Goal: Task Accomplishment & Management: Manage account settings

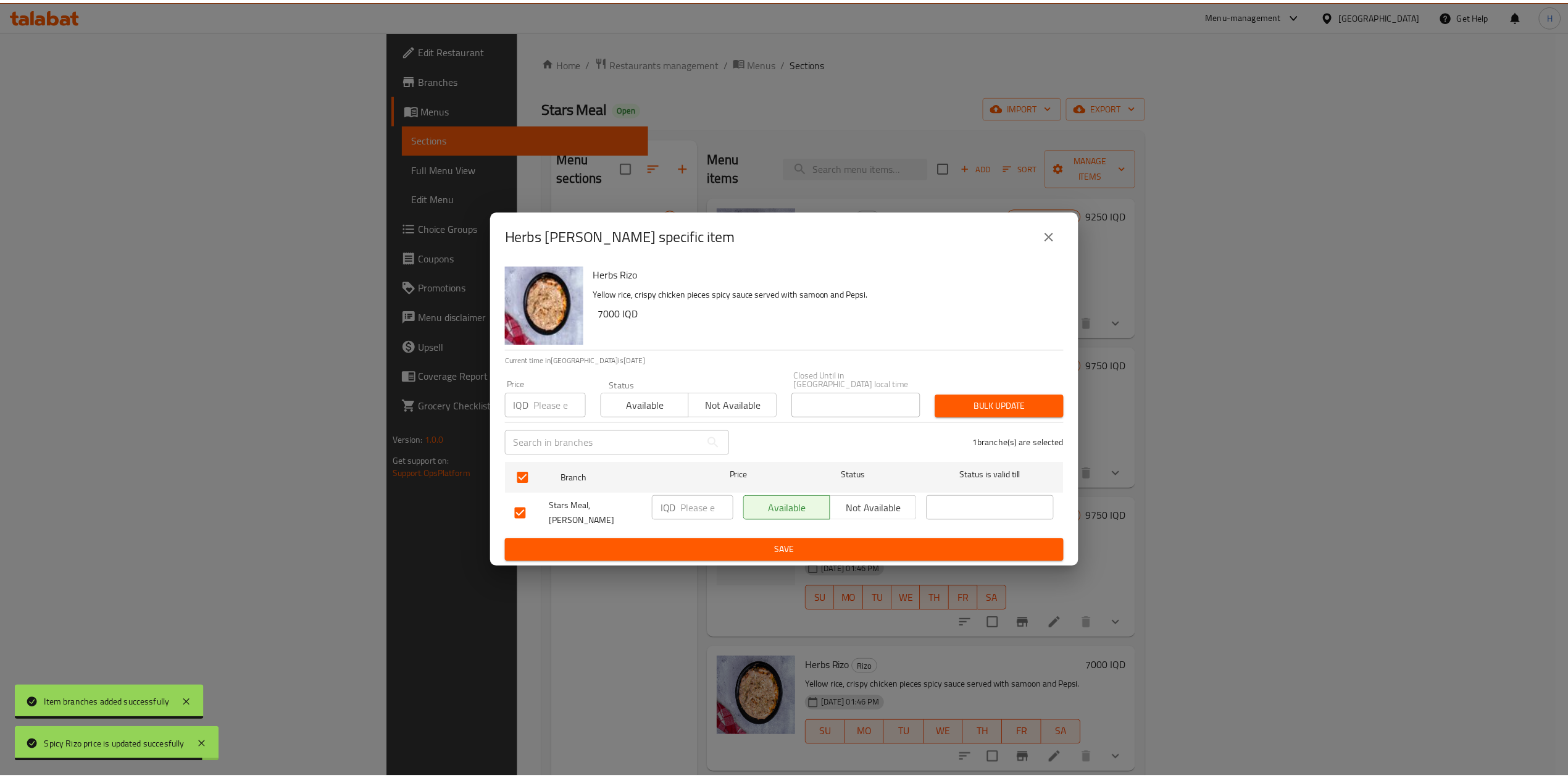
scroll to position [165, 0]
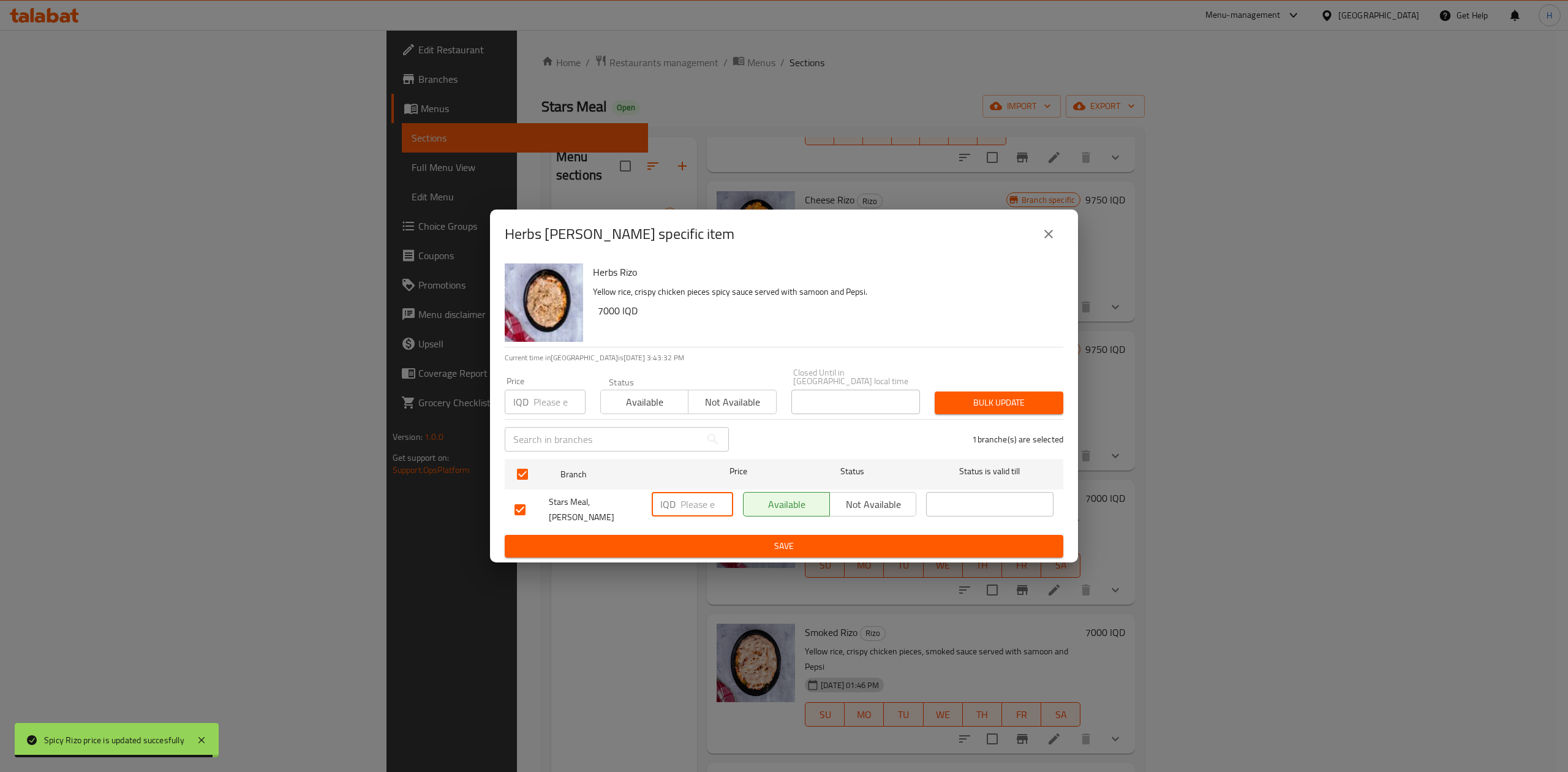
click at [698, 498] on input "number" at bounding box center [707, 505] width 53 height 25
type input "9750"
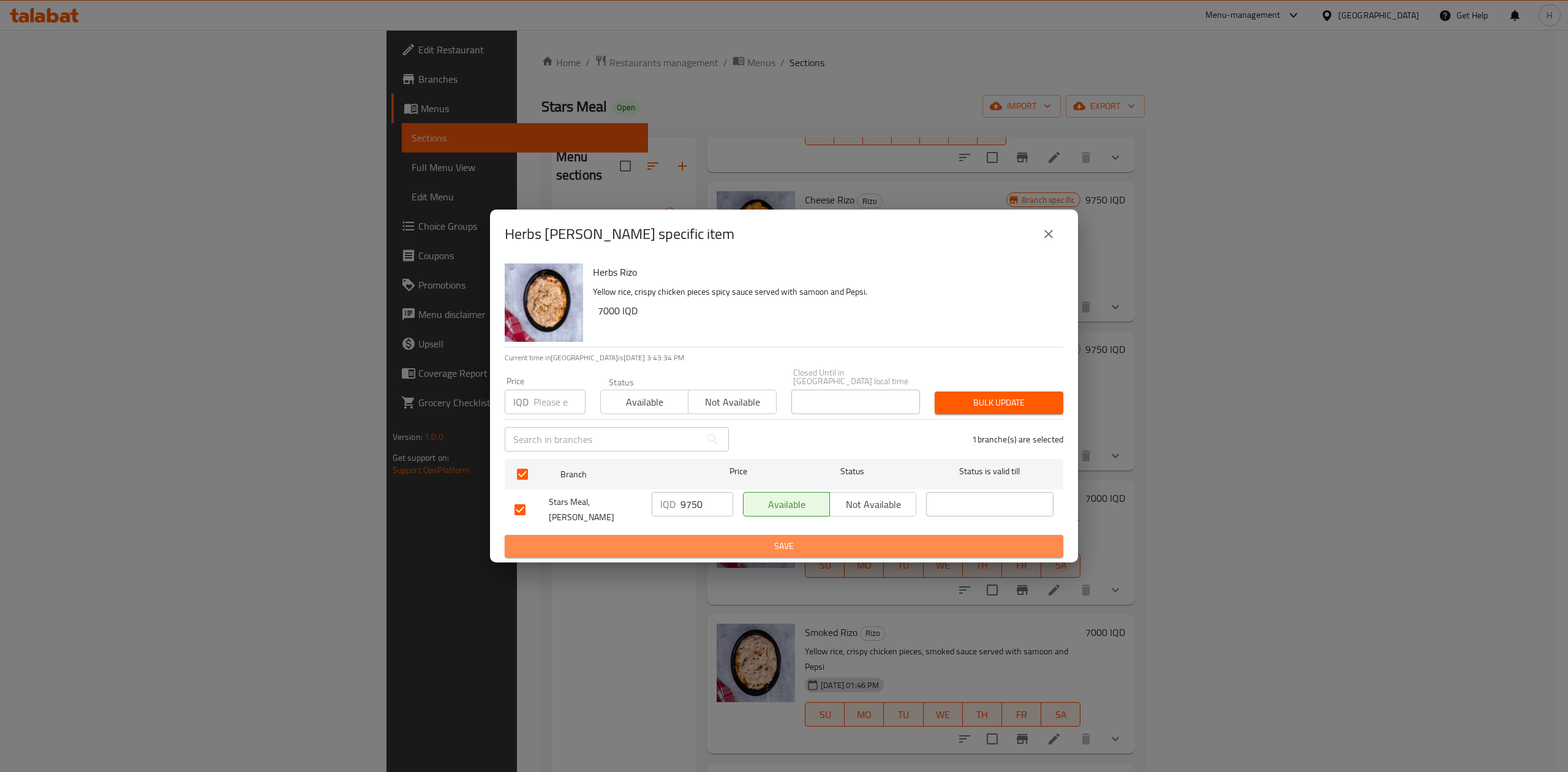
click at [706, 539] on span "Save" at bounding box center [784, 546] width 539 height 15
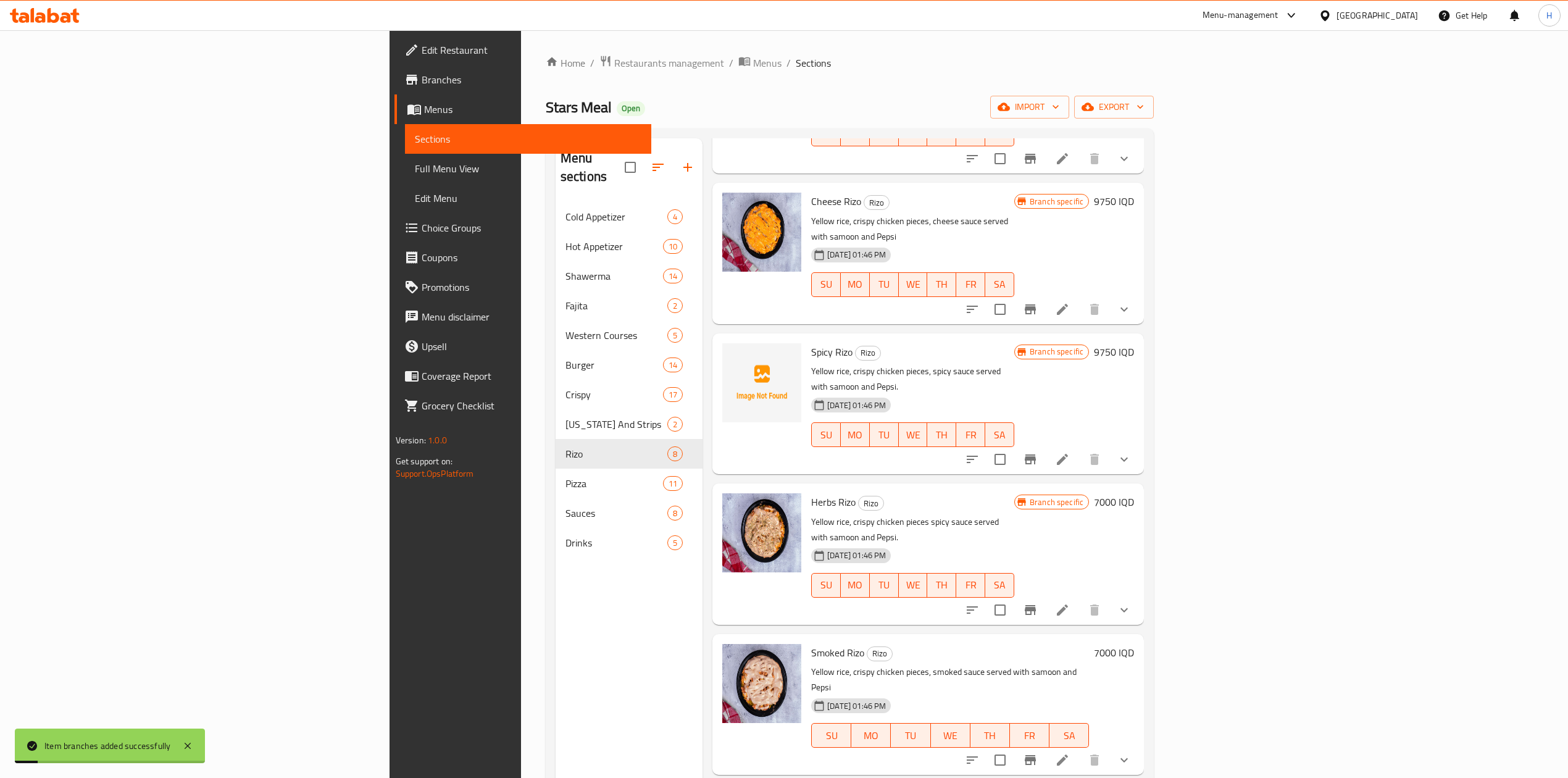
drag, startPoint x: 1474, startPoint y: 420, endPoint x: 1490, endPoint y: 438, distance: 24.1
click at [1144, 431] on div "Menu items Add Sort Manage items Classic [PERSON_NAME] Yellow rice, crispy chic…" at bounding box center [923, 527] width 441 height 778
click at [1134, 494] on h6 "7000 IQD" at bounding box center [1114, 502] width 40 height 17
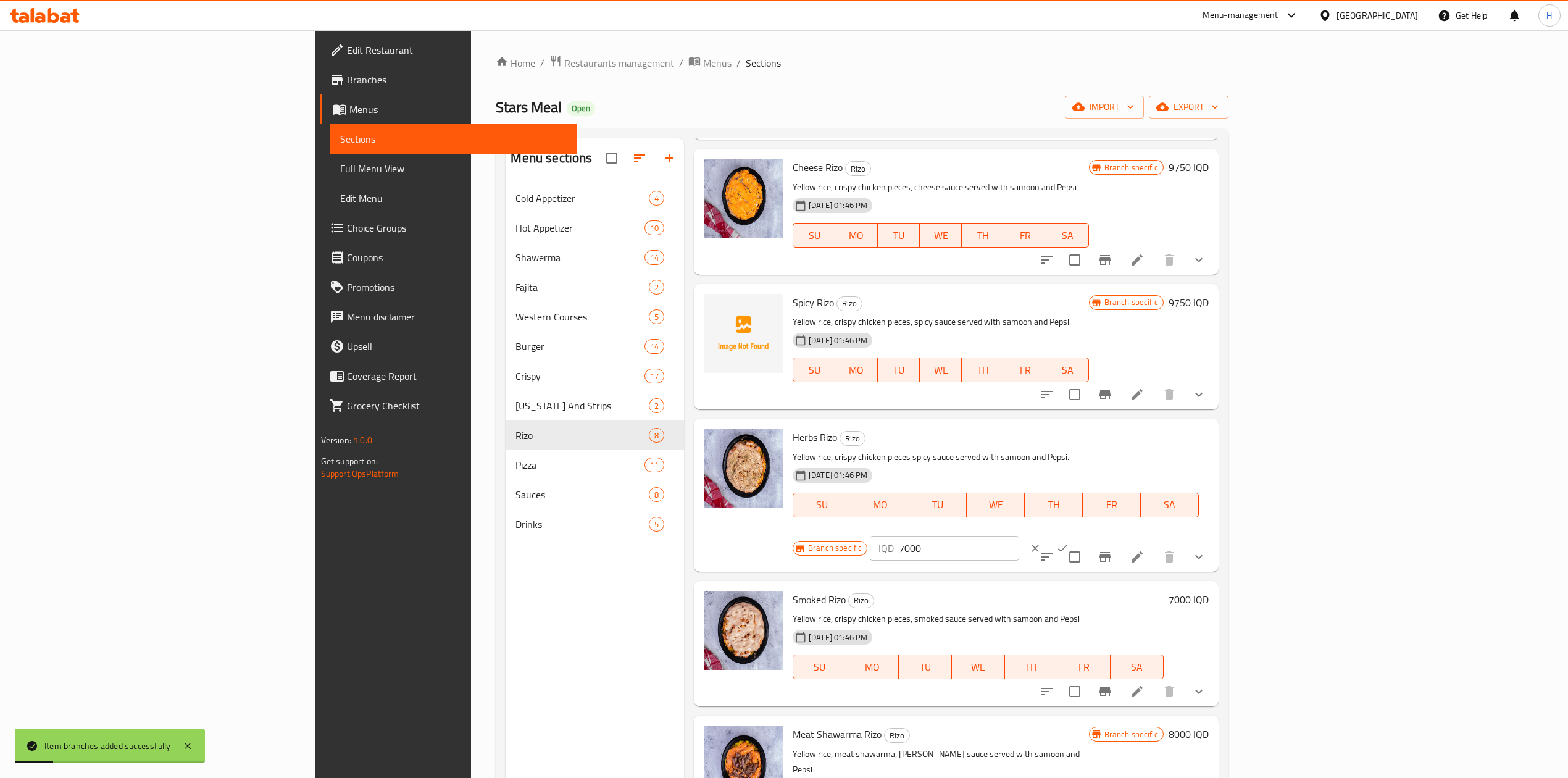
click at [1019, 536] on input "7000" at bounding box center [958, 548] width 119 height 25
type input "9750"
click at [1076, 535] on button "ok" at bounding box center [1062, 549] width 27 height 27
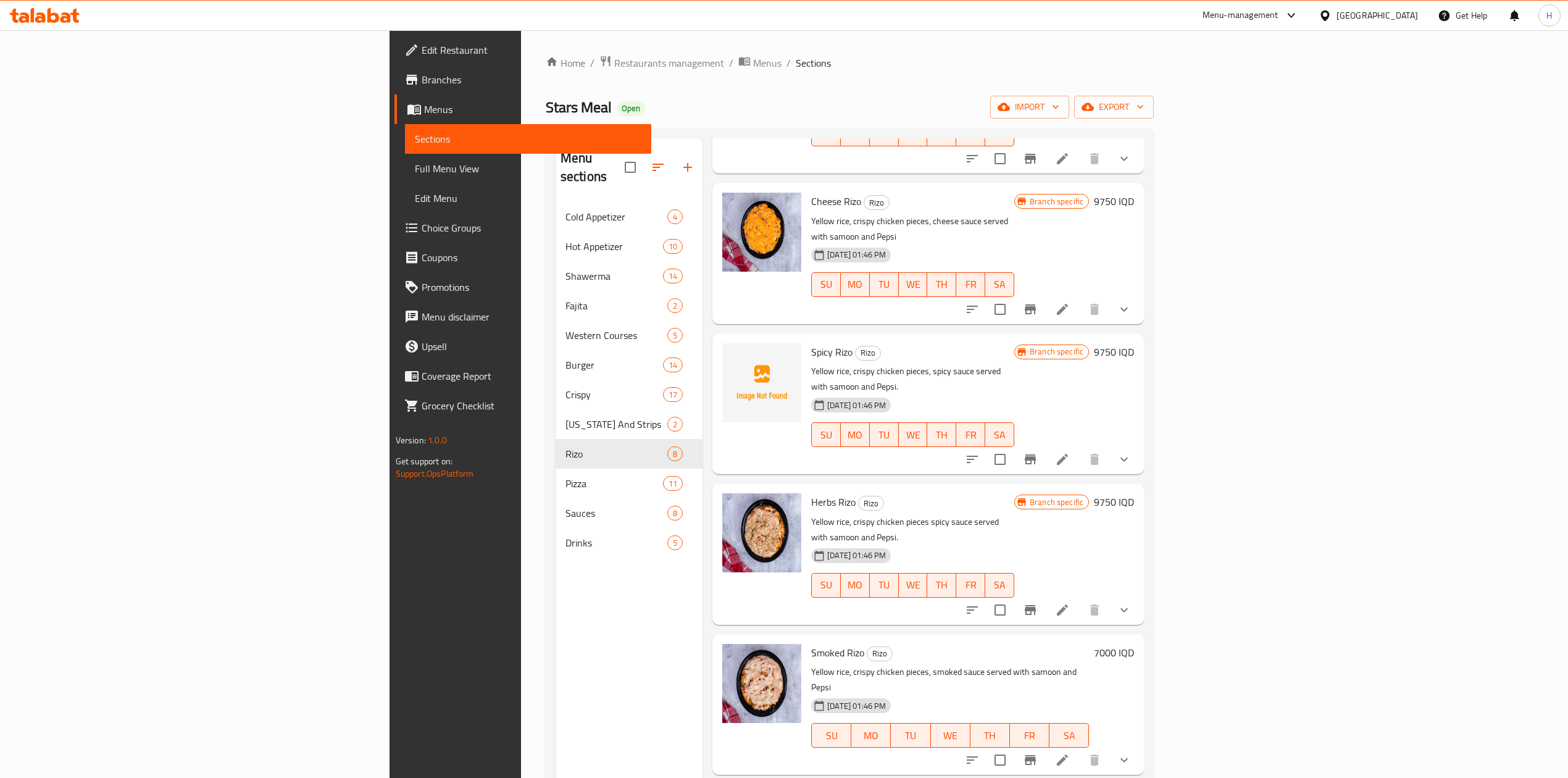
click at [1038, 753] on icon "Branch-specific-item" at bounding box center [1030, 760] width 15 height 15
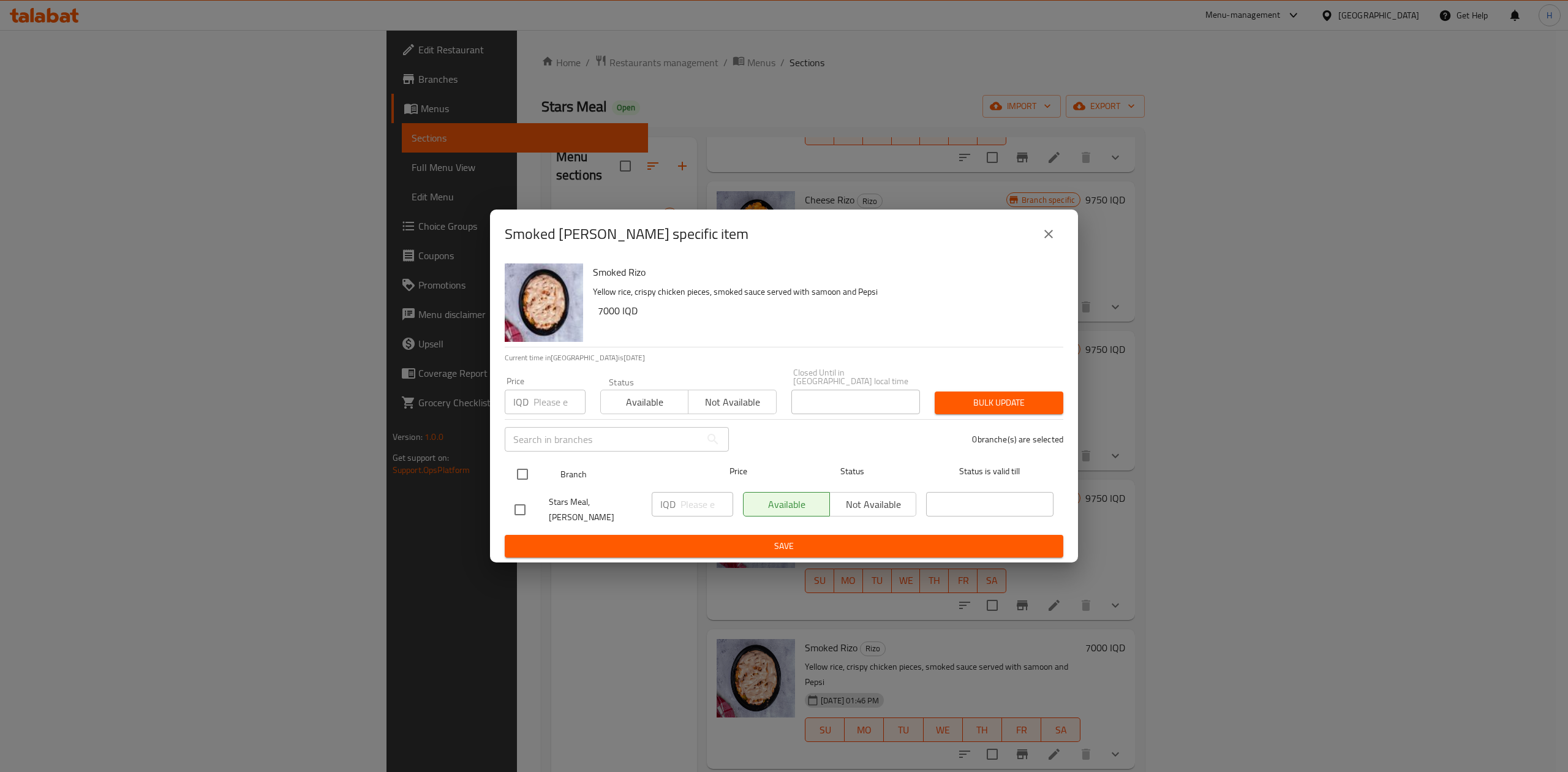
drag, startPoint x: 510, startPoint y: 473, endPoint x: 526, endPoint y: 476, distance: 16.3
click at [513, 473] on input "checkbox" at bounding box center [523, 474] width 26 height 26
checkbox input "true"
click at [696, 503] on input "number" at bounding box center [707, 505] width 53 height 25
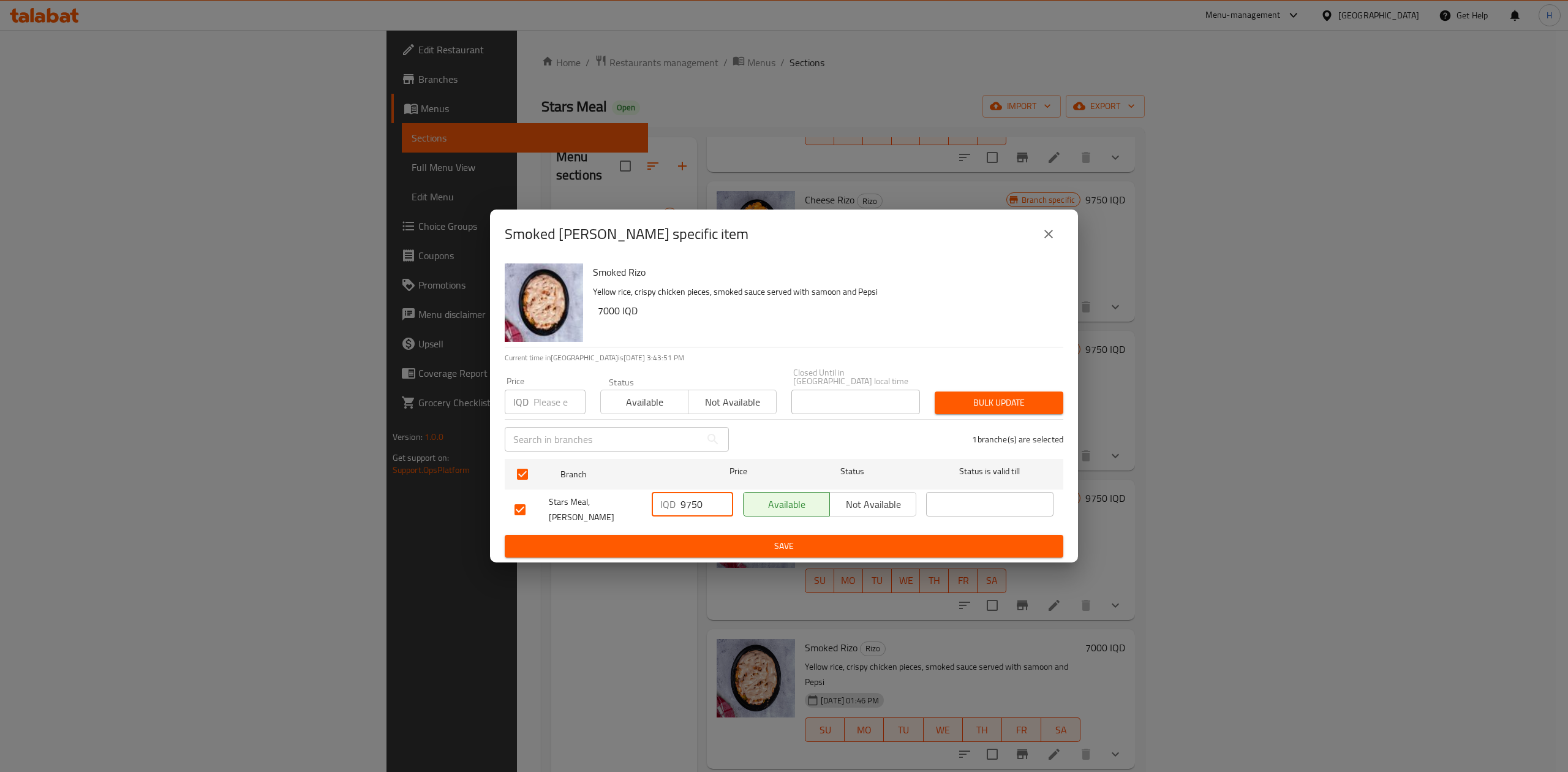
type input "9750"
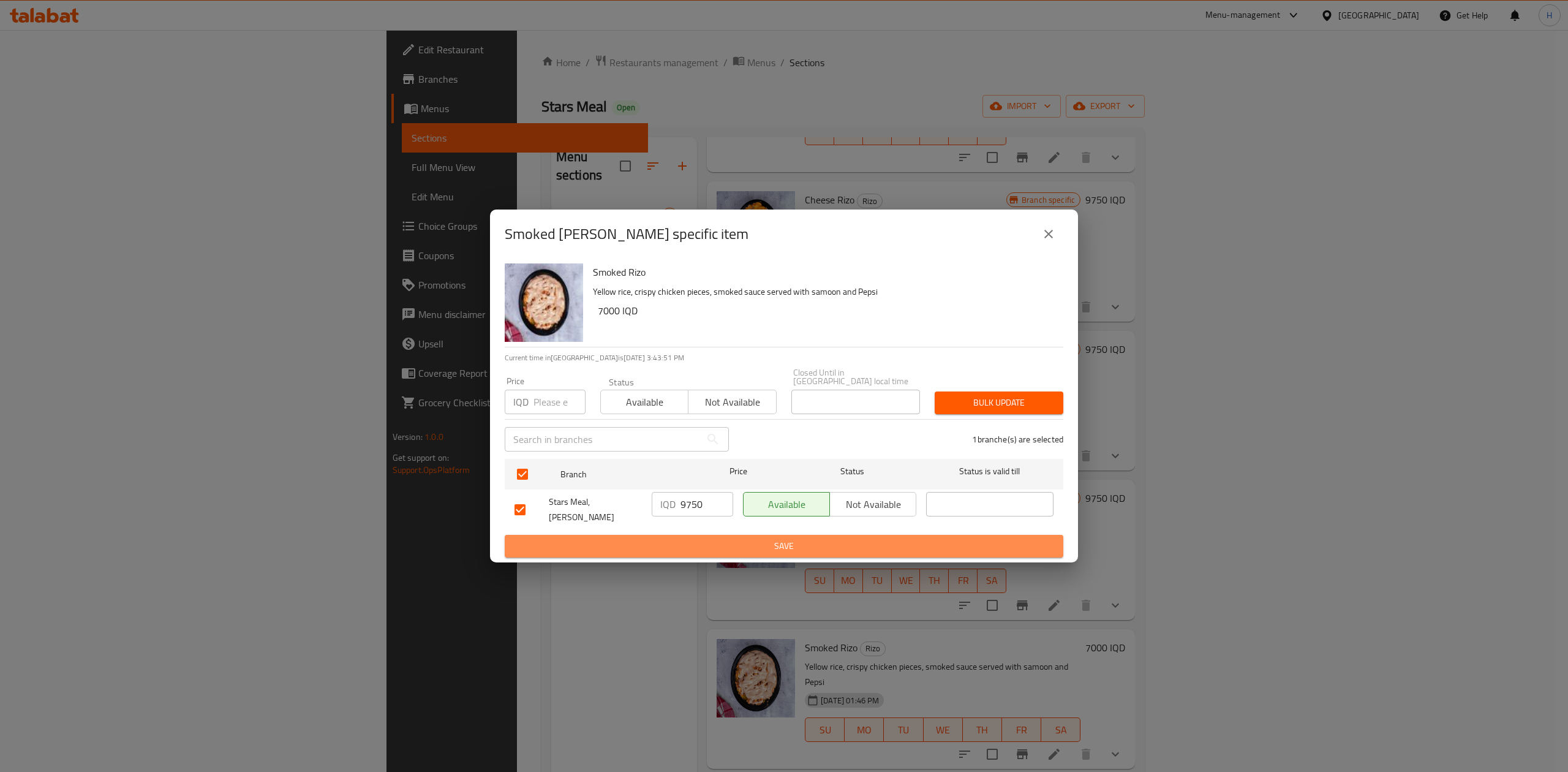
click at [699, 539] on span "Save" at bounding box center [784, 546] width 539 height 15
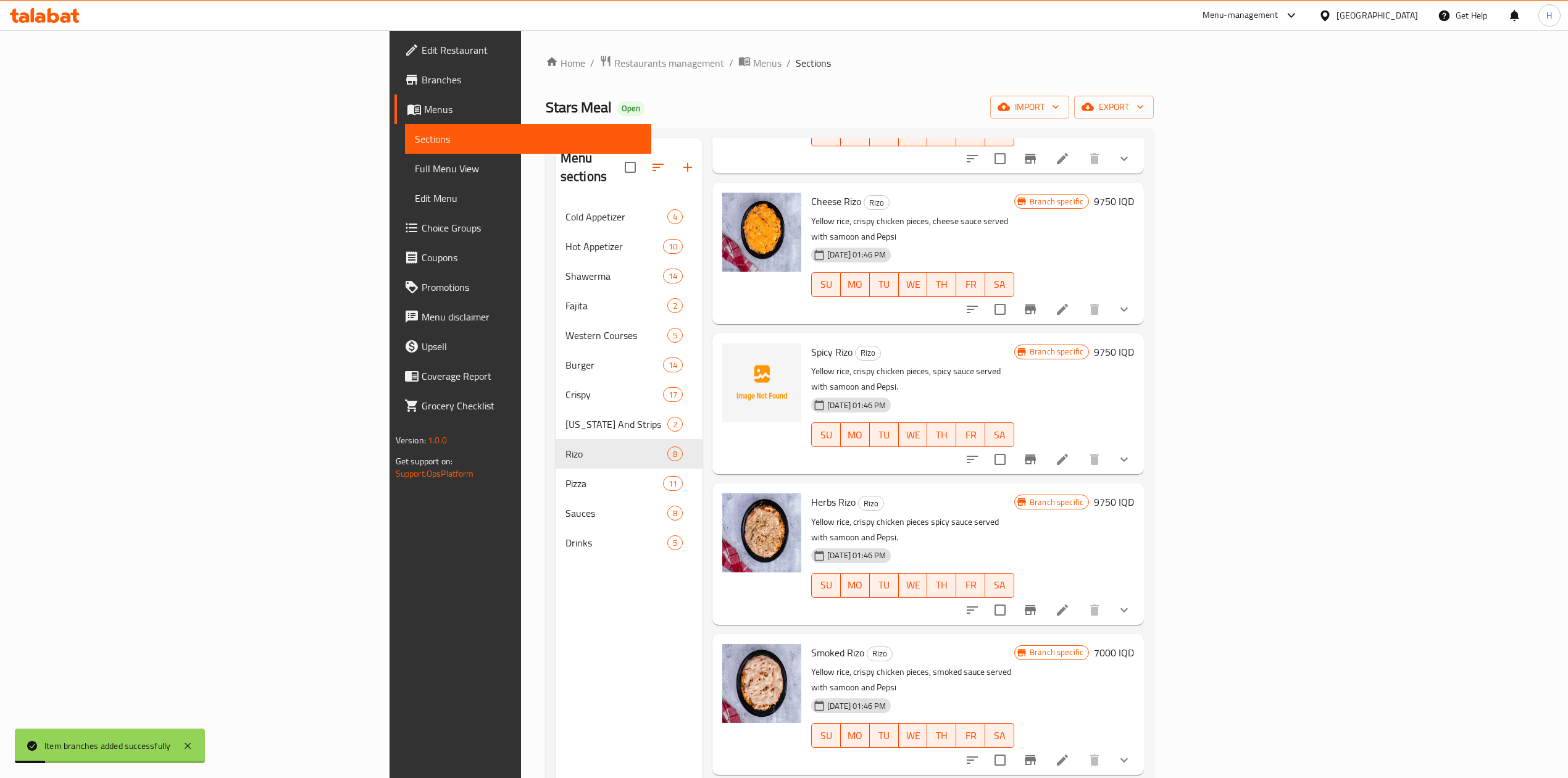
click at [1134, 644] on h6 "7000 IQD" at bounding box center [1114, 652] width 40 height 17
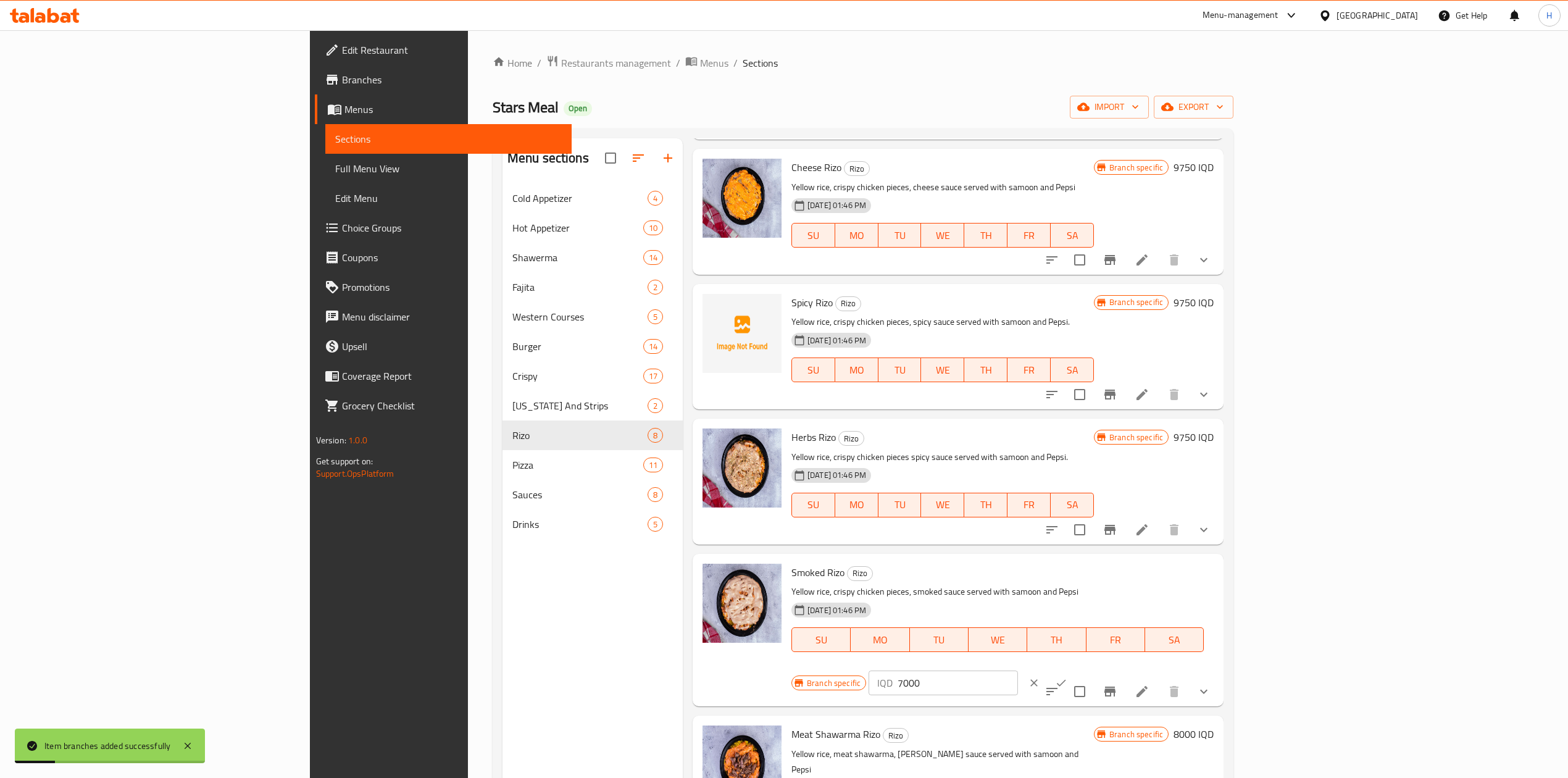
click at [1017, 671] on input "7000" at bounding box center [957, 683] width 119 height 25
type input "9750"
click at [1067, 677] on icon "ok" at bounding box center [1061, 683] width 12 height 12
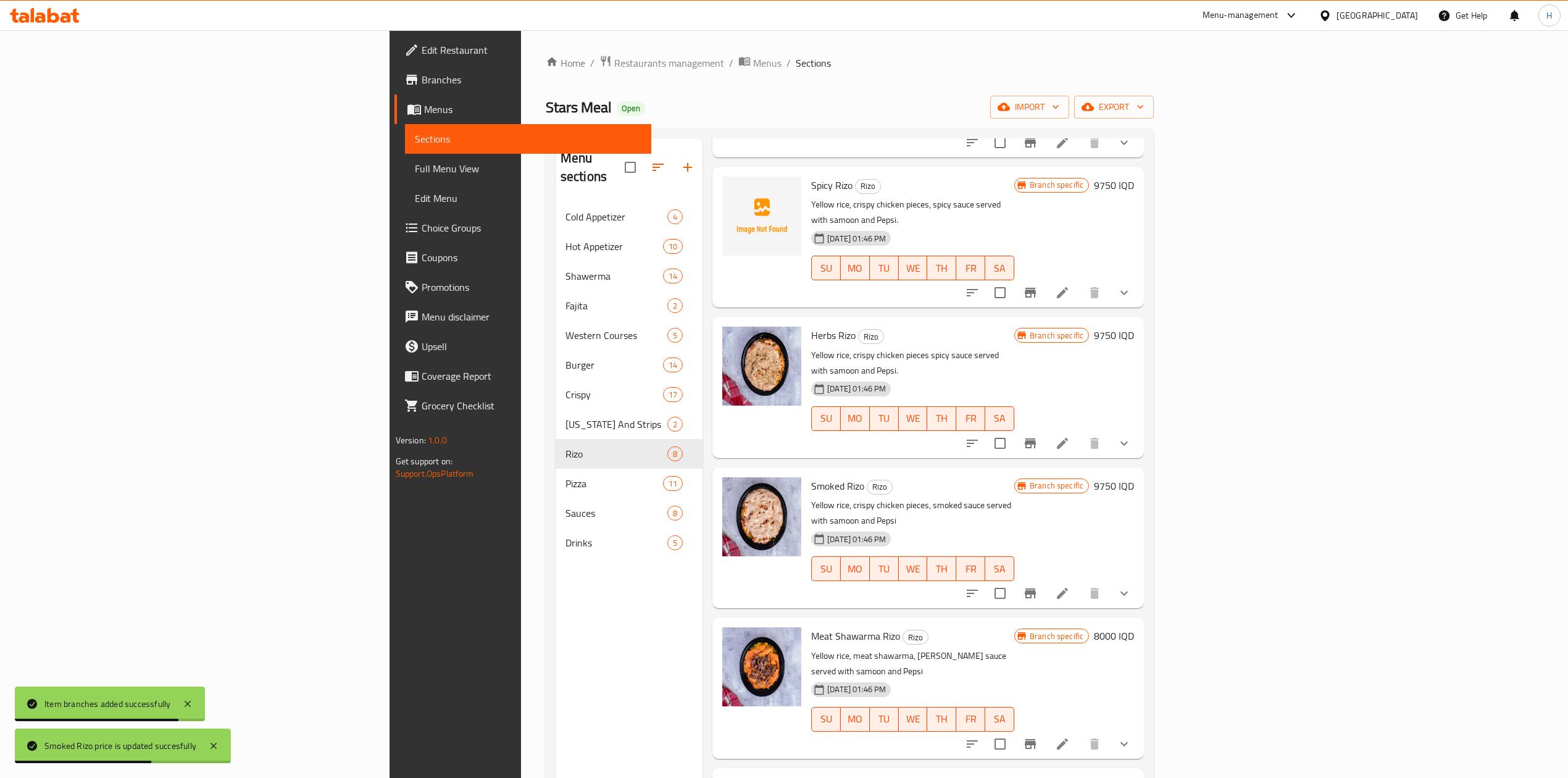
scroll to position [332, 0]
click at [1038, 736] on icon "Branch-specific-item" at bounding box center [1030, 743] width 15 height 15
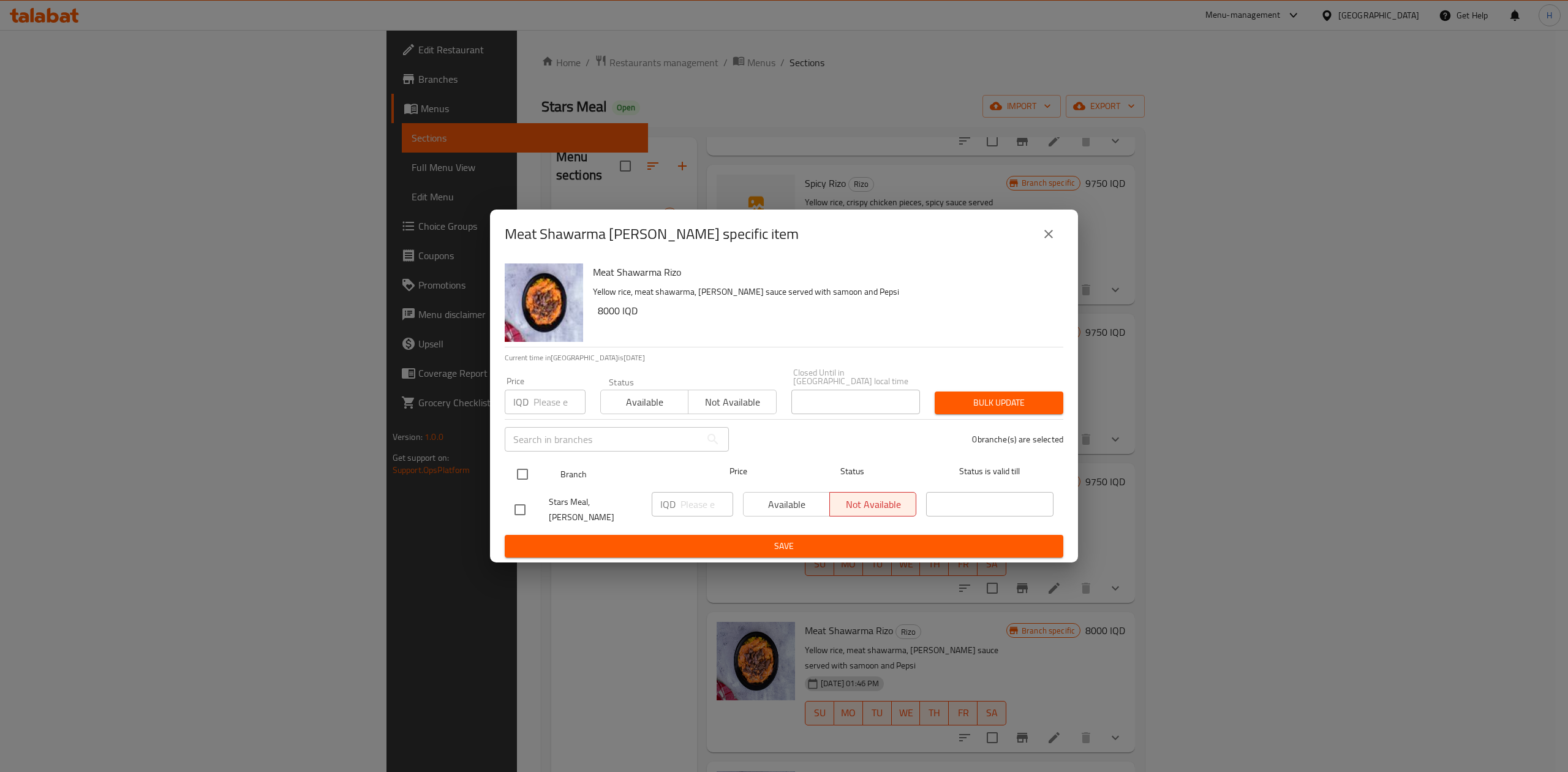
click at [530, 476] on input "checkbox" at bounding box center [523, 474] width 26 height 26
checkbox input "true"
click at [680, 505] on div "IQD ​" at bounding box center [692, 505] width 82 height 25
type input "10250"
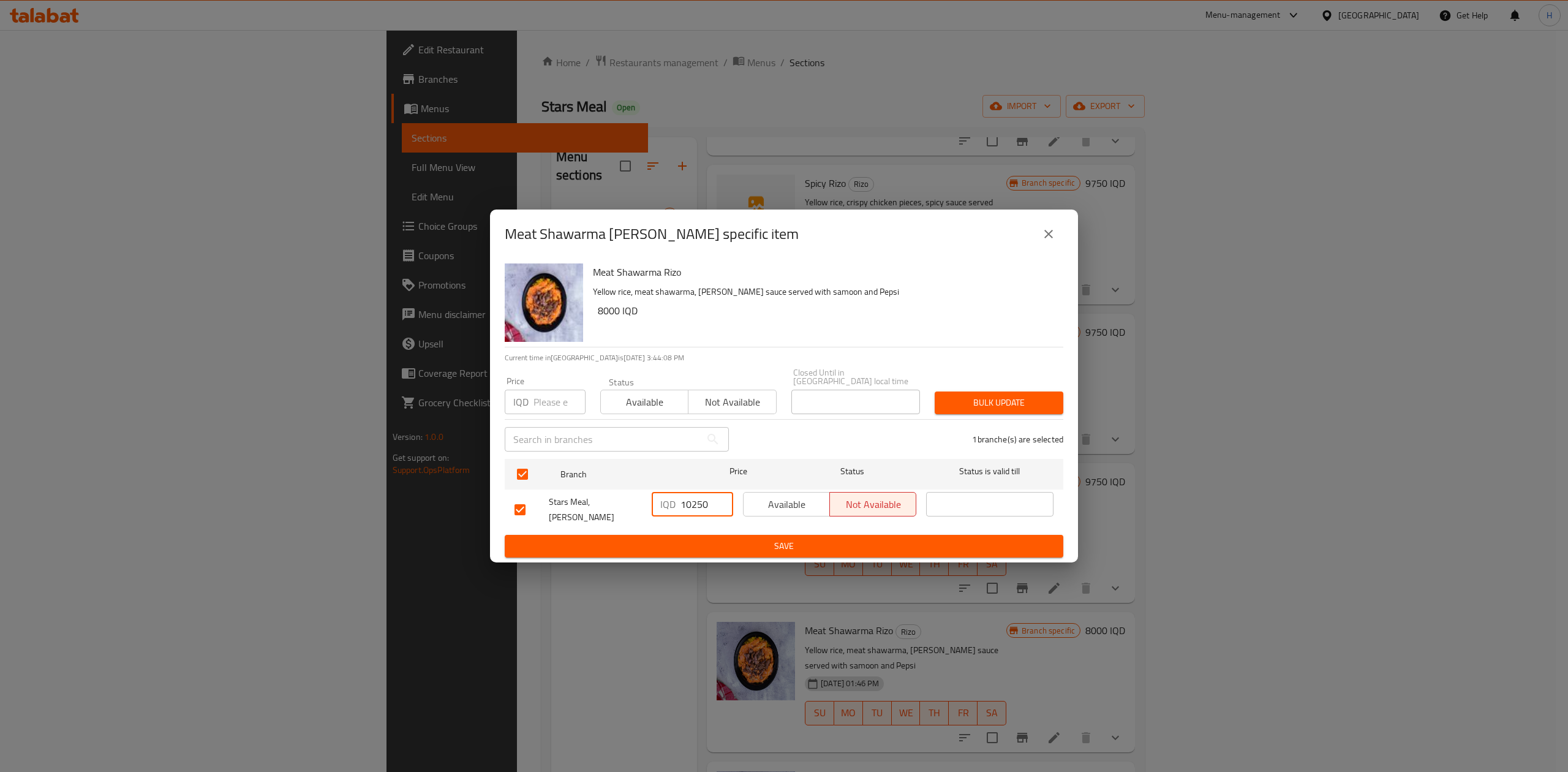
click at [753, 539] on span "Save" at bounding box center [784, 546] width 539 height 15
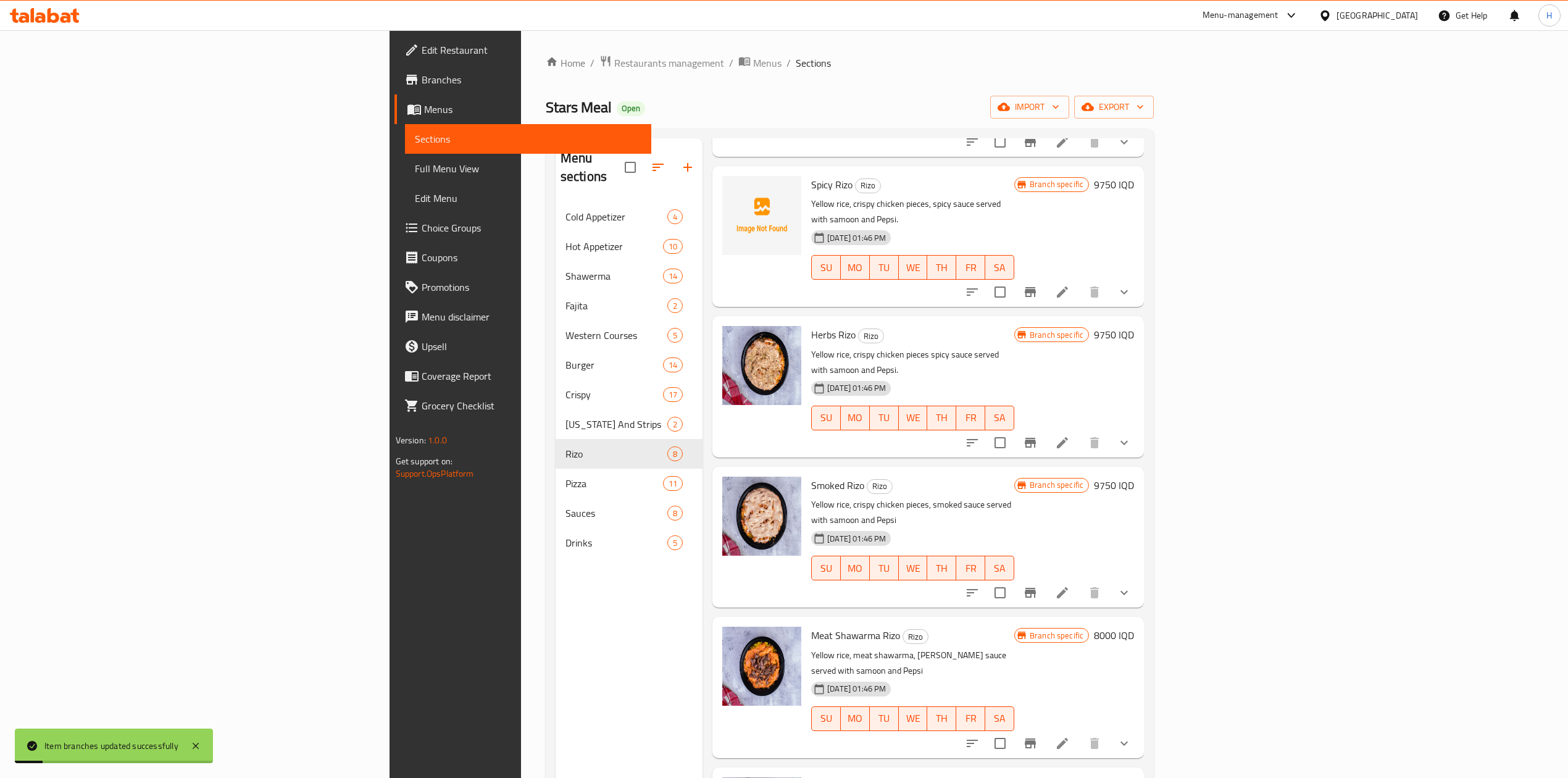
click at [1134, 627] on h6 "8000 IQD" at bounding box center [1114, 635] width 40 height 17
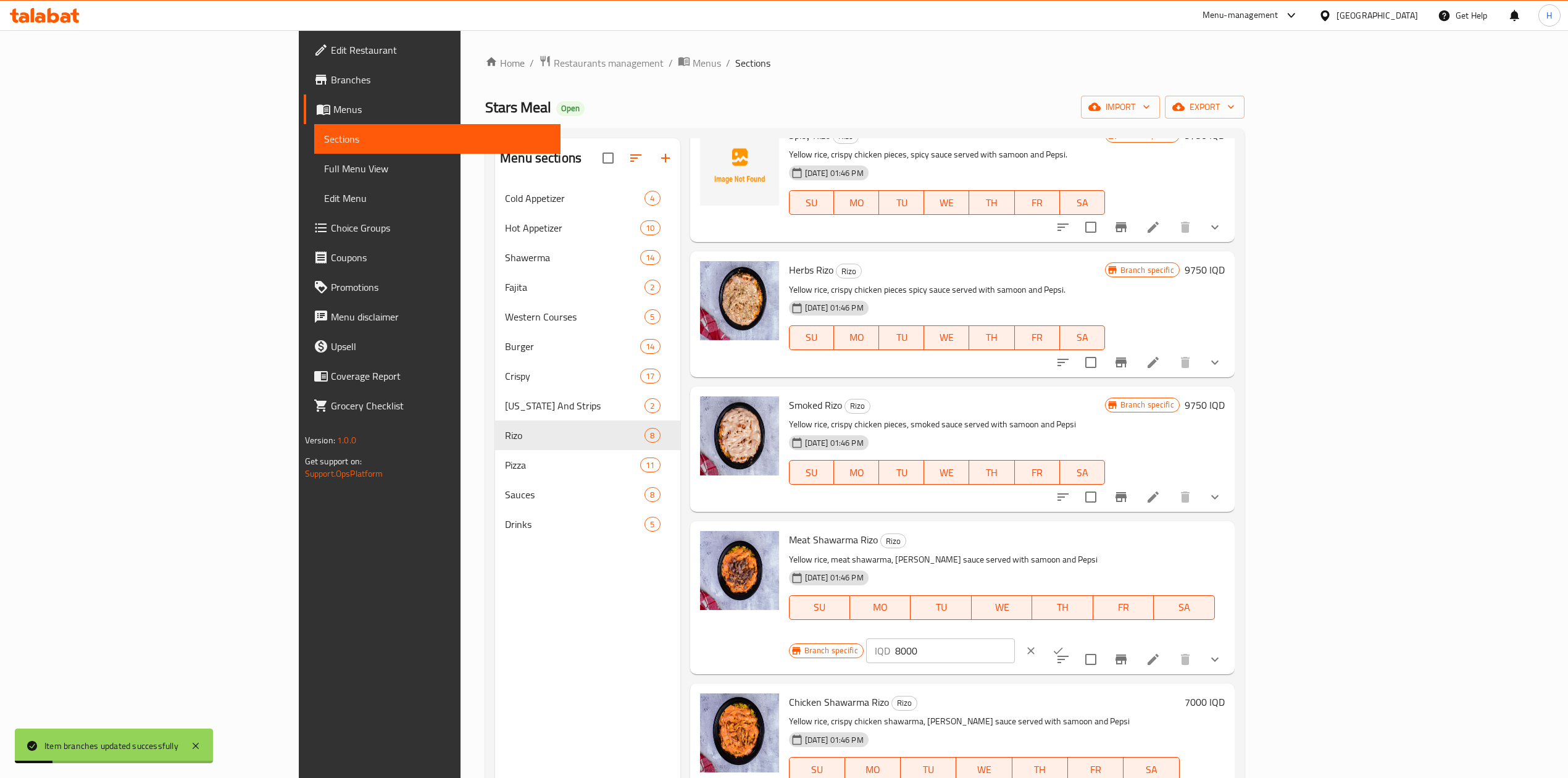
click at [1015, 638] on input "8000" at bounding box center [955, 650] width 119 height 25
type input "10250"
click at [1064, 645] on icon "ok" at bounding box center [1057, 650] width 12 height 12
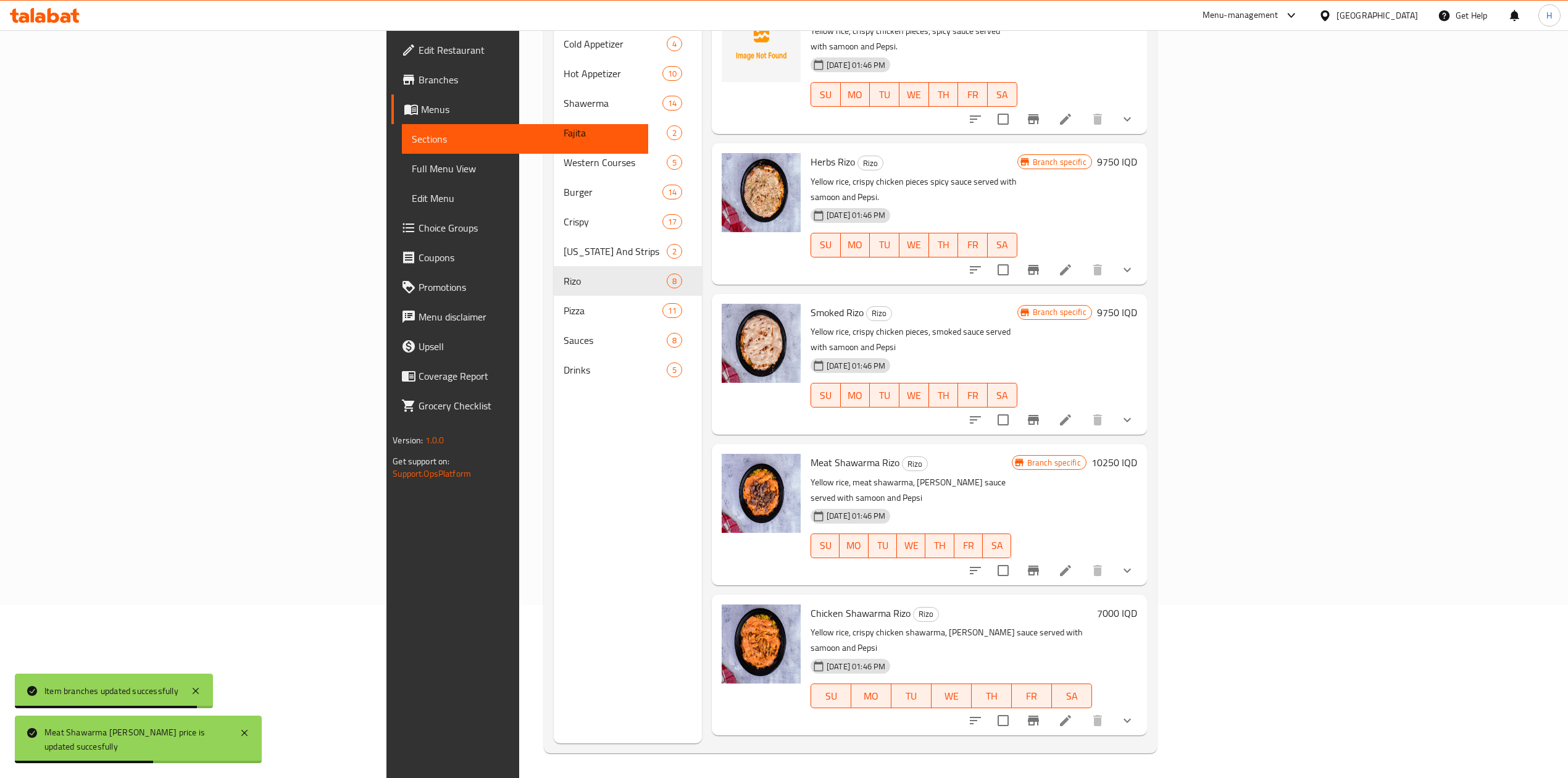
scroll to position [174, 0]
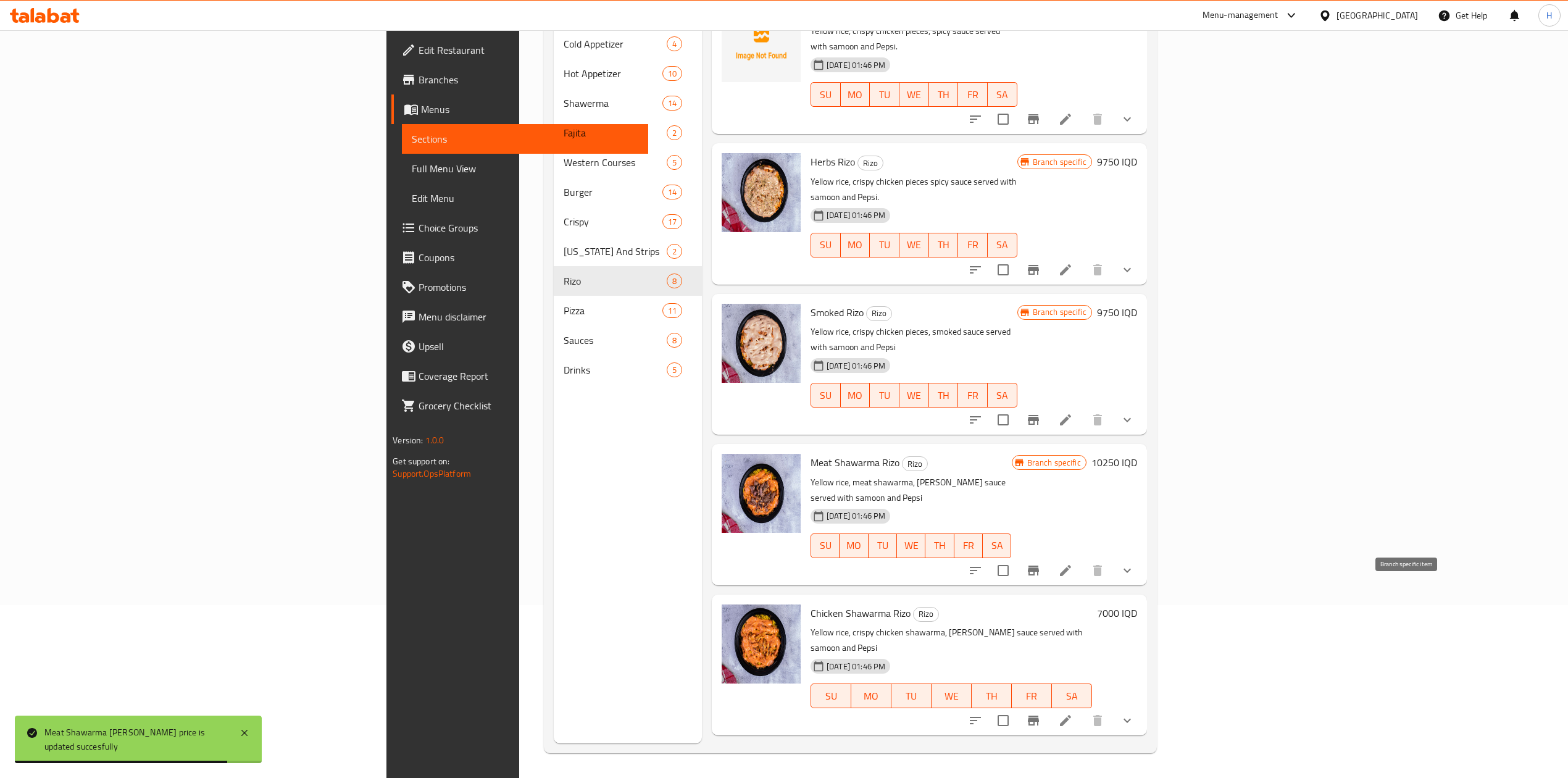
click at [1039, 716] on icon "Branch-specific-item" at bounding box center [1033, 721] width 11 height 10
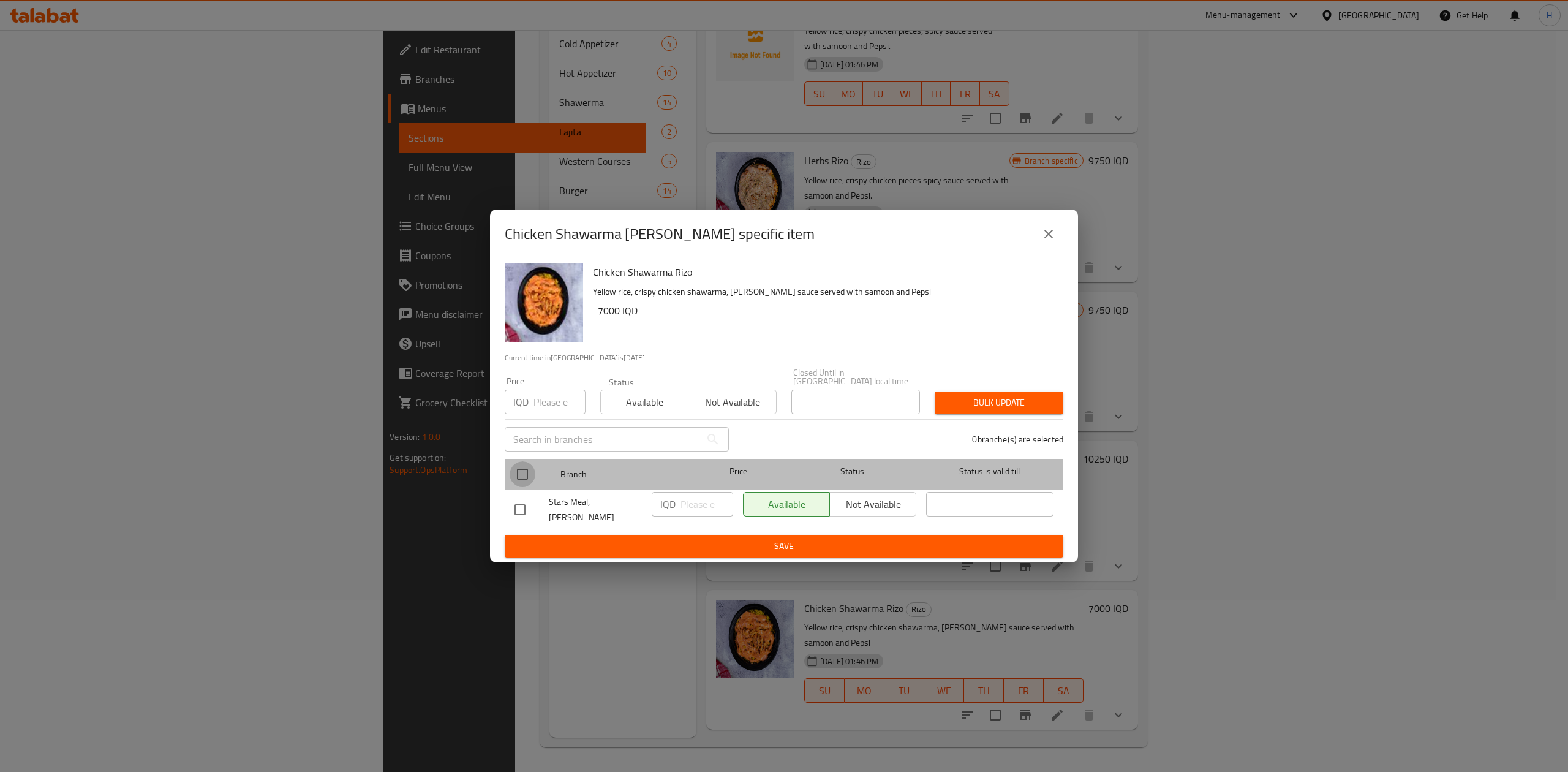
click at [511, 464] on input "checkbox" at bounding box center [523, 474] width 26 height 26
checkbox input "true"
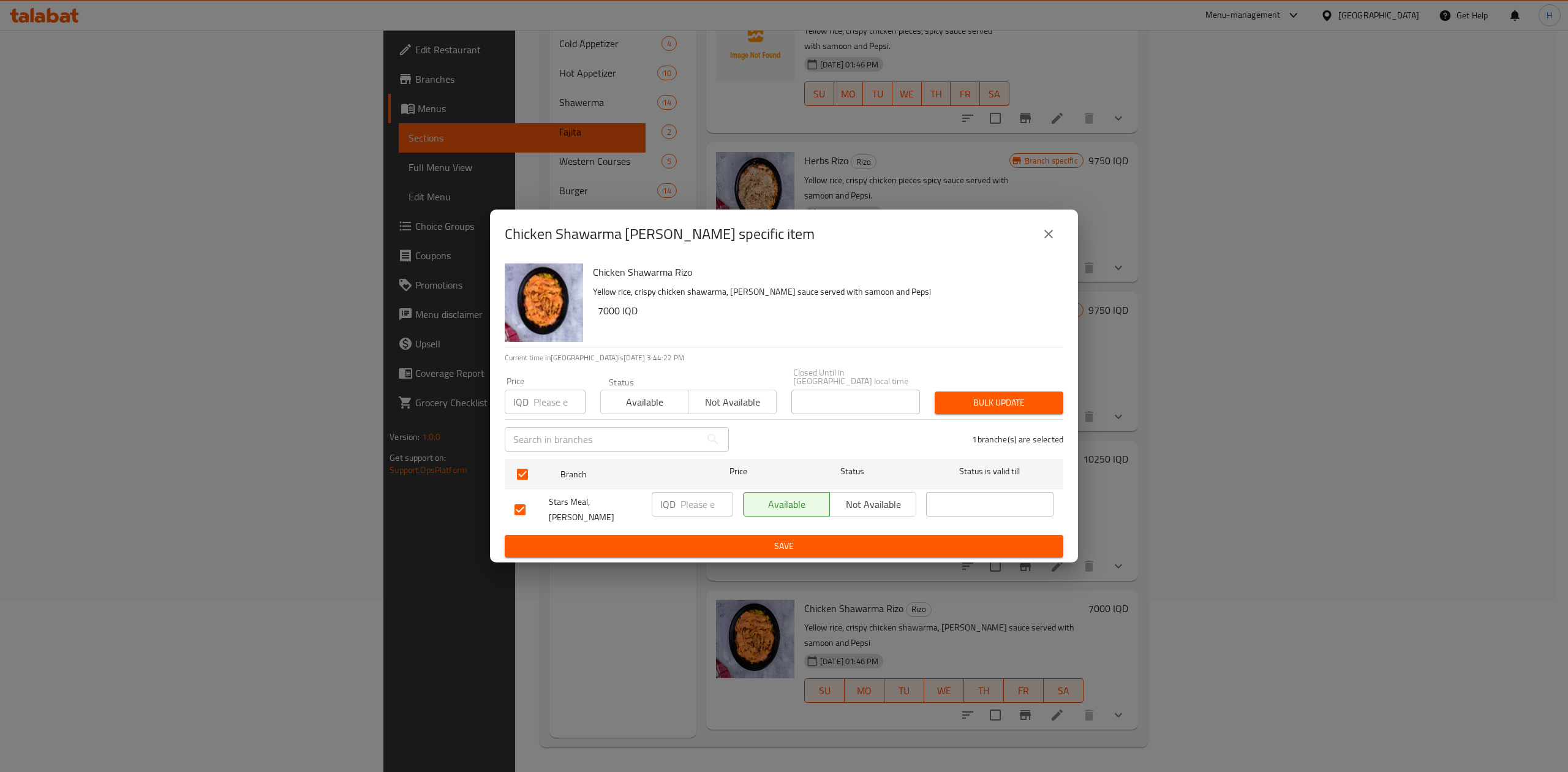
click at [706, 510] on input "number" at bounding box center [707, 505] width 53 height 25
type input "9750"
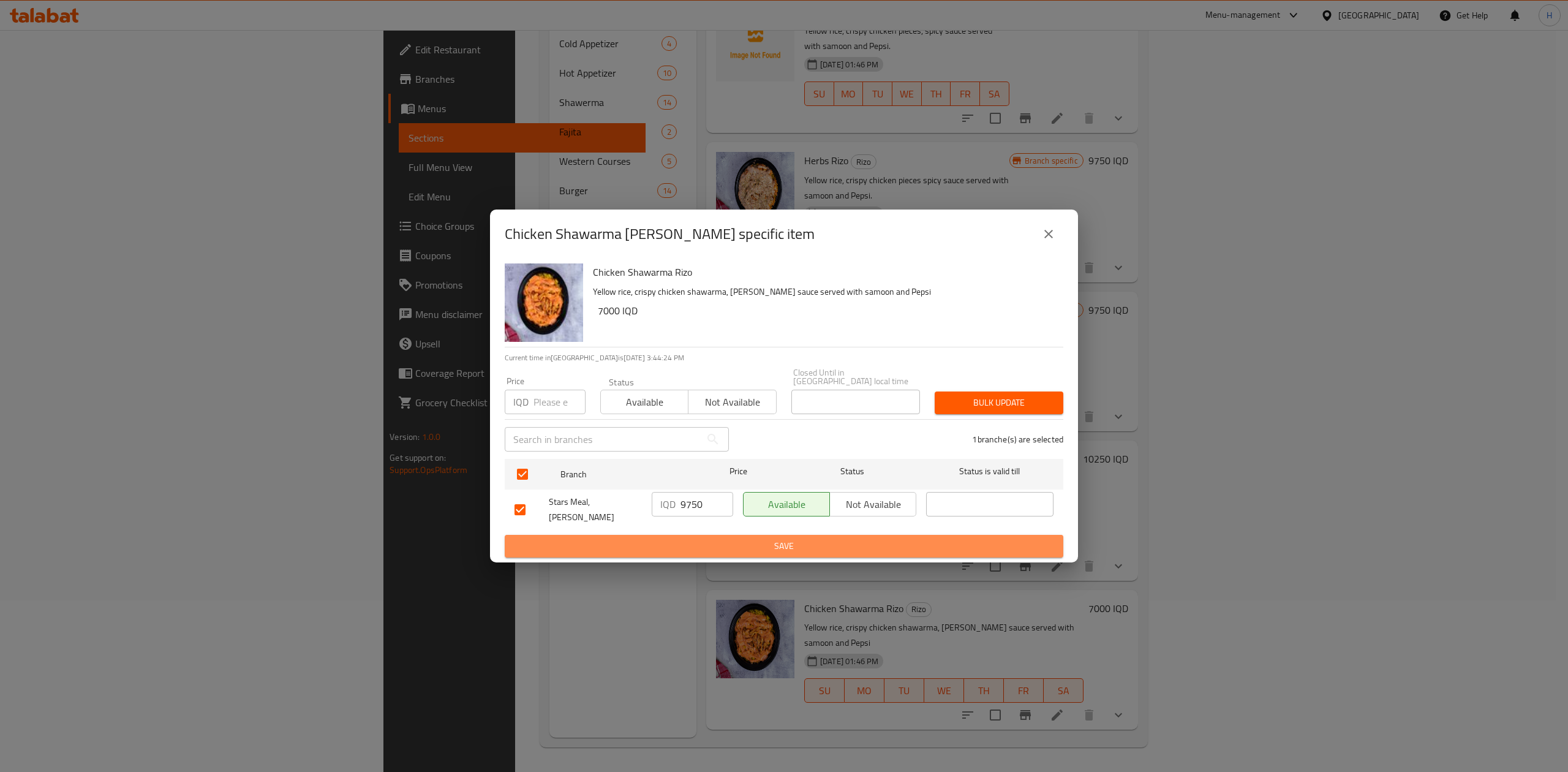
click at [722, 535] on button "Save" at bounding box center [784, 546] width 559 height 22
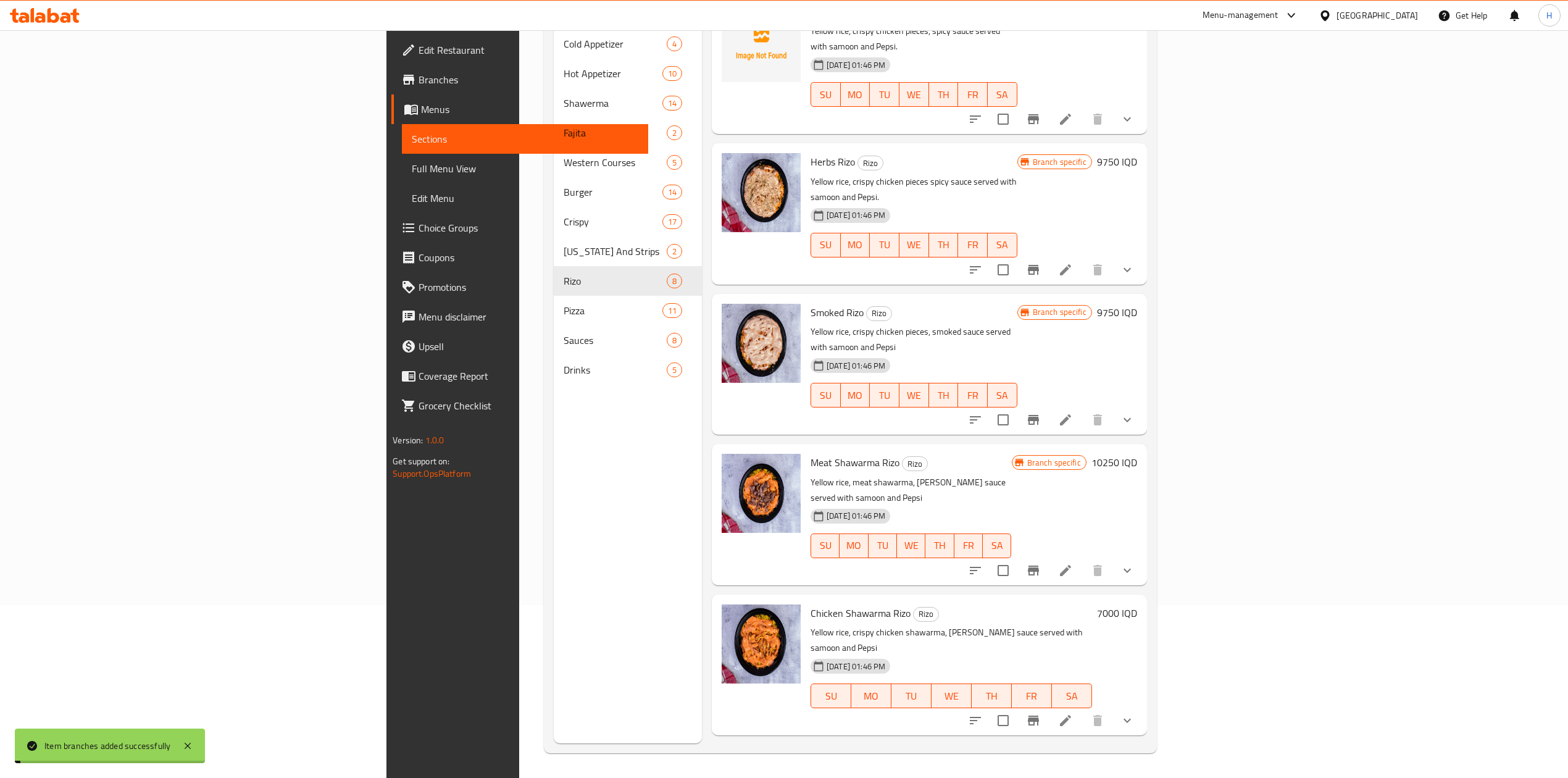
click at [1137, 604] on h6 "7000 IQD" at bounding box center [1117, 613] width 40 height 17
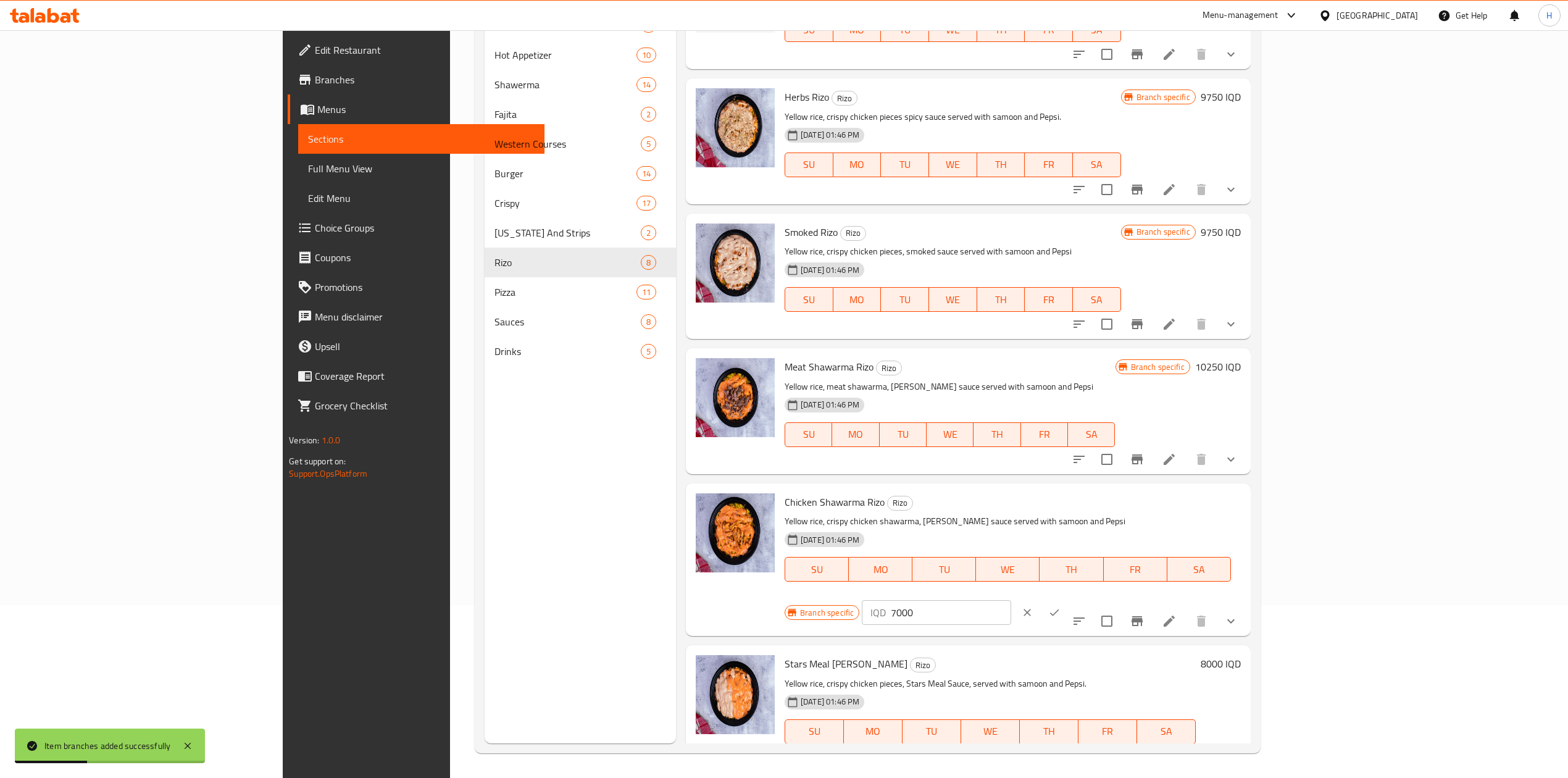
click at [1011, 600] on input "7000" at bounding box center [950, 613] width 119 height 25
type input "9750"
click at [1068, 599] on button "ok" at bounding box center [1054, 613] width 27 height 27
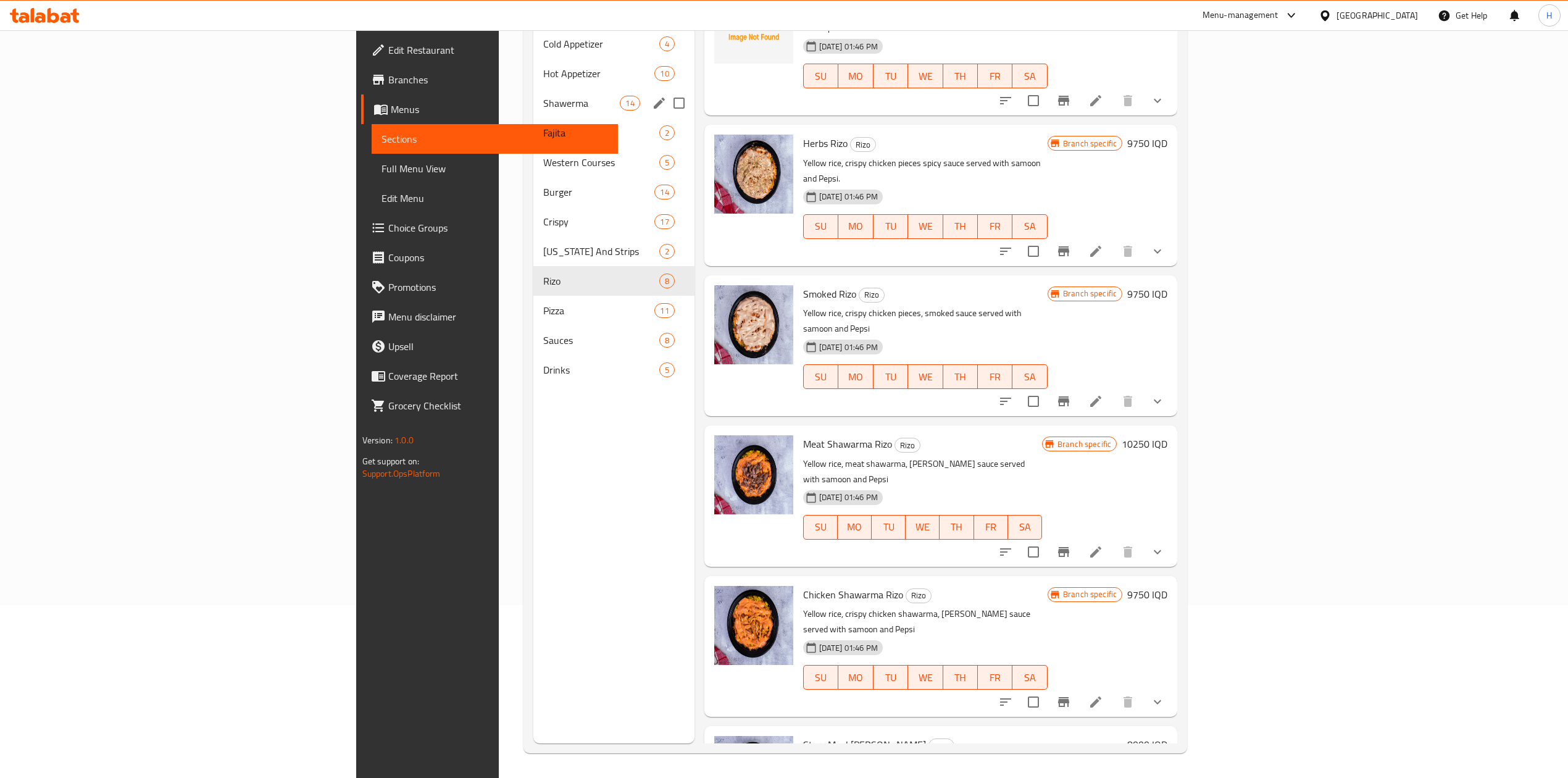
drag, startPoint x: 367, startPoint y: 89, endPoint x: 591, endPoint y: 165, distance: 236.5
click at [543, 96] on span "Shawerma" at bounding box center [582, 103] width 77 height 15
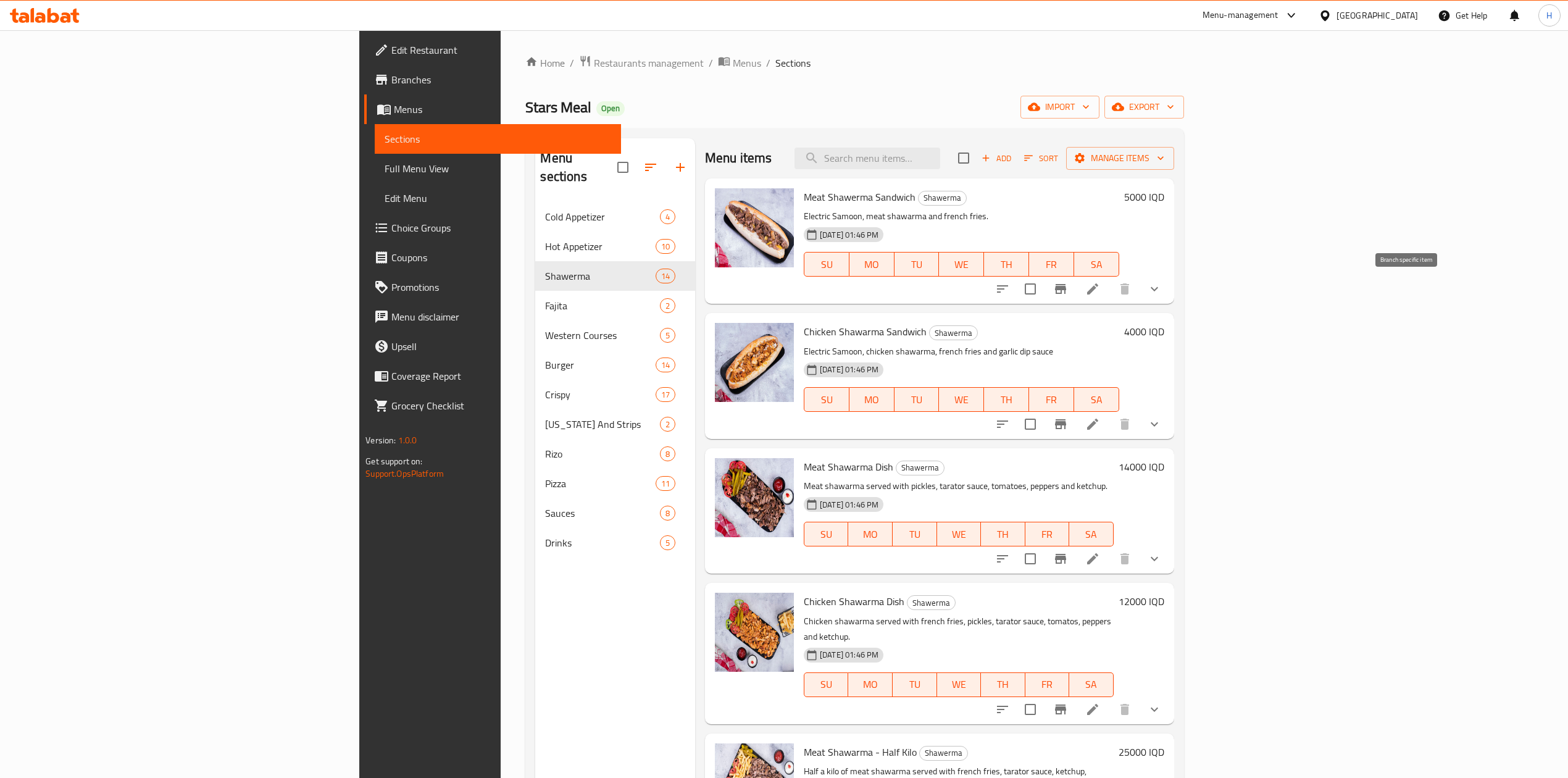
click at [1068, 289] on icon "Branch-specific-item" at bounding box center [1061, 289] width 15 height 15
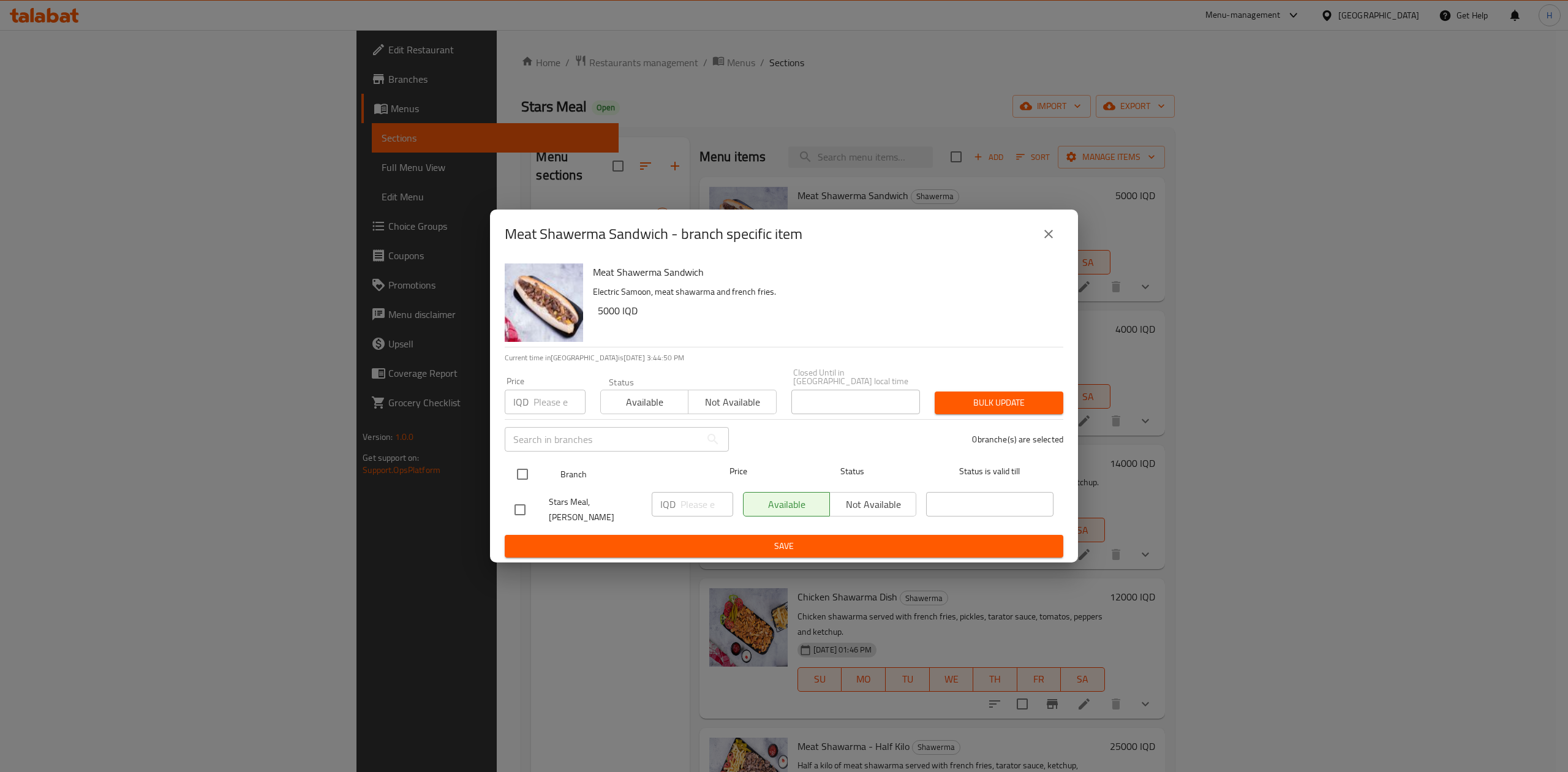
click at [518, 482] on input "checkbox" at bounding box center [523, 474] width 26 height 26
checkbox input "true"
click at [693, 511] on input "number" at bounding box center [707, 505] width 53 height 25
type input "7000"
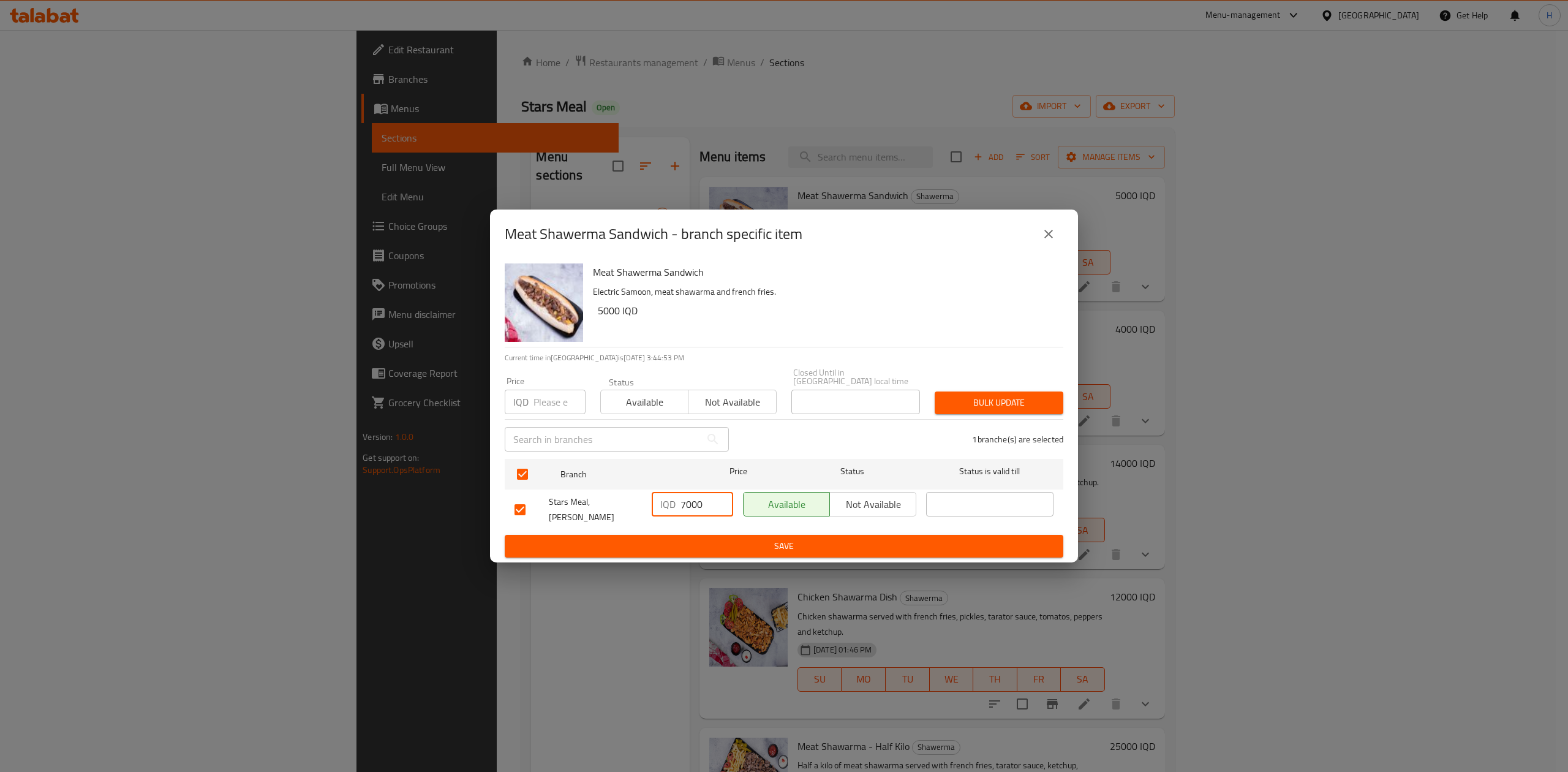
click at [700, 542] on span "Save" at bounding box center [784, 546] width 539 height 15
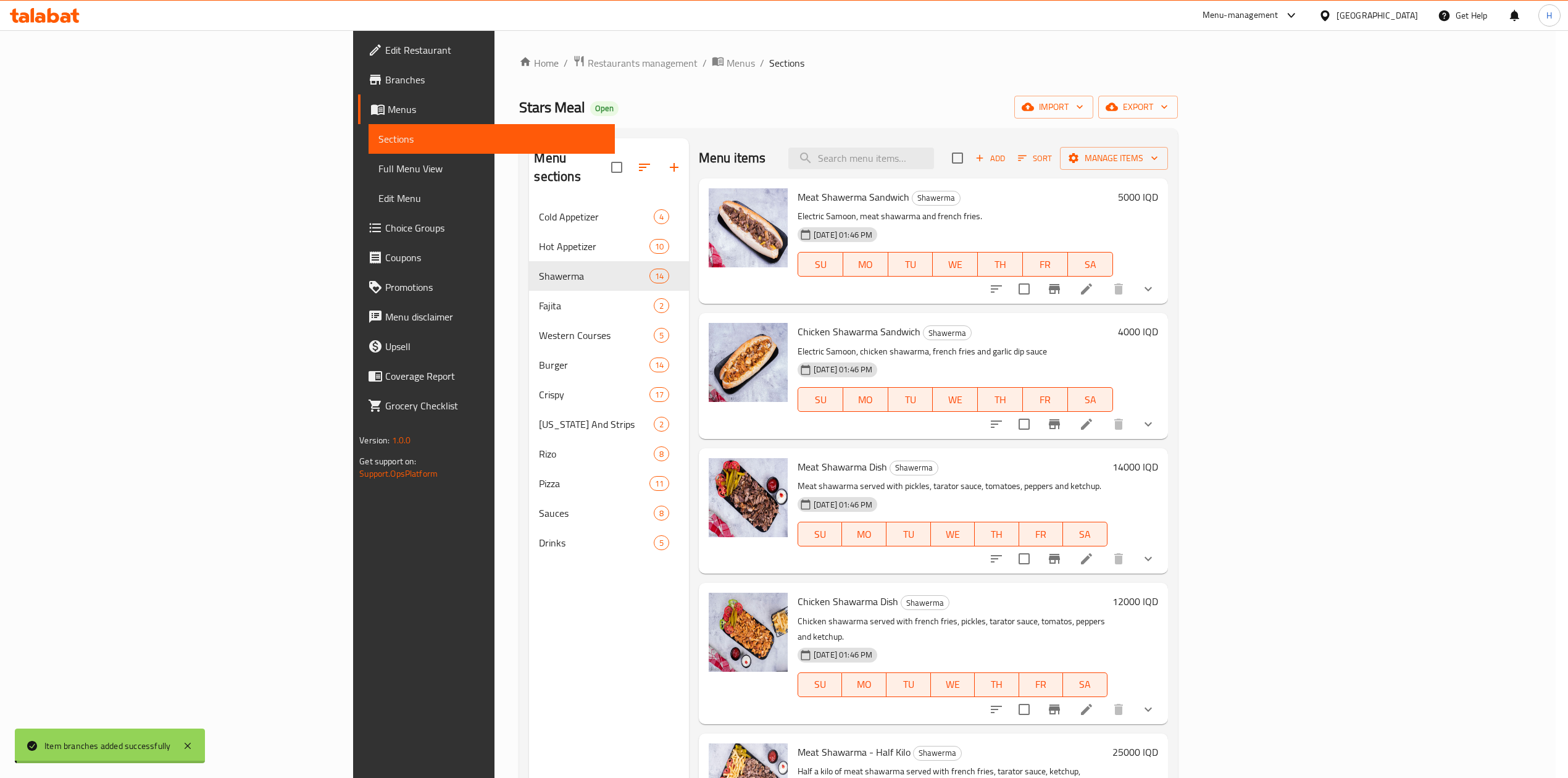
click at [1158, 201] on h6 "5000 IQD" at bounding box center [1138, 196] width 40 height 17
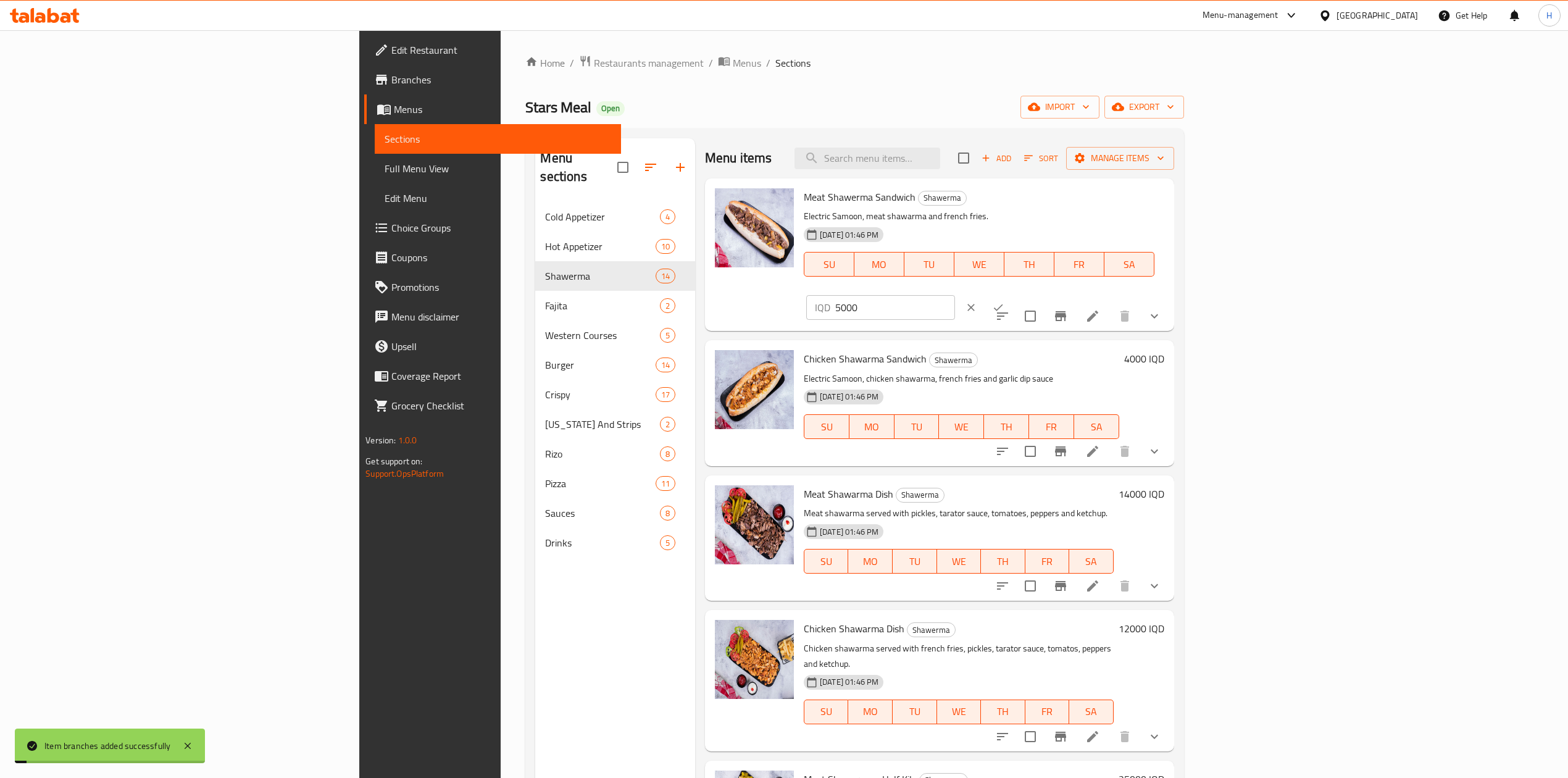
click at [955, 295] on input "5000" at bounding box center [895, 307] width 119 height 25
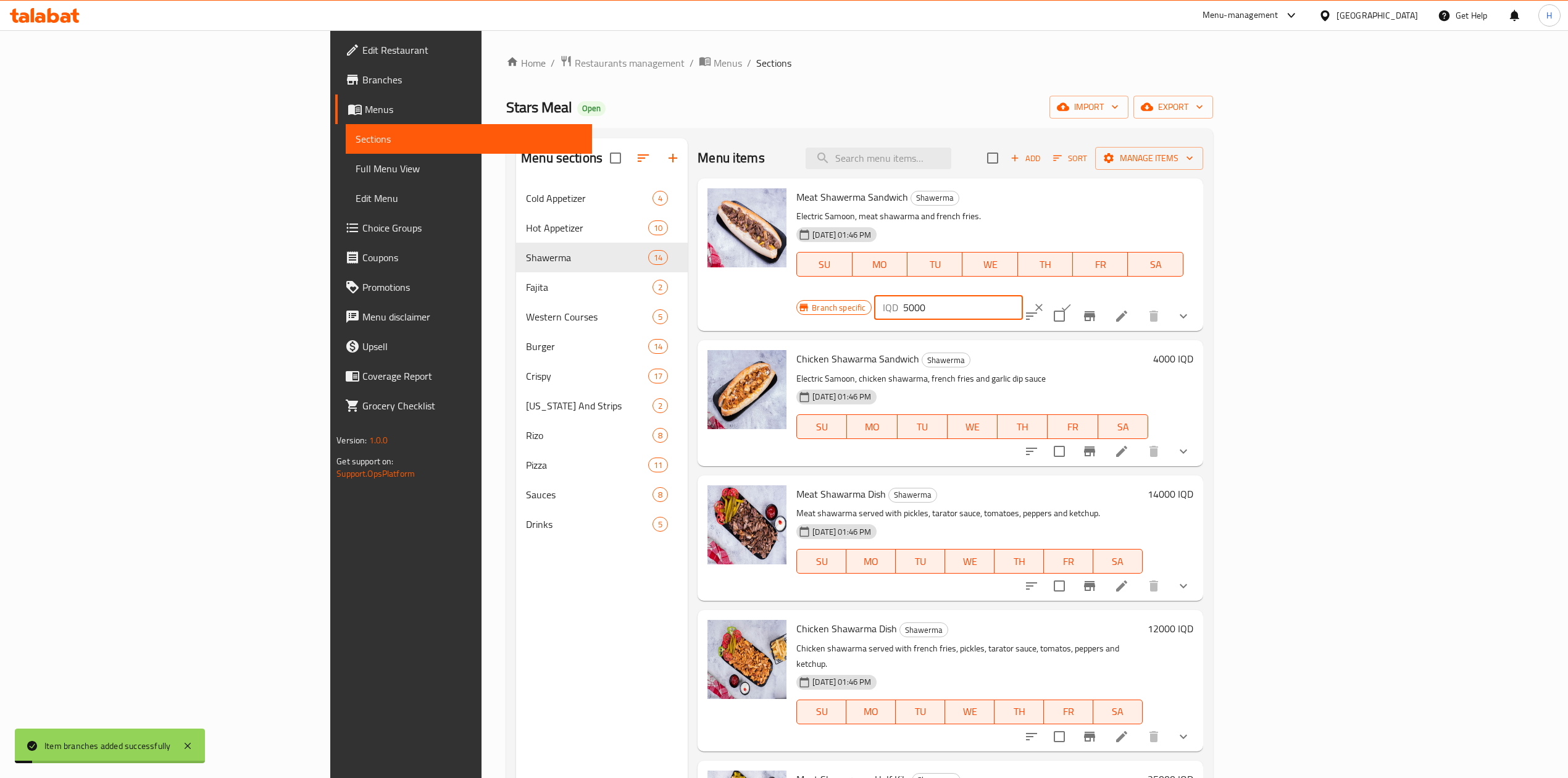
click at [1023, 295] on input "5000" at bounding box center [963, 307] width 119 height 25
type input "7000"
click at [1072, 301] on icon "ok" at bounding box center [1065, 307] width 12 height 12
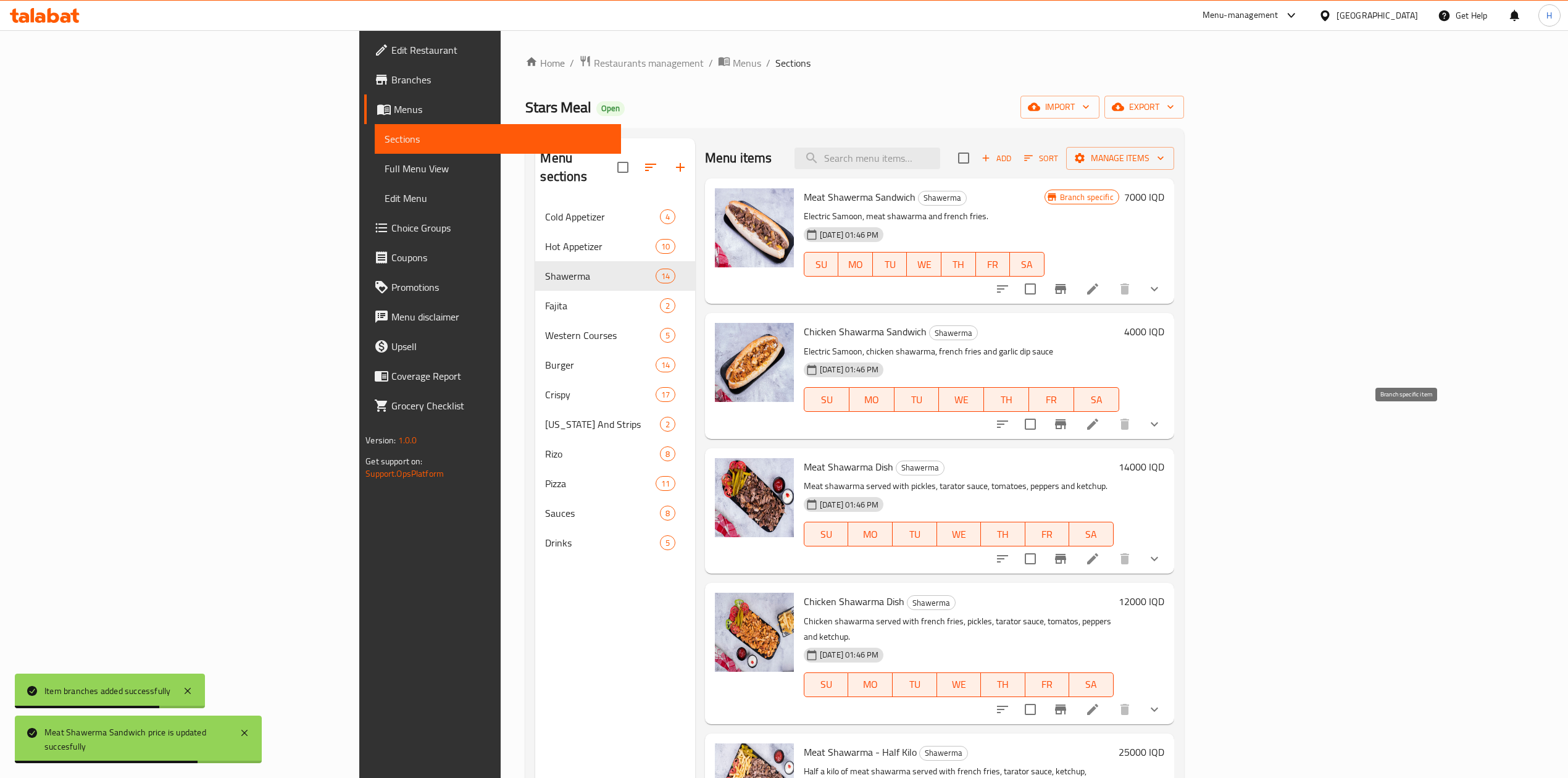
click at [1068, 428] on icon "Branch-specific-item" at bounding box center [1061, 425] width 15 height 15
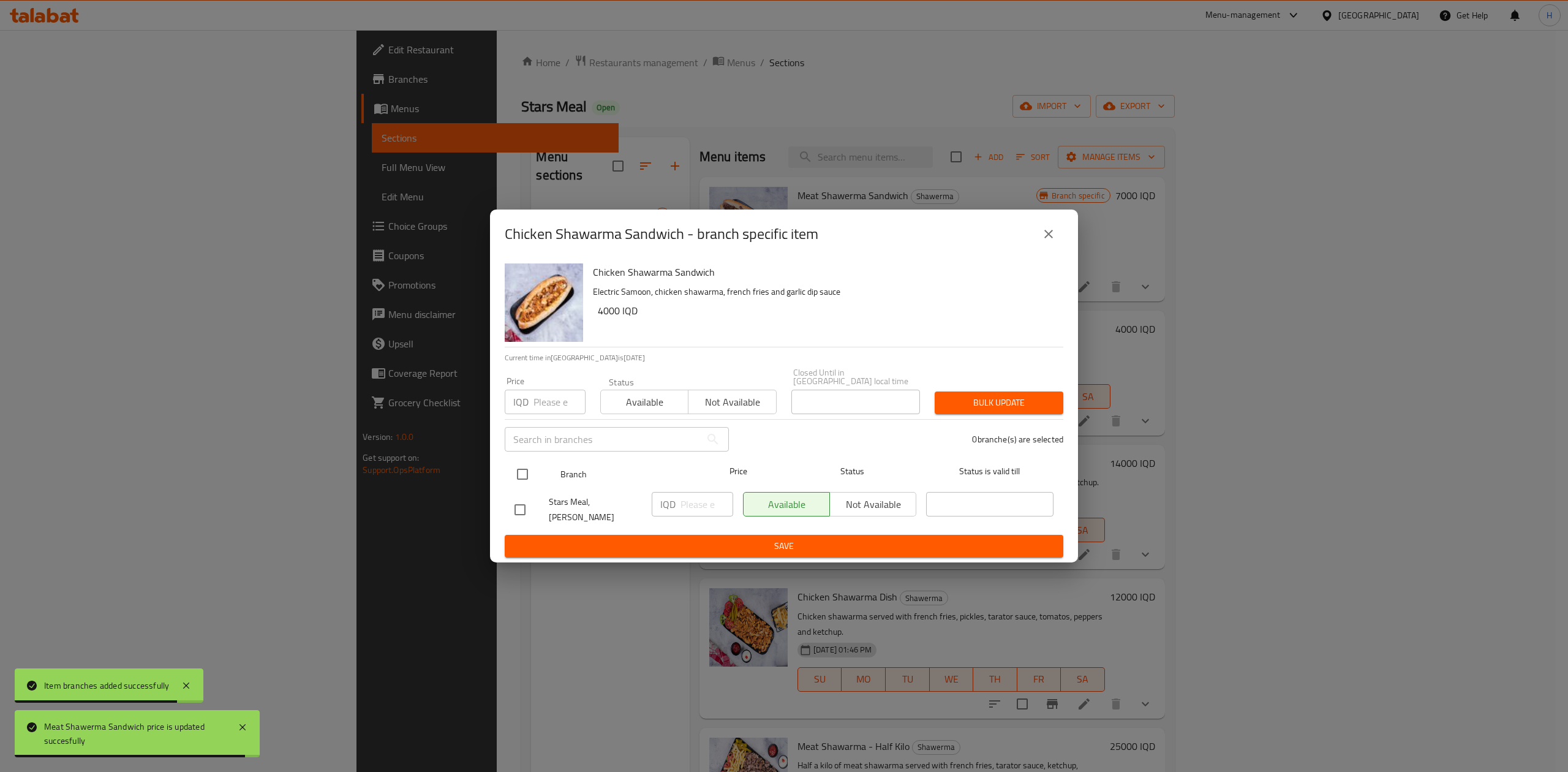
click at [521, 466] on input "checkbox" at bounding box center [523, 474] width 26 height 26
checkbox input "true"
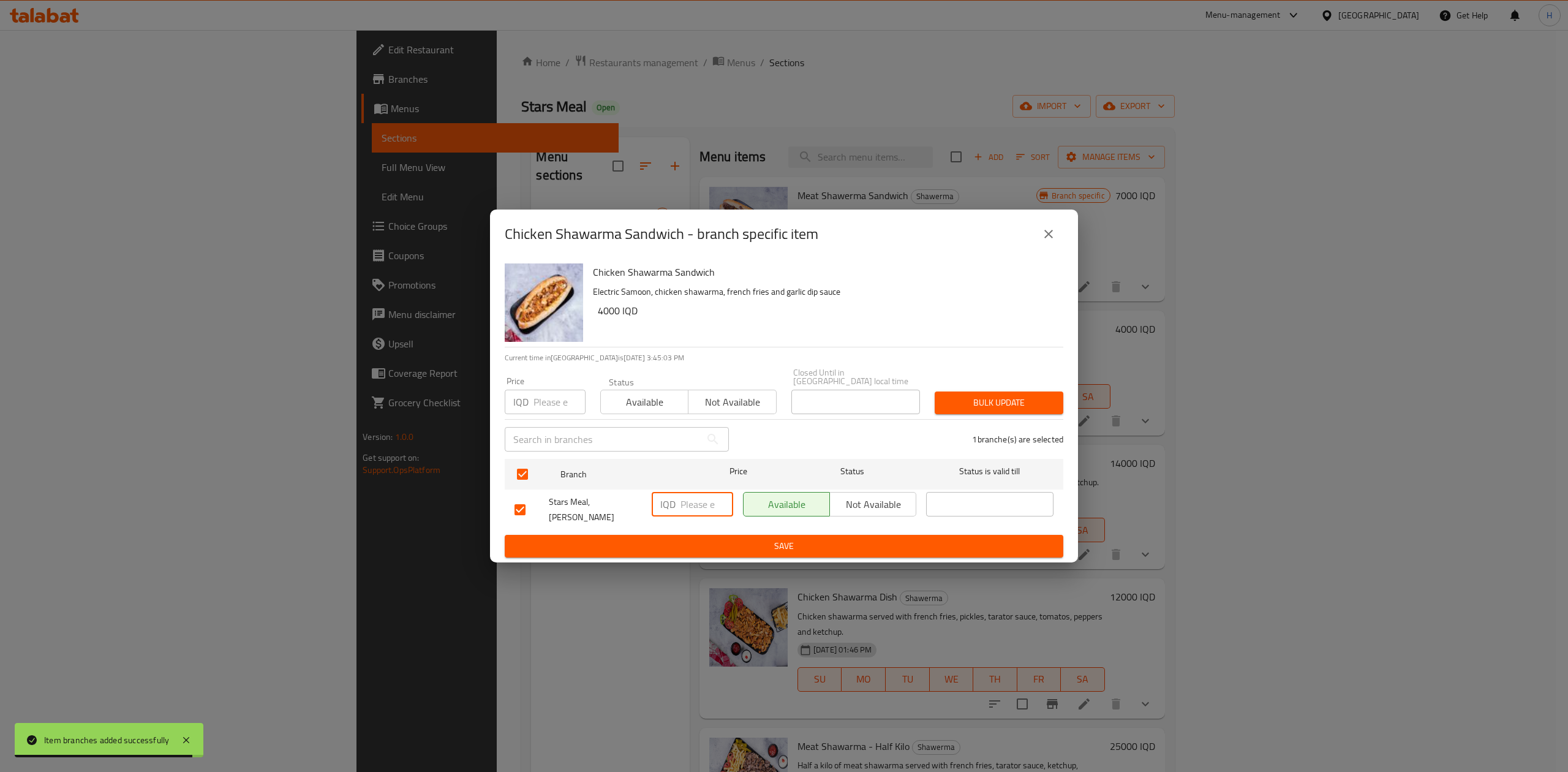
click at [714, 511] on input "number" at bounding box center [707, 505] width 53 height 25
type input "5750"
click at [720, 542] on span "Save" at bounding box center [784, 546] width 539 height 15
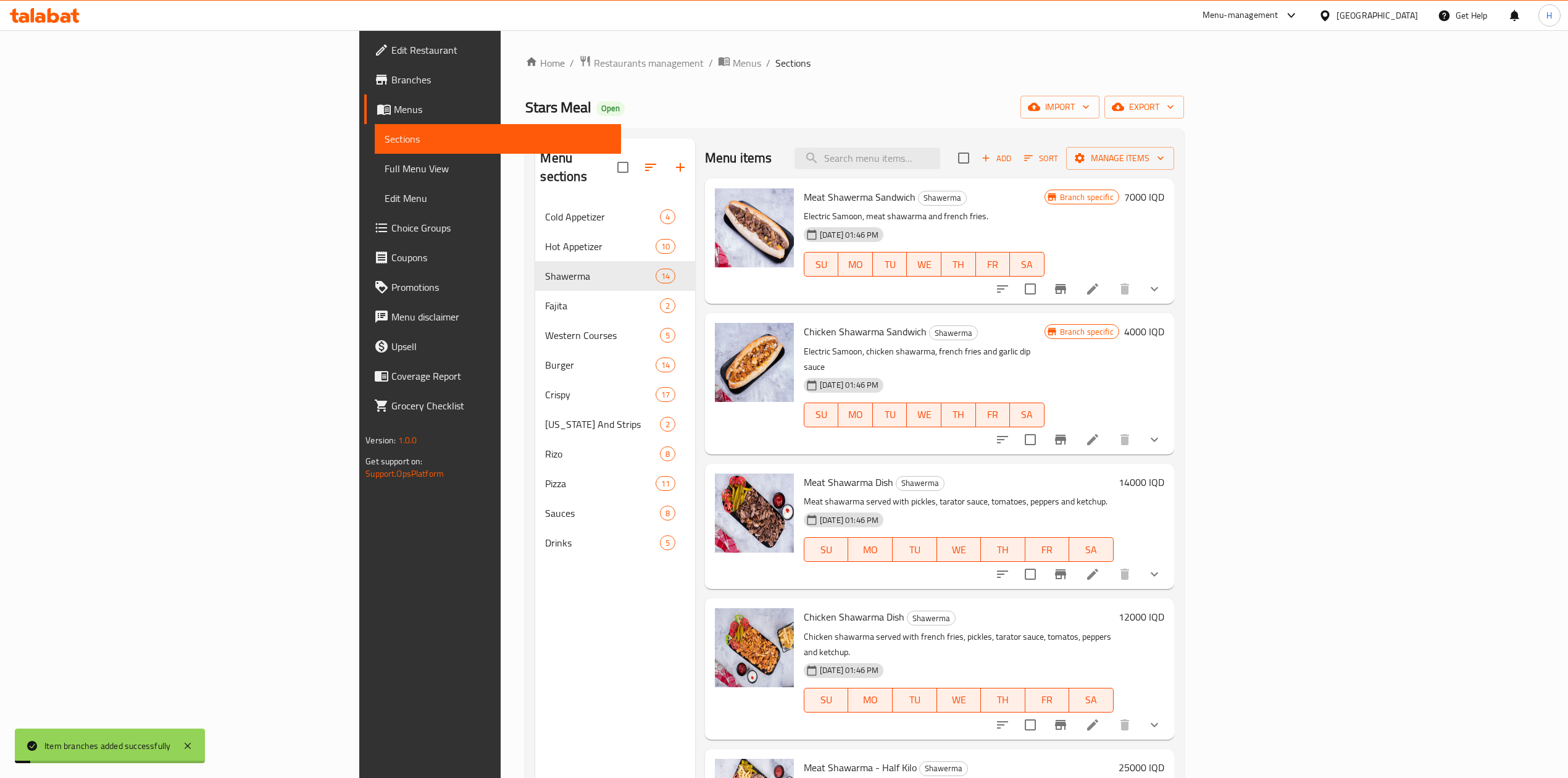
click at [1164, 334] on h6 "4000 IQD" at bounding box center [1145, 331] width 40 height 17
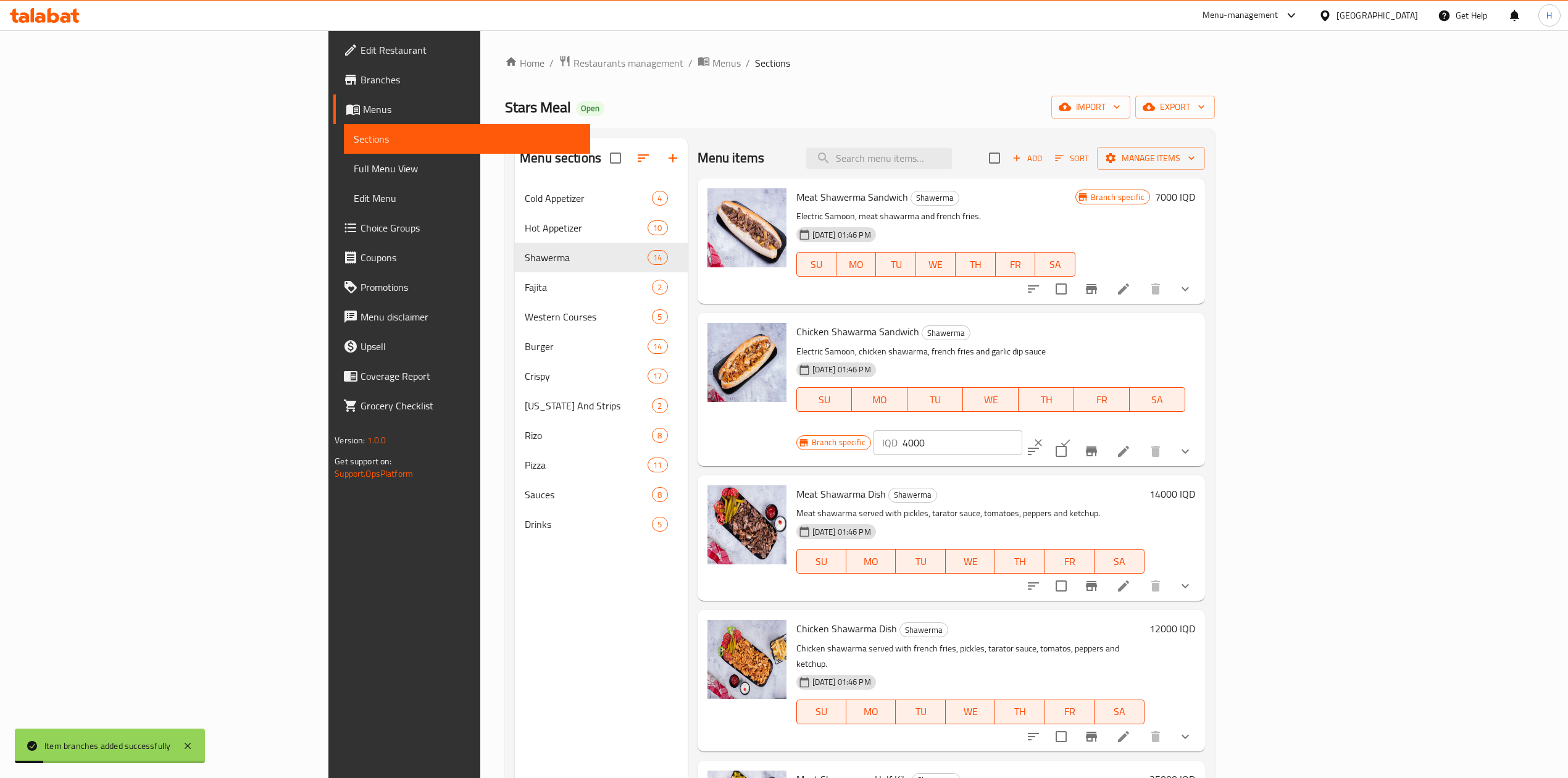
click at [1022, 430] on input "4000" at bounding box center [962, 442] width 119 height 25
type input "5750"
click at [1072, 437] on icon "ok" at bounding box center [1065, 442] width 12 height 12
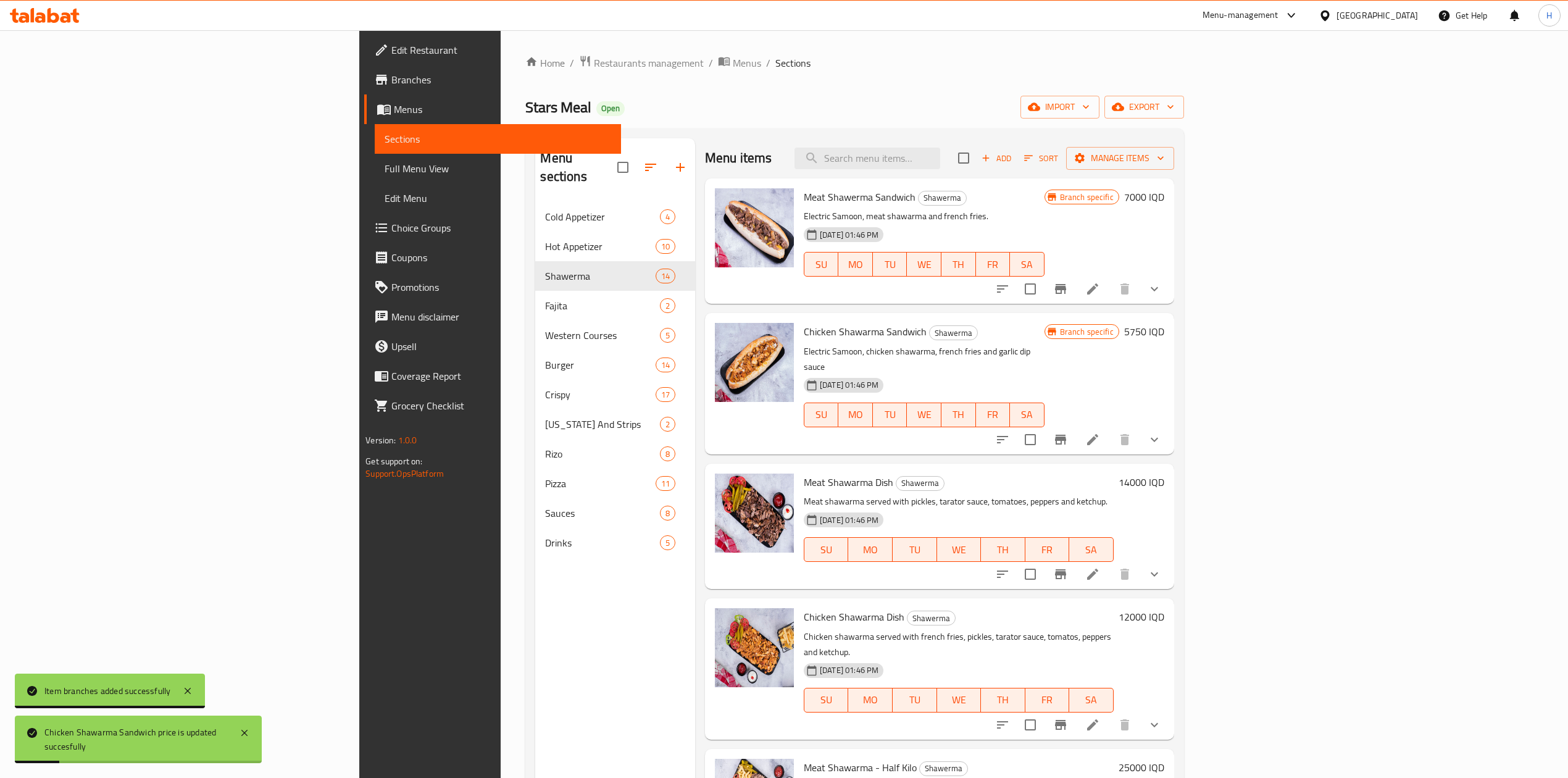
click at [1075, 569] on button "Branch-specific-item" at bounding box center [1060, 574] width 30 height 30
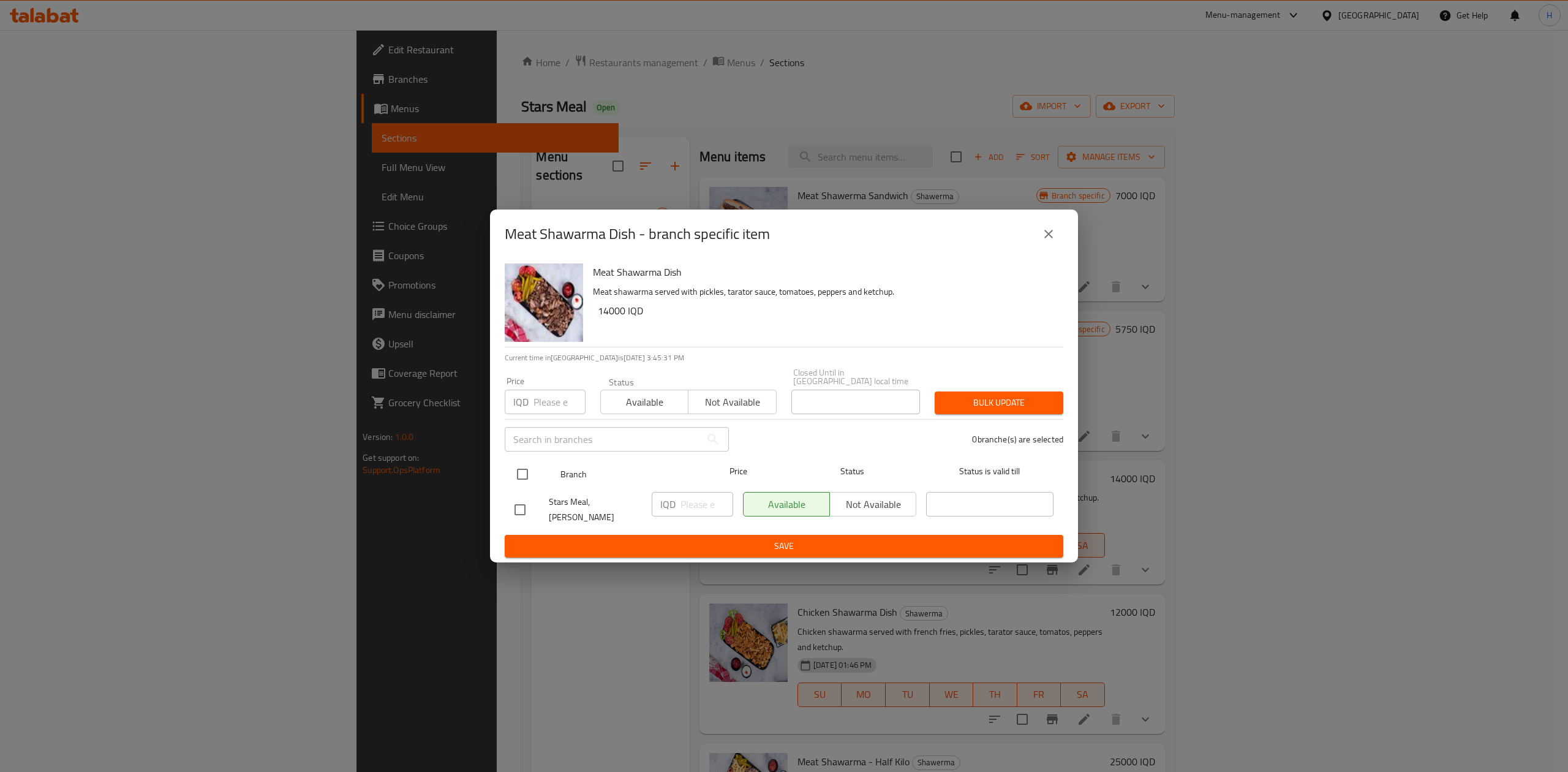
click at [515, 468] on input "checkbox" at bounding box center [523, 474] width 26 height 26
checkbox input "true"
click at [713, 520] on div "IQD ​" at bounding box center [692, 509] width 91 height 46
drag, startPoint x: 695, startPoint y: 505, endPoint x: 675, endPoint y: 493, distance: 23.3
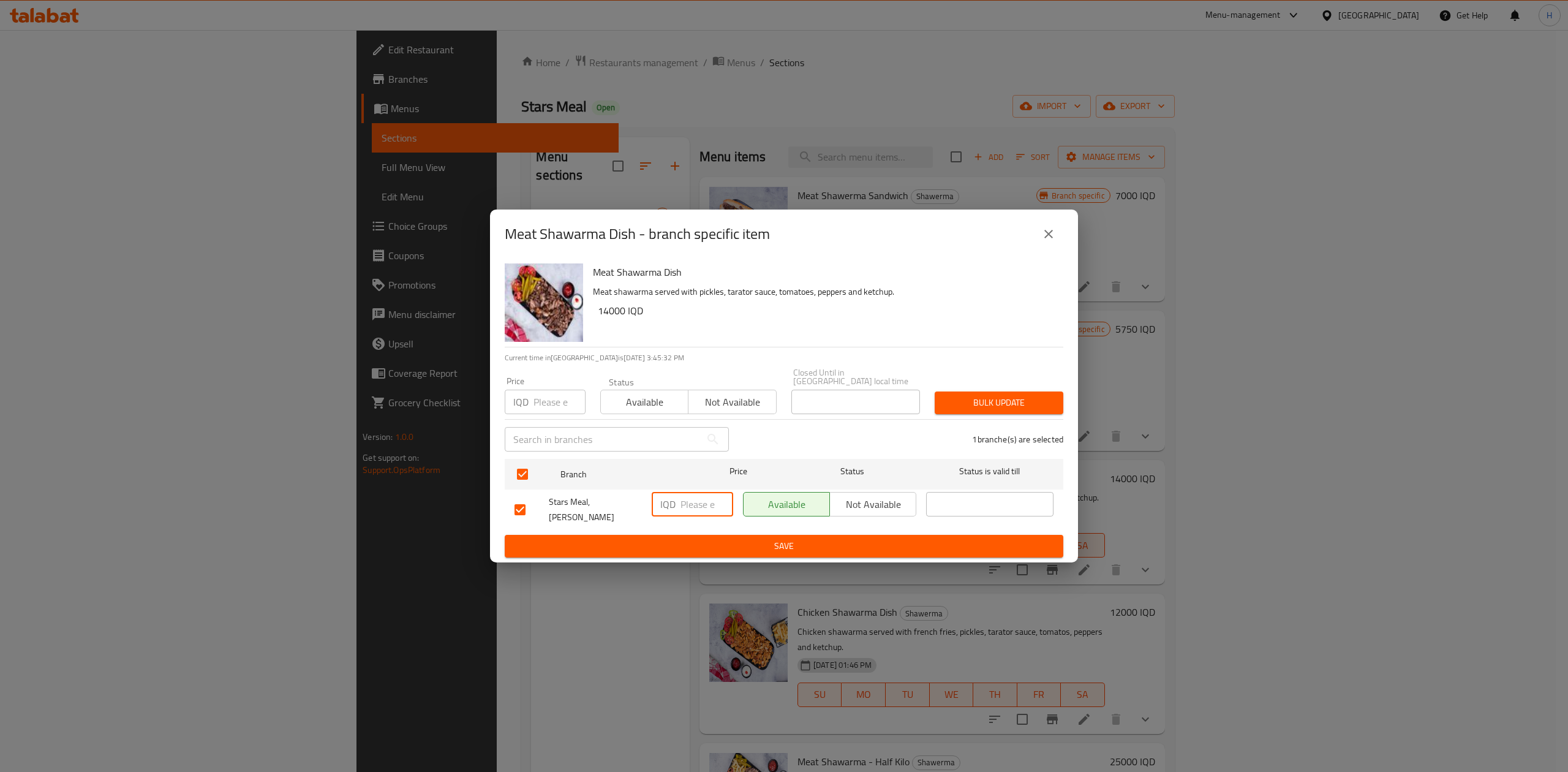
click at [694, 505] on input "number" at bounding box center [707, 505] width 53 height 25
type input "19750"
click at [688, 550] on div "Meat Shawarma Dish Meat shawarma served with pickles, tarator sauce, tomatoes, …" at bounding box center [784, 411] width 588 height 304
click at [701, 539] on span "Save" at bounding box center [784, 546] width 539 height 15
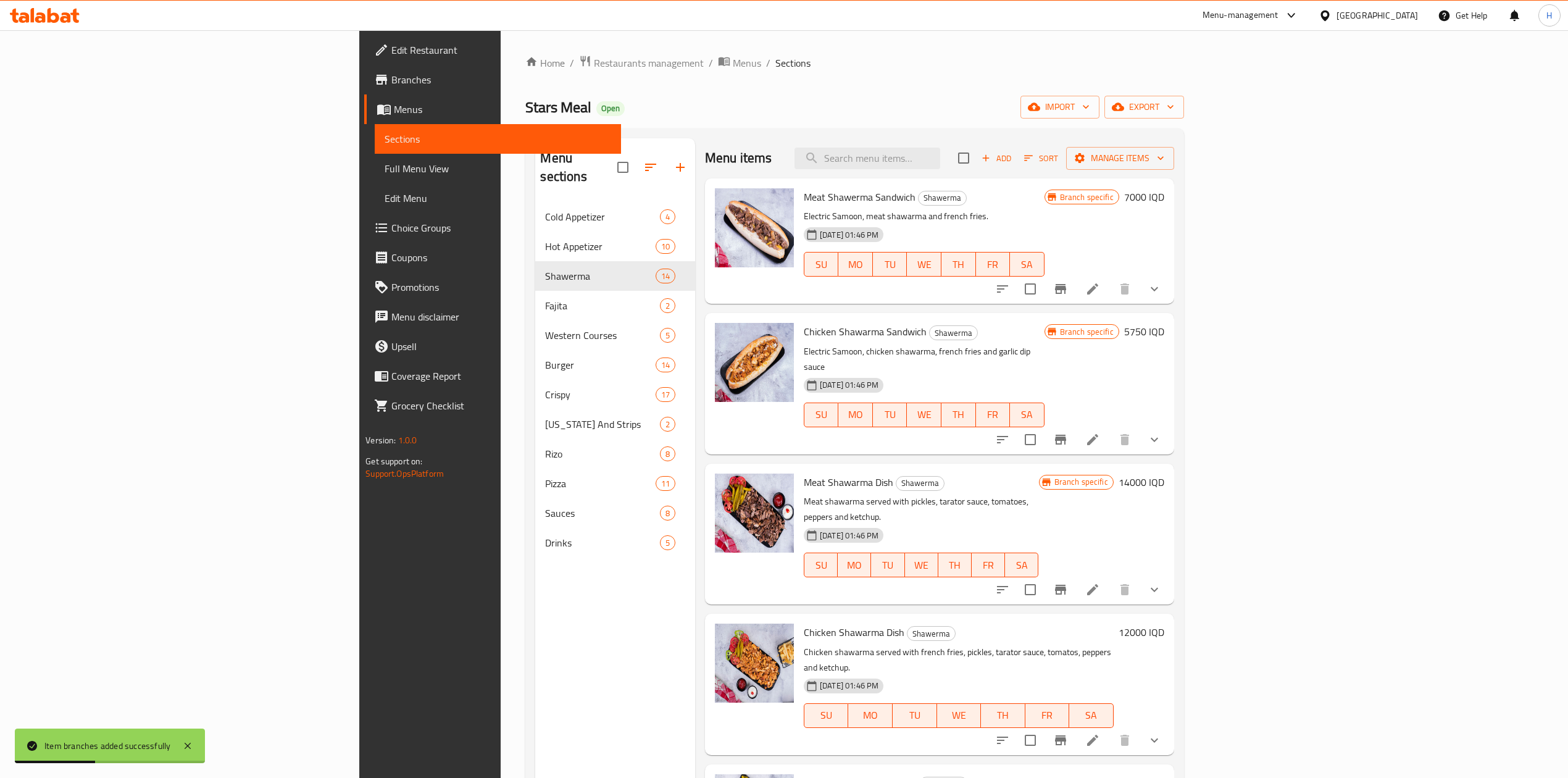
click at [1164, 474] on h6 "14000 IQD" at bounding box center [1141, 482] width 46 height 17
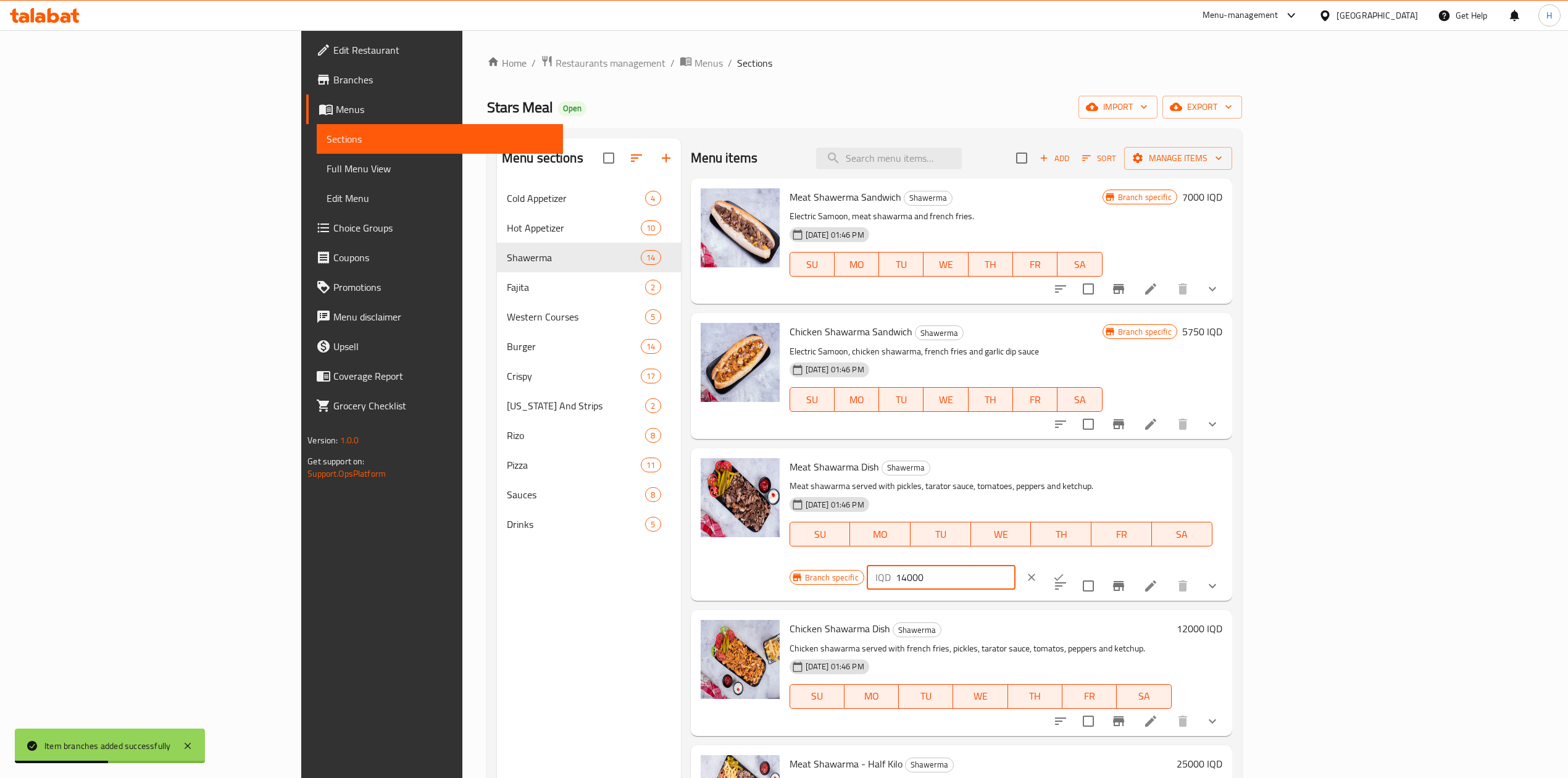
click at [1015, 565] on input "14000" at bounding box center [956, 577] width 119 height 25
type input "19750"
click at [1227, 467] on div "Meat Shawarma Dish Shawerma Meat shawarma served with pickles, tarator sauce, t…" at bounding box center [1006, 525] width 443 height 143
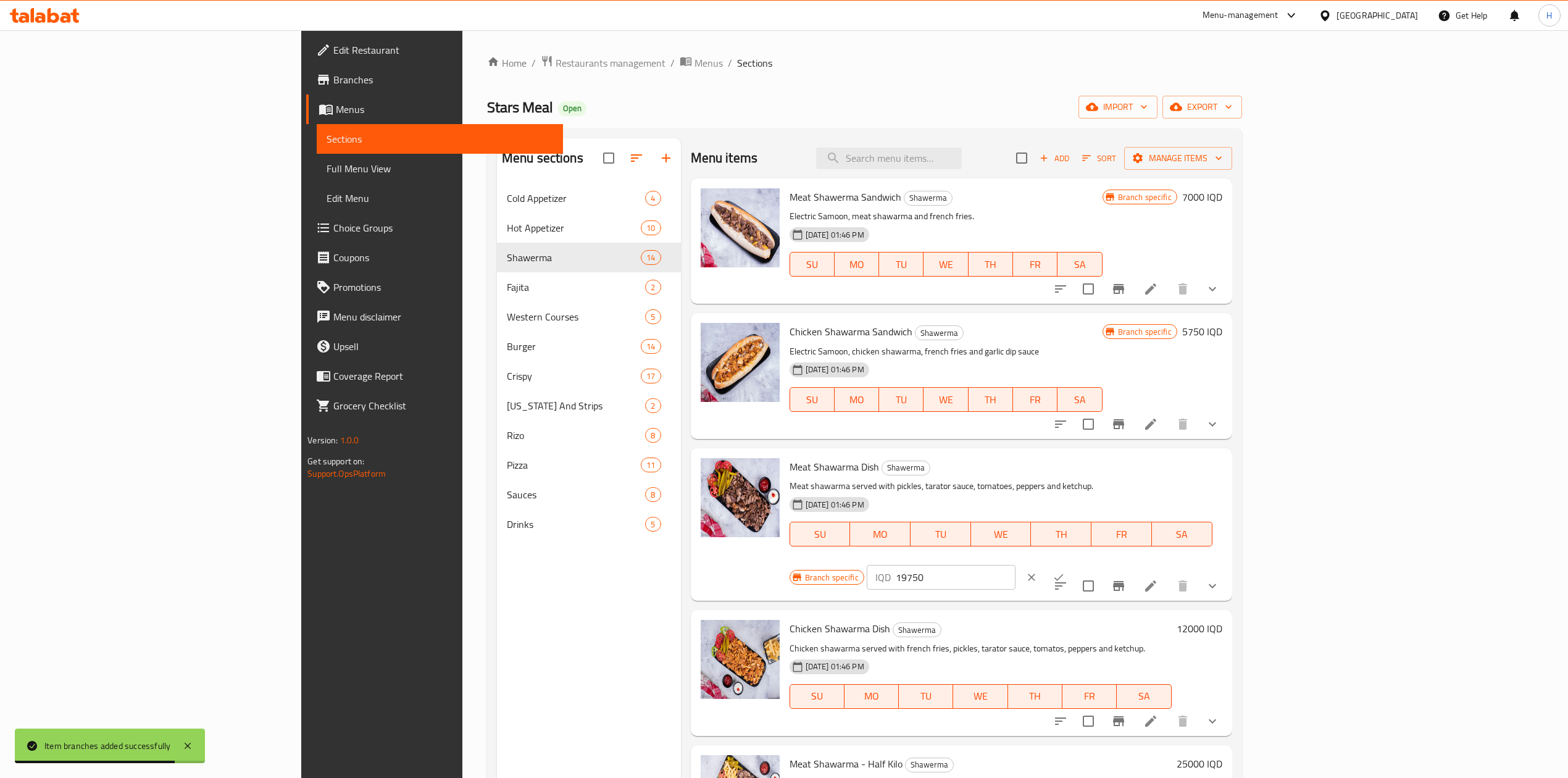
click at [1091, 564] on div "IQD 19750 ​" at bounding box center [978, 578] width 223 height 27
click at [1072, 564] on button "ok" at bounding box center [1059, 578] width 27 height 27
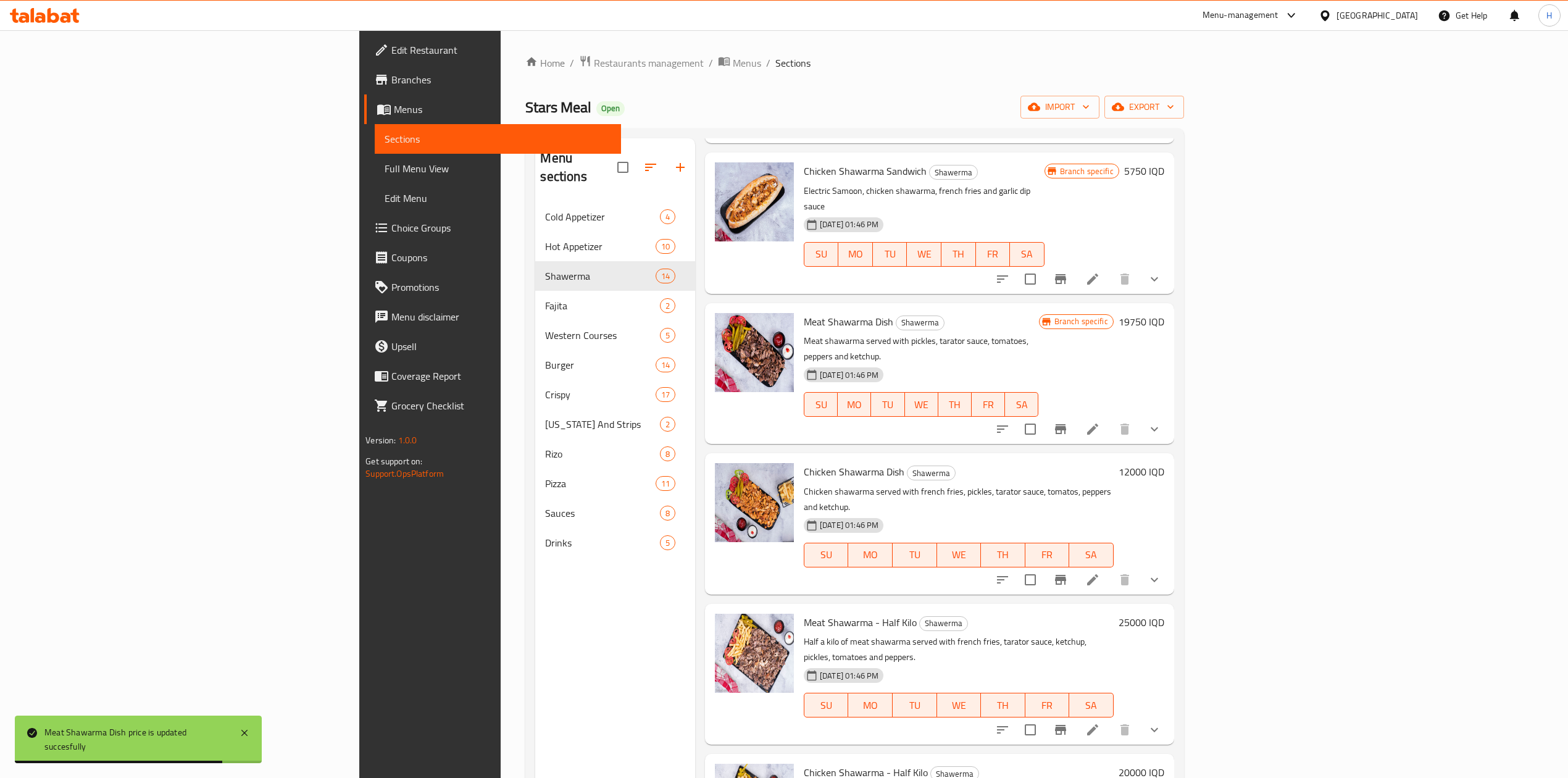
scroll to position [247, 0]
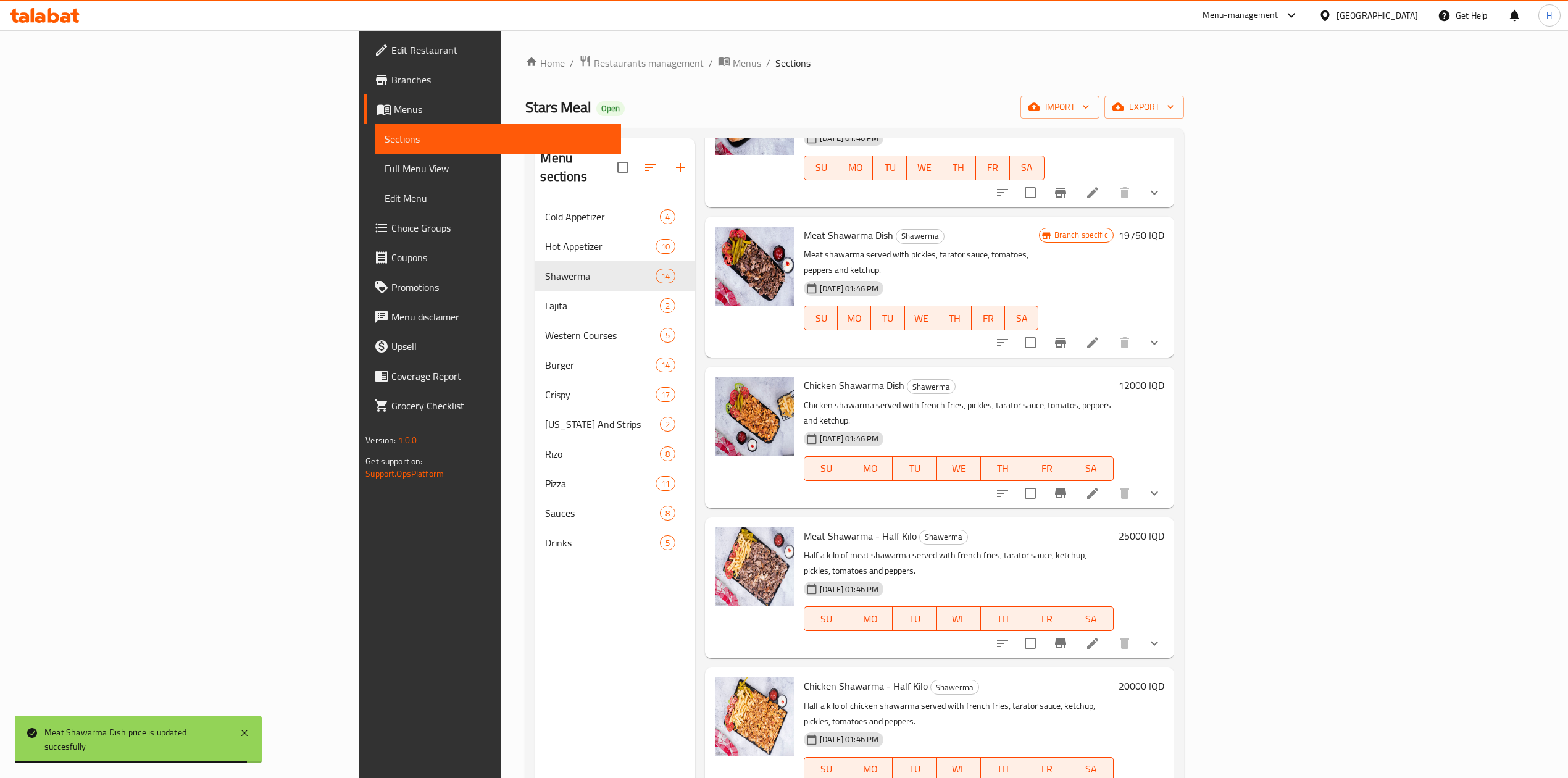
click at [1068, 486] on icon "Branch-specific-item" at bounding box center [1061, 493] width 15 height 15
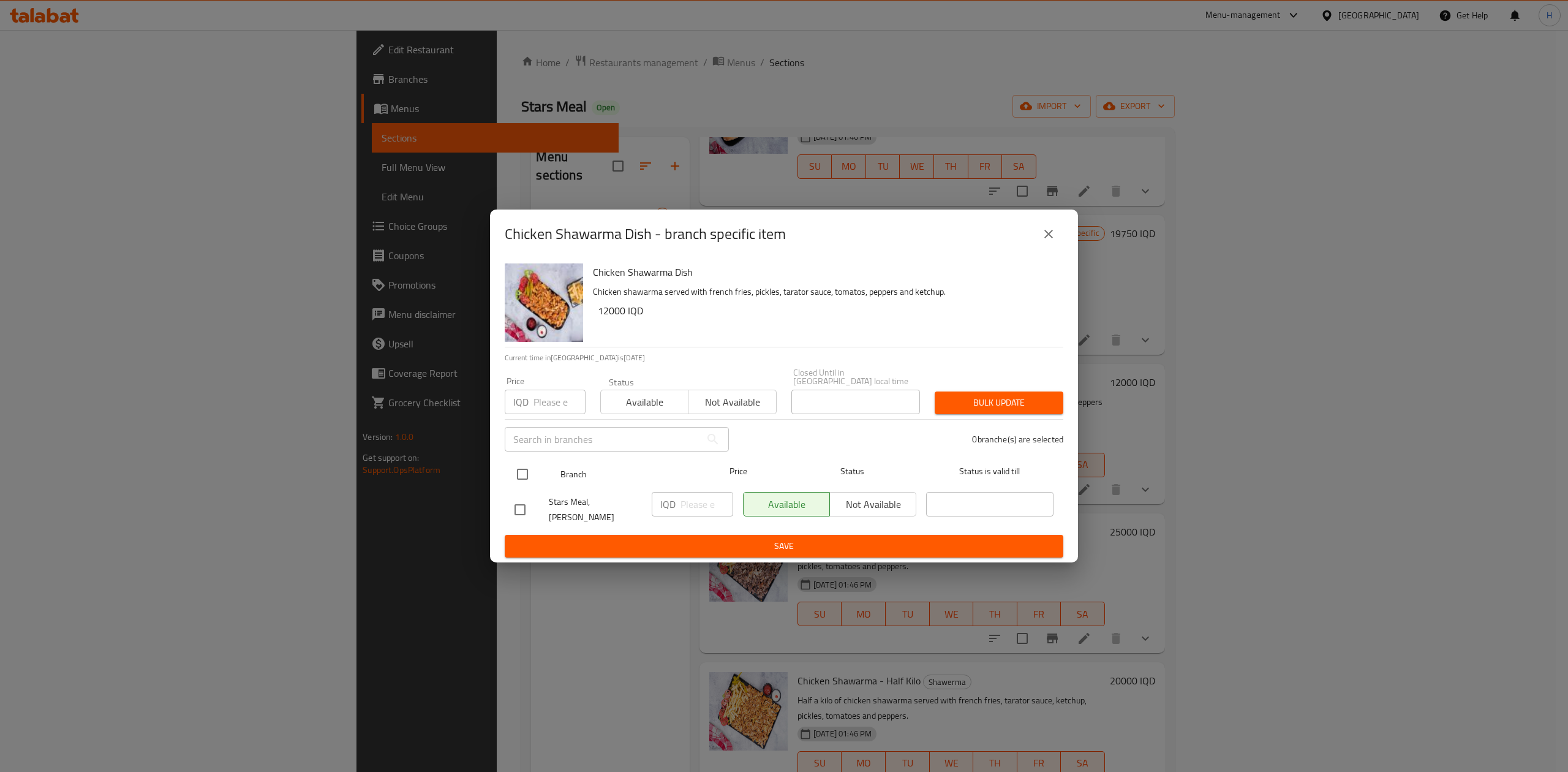
click at [515, 468] on input "checkbox" at bounding box center [523, 474] width 26 height 26
checkbox input "true"
click at [683, 509] on input "number" at bounding box center [707, 505] width 53 height 25
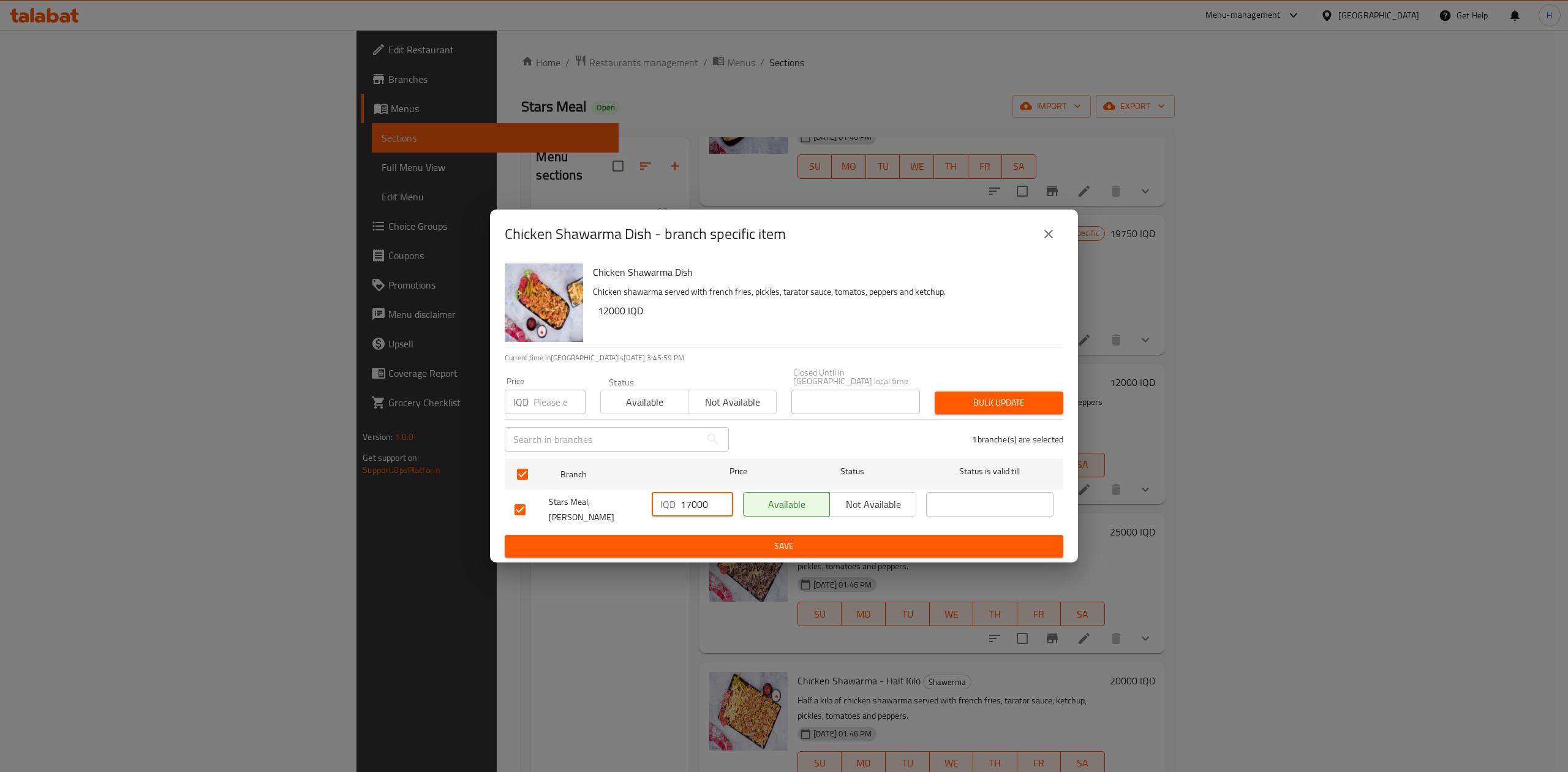
type input "17000"
click at [687, 547] on button "Save" at bounding box center [784, 546] width 559 height 22
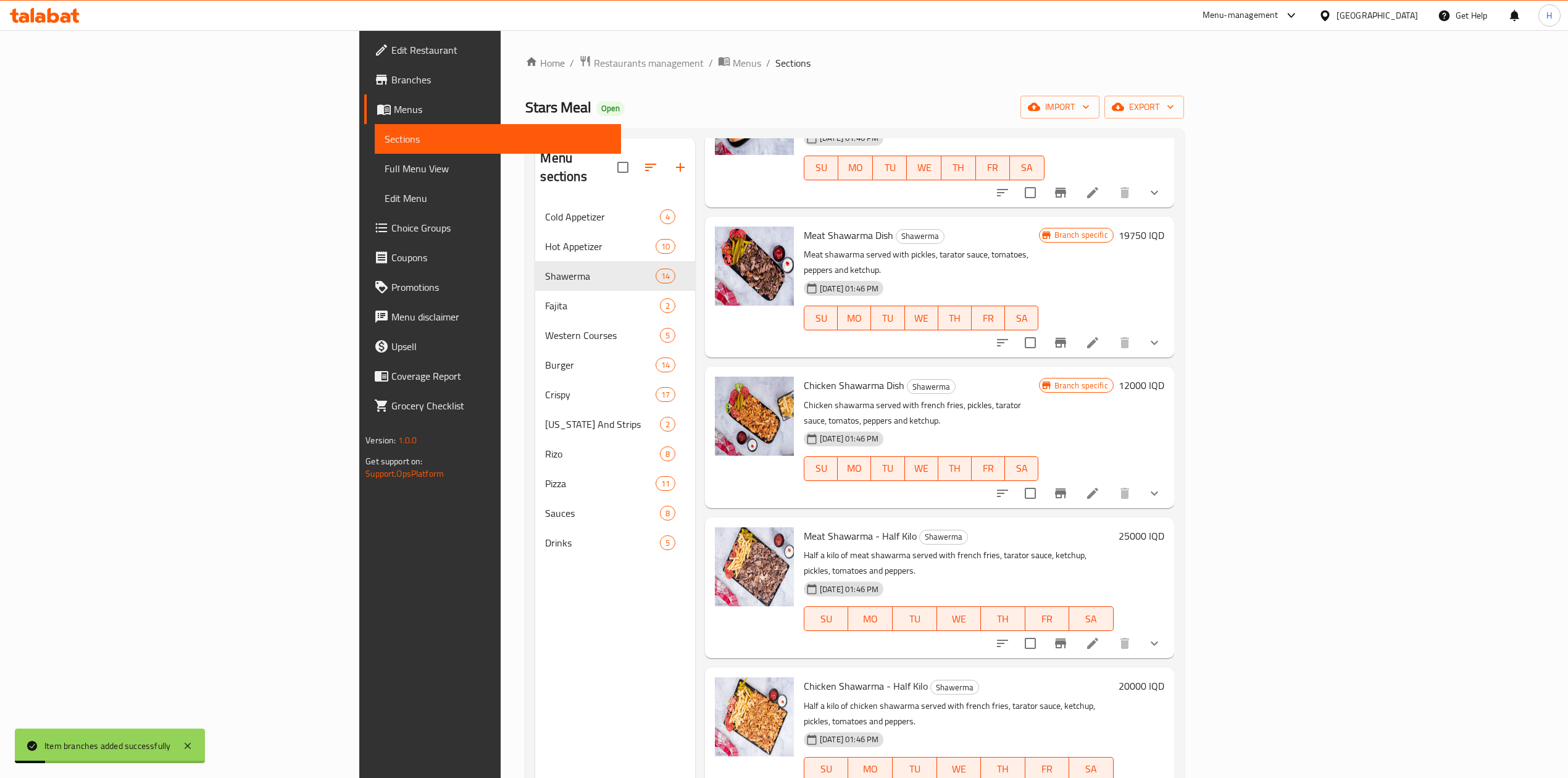
click at [1170, 372] on div "Chicken Shawarma Dish Shawerma Chicken shawarma served with french fries, pickl…" at bounding box center [983, 437] width 370 height 131
click at [1164, 377] on div "Branch specific 12000 IQD" at bounding box center [1101, 437] width 125 height 121
click at [1164, 377] on h6 "12000 IQD" at bounding box center [1141, 385] width 46 height 17
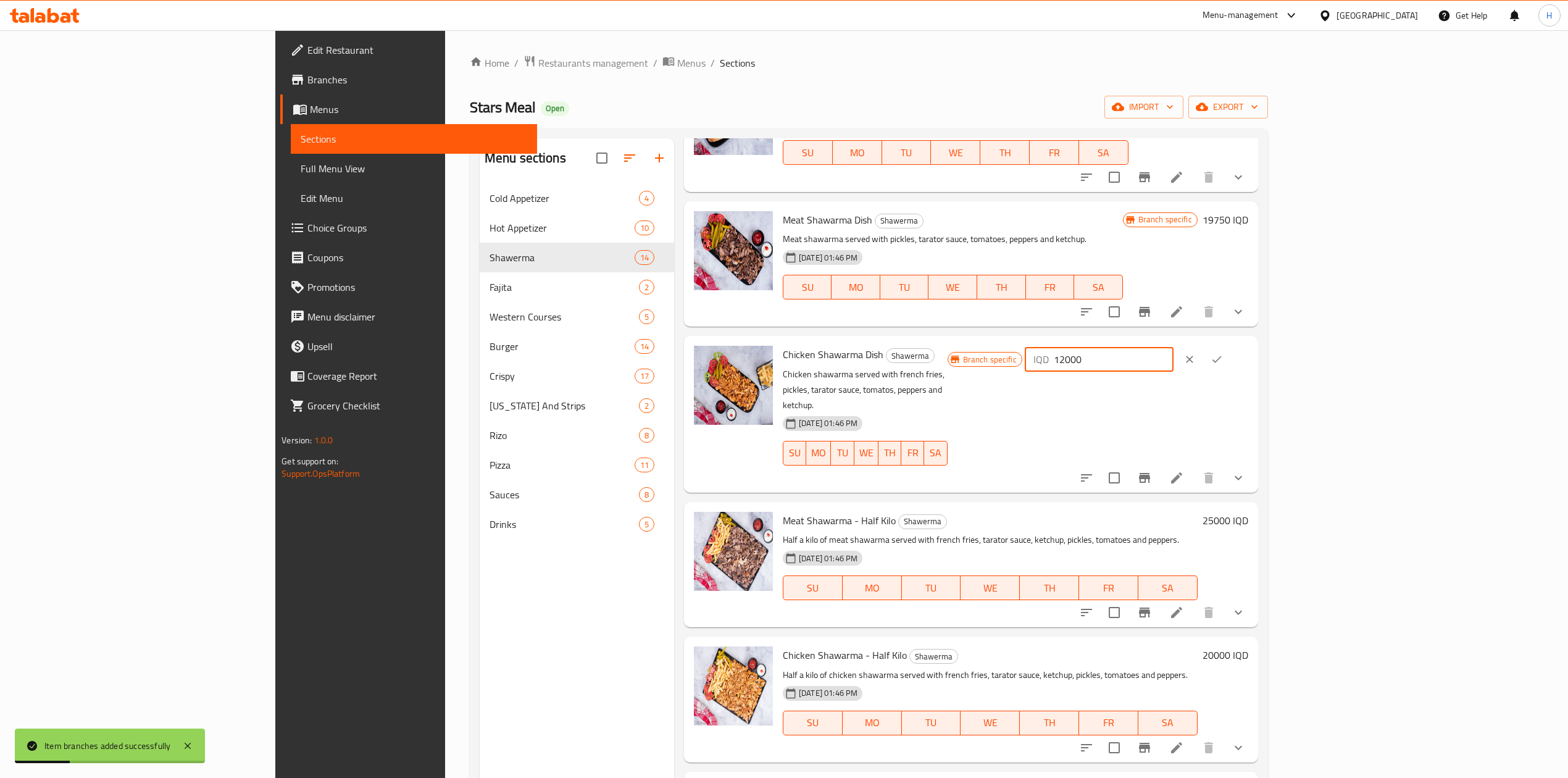
click at [1174, 364] on input "12000" at bounding box center [1113, 359] width 119 height 25
type input "17000"
click at [1230, 354] on button "ok" at bounding box center [1217, 360] width 27 height 27
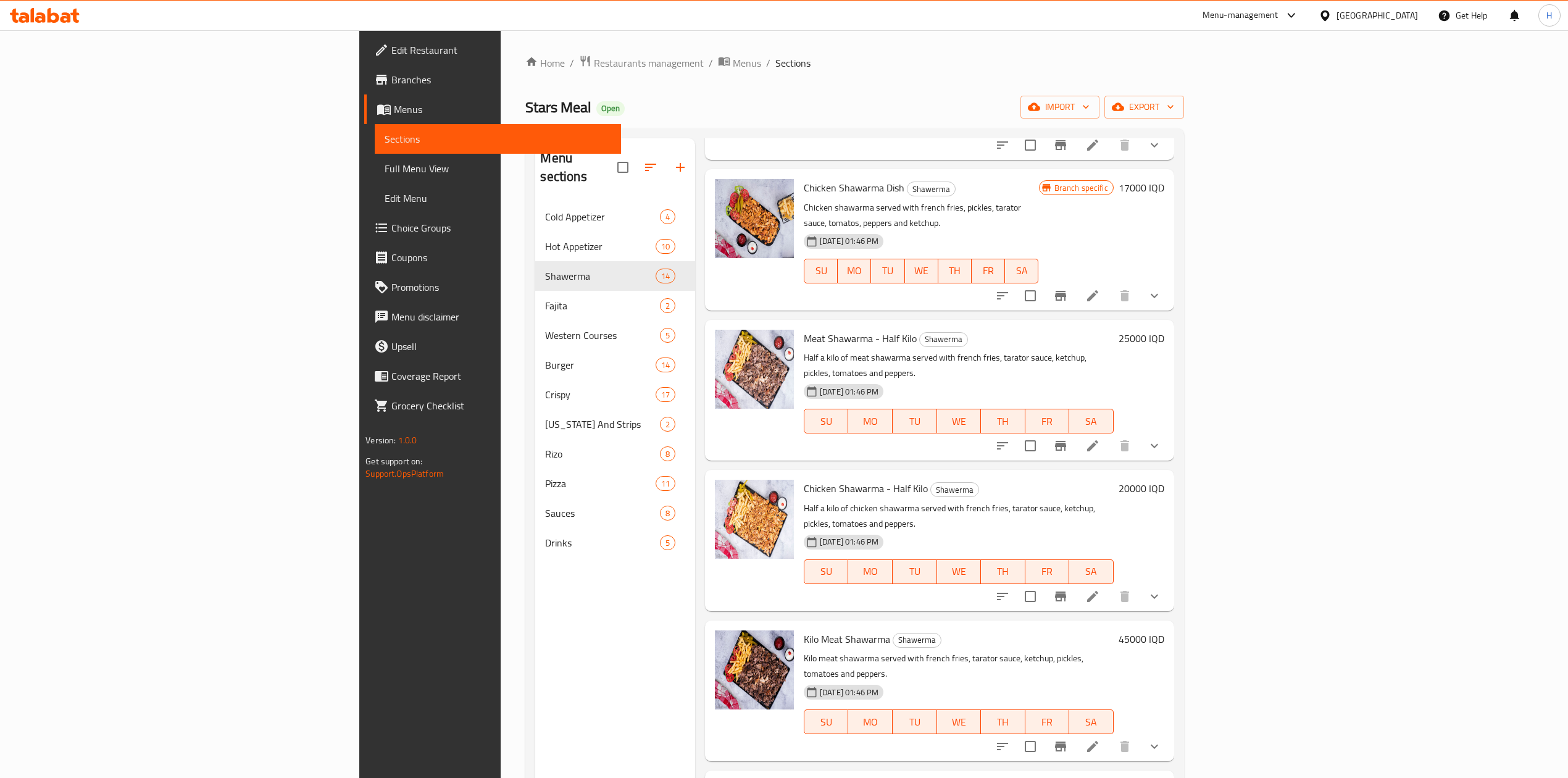
scroll to position [659, 0]
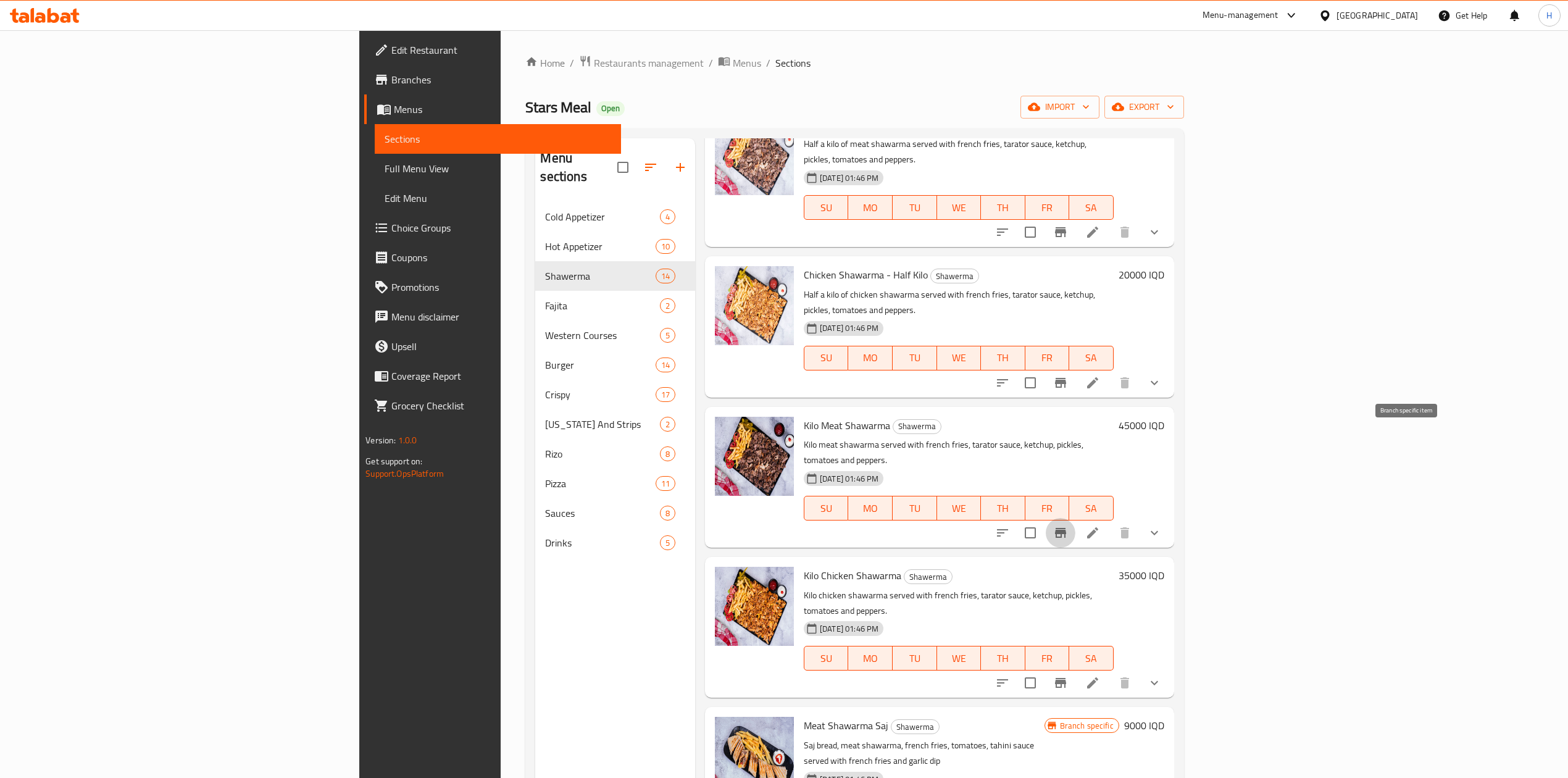
click at [1068, 525] on icon "Branch-specific-item" at bounding box center [1061, 533] width 15 height 15
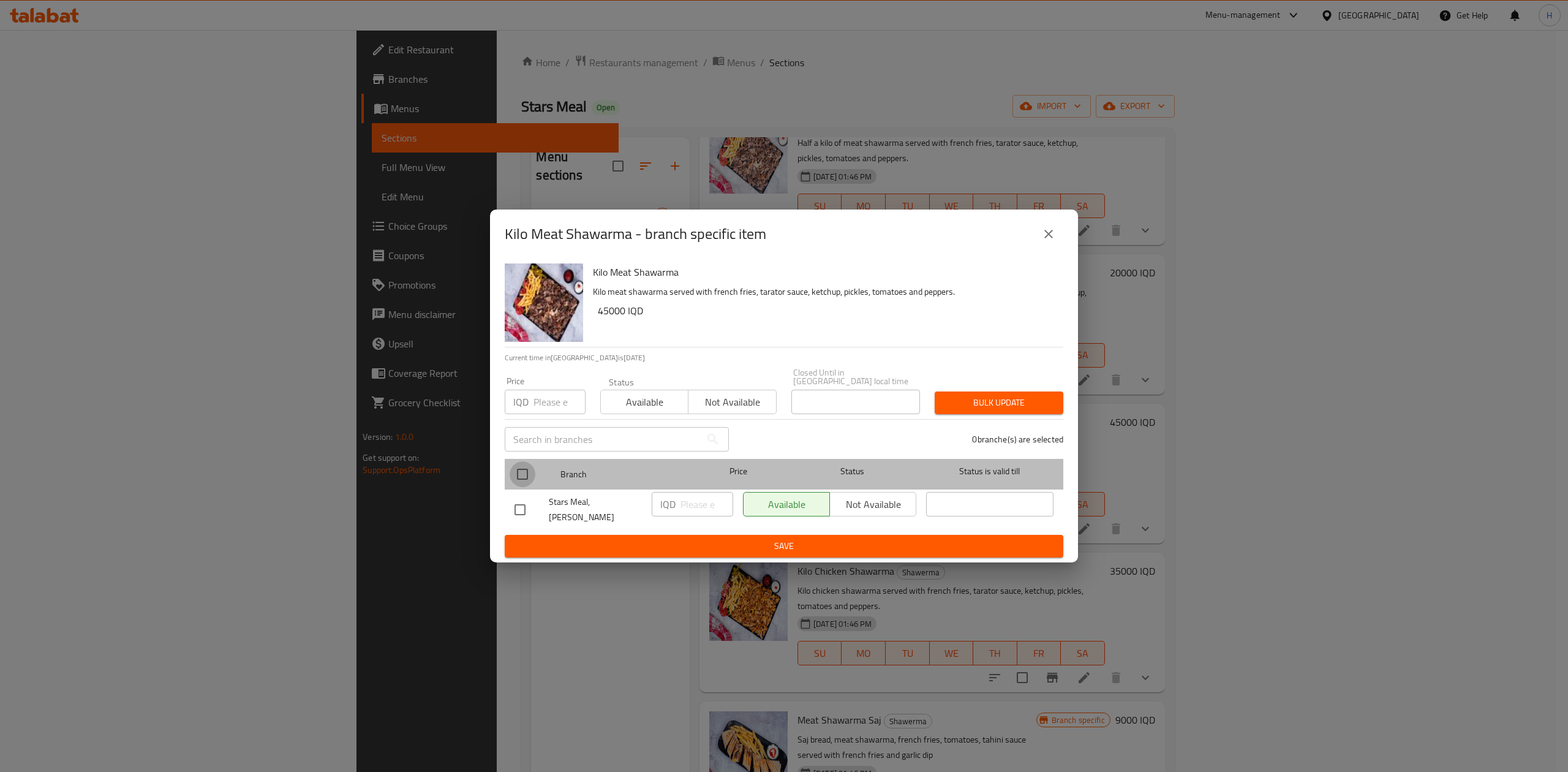
click at [529, 474] on input "checkbox" at bounding box center [523, 474] width 26 height 26
checkbox input "true"
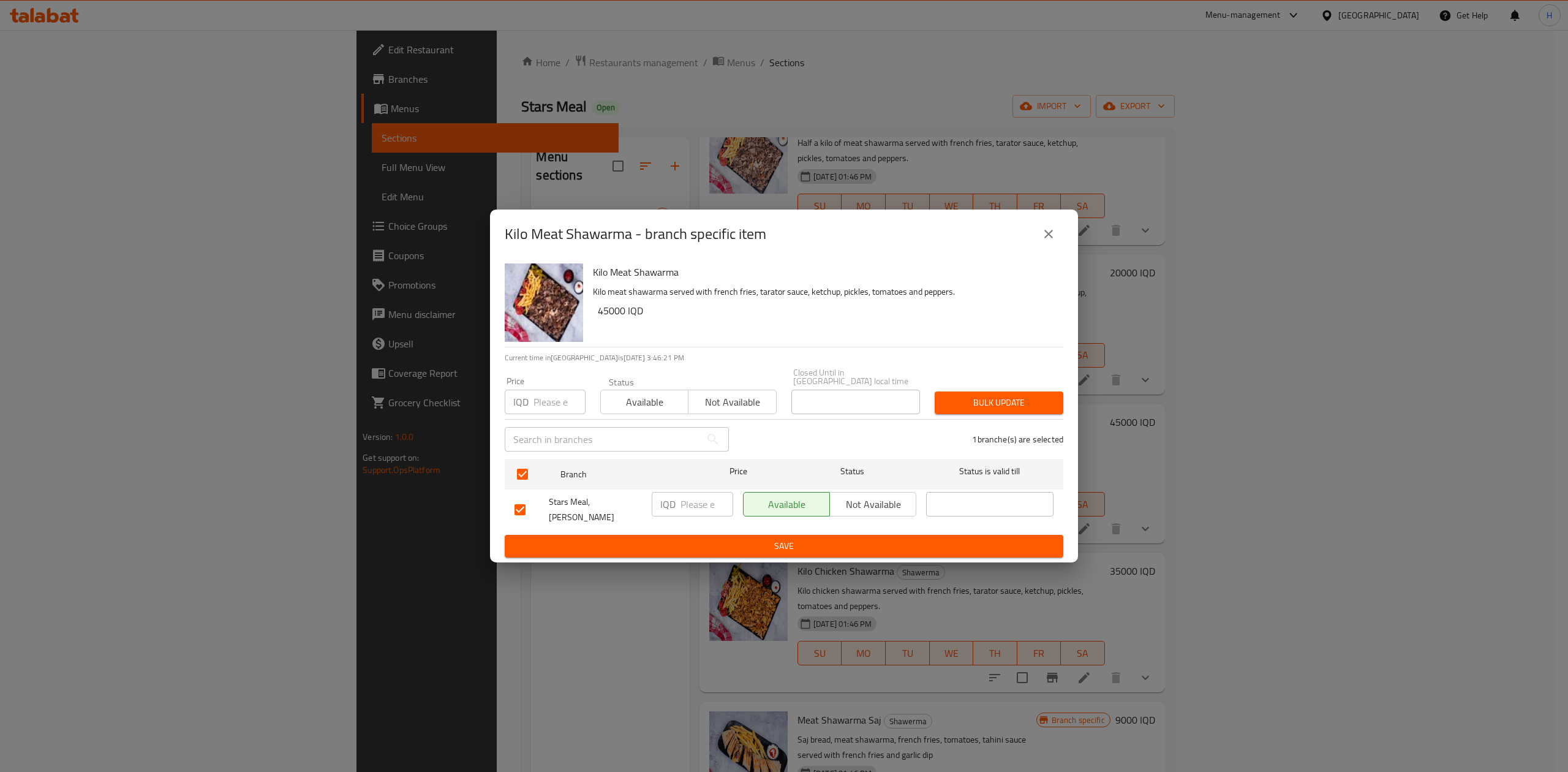
click at [675, 505] on p "IQD" at bounding box center [668, 505] width 15 height 14
click at [706, 503] on input "number" at bounding box center [707, 505] width 53 height 25
type input "58000"
click at [714, 539] on span "Save" at bounding box center [784, 546] width 539 height 15
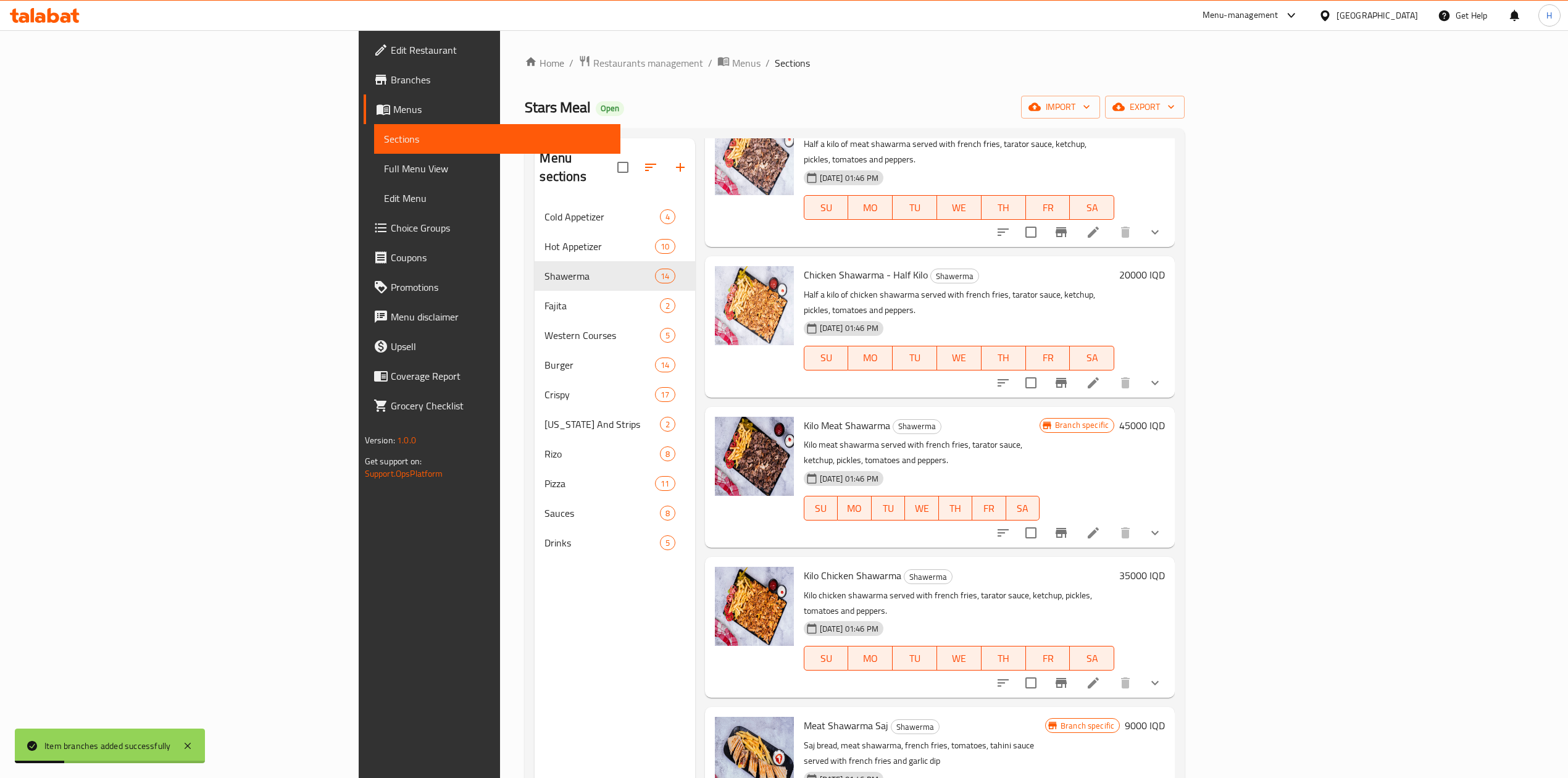
click at [1165, 417] on h6 "45000 IQD" at bounding box center [1142, 425] width 46 height 17
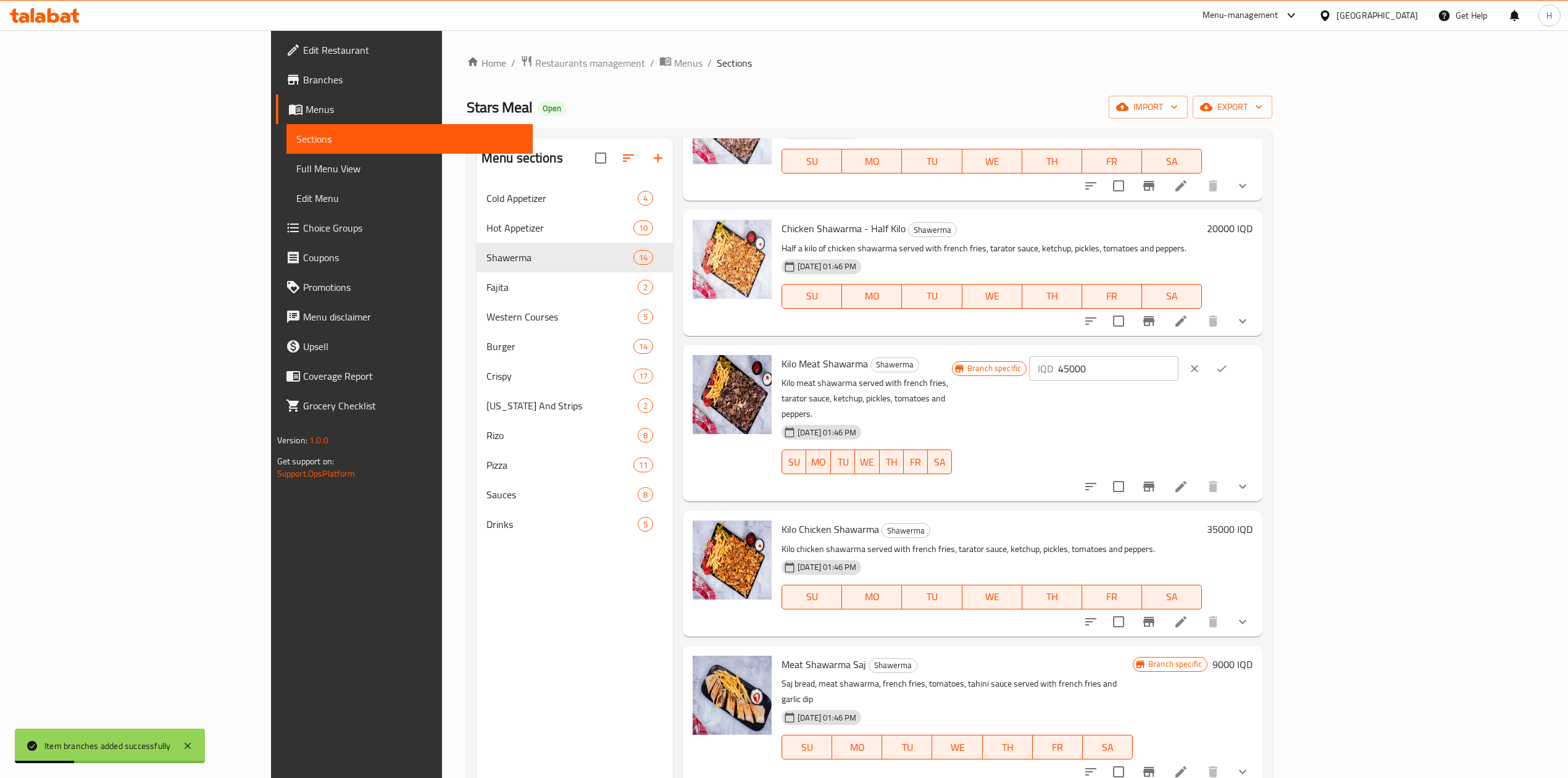
click at [1178, 358] on input "45000" at bounding box center [1118, 369] width 119 height 25
type input "58000"
click at [1235, 355] on button "ok" at bounding box center [1222, 369] width 27 height 27
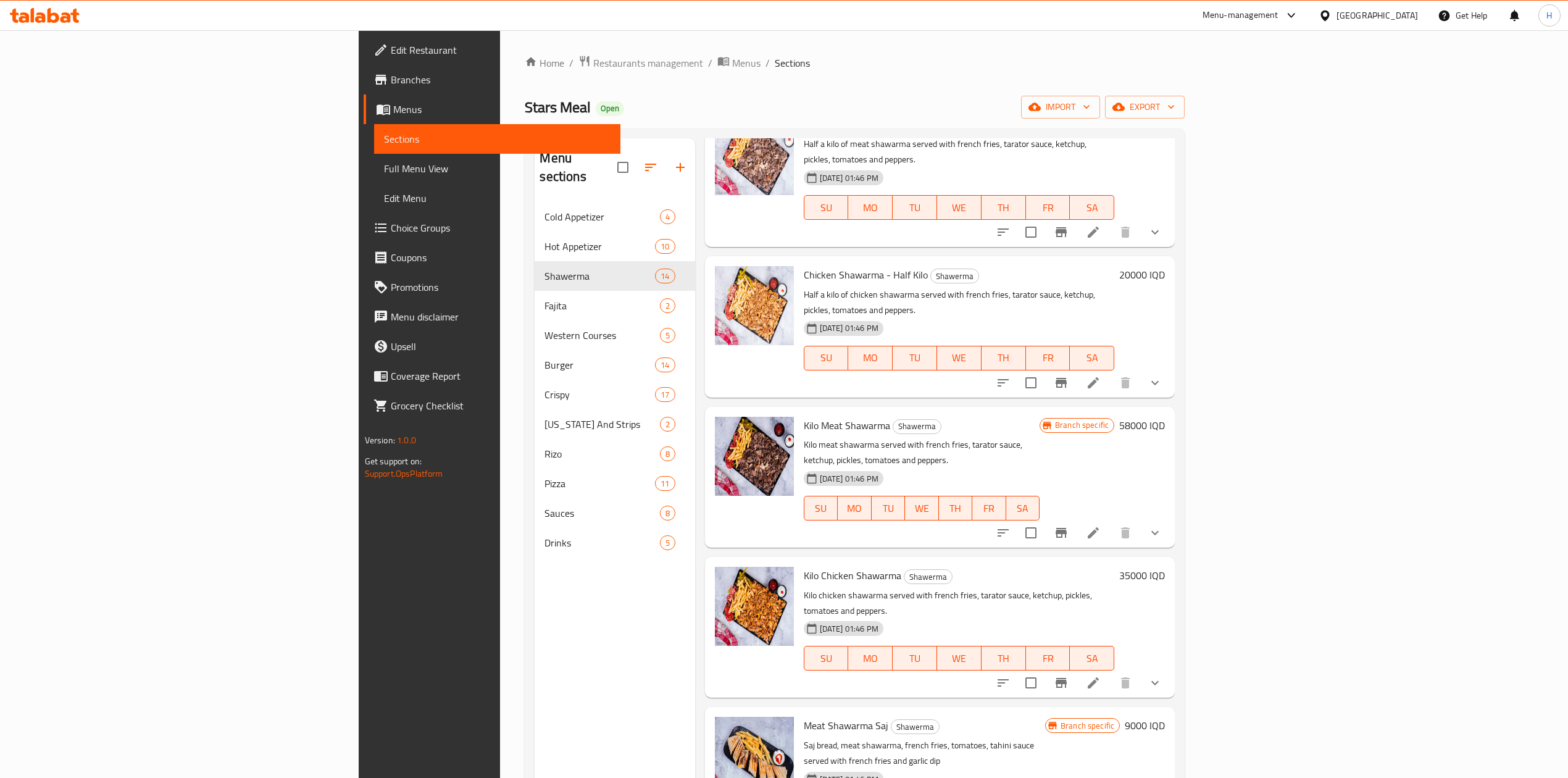
click at [1067, 678] on icon "Branch-specific-item" at bounding box center [1061, 683] width 11 height 10
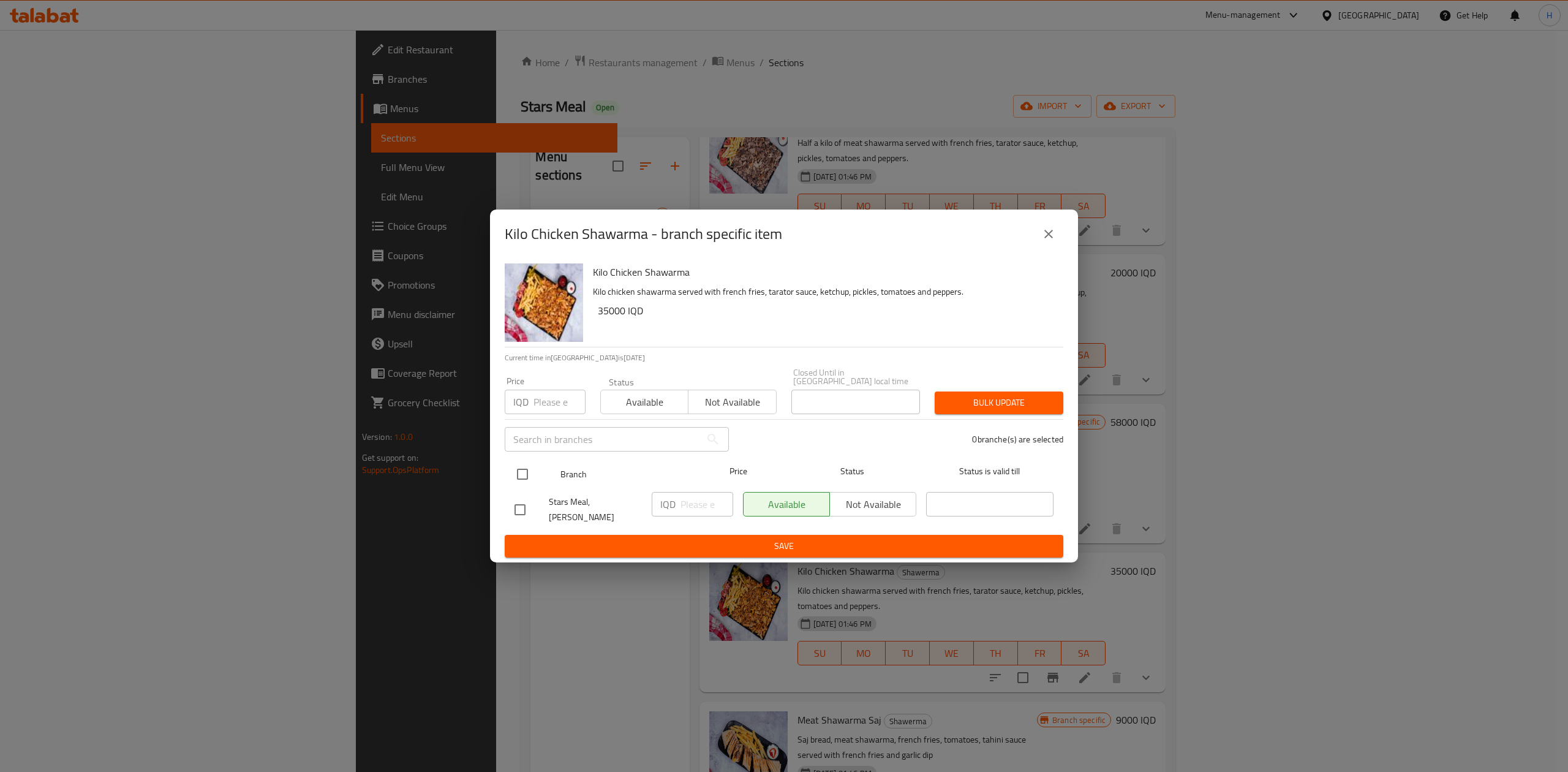
click at [527, 474] on input "checkbox" at bounding box center [523, 474] width 26 height 26
checkbox input "true"
click at [688, 498] on input "number" at bounding box center [707, 505] width 53 height 25
type input "49000"
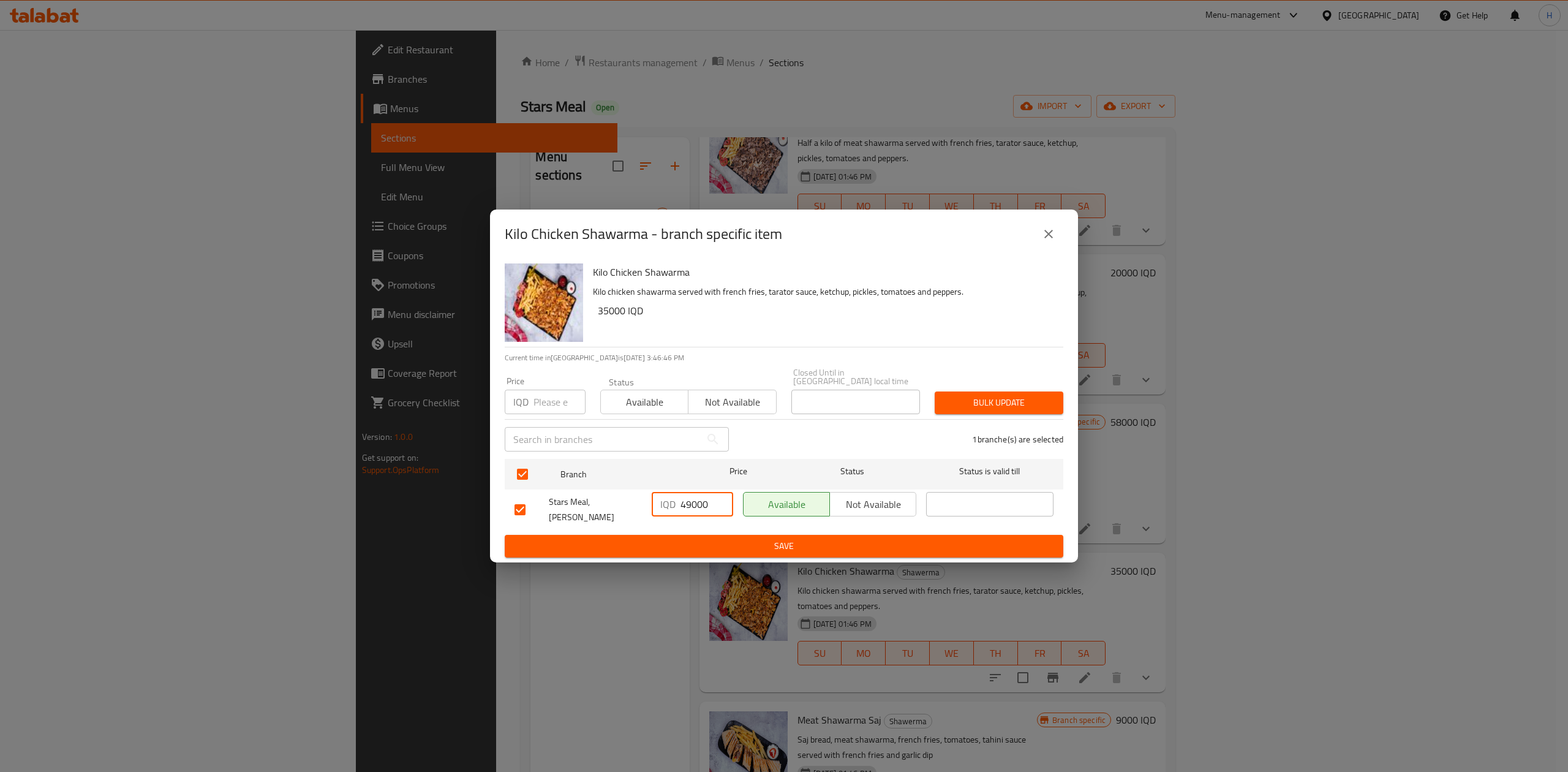
click at [687, 523] on div "IQD 49000 ​" at bounding box center [692, 509] width 91 height 46
click at [687, 535] on button "Save" at bounding box center [784, 546] width 559 height 22
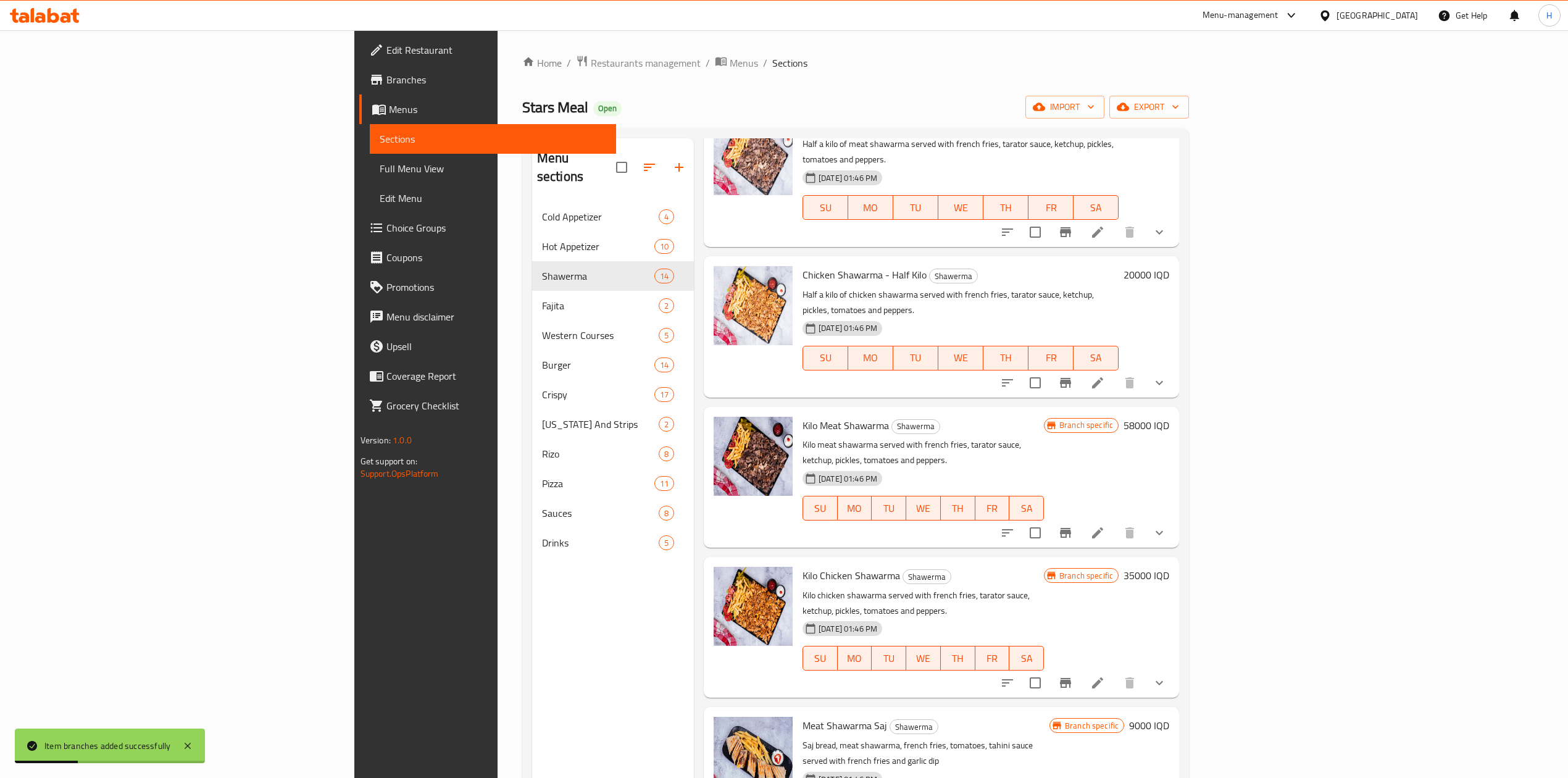
click at [1170, 567] on h6 "35000 IQD" at bounding box center [1146, 575] width 46 height 17
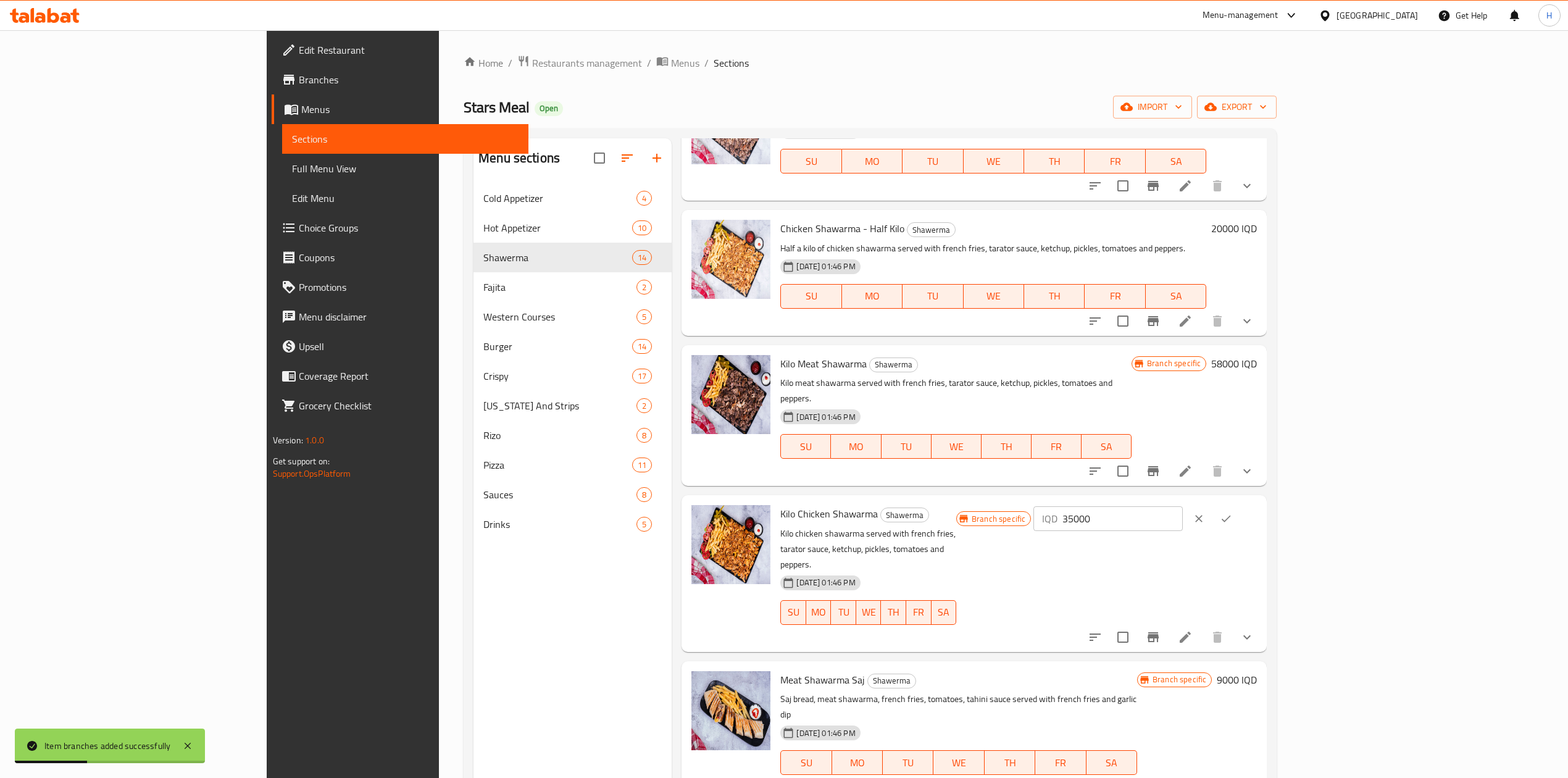
click at [1182, 507] on input "35000" at bounding box center [1122, 519] width 119 height 25
type input "49000"
click at [1232, 512] on icon "ok" at bounding box center [1225, 518] width 12 height 12
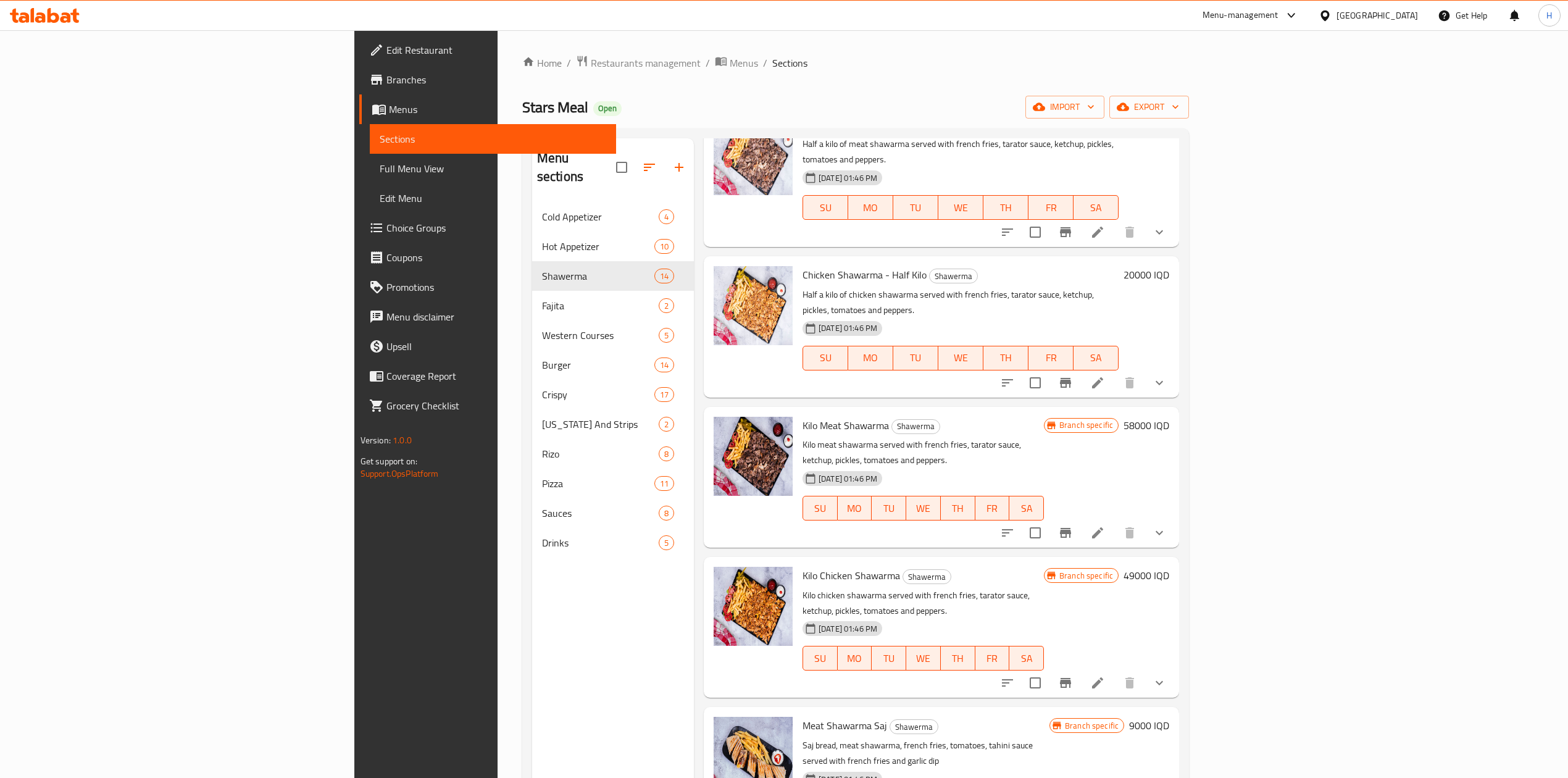
click at [1115, 522] on li at bounding box center [1097, 533] width 35 height 23
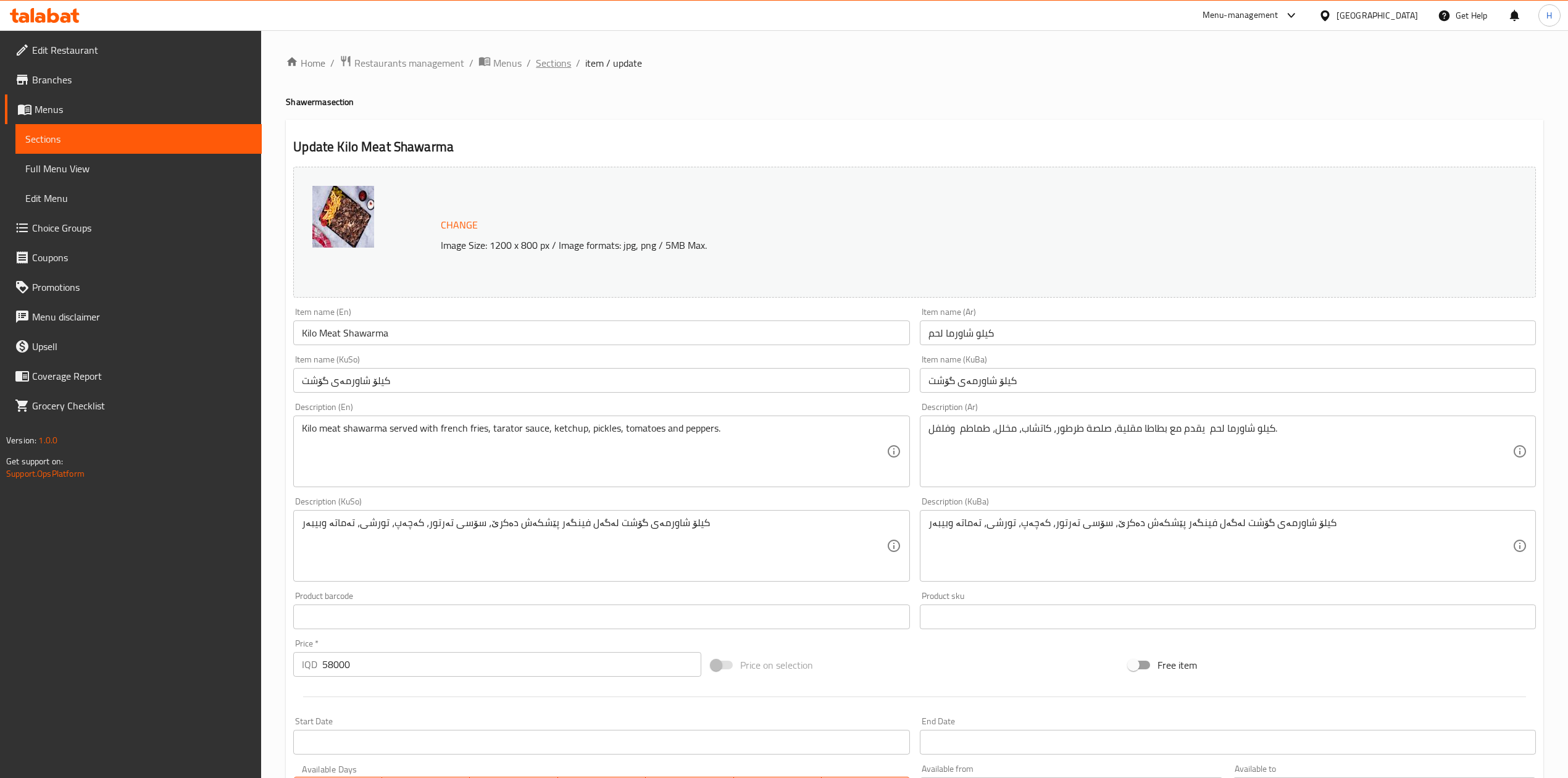
click at [561, 62] on span "Sections" at bounding box center [553, 63] width 35 height 15
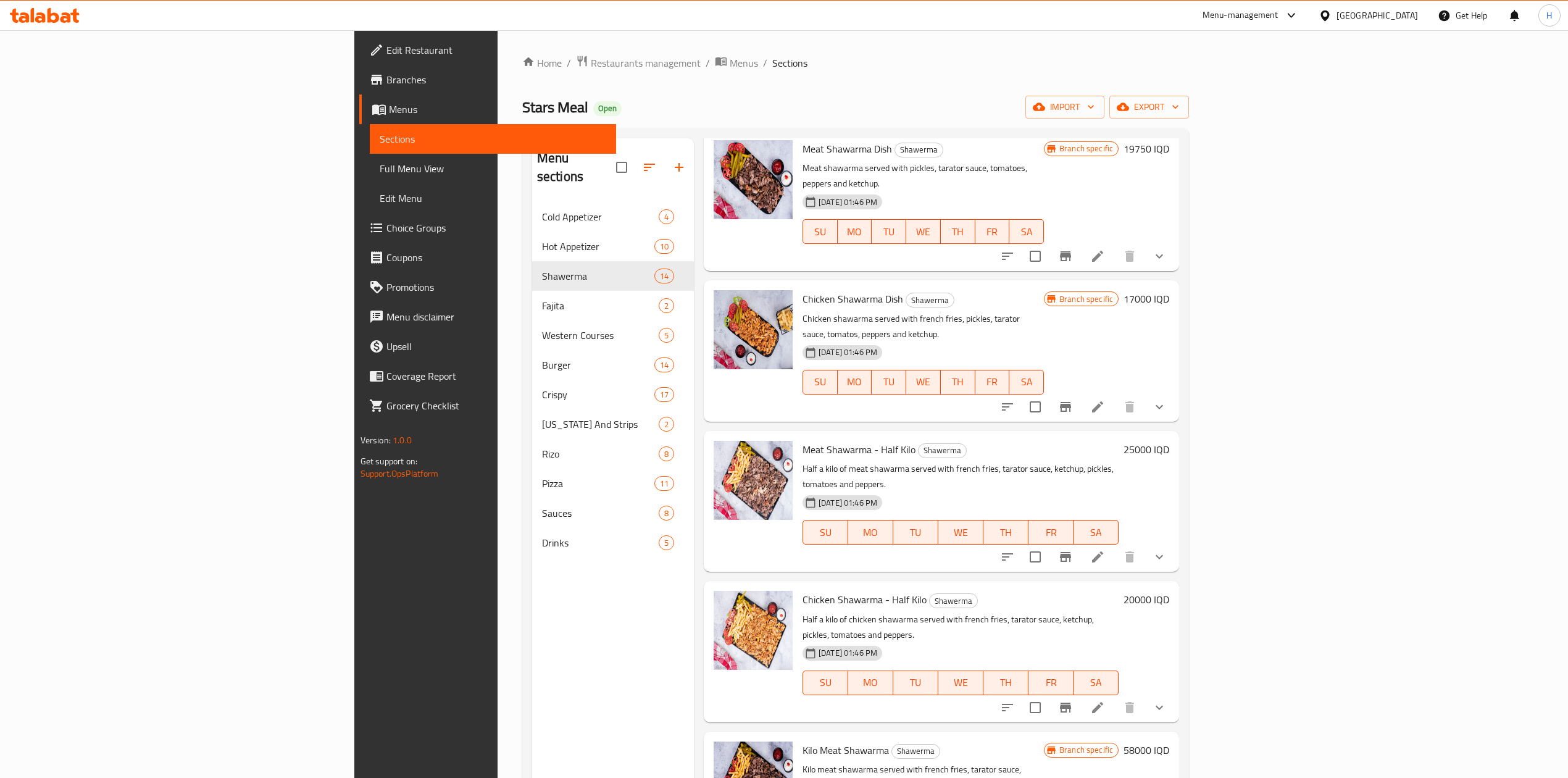
scroll to position [412, 0]
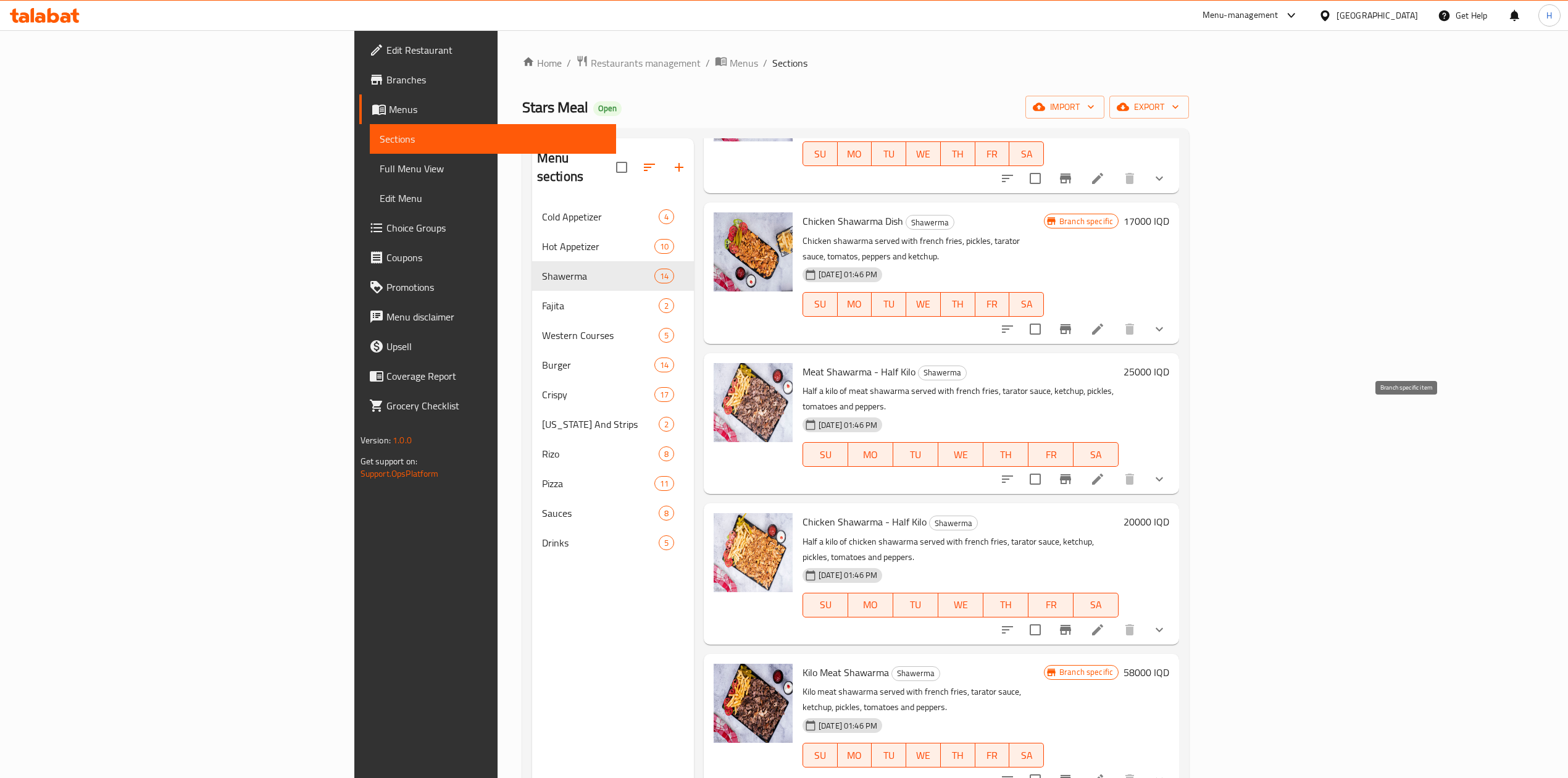
click at [1071, 475] on icon "Branch-specific-item" at bounding box center [1065, 479] width 11 height 10
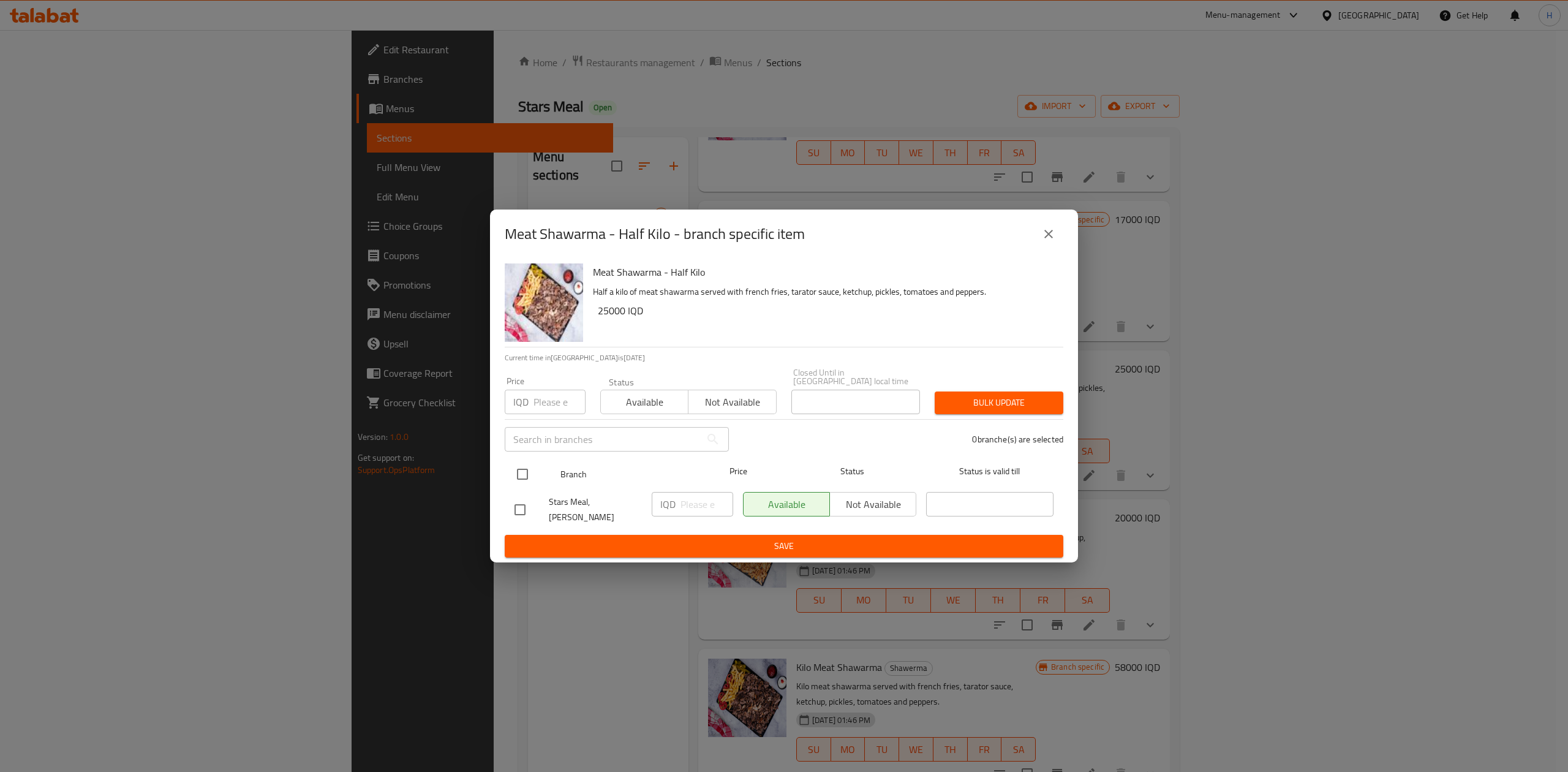
click at [526, 469] on input "checkbox" at bounding box center [523, 474] width 26 height 26
checkbox input "true"
click at [687, 505] on input "number" at bounding box center [707, 505] width 53 height 25
type input "35000"
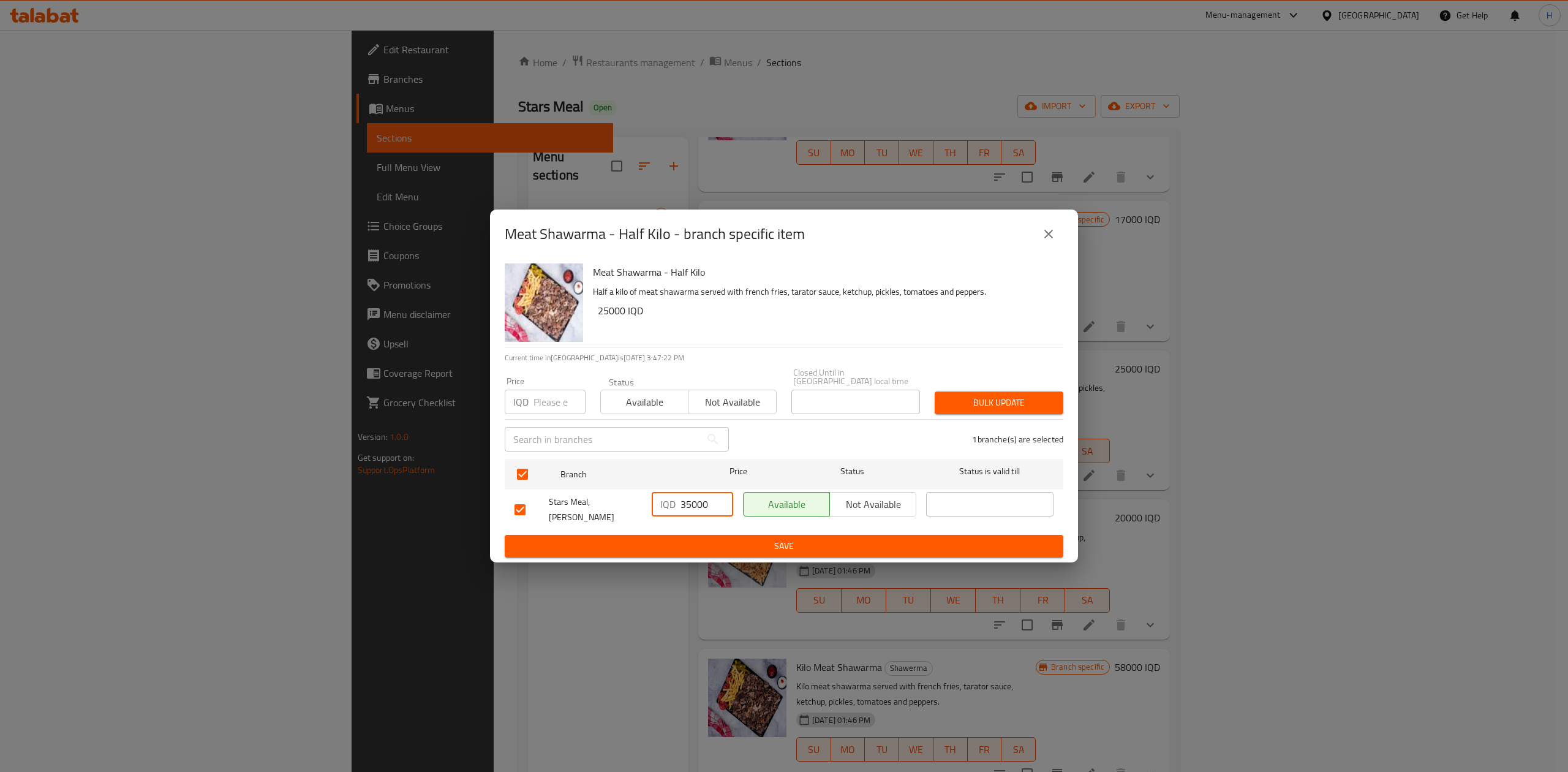
click at [687, 535] on button "Save" at bounding box center [784, 546] width 559 height 22
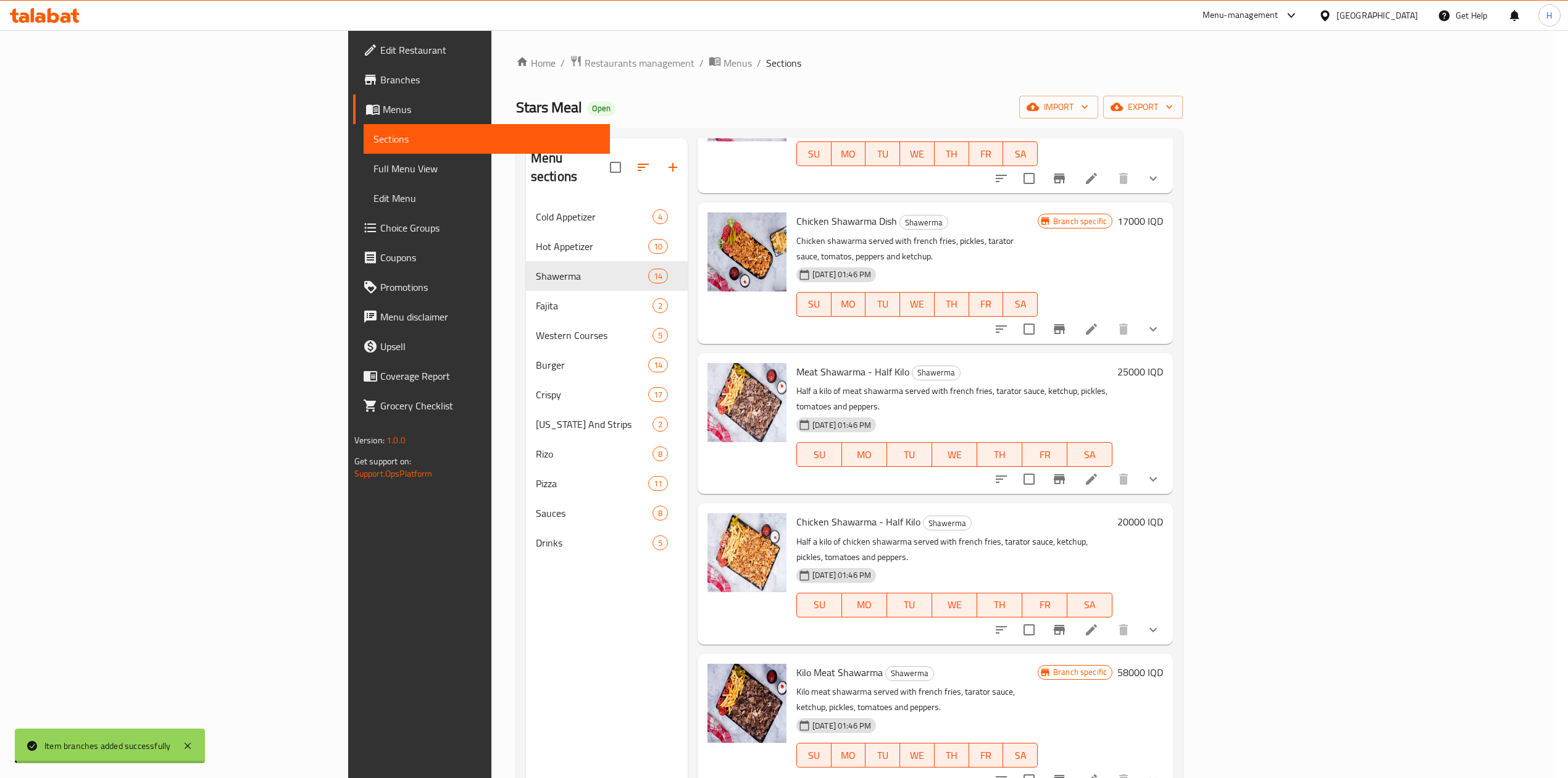
click at [1163, 363] on h6 "25000 IQD" at bounding box center [1140, 371] width 46 height 17
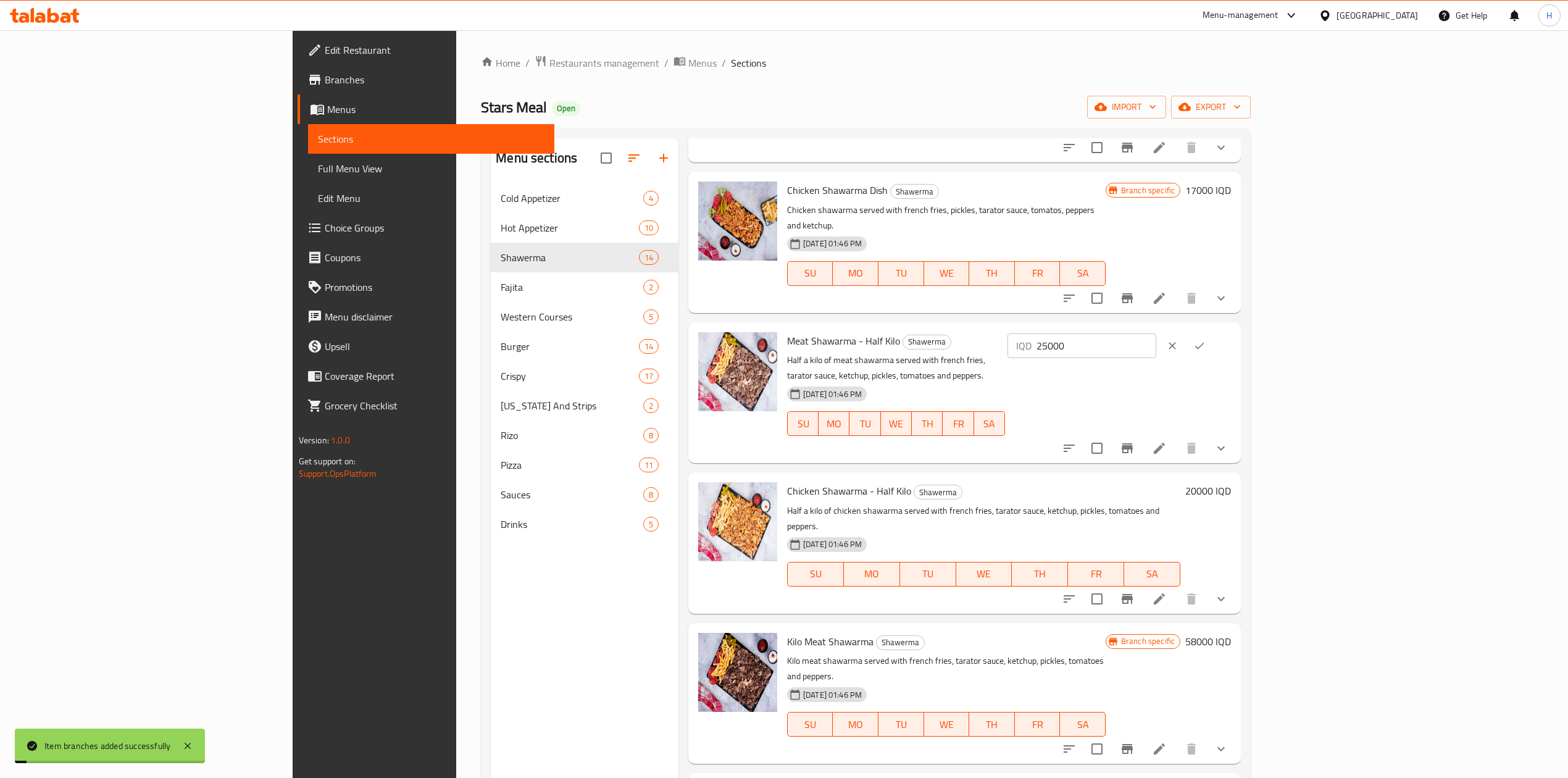
click at [1156, 333] on input "25000" at bounding box center [1096, 345] width 119 height 25
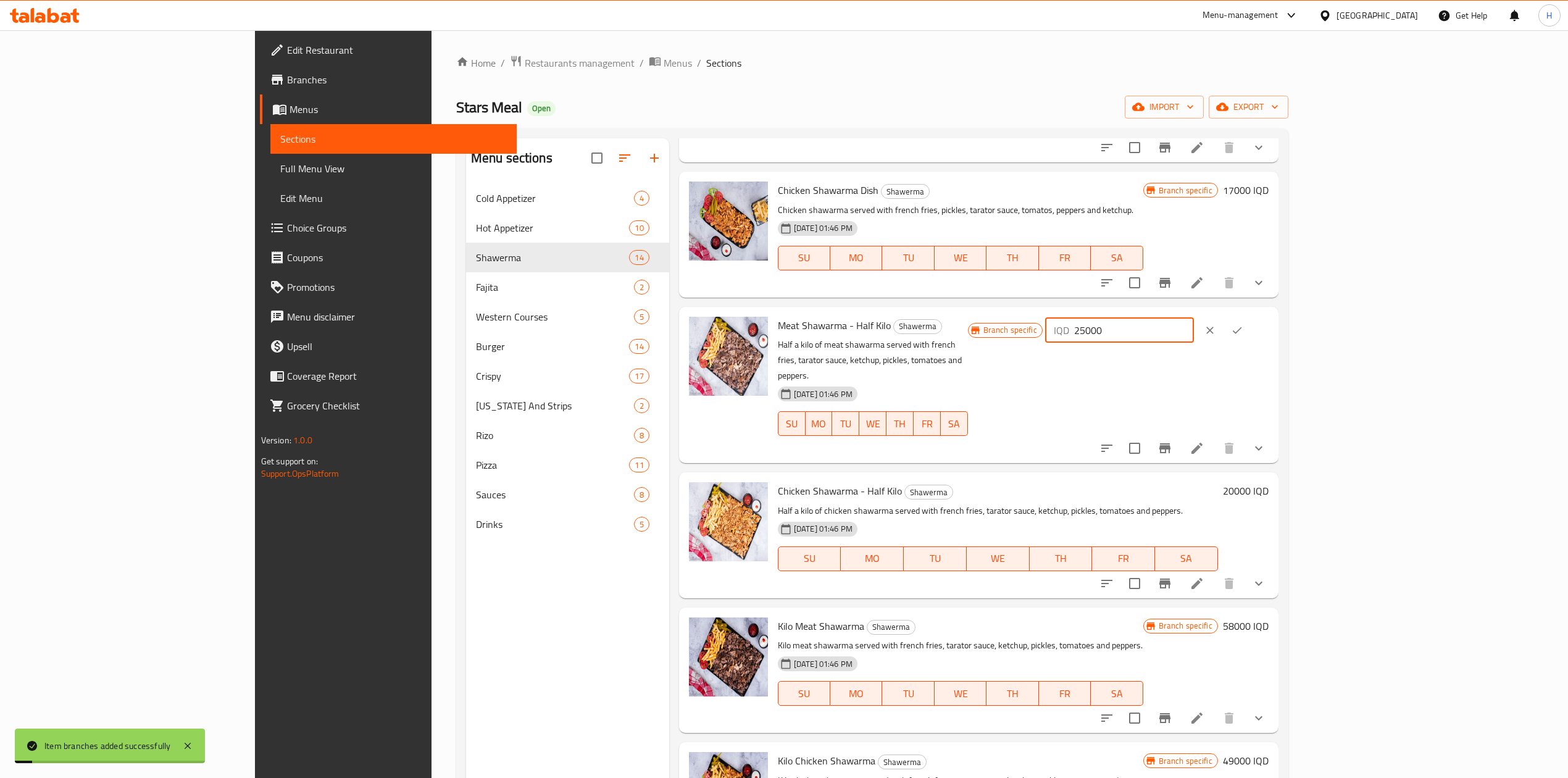
click at [1194, 324] on input "25000" at bounding box center [1134, 330] width 119 height 25
type input "35000"
click at [1243, 331] on icon "ok" at bounding box center [1236, 330] width 12 height 12
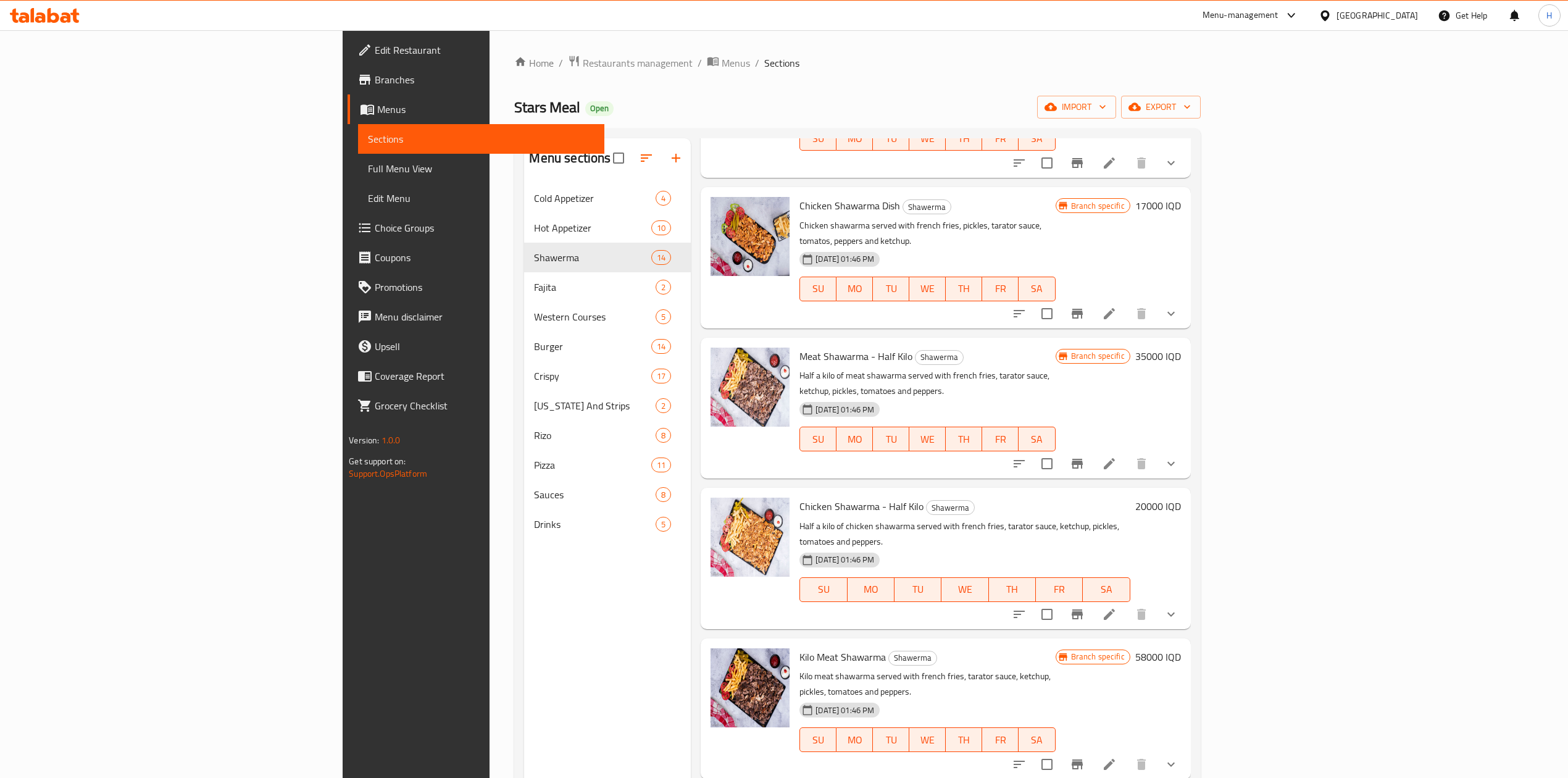
click at [1085, 607] on icon "Branch-specific-item" at bounding box center [1077, 614] width 15 height 15
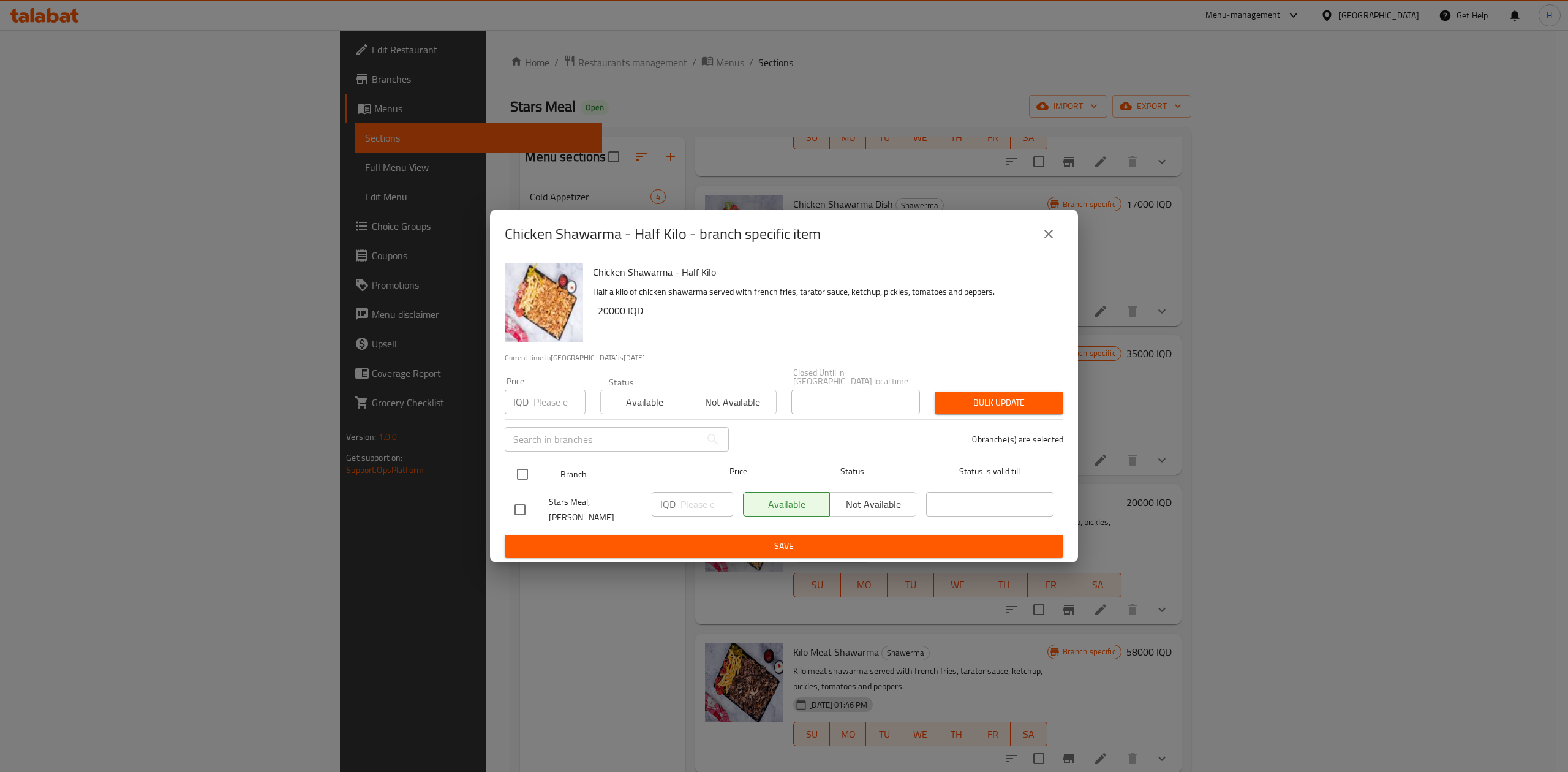
click at [520, 464] on input "checkbox" at bounding box center [523, 474] width 26 height 26
checkbox input "true"
click at [694, 504] on input "number" at bounding box center [707, 505] width 53 height 25
type input "28000"
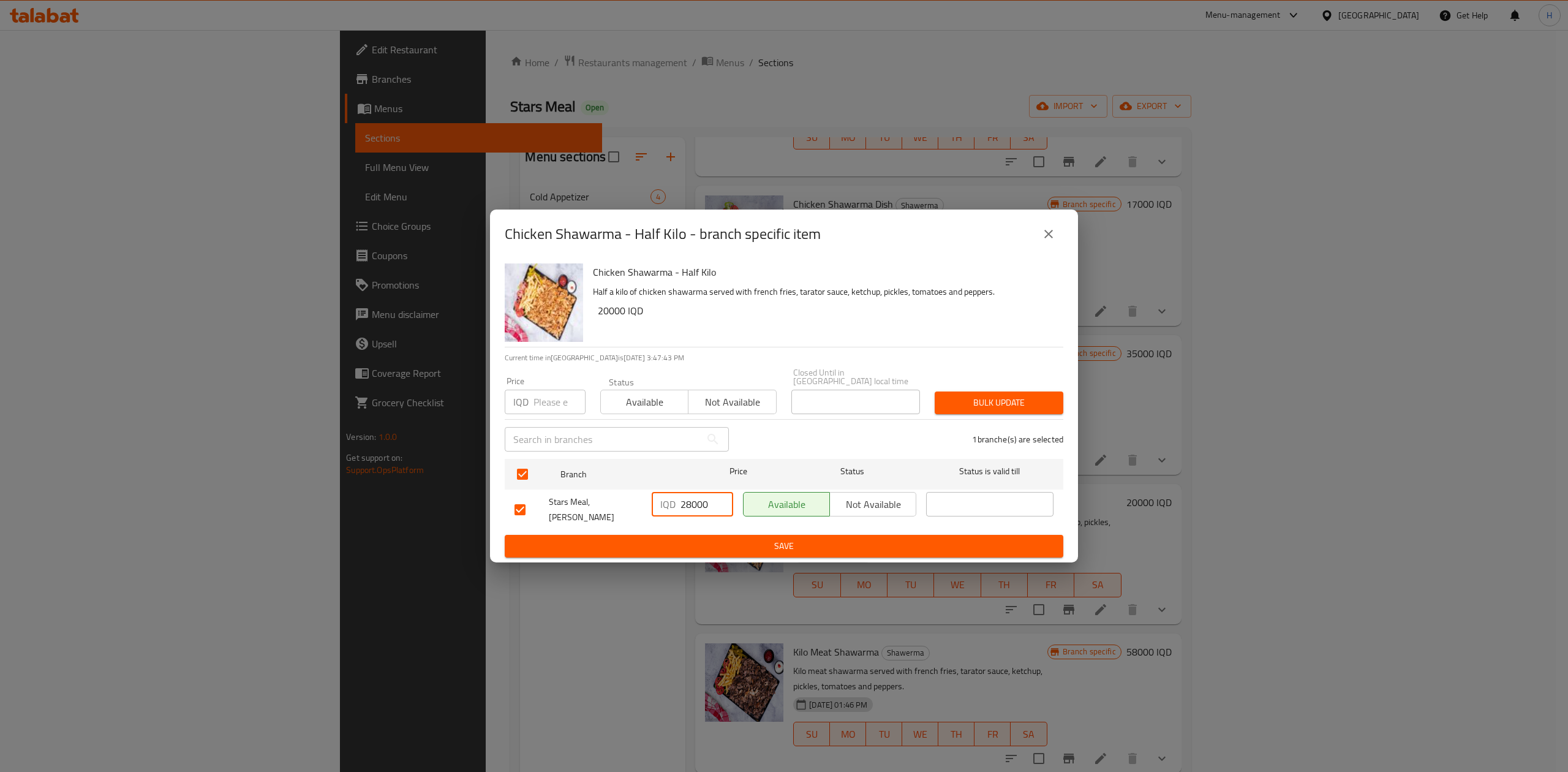
click at [708, 539] on span "Save" at bounding box center [784, 546] width 539 height 15
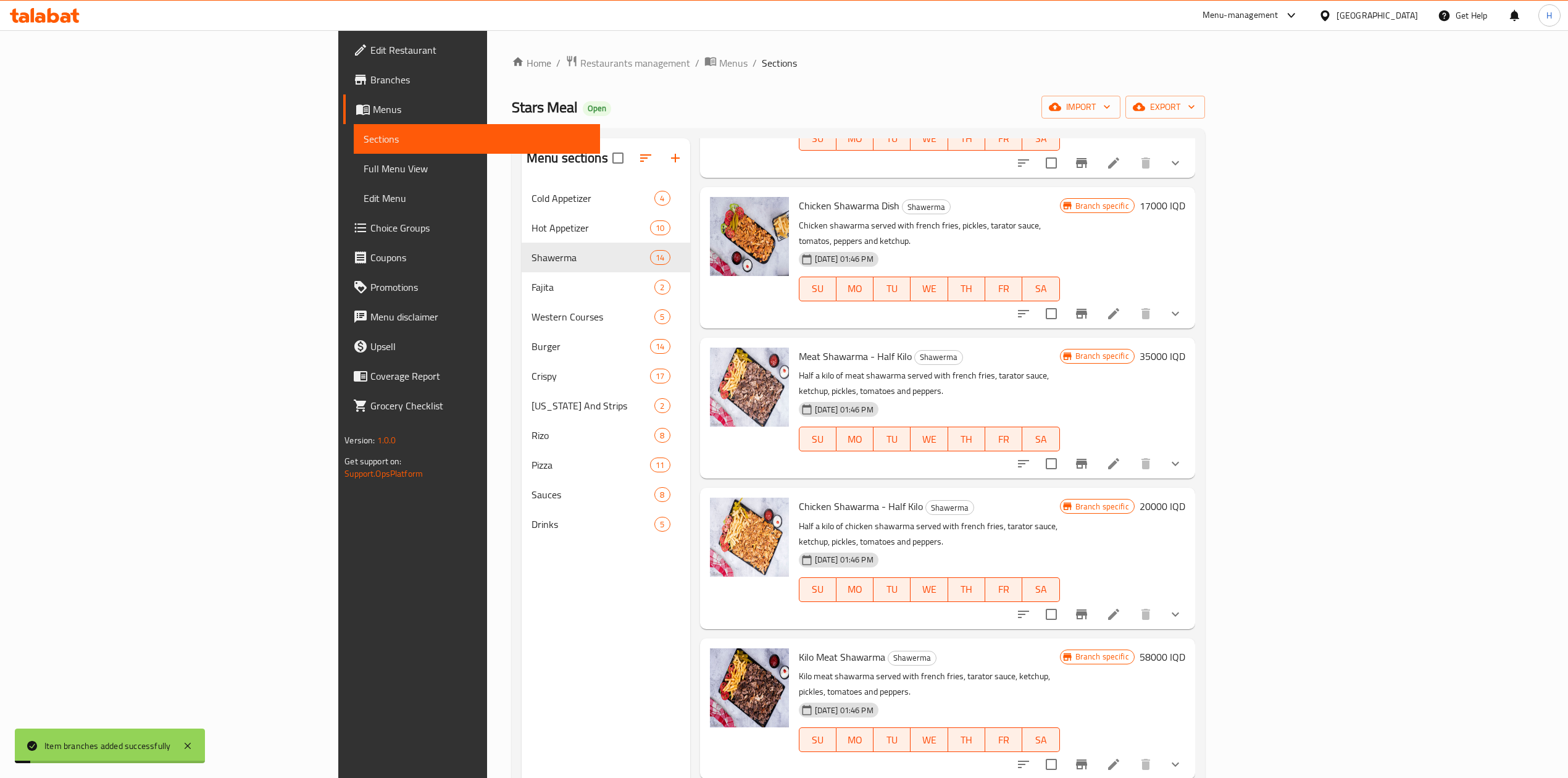
click at [1185, 498] on h6 "20000 IQD" at bounding box center [1162, 506] width 46 height 17
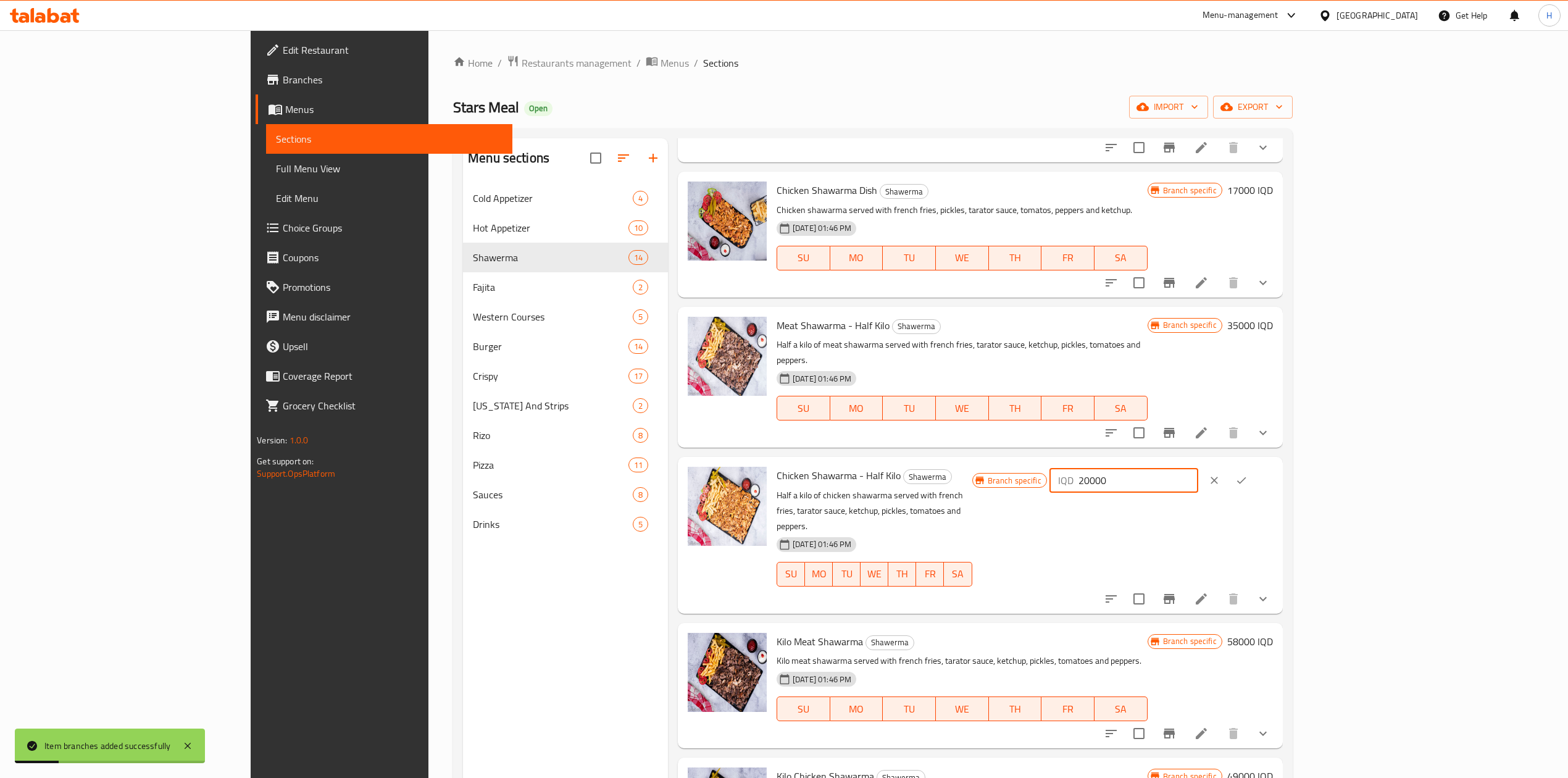
click at [1199, 472] on input "20000" at bounding box center [1138, 480] width 119 height 25
type input "28000"
drag, startPoint x: 1493, startPoint y: 463, endPoint x: 1407, endPoint y: 472, distance: 86.5
click at [1248, 475] on icon "ok" at bounding box center [1241, 480] width 12 height 12
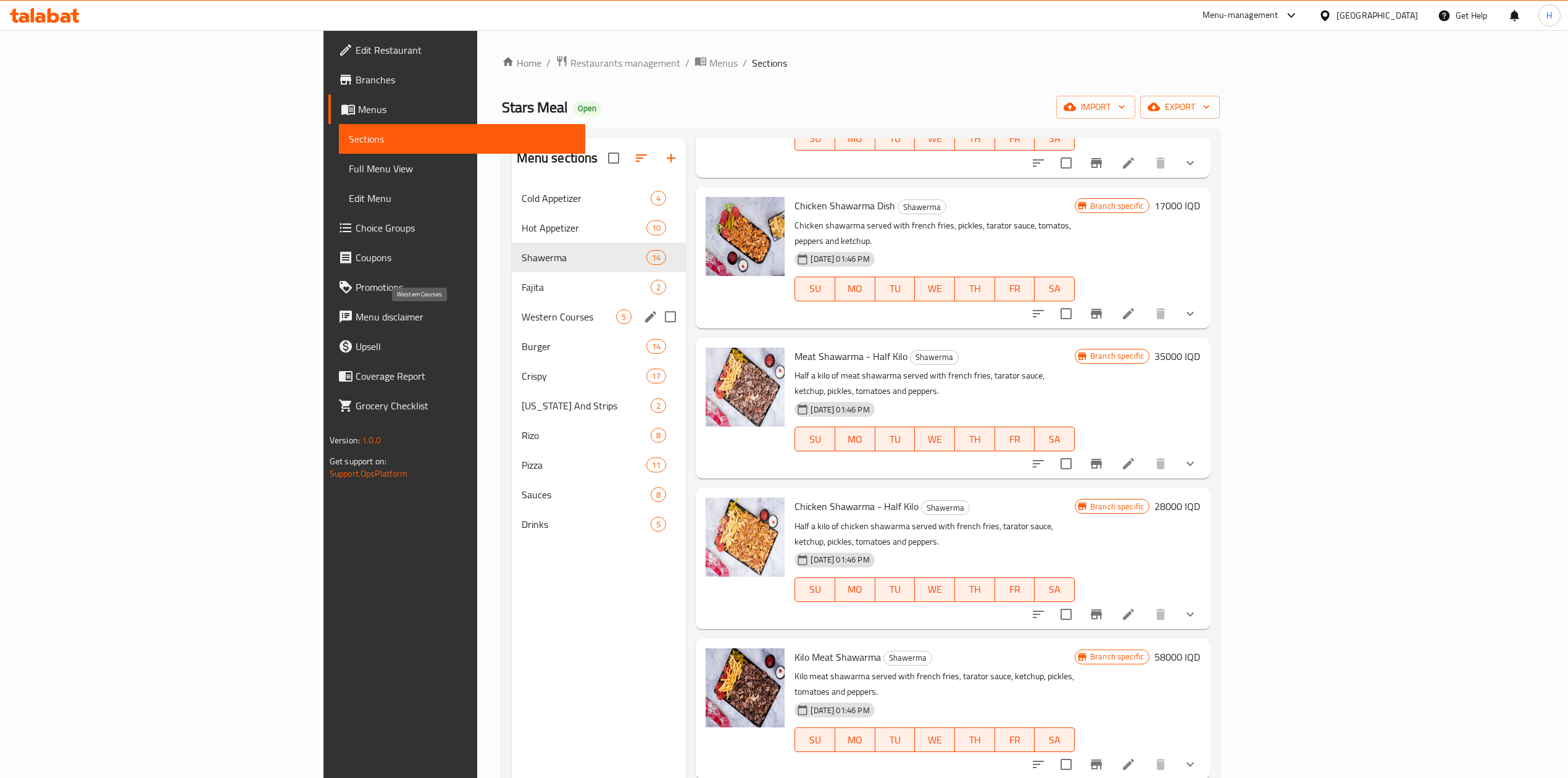
click at [522, 320] on span "Western Courses" at bounding box center [569, 316] width 95 height 15
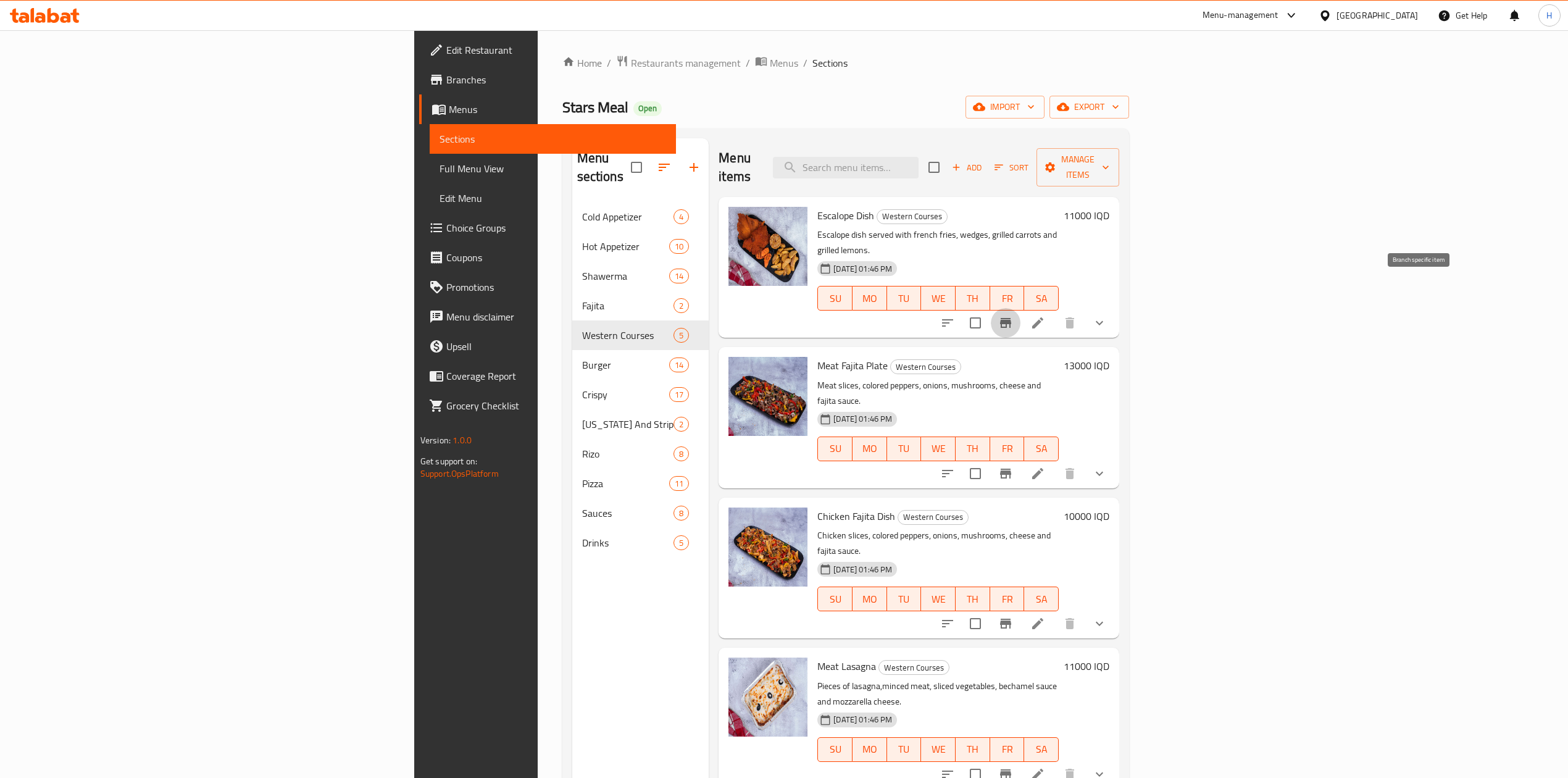
click at [1013, 316] on icon "Branch-specific-item" at bounding box center [1006, 323] width 15 height 15
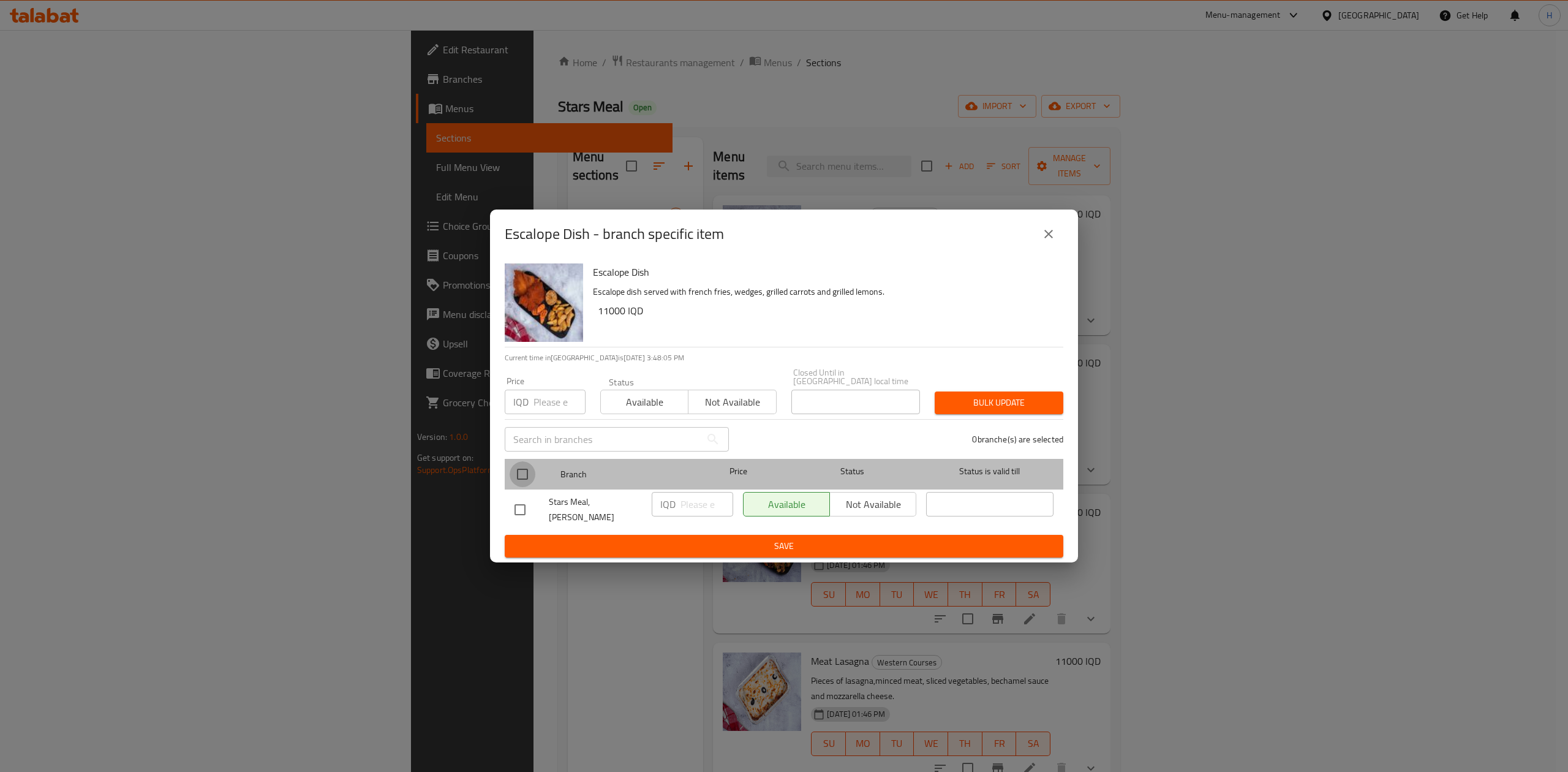
click at [520, 473] on input "checkbox" at bounding box center [523, 474] width 26 height 26
checkbox input "true"
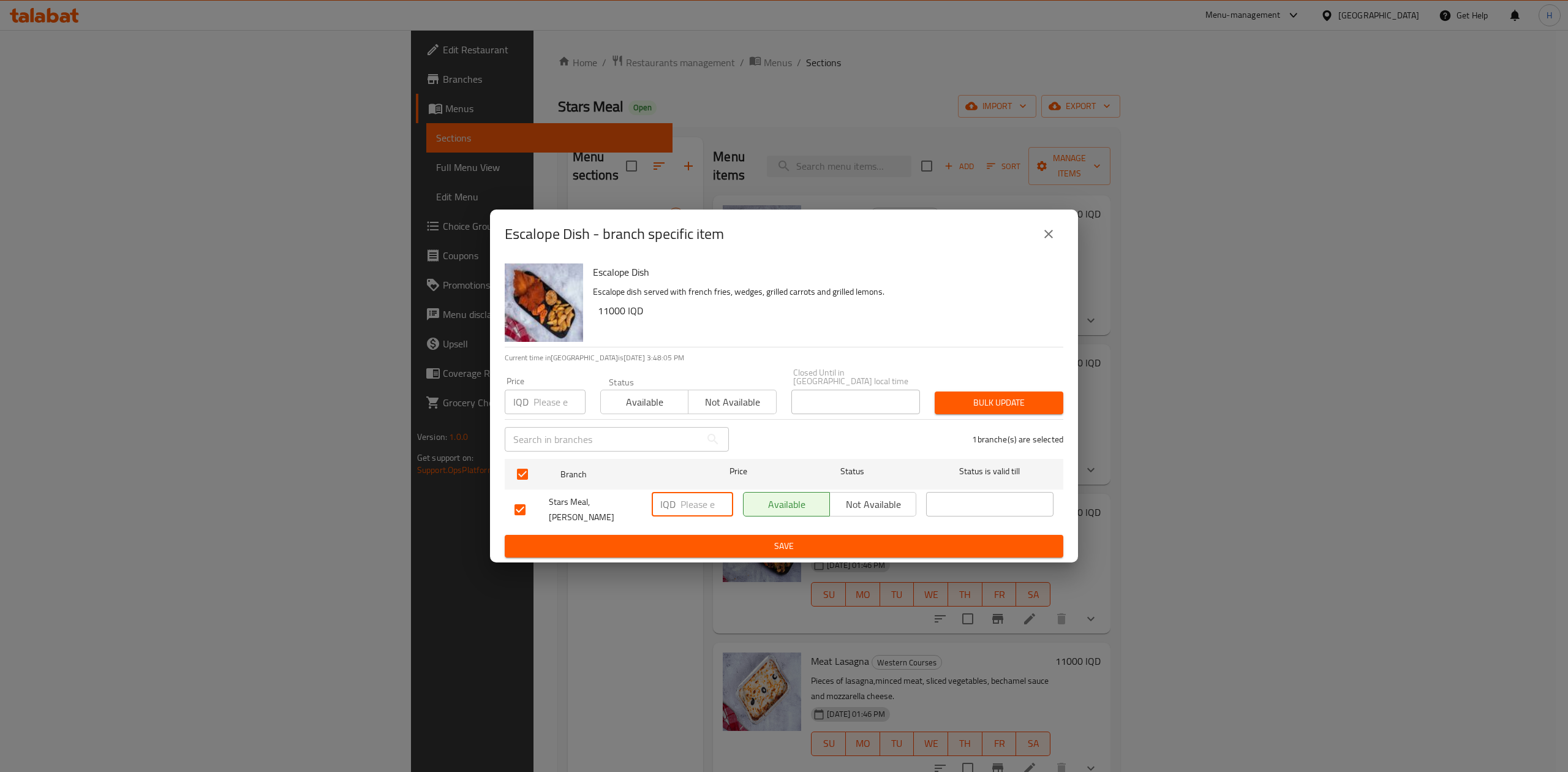
click at [681, 501] on input "number" at bounding box center [707, 505] width 53 height 25
type input "15500"
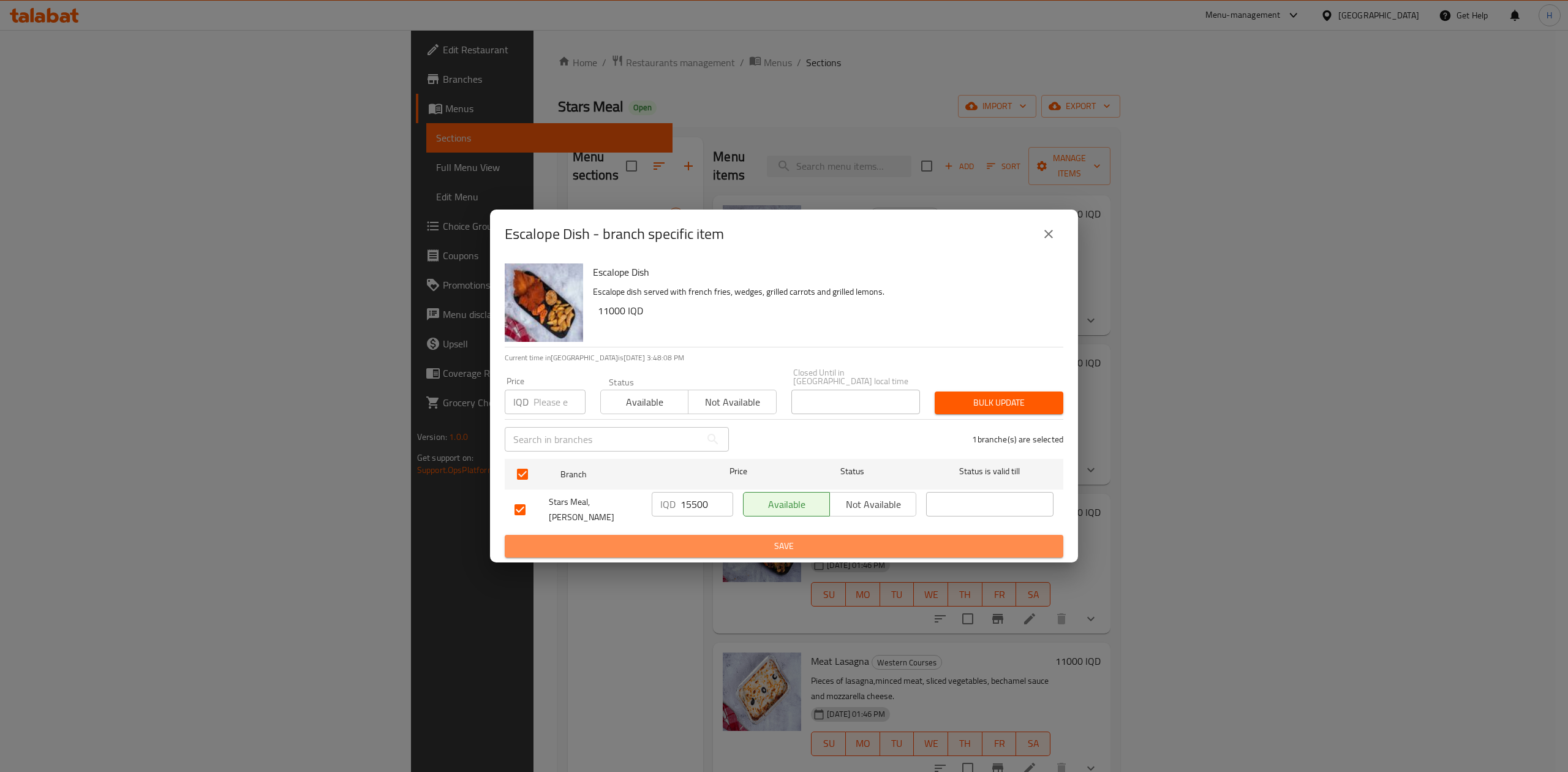
click at [702, 539] on span "Save" at bounding box center [784, 546] width 539 height 15
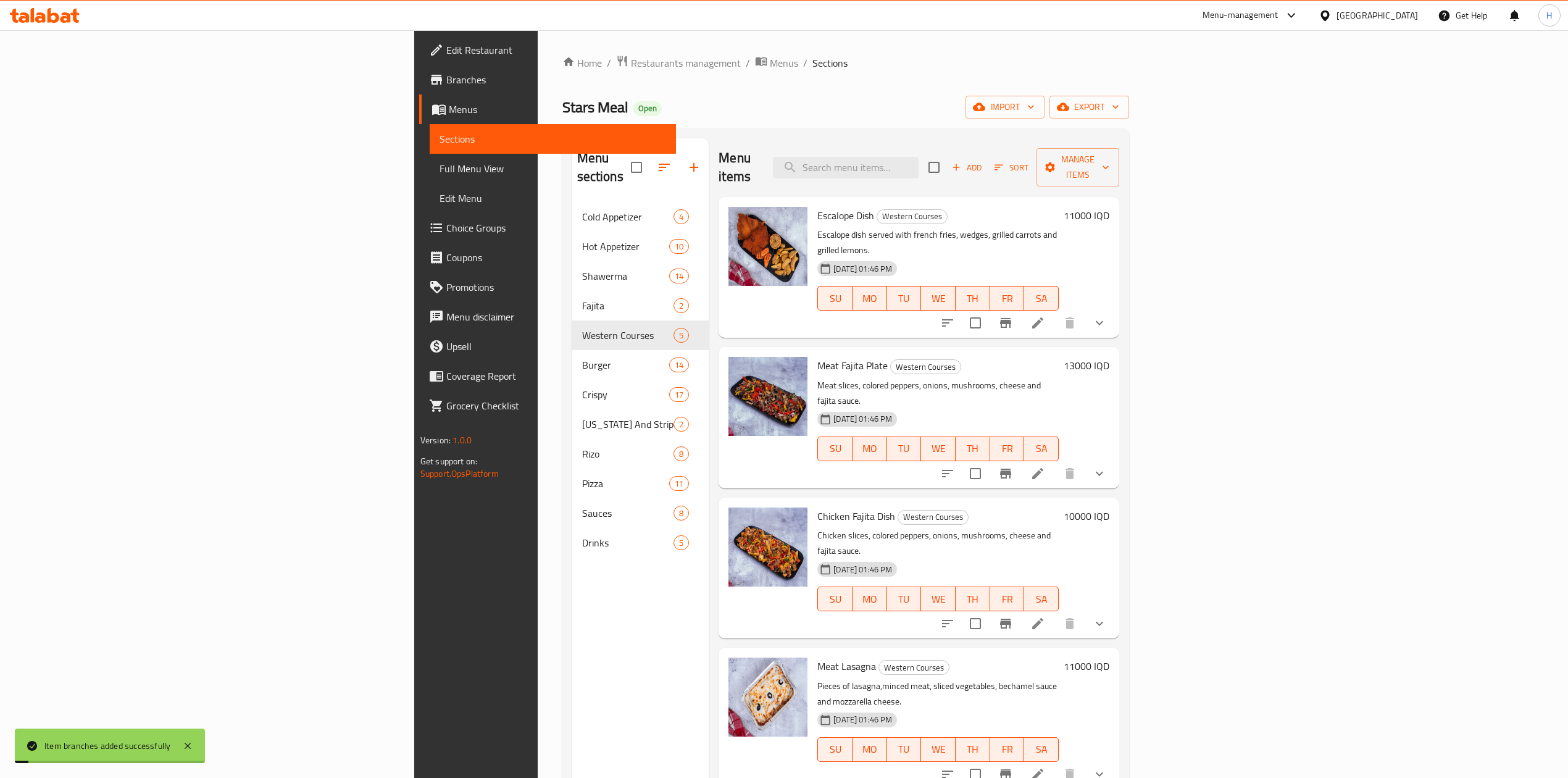
click at [1109, 207] on h6 "11000 IQD" at bounding box center [1086, 215] width 46 height 17
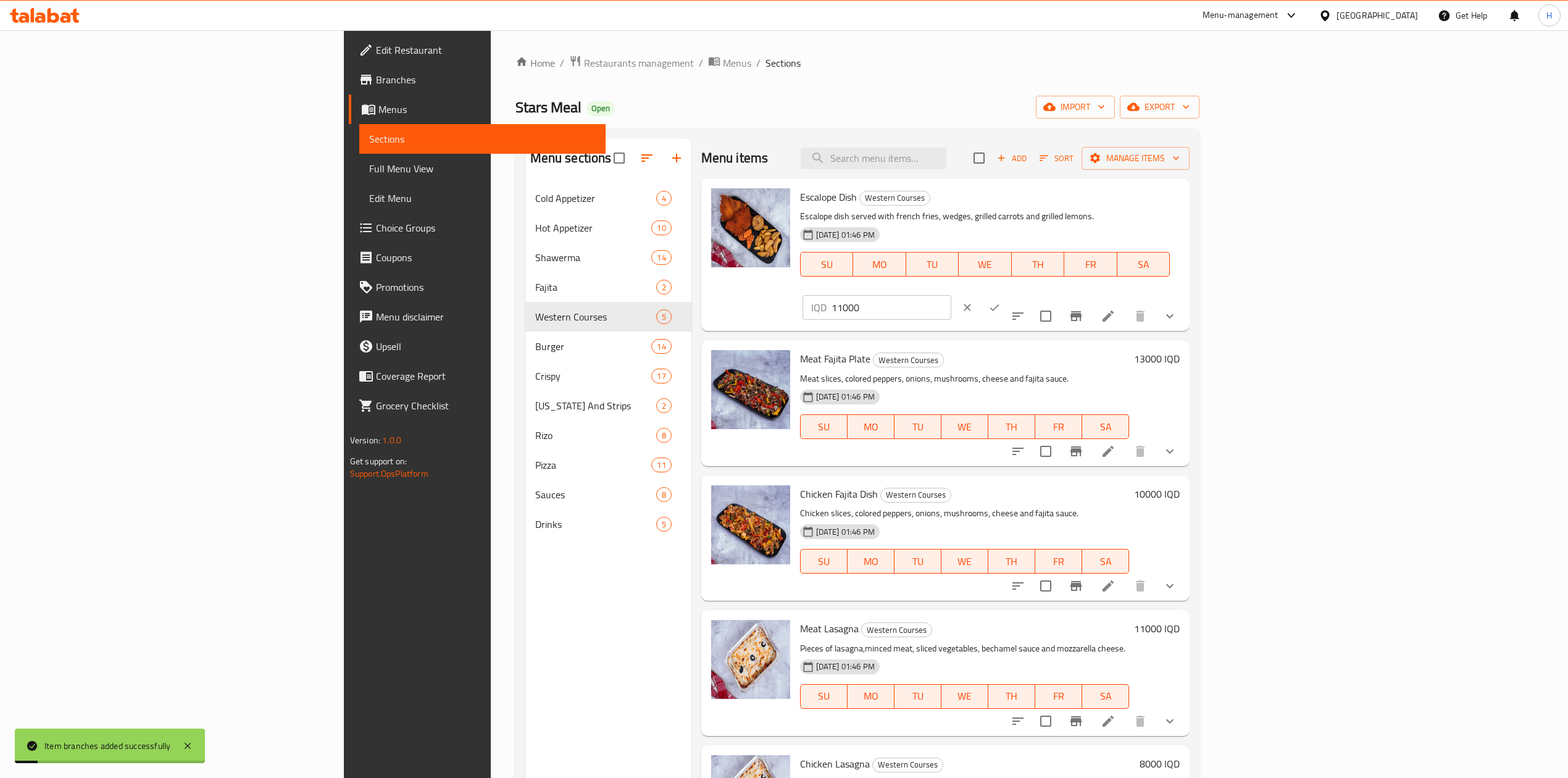
click at [951, 295] on input "11000" at bounding box center [891, 307] width 119 height 25
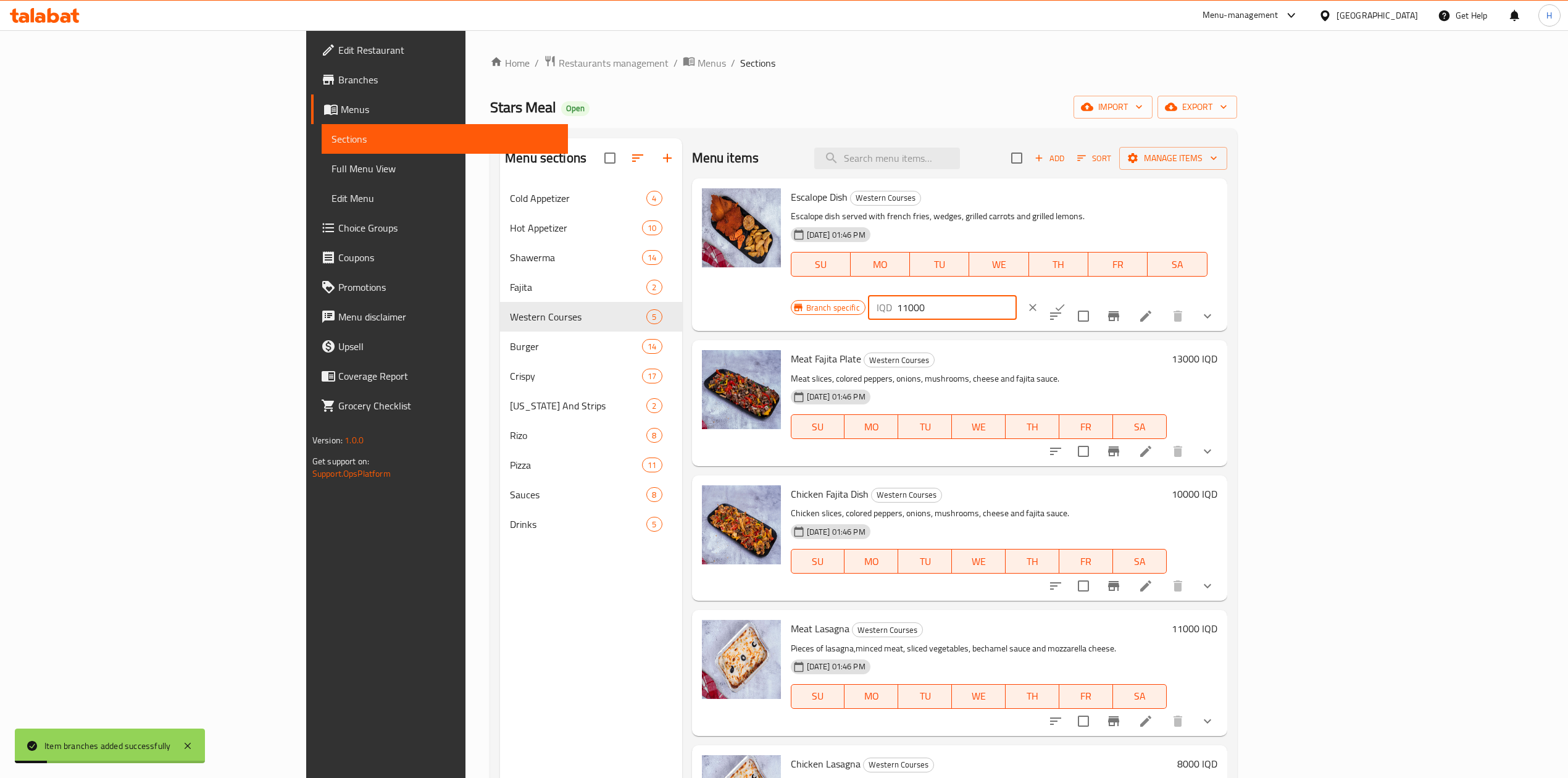
click at [1017, 295] on input "11000" at bounding box center [957, 307] width 119 height 25
type input "15500"
click at [1074, 294] on button "ok" at bounding box center [1060, 307] width 27 height 27
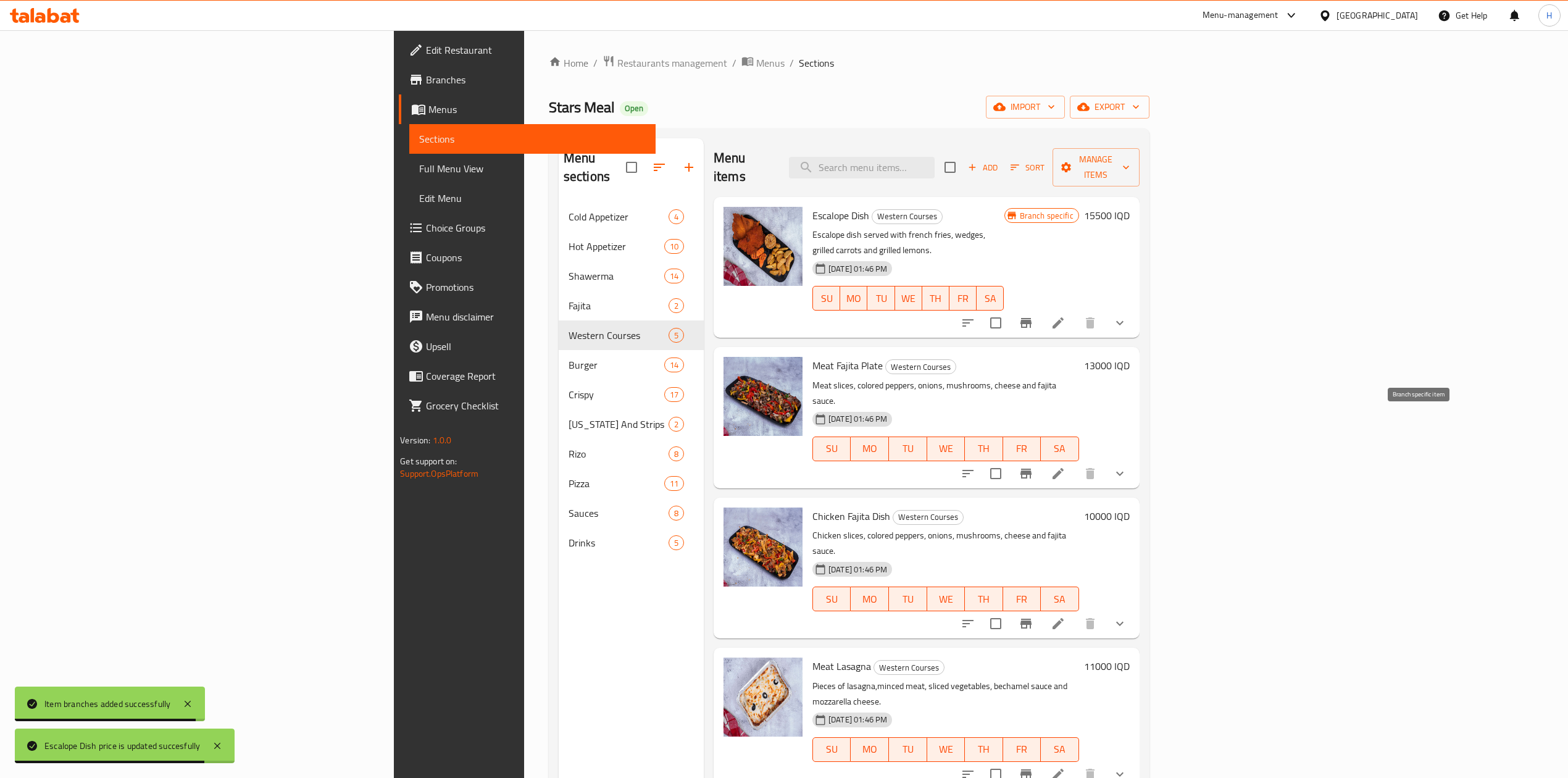
click at [1040, 459] on button "Branch-specific-item" at bounding box center [1026, 474] width 30 height 30
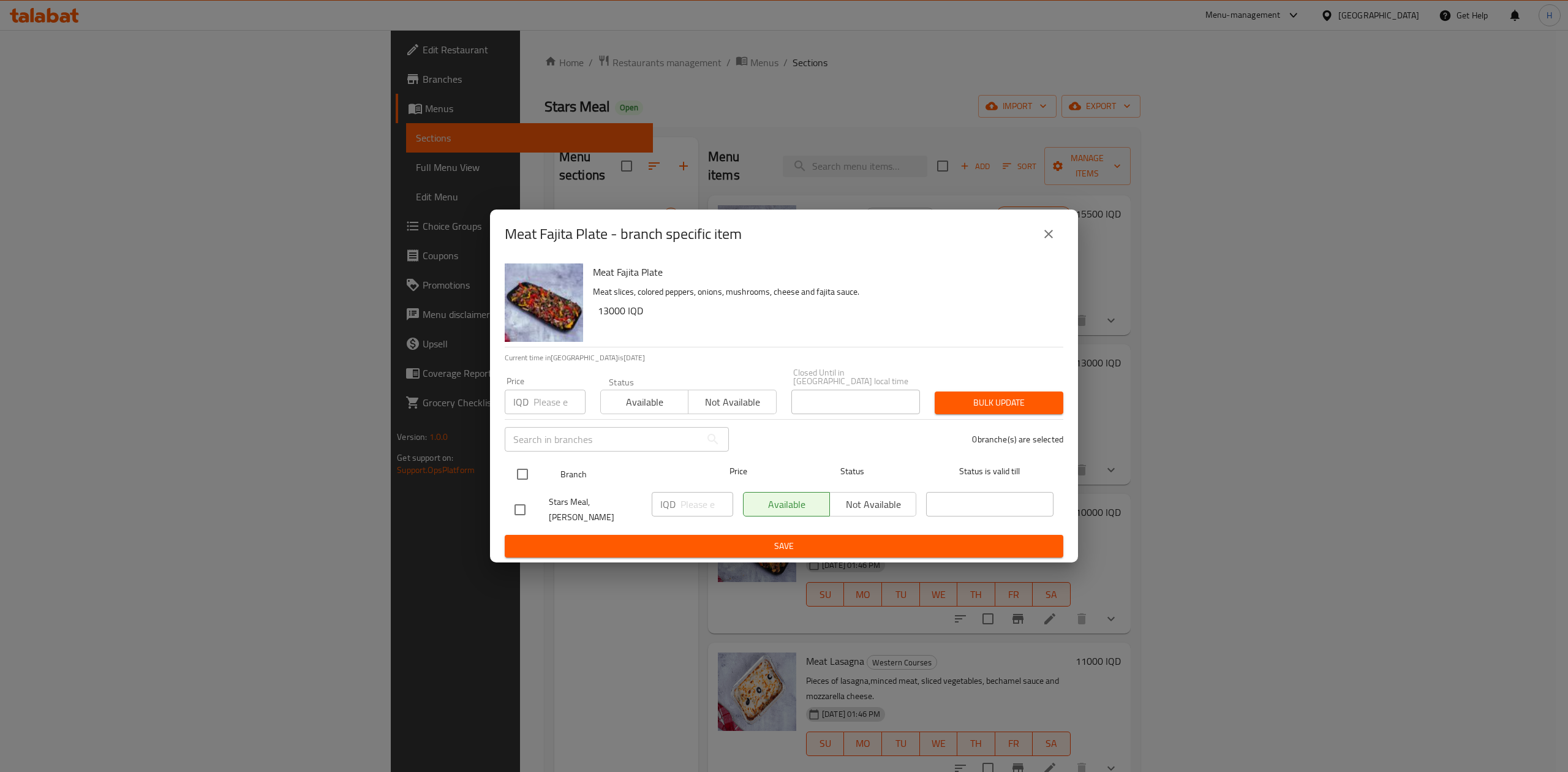
click at [527, 471] on input "checkbox" at bounding box center [523, 474] width 26 height 26
checkbox input "true"
click at [713, 503] on input "number" at bounding box center [707, 505] width 53 height 25
type input "18250"
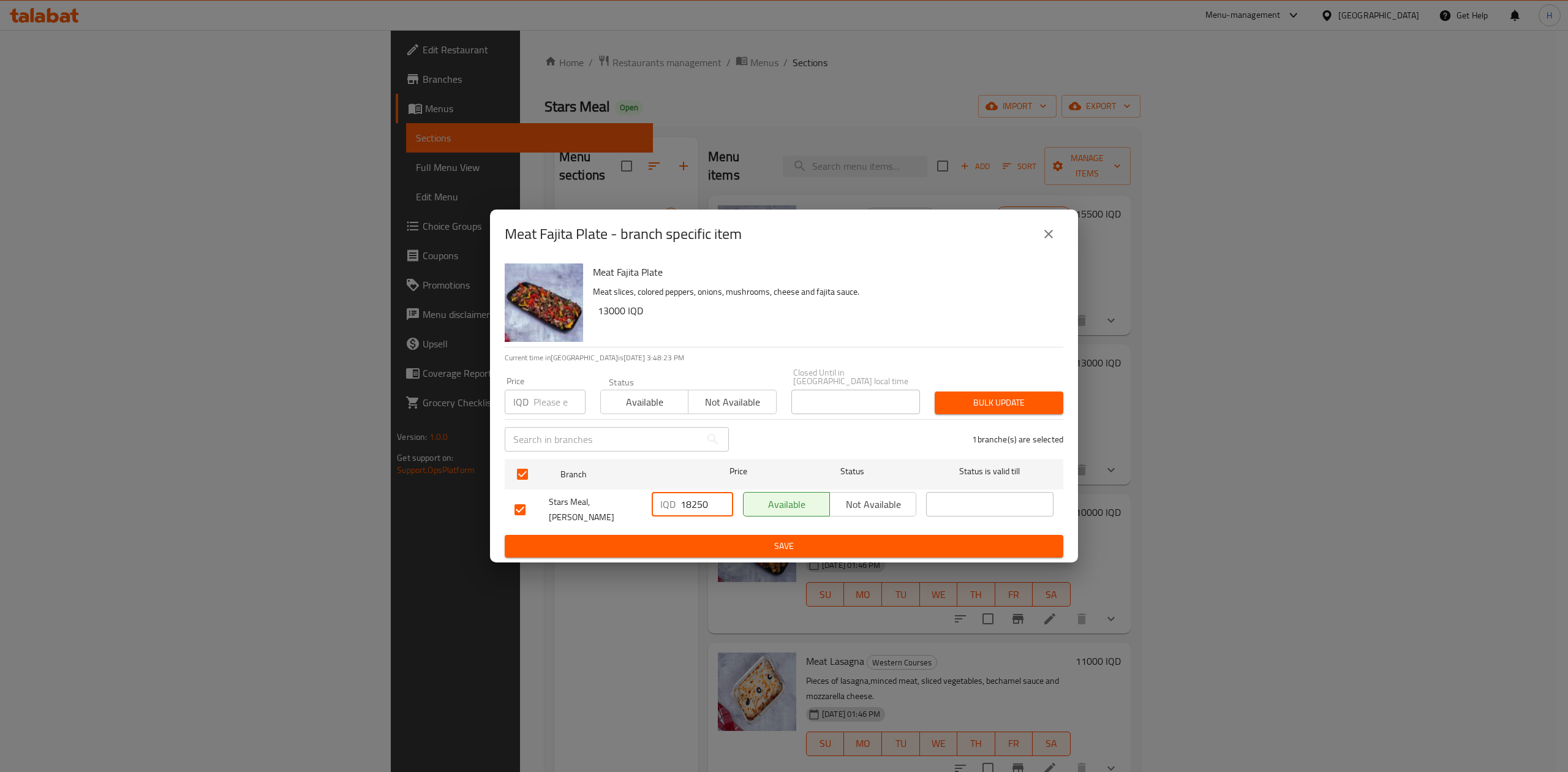
click at [712, 539] on span "Save" at bounding box center [784, 546] width 539 height 15
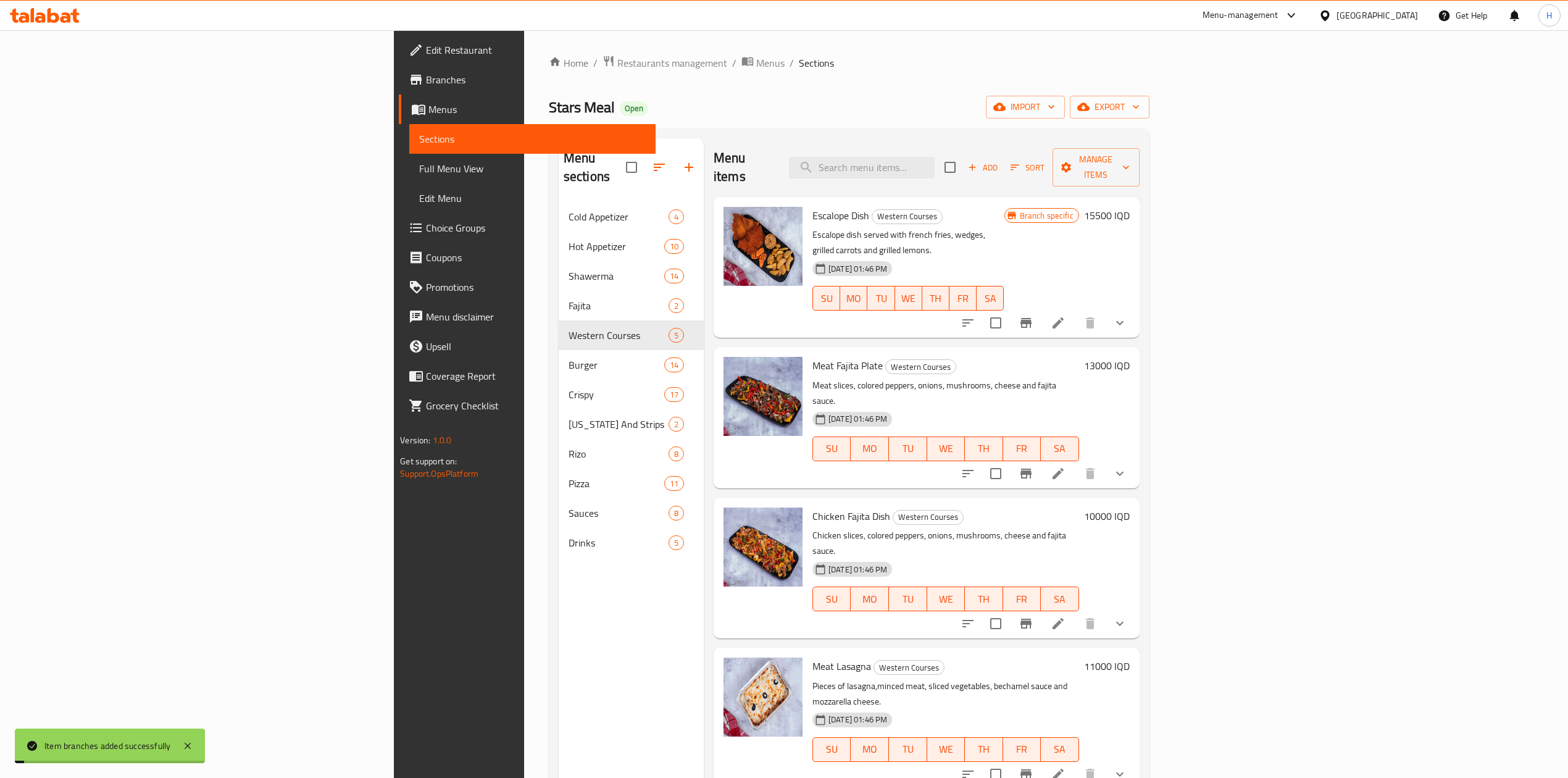
click at [1130, 357] on h6 "13000 IQD" at bounding box center [1107, 365] width 46 height 17
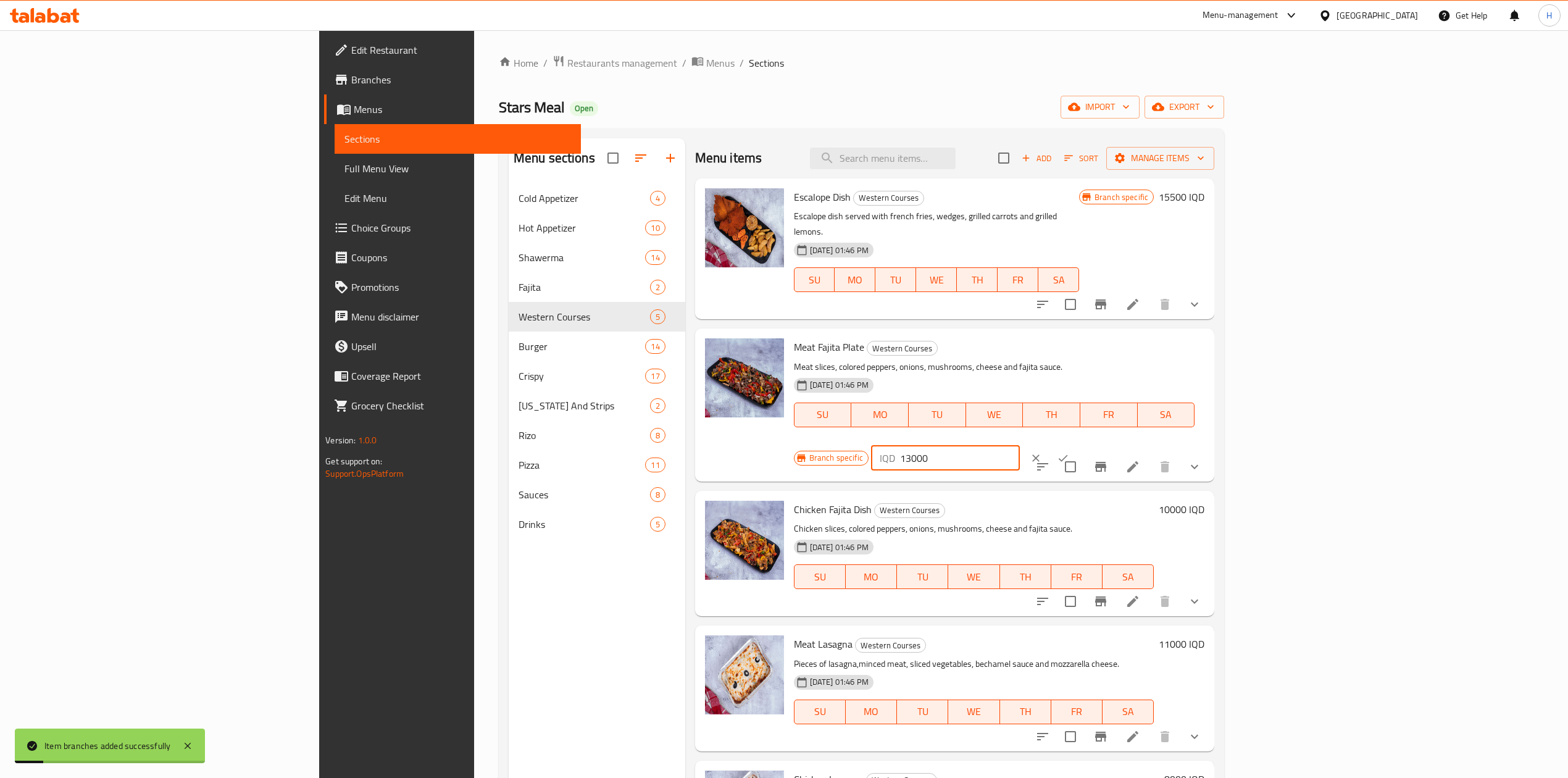
click at [1020, 446] on input "13000" at bounding box center [960, 458] width 119 height 25
type input "18250"
click at [1070, 452] on icon "ok" at bounding box center [1062, 458] width 12 height 12
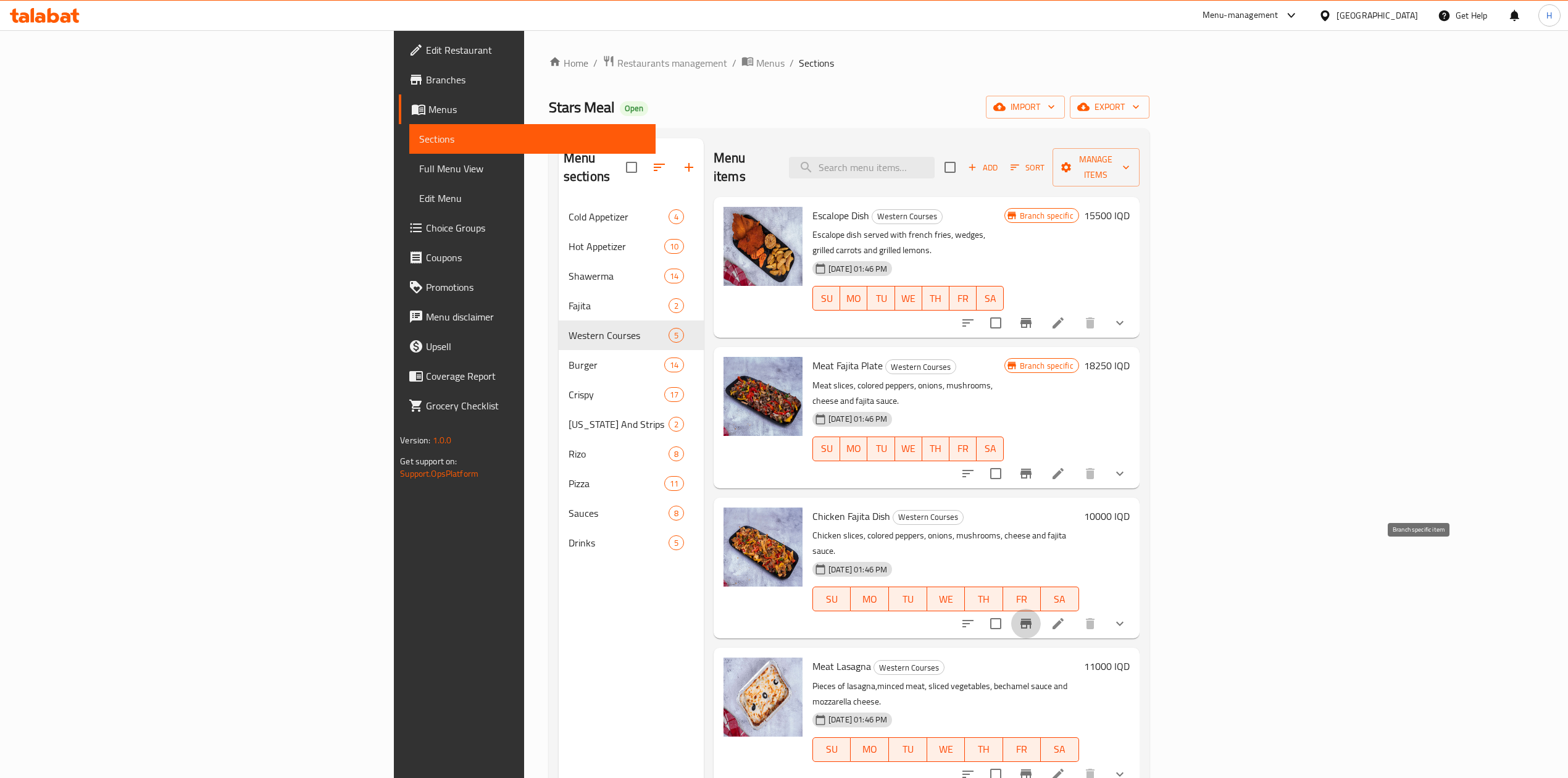
click at [1033, 617] on icon "Branch-specific-item" at bounding box center [1026, 624] width 15 height 15
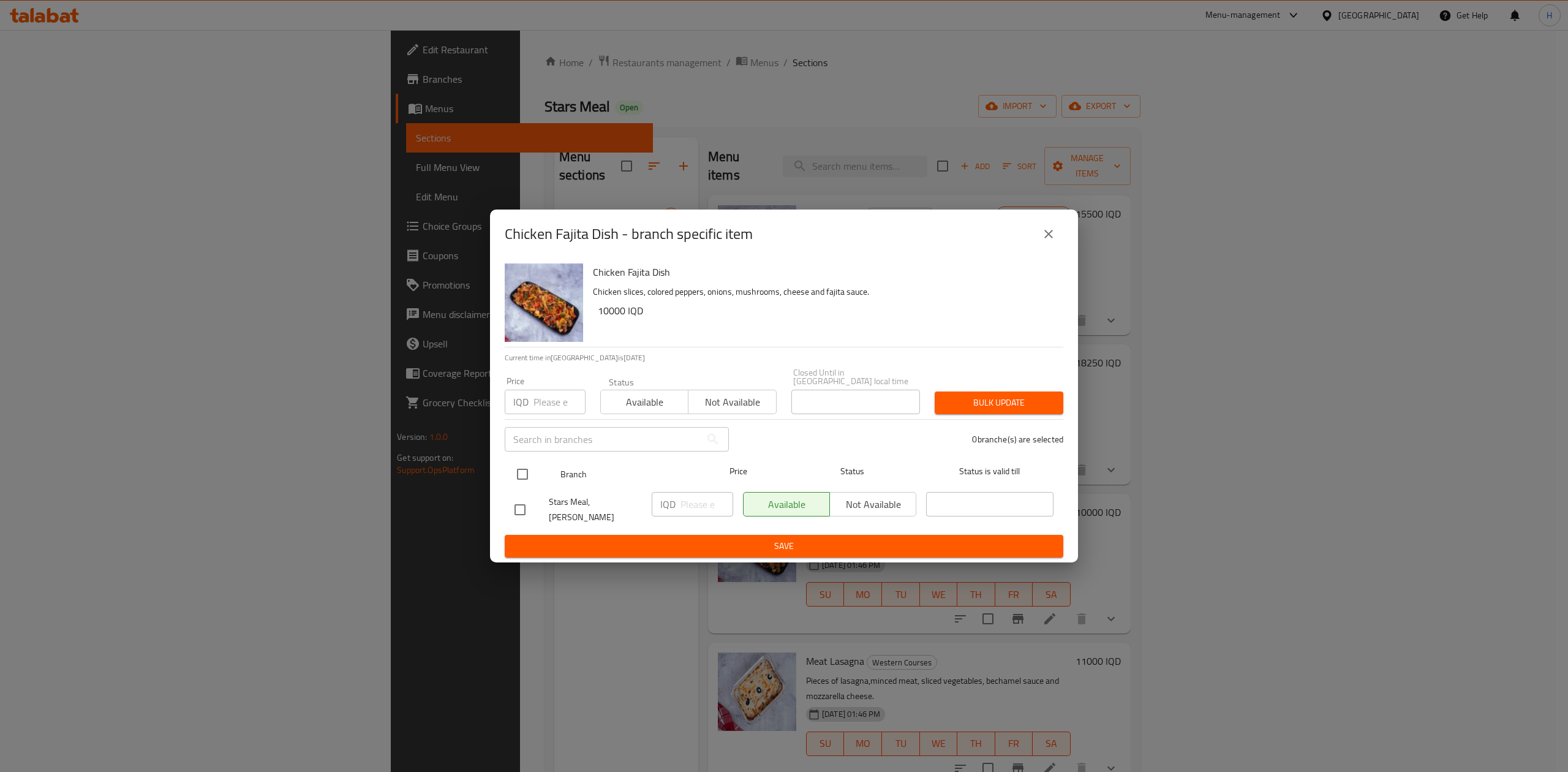
click at [528, 472] on input "checkbox" at bounding box center [523, 474] width 26 height 26
checkbox input "true"
click at [679, 510] on div "IQD ​" at bounding box center [692, 505] width 82 height 25
type input "14000"
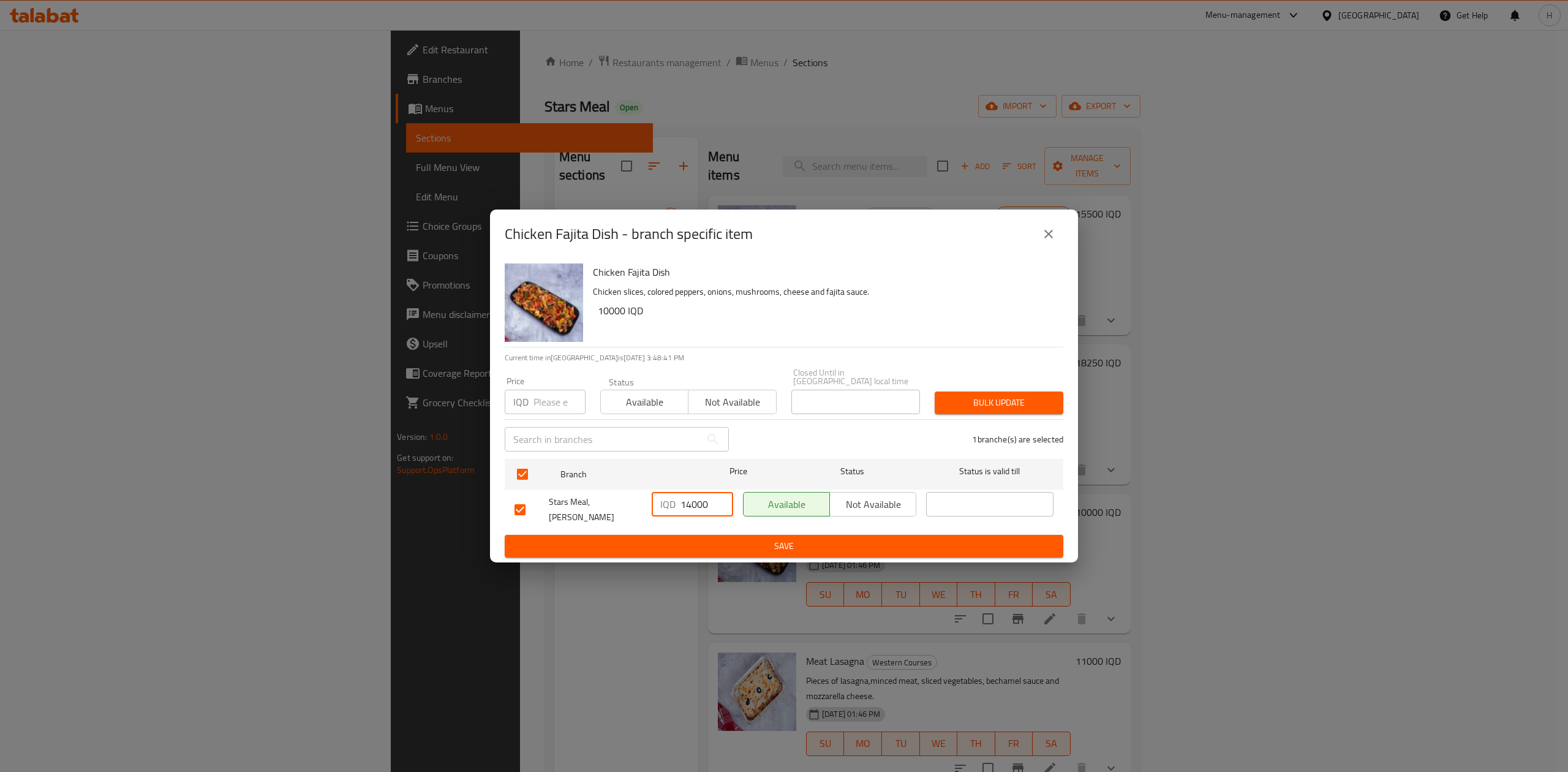
click at [741, 539] on span "Save" at bounding box center [784, 546] width 539 height 15
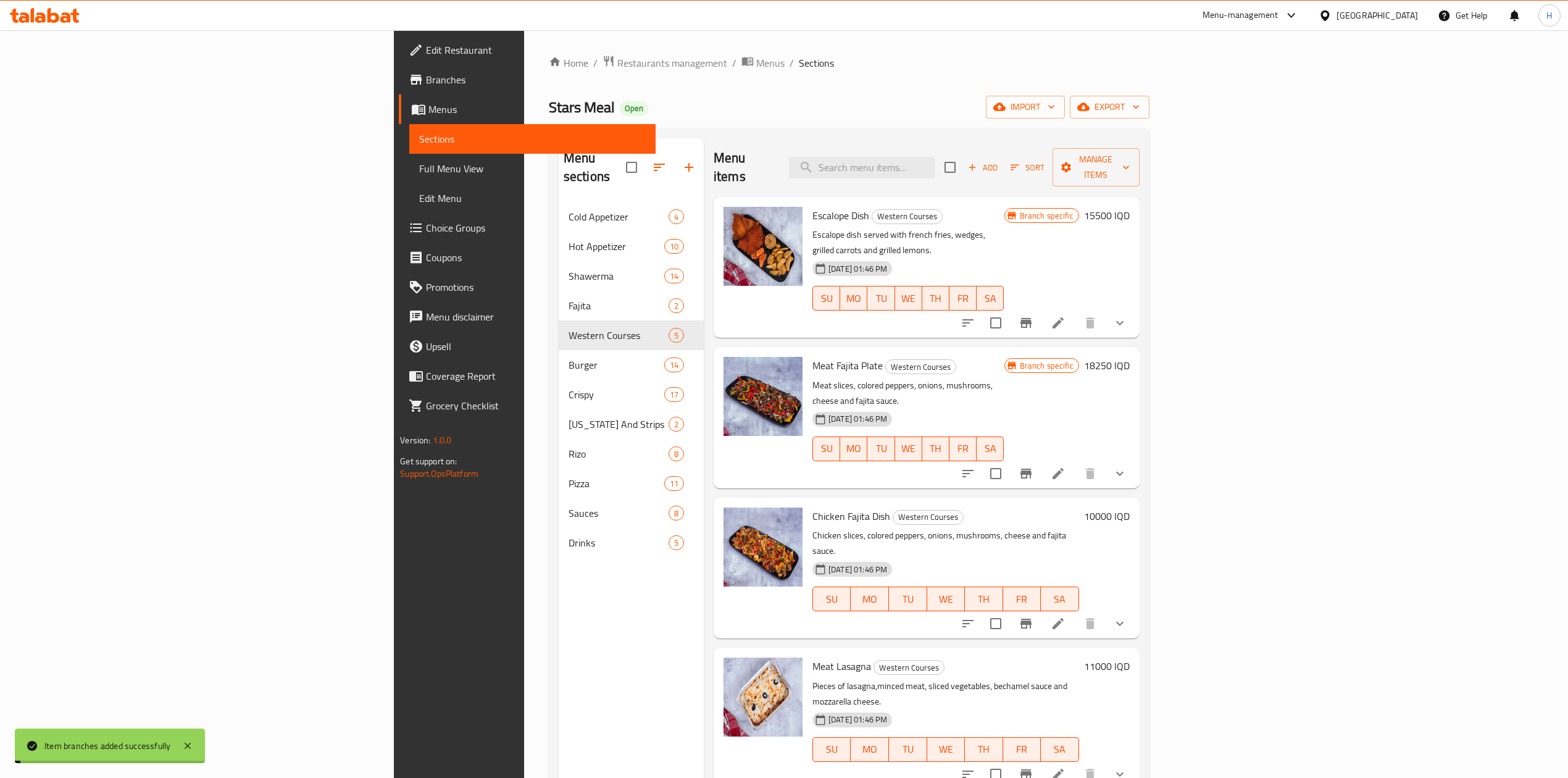
click at [1130, 508] on h6 "10000 IQD" at bounding box center [1107, 516] width 46 height 17
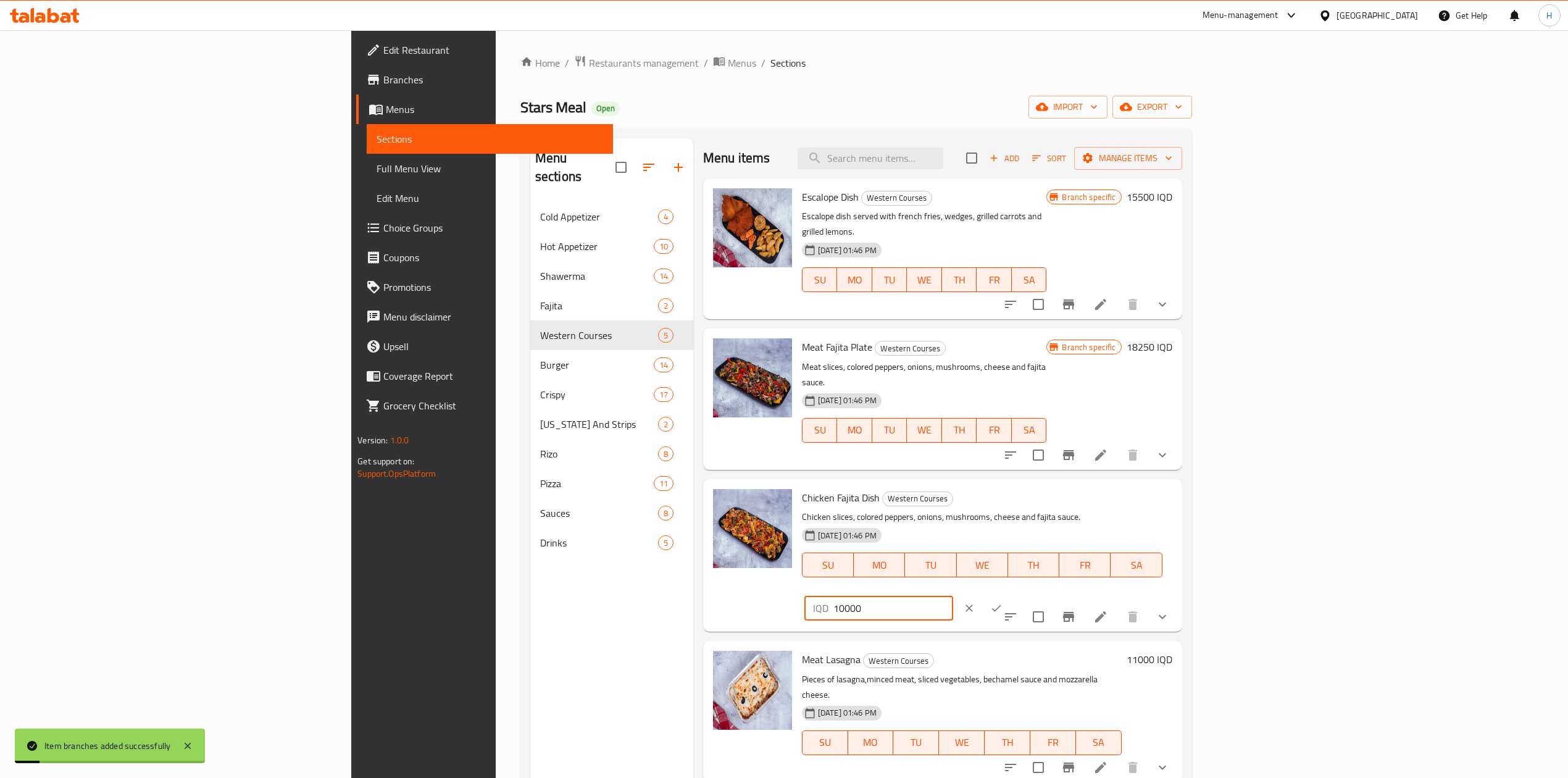
click at [953, 596] on input "10000" at bounding box center [893, 609] width 119 height 25
type input "14000"
click at [1010, 595] on button "ok" at bounding box center [996, 609] width 27 height 27
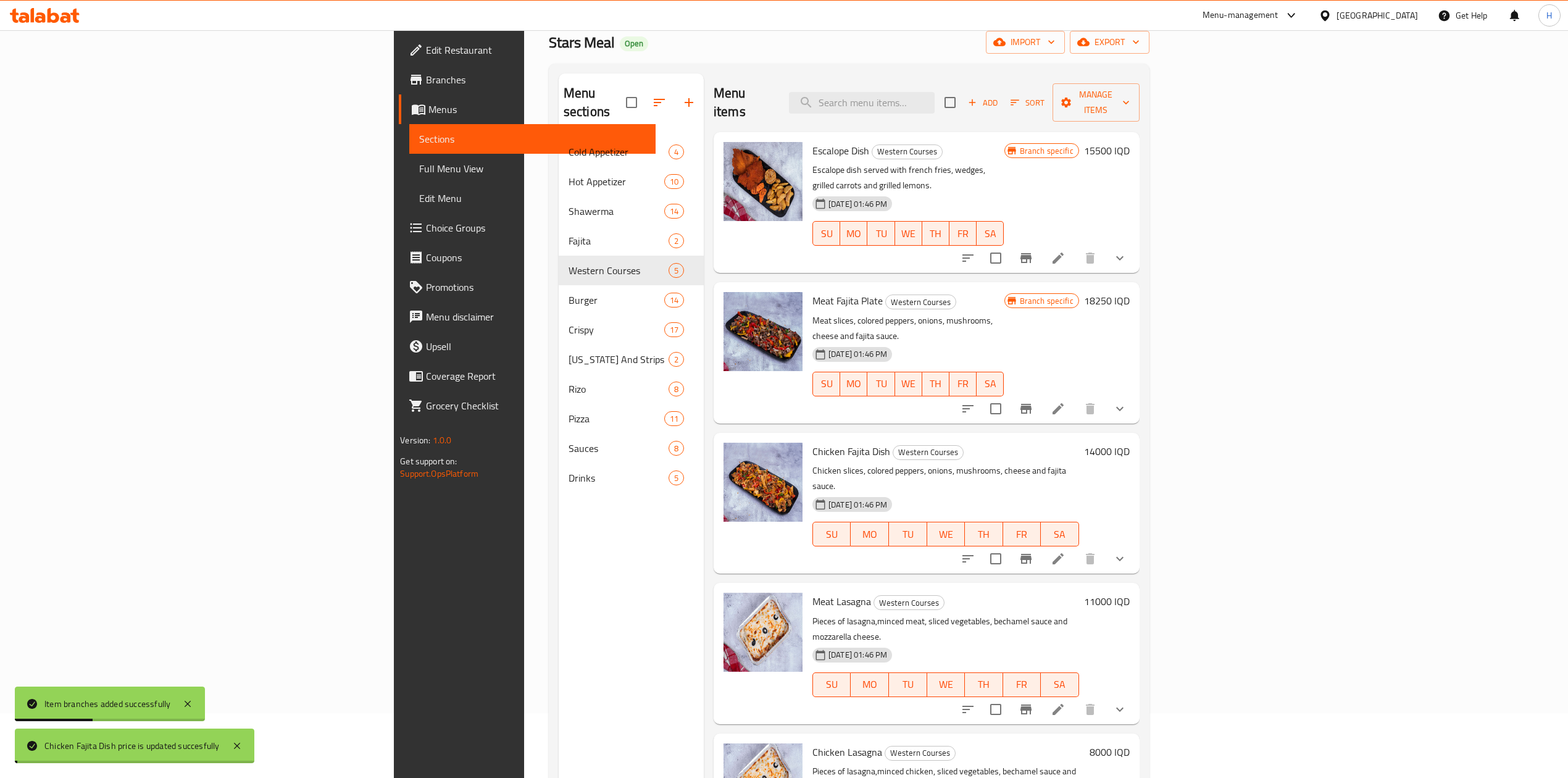
scroll to position [165, 0]
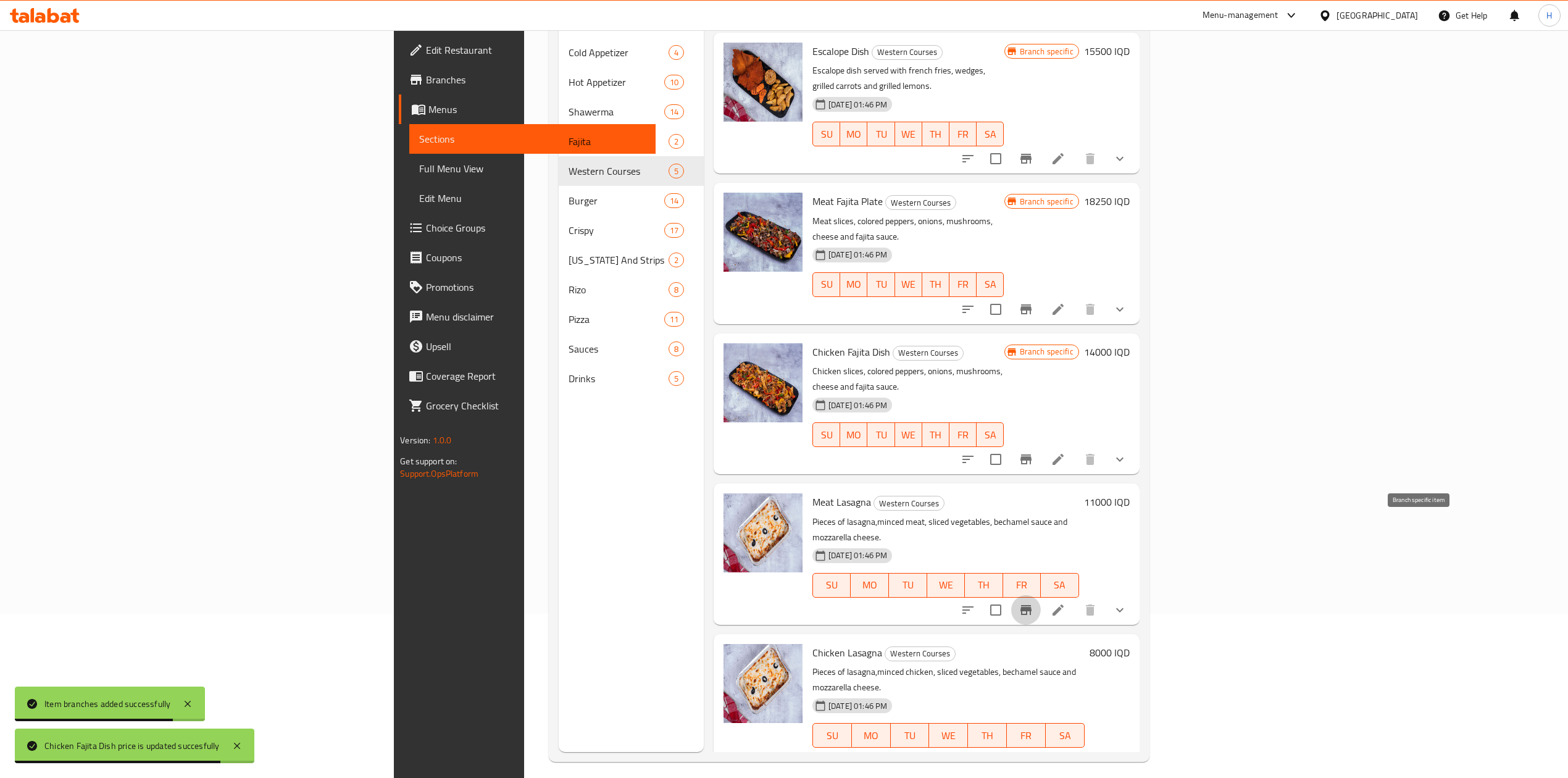
click at [1033, 603] on icon "Branch-specific-item" at bounding box center [1026, 610] width 15 height 15
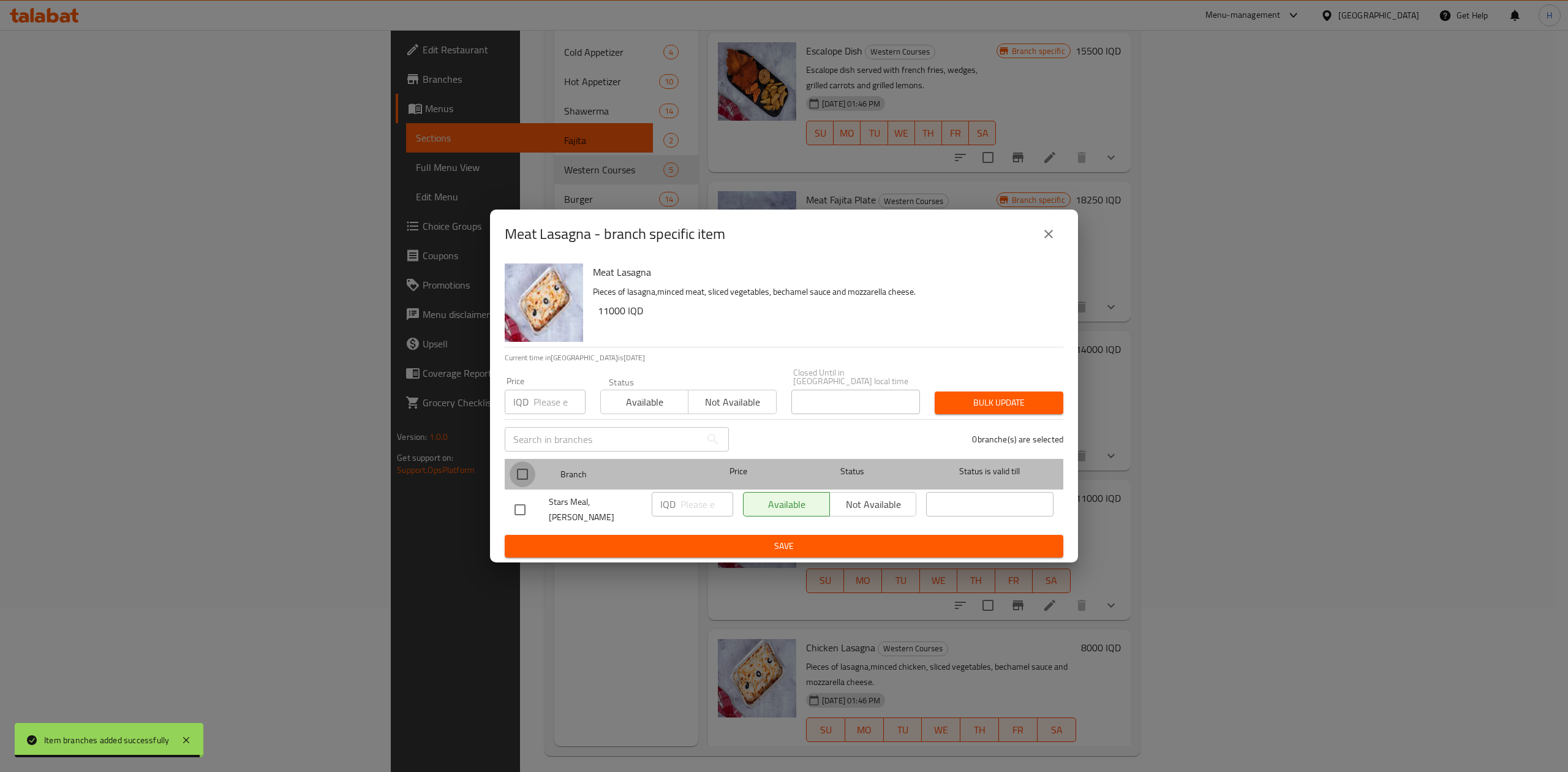
click at [526, 476] on input "checkbox" at bounding box center [523, 474] width 26 height 26
checkbox input "true"
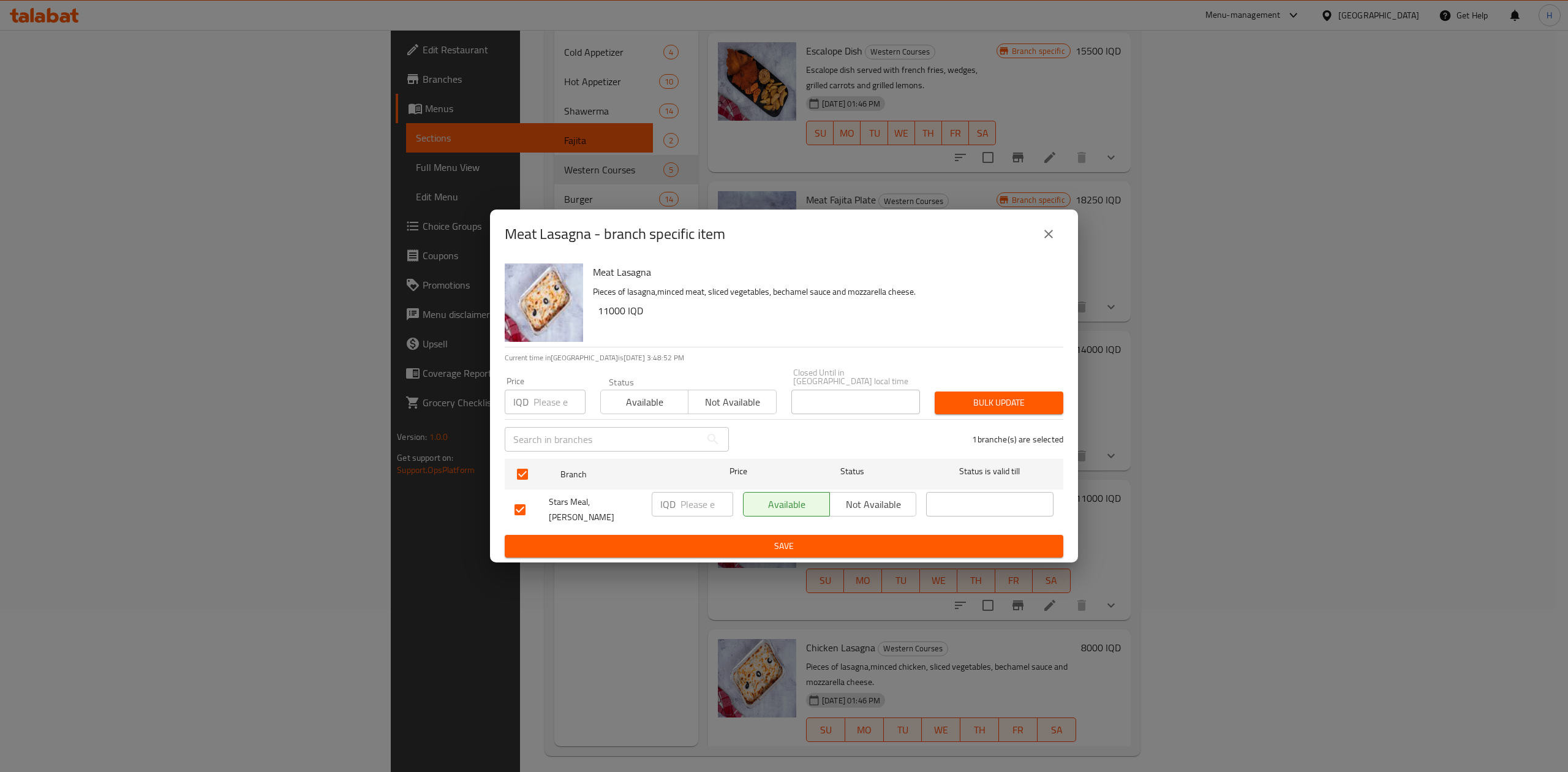
click at [684, 508] on input "number" at bounding box center [707, 505] width 53 height 25
type input "15500"
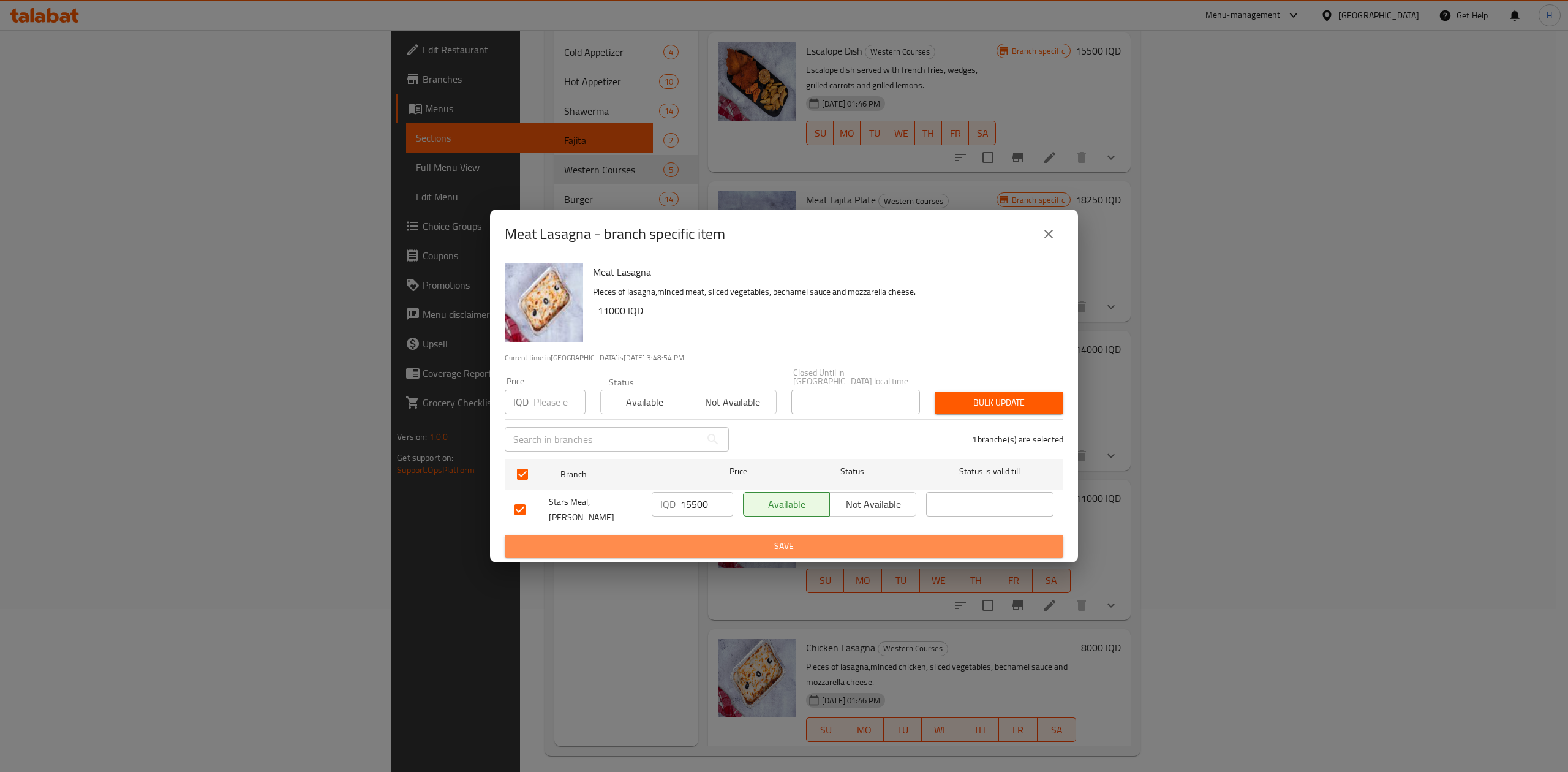
click at [740, 539] on span "Save" at bounding box center [784, 546] width 539 height 15
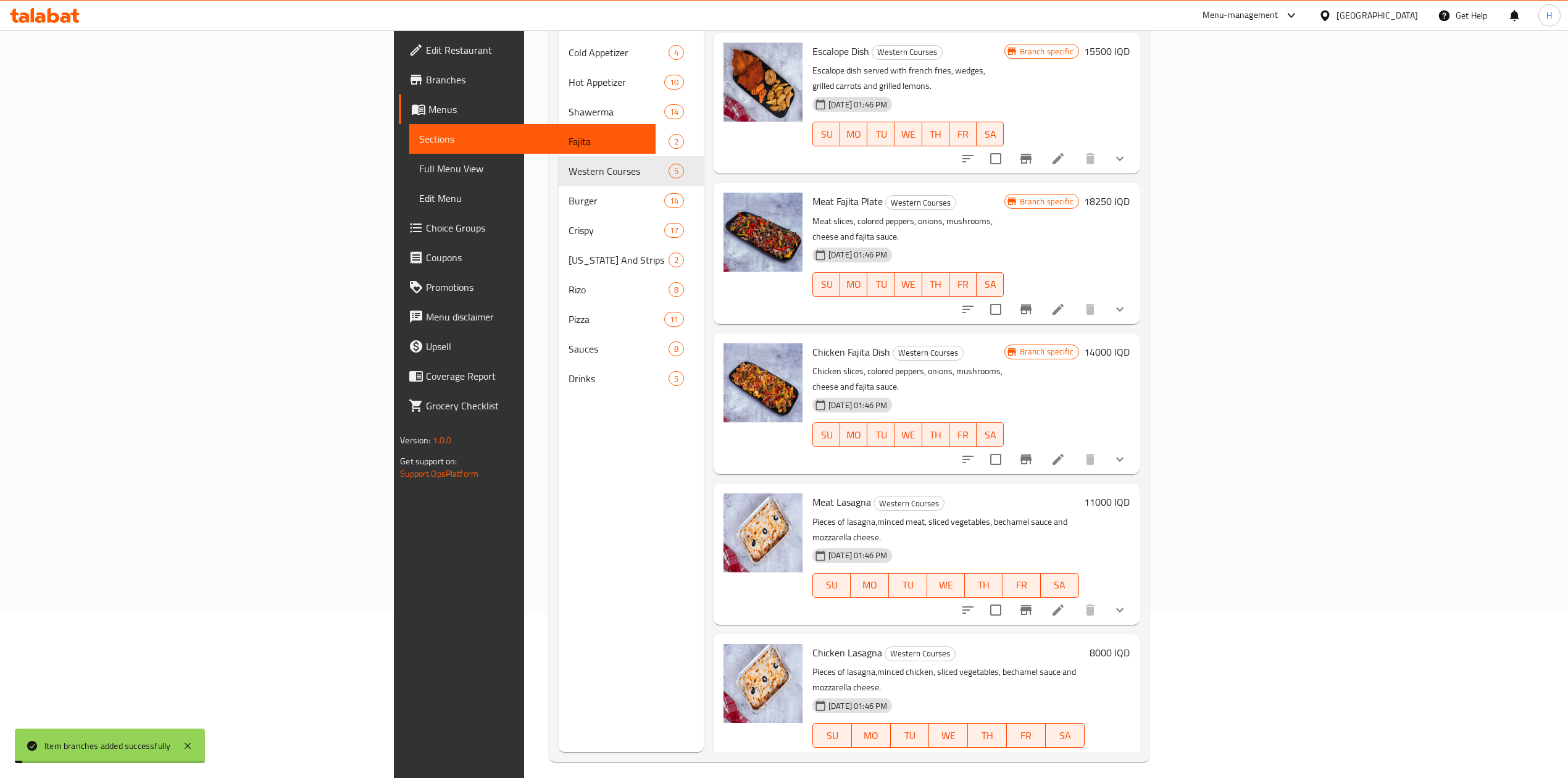
click at [1130, 494] on h6 "11000 IQD" at bounding box center [1107, 502] width 46 height 17
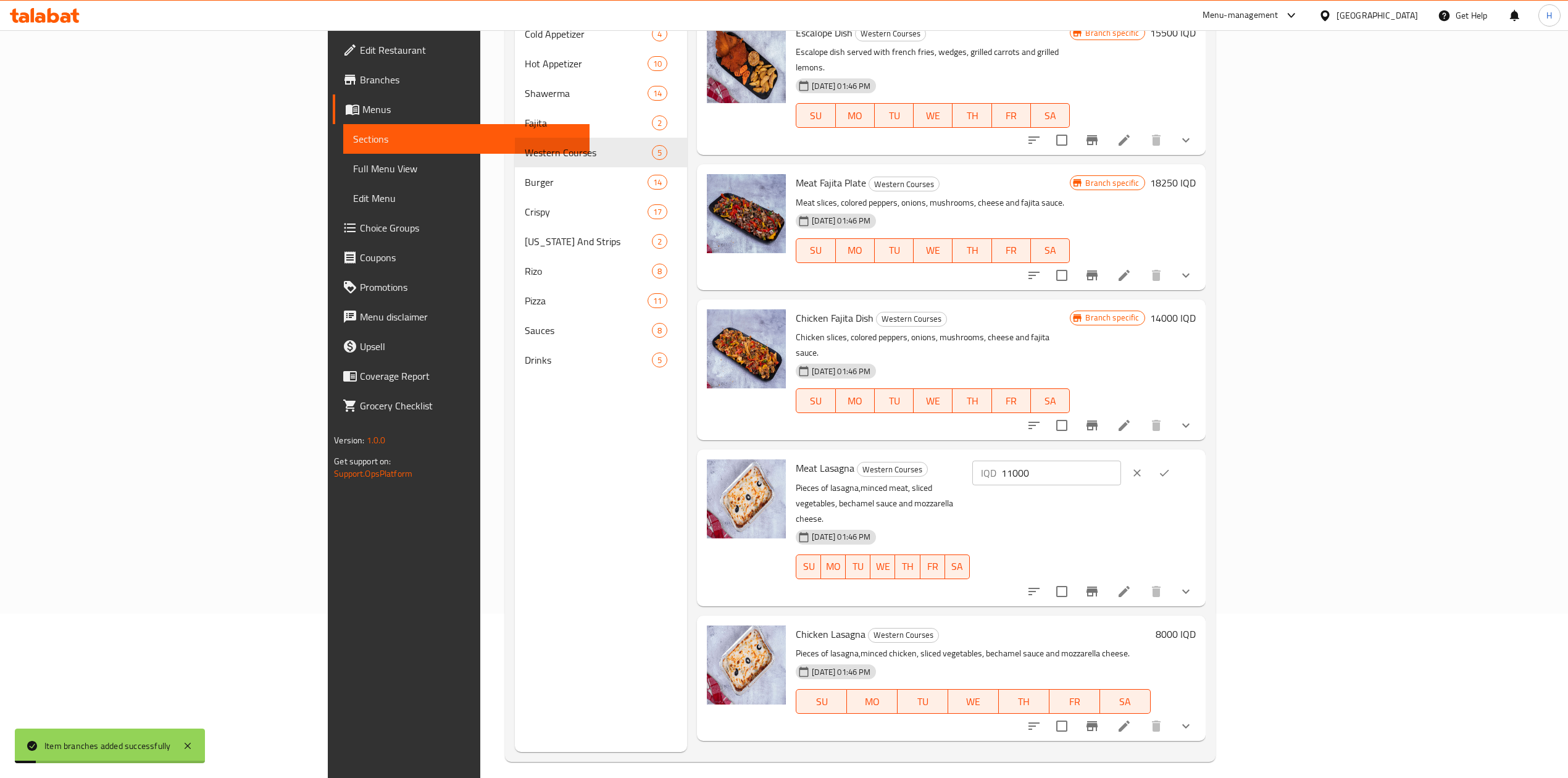
click at [1121, 461] on input "11000" at bounding box center [1061, 473] width 119 height 25
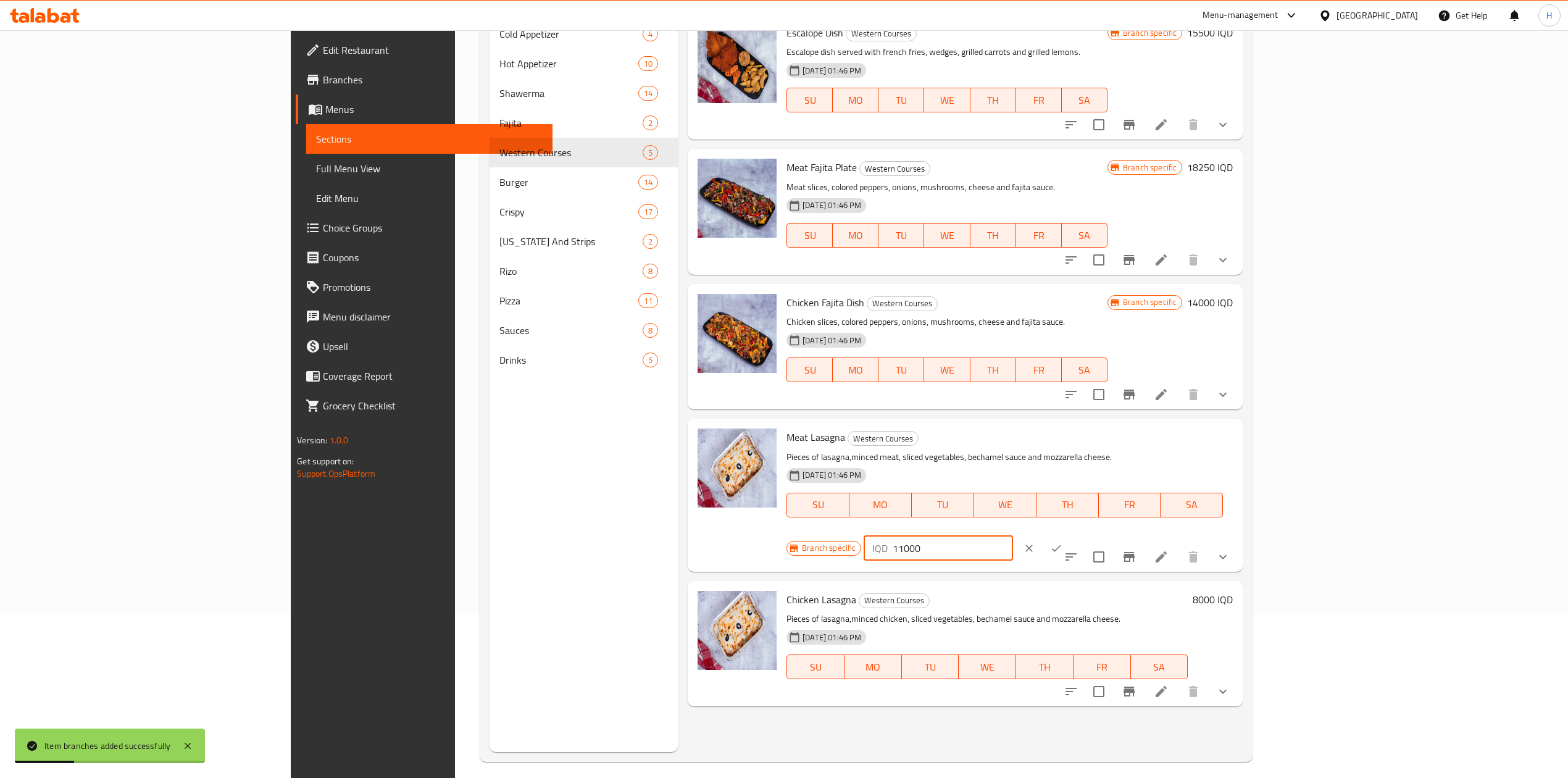
click at [1012, 536] on input "11000" at bounding box center [953, 548] width 119 height 25
type input "15500"
click at [1070, 535] on button "ok" at bounding box center [1057, 549] width 27 height 27
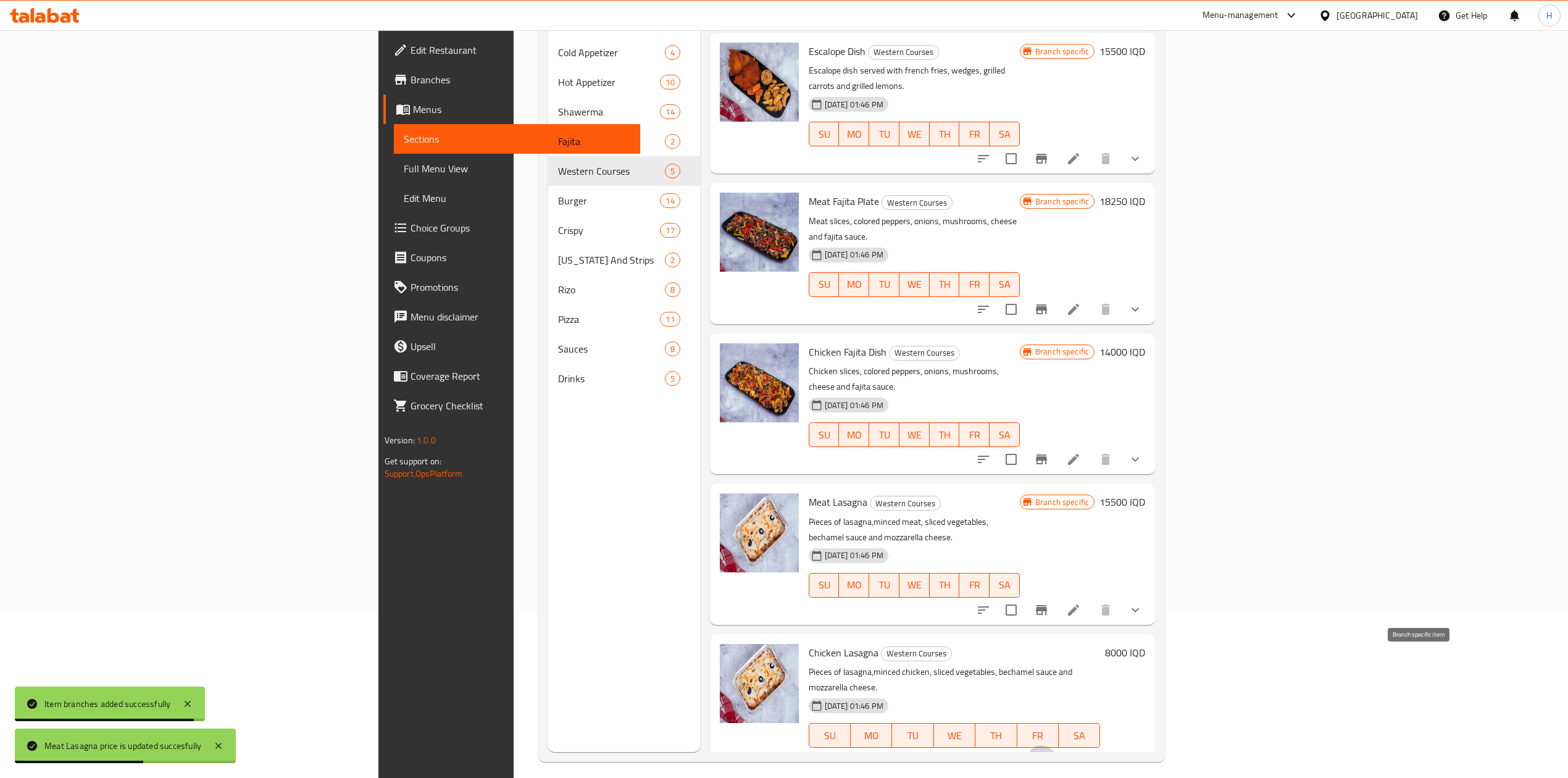
click at [1056, 746] on button "Branch-specific-item" at bounding box center [1041, 760] width 30 height 30
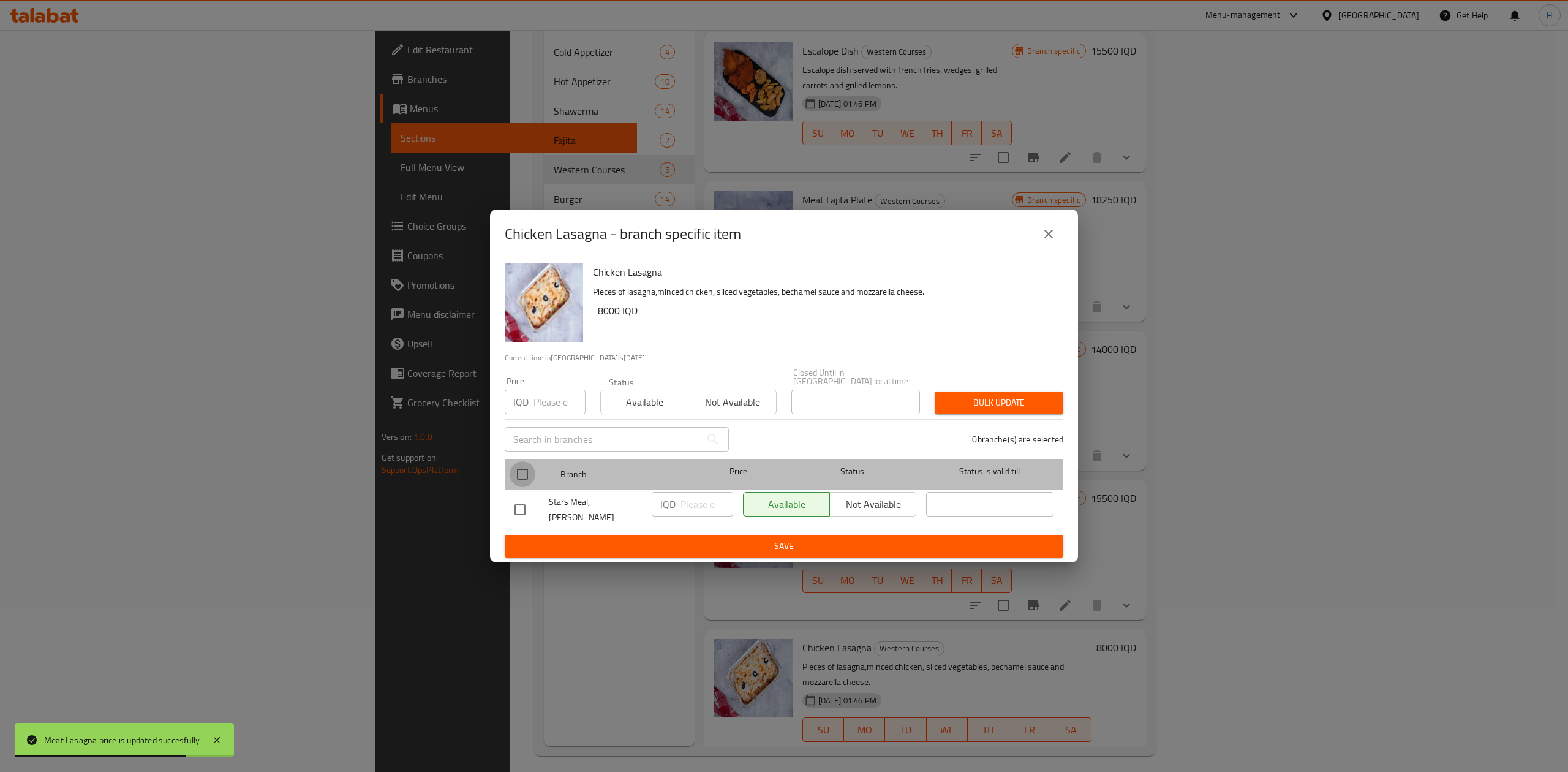
click at [524, 468] on input "checkbox" at bounding box center [523, 474] width 26 height 26
checkbox input "true"
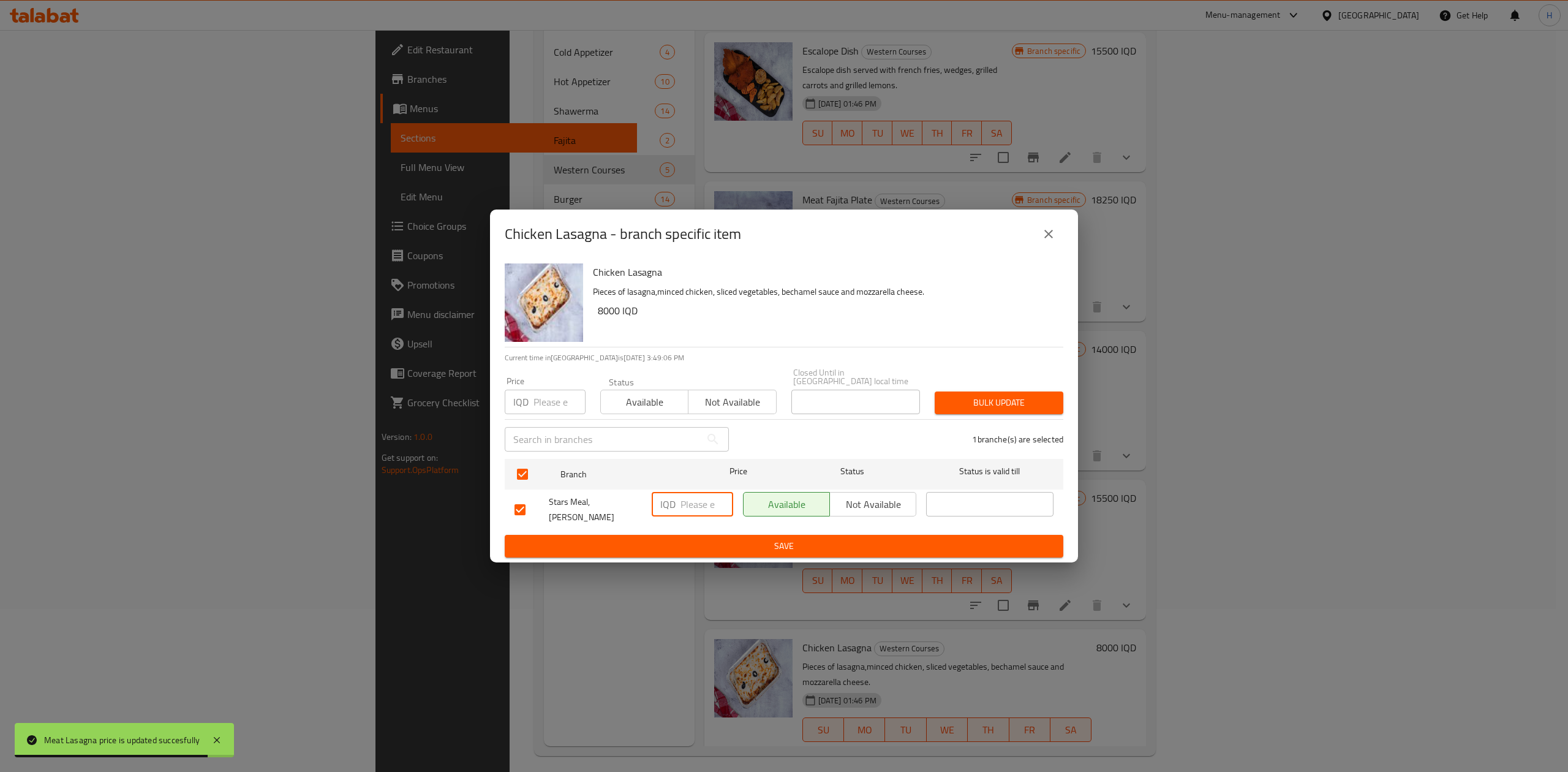
click at [698, 513] on input "number" at bounding box center [707, 505] width 53 height 25
type input "11250"
click at [708, 542] on span "Save" at bounding box center [784, 546] width 539 height 15
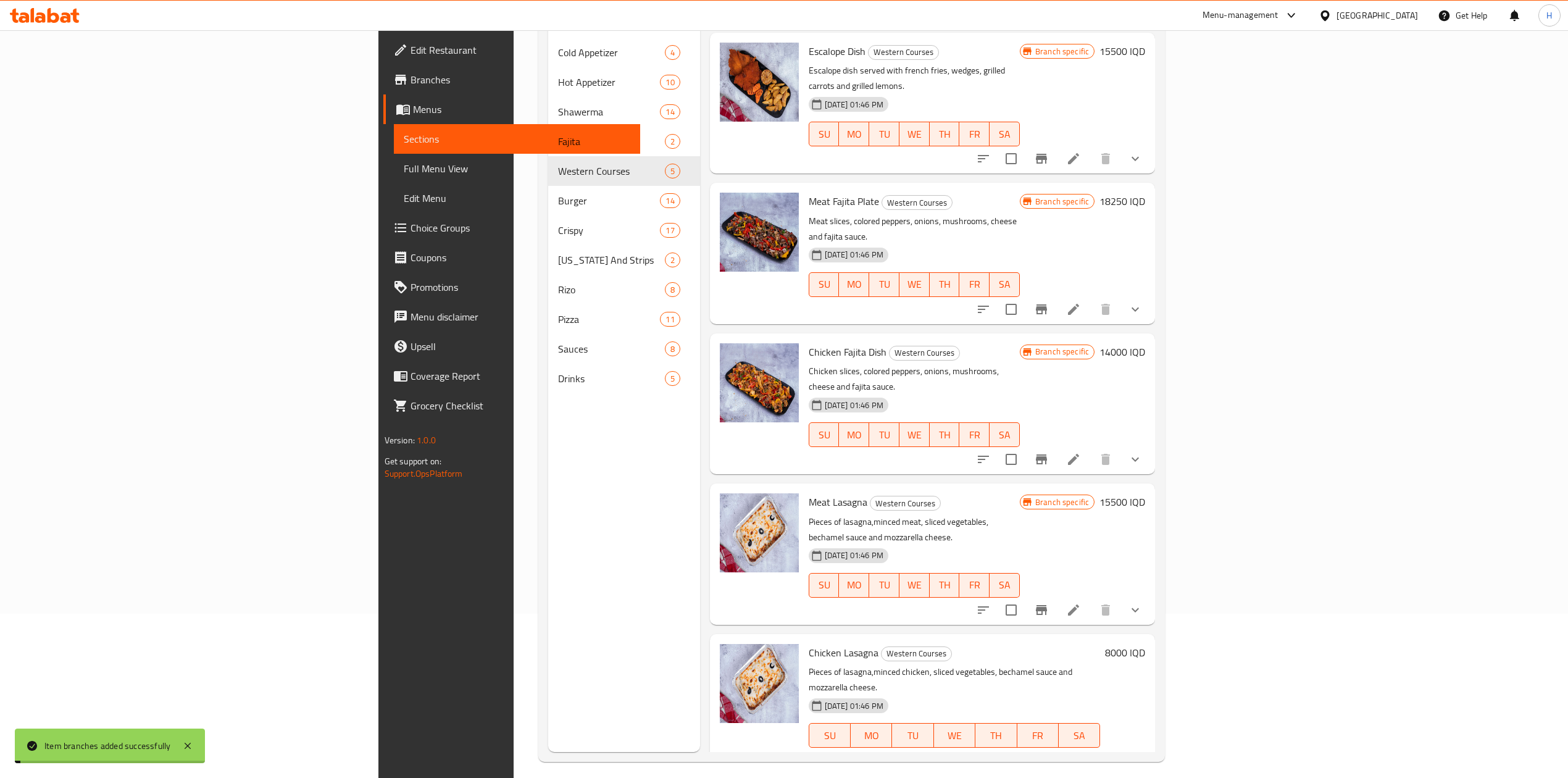
click at [1145, 644] on h6 "8000 IQD" at bounding box center [1125, 652] width 40 height 17
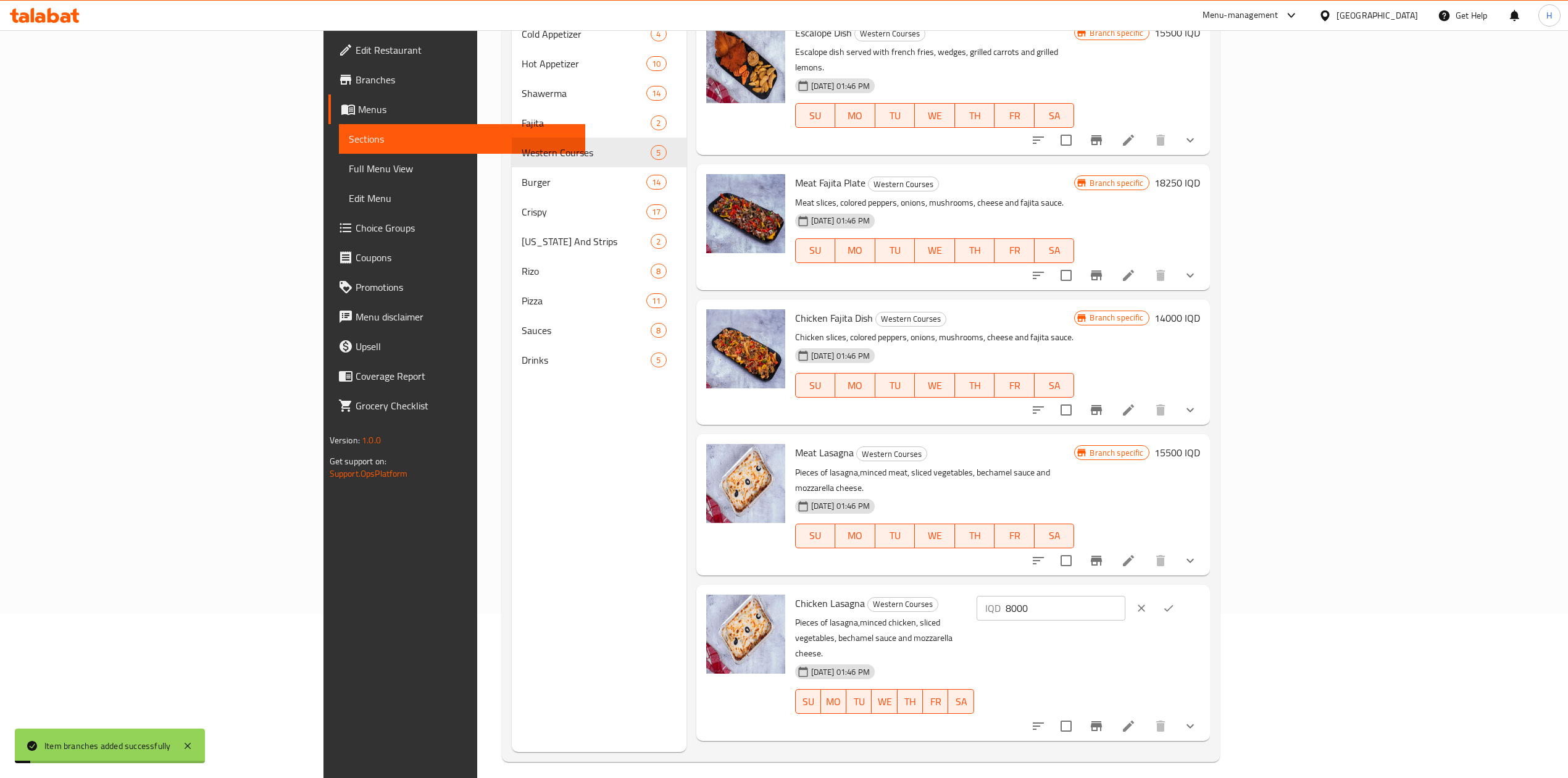
click at [1125, 596] on input "8000" at bounding box center [1065, 609] width 119 height 25
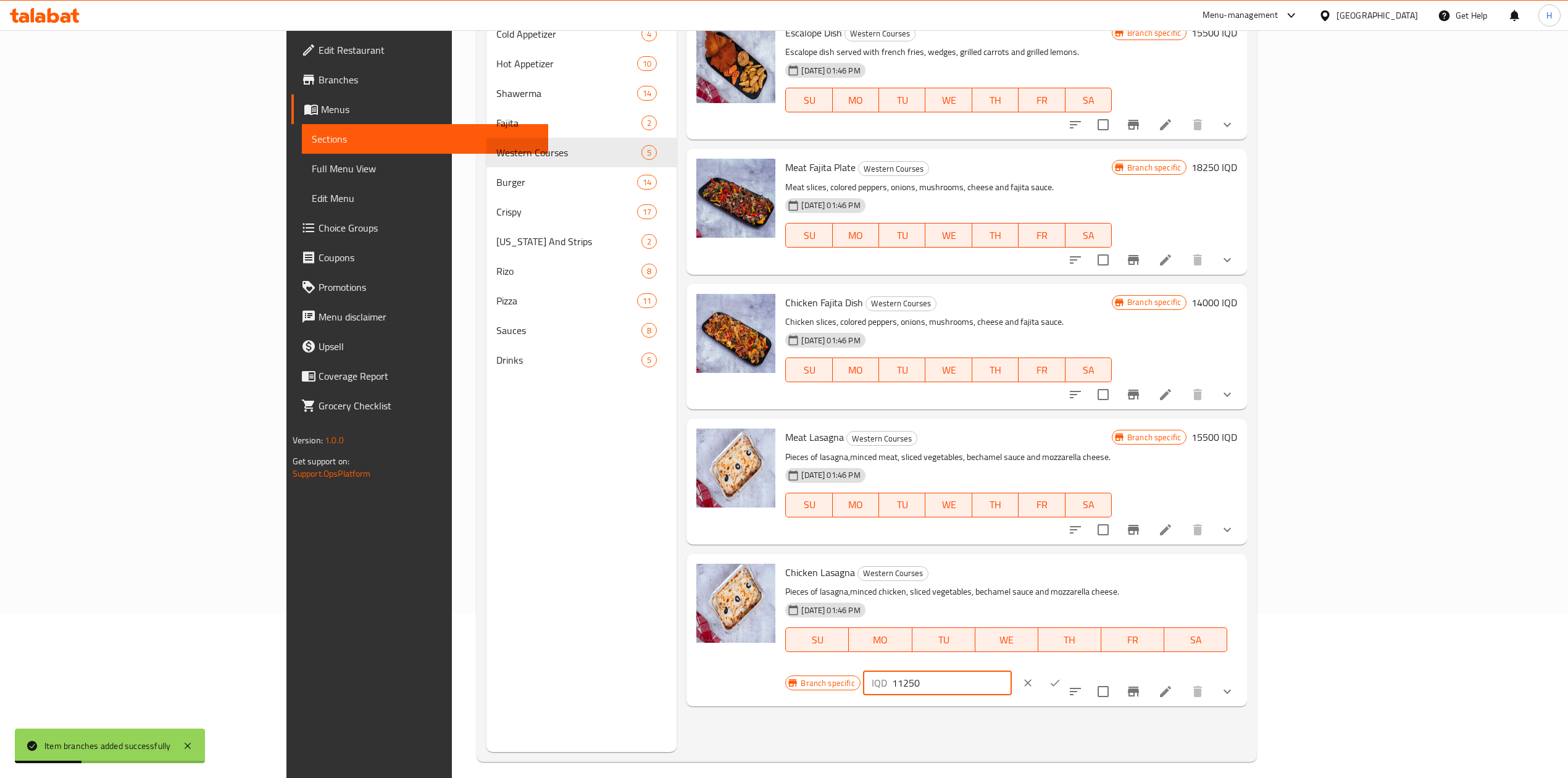
type input "11250"
click at [1061, 677] on icon "ok" at bounding box center [1054, 683] width 12 height 12
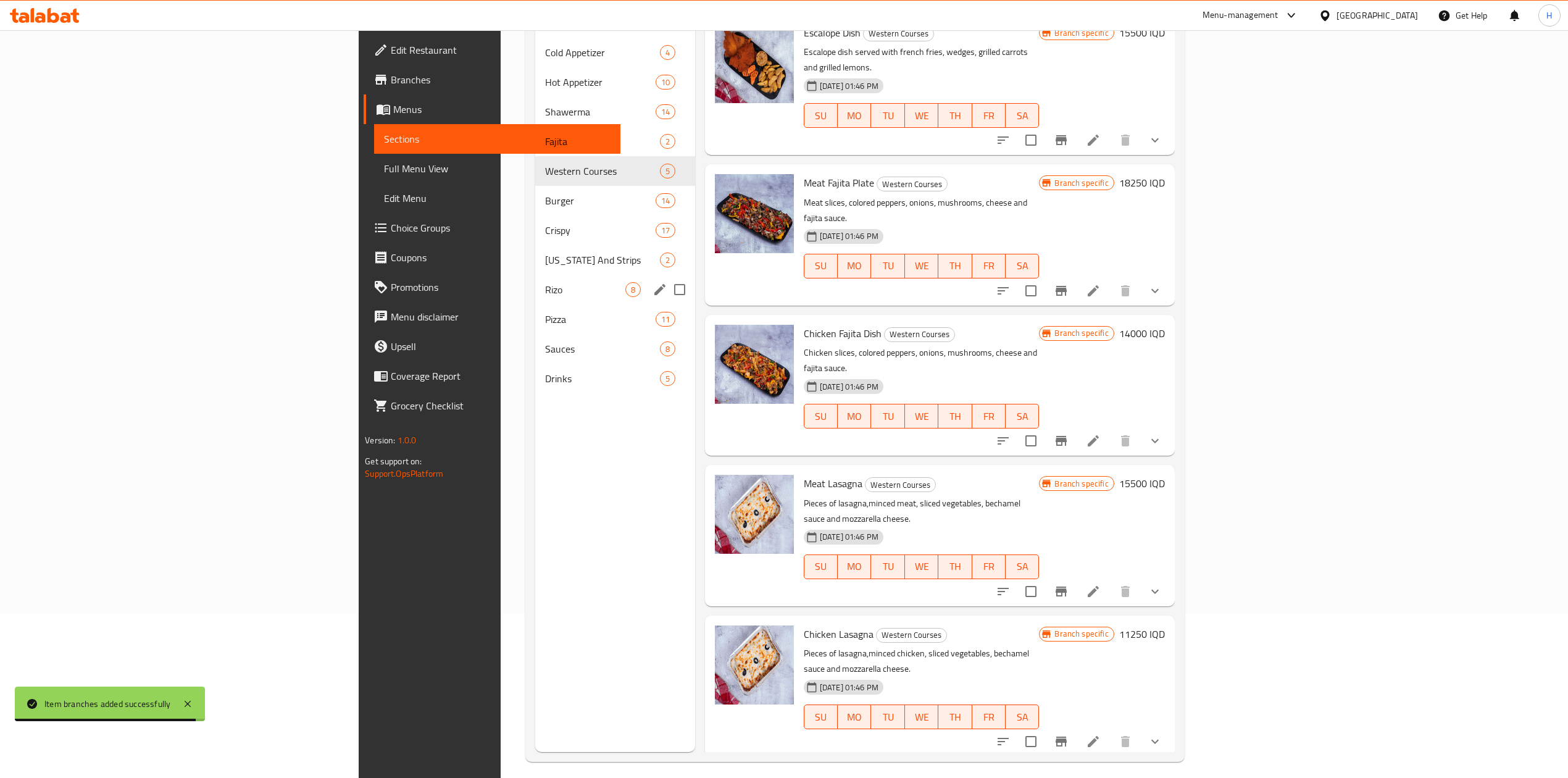
scroll to position [0, 0]
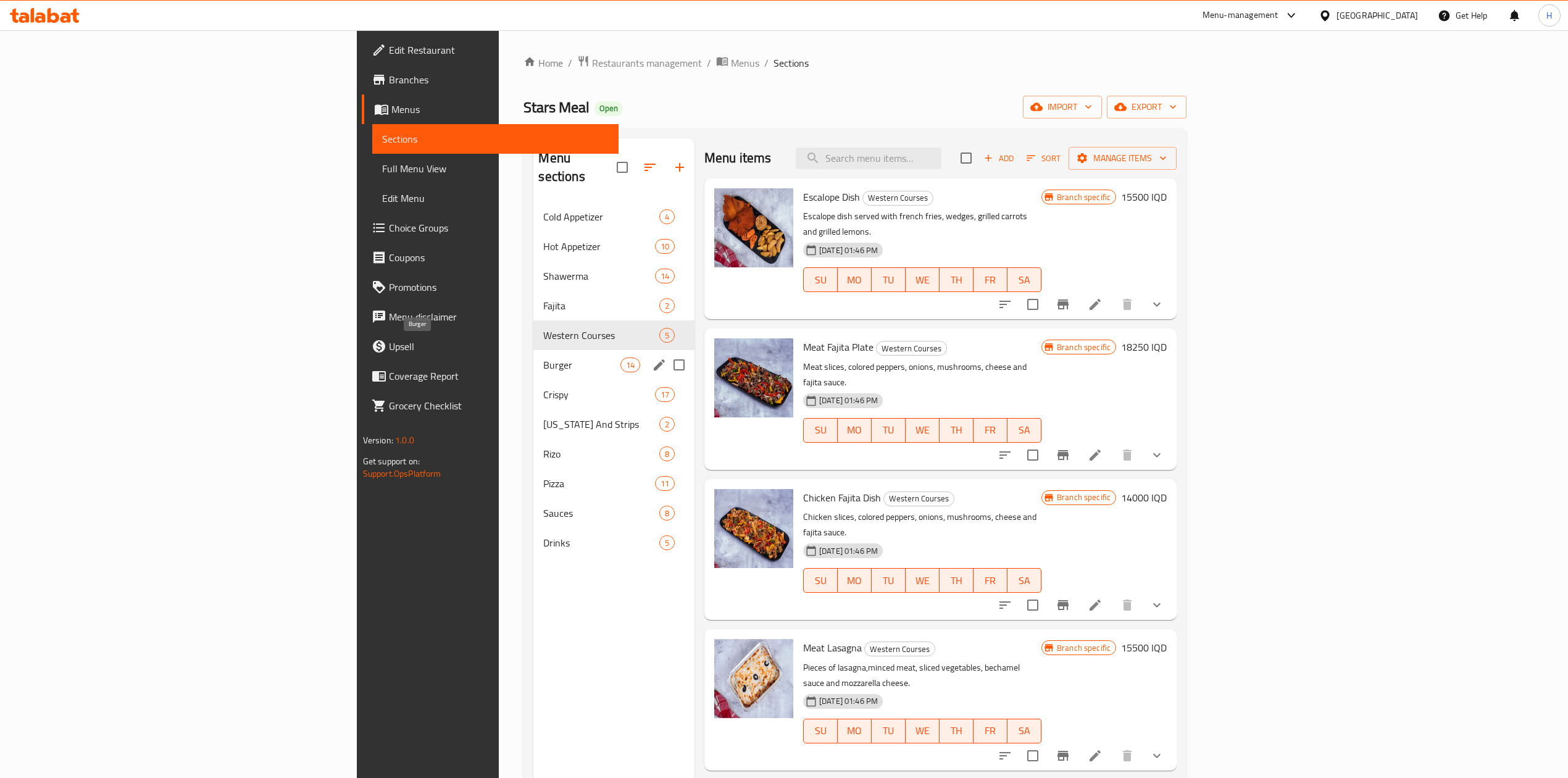
drag, startPoint x: 388, startPoint y: 346, endPoint x: 404, endPoint y: 362, distance: 22.6
click at [543, 358] on span "Burger" at bounding box center [581, 365] width 77 height 15
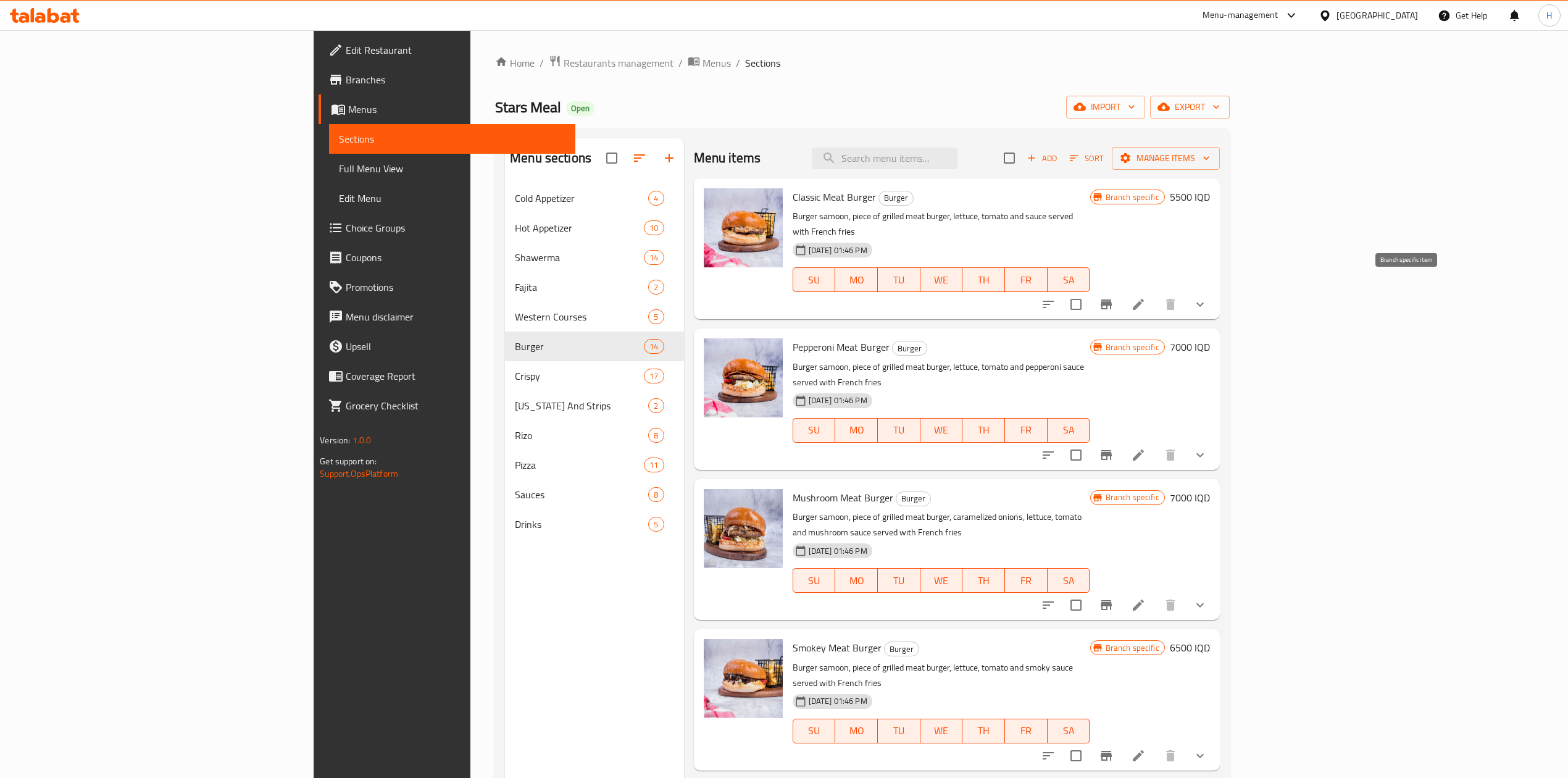
click at [1114, 297] on icon "Branch-specific-item" at bounding box center [1106, 304] width 15 height 15
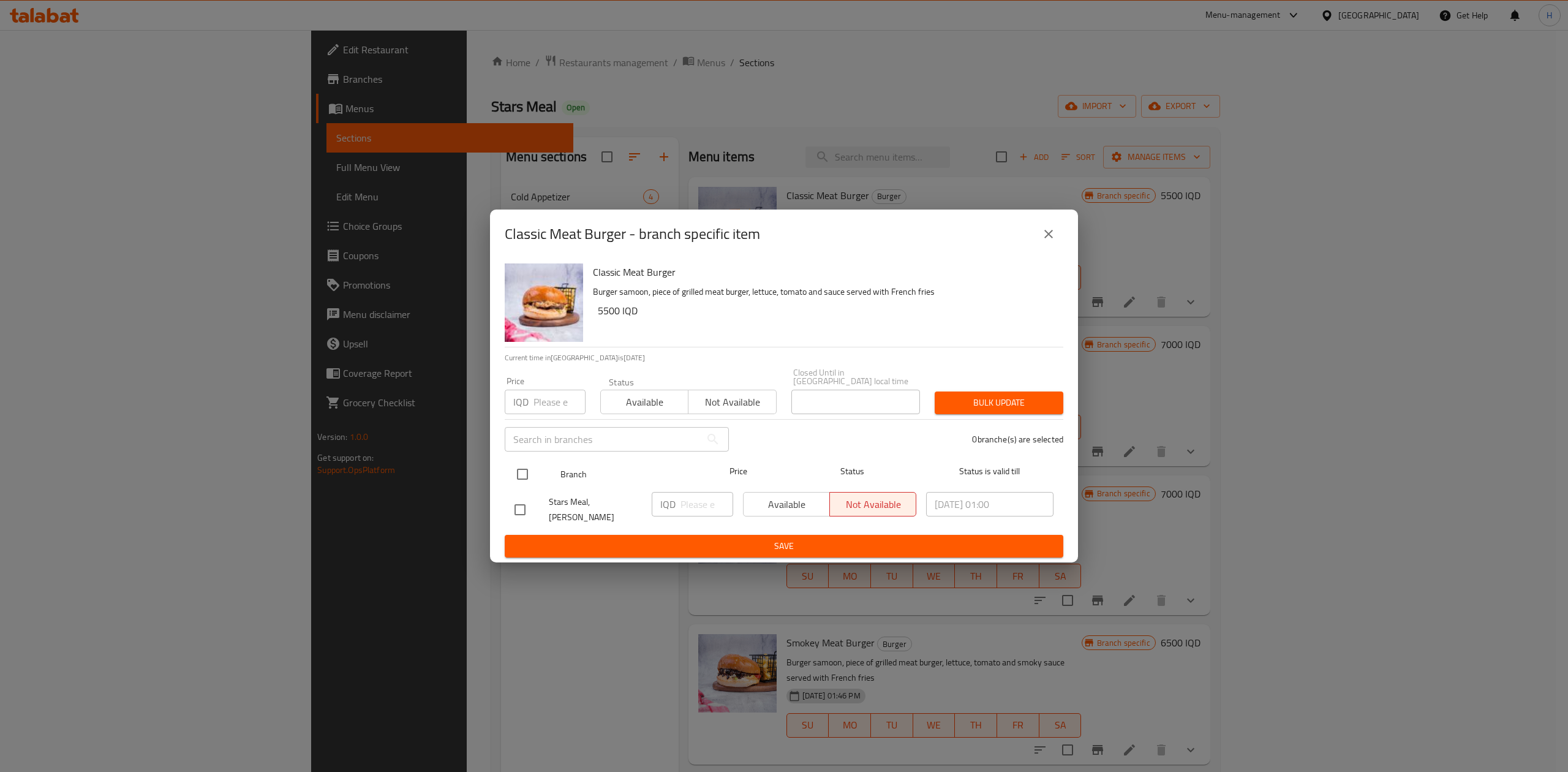
click at [524, 480] on input "checkbox" at bounding box center [523, 474] width 26 height 26
checkbox input "true"
click at [708, 513] on input "number" at bounding box center [707, 505] width 53 height 25
type input "7750"
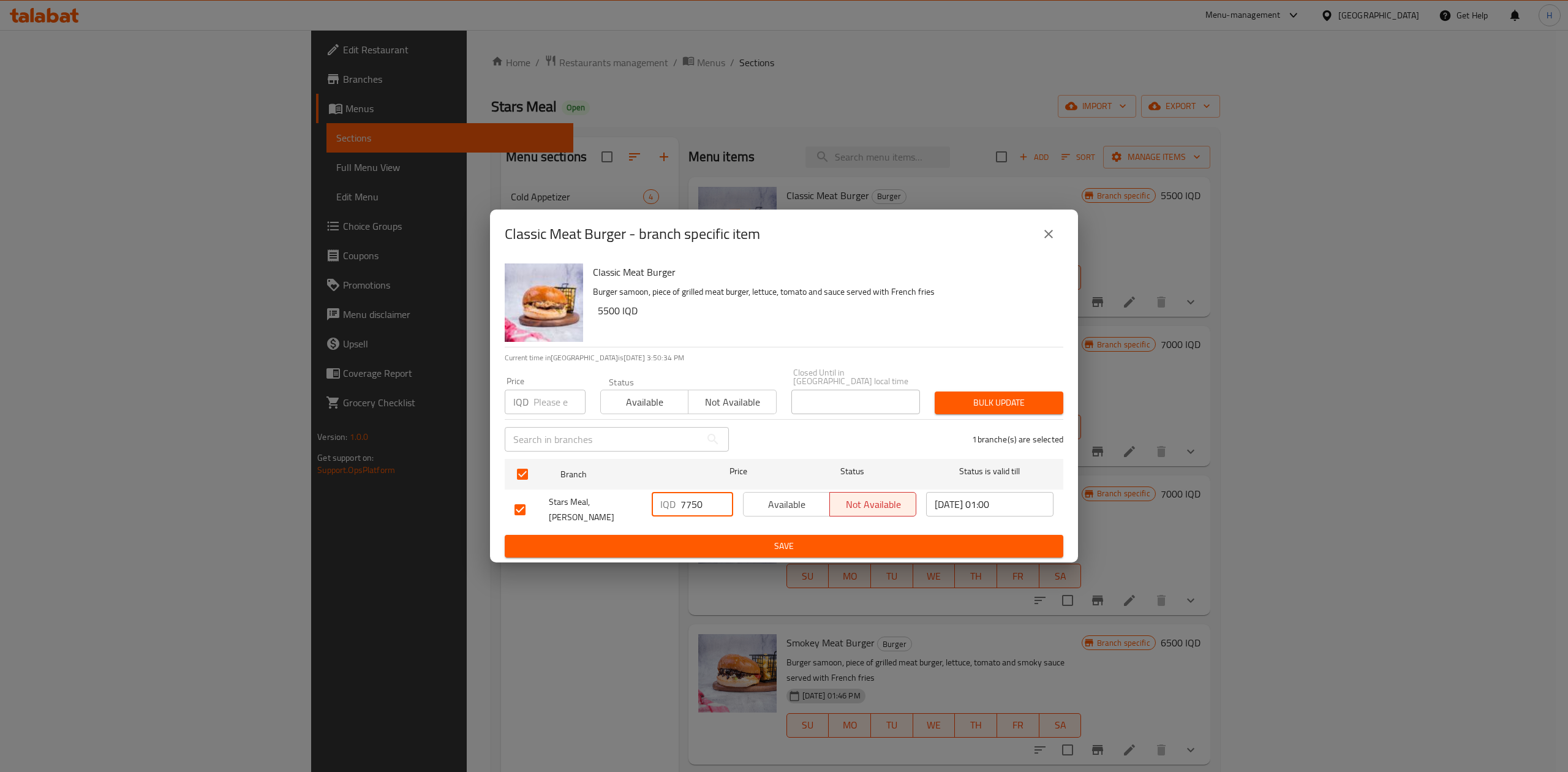
click at [711, 535] on button "Save" at bounding box center [784, 546] width 559 height 22
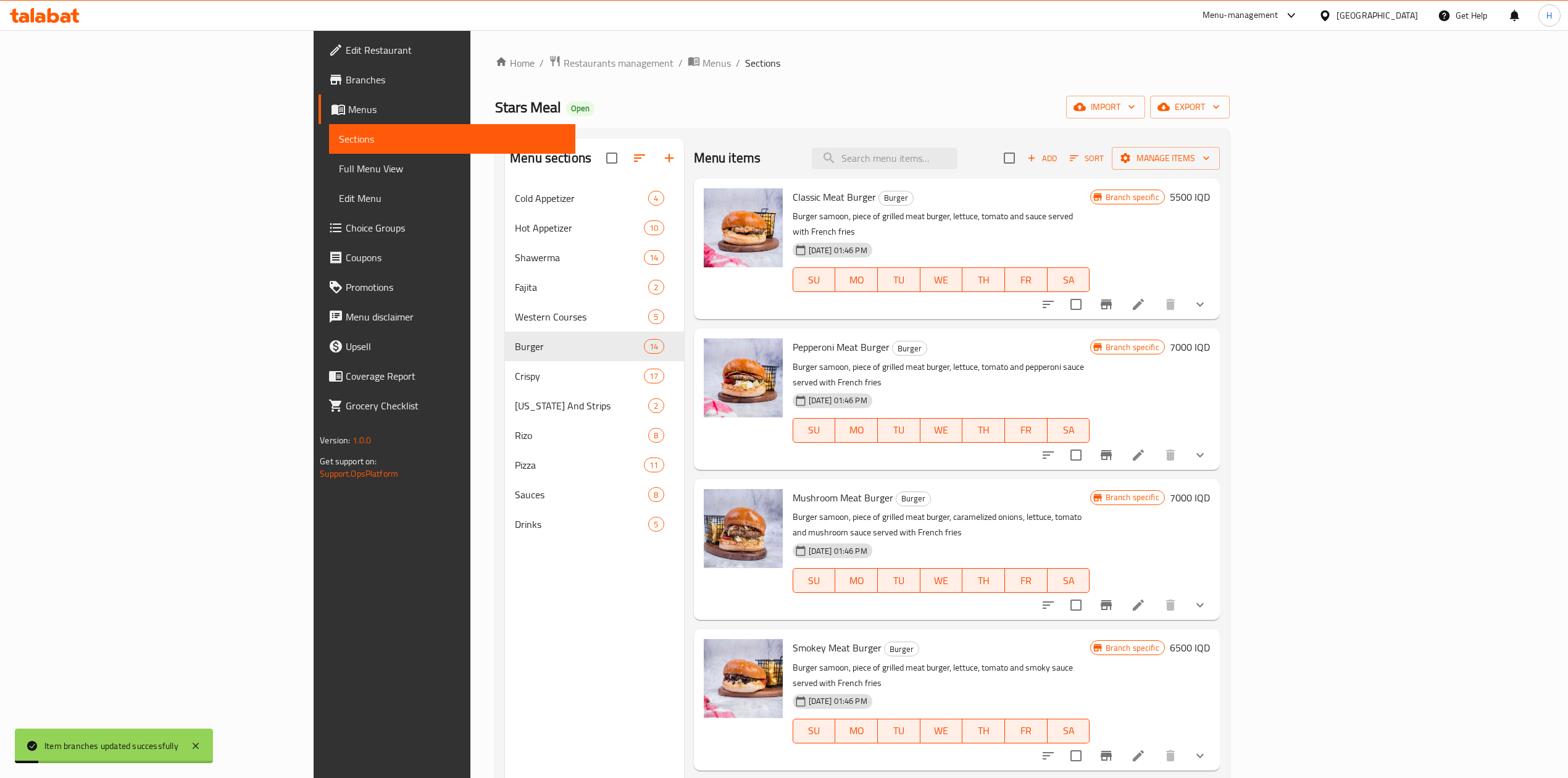
click at [1210, 200] on h6 "5500 IQD" at bounding box center [1190, 196] width 40 height 17
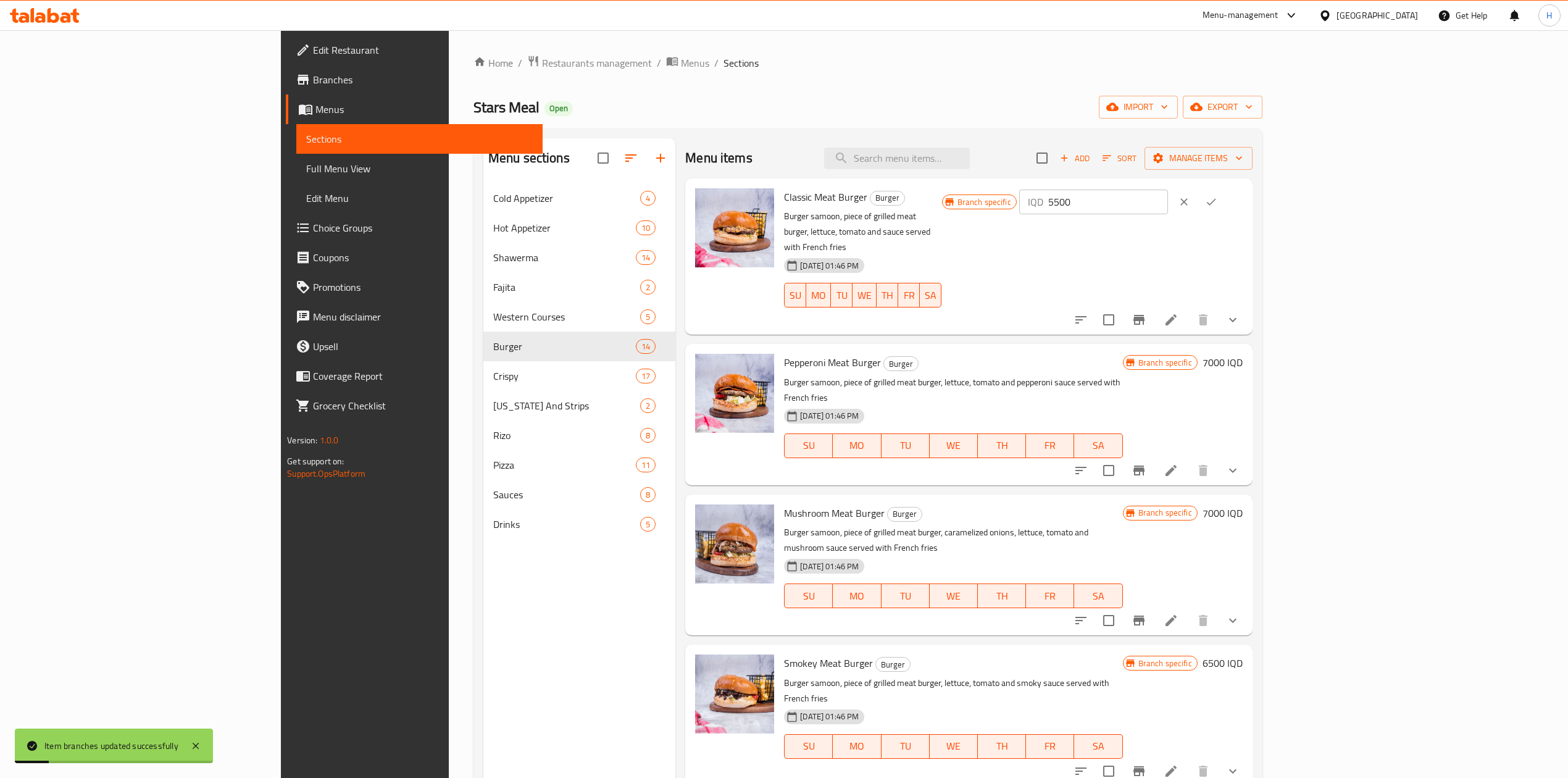
click at [1168, 205] on input "5500" at bounding box center [1108, 202] width 119 height 25
type input "7750"
click at [1217, 203] on icon "ok" at bounding box center [1211, 202] width 12 height 12
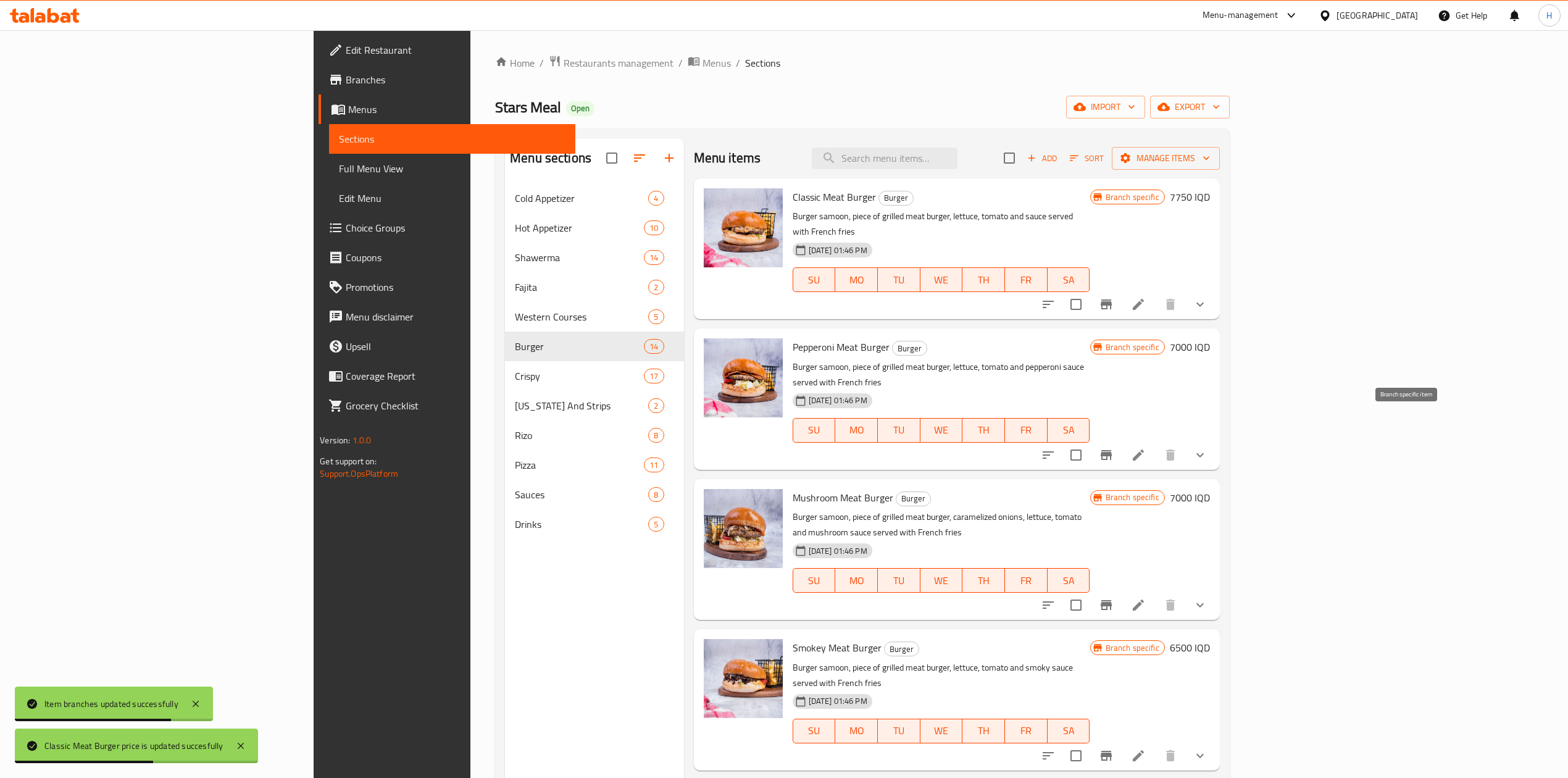
click at [1111, 450] on icon "Branch-specific-item" at bounding box center [1107, 455] width 11 height 10
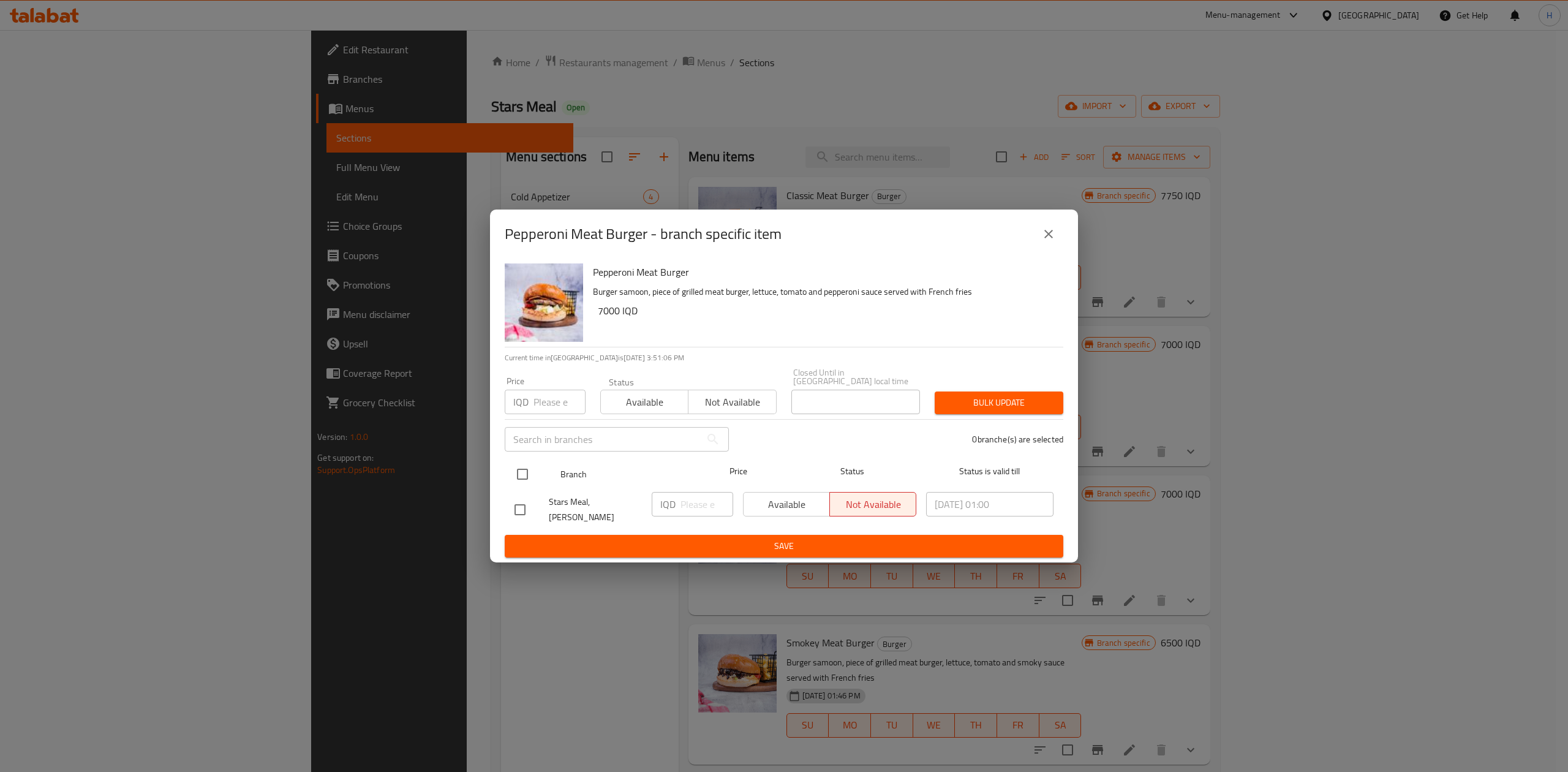
click at [519, 476] on input "checkbox" at bounding box center [523, 474] width 26 height 26
checkbox input "true"
click at [699, 517] on div "IQD ​" at bounding box center [692, 509] width 91 height 46
click at [696, 515] on input "number" at bounding box center [707, 505] width 53 height 25
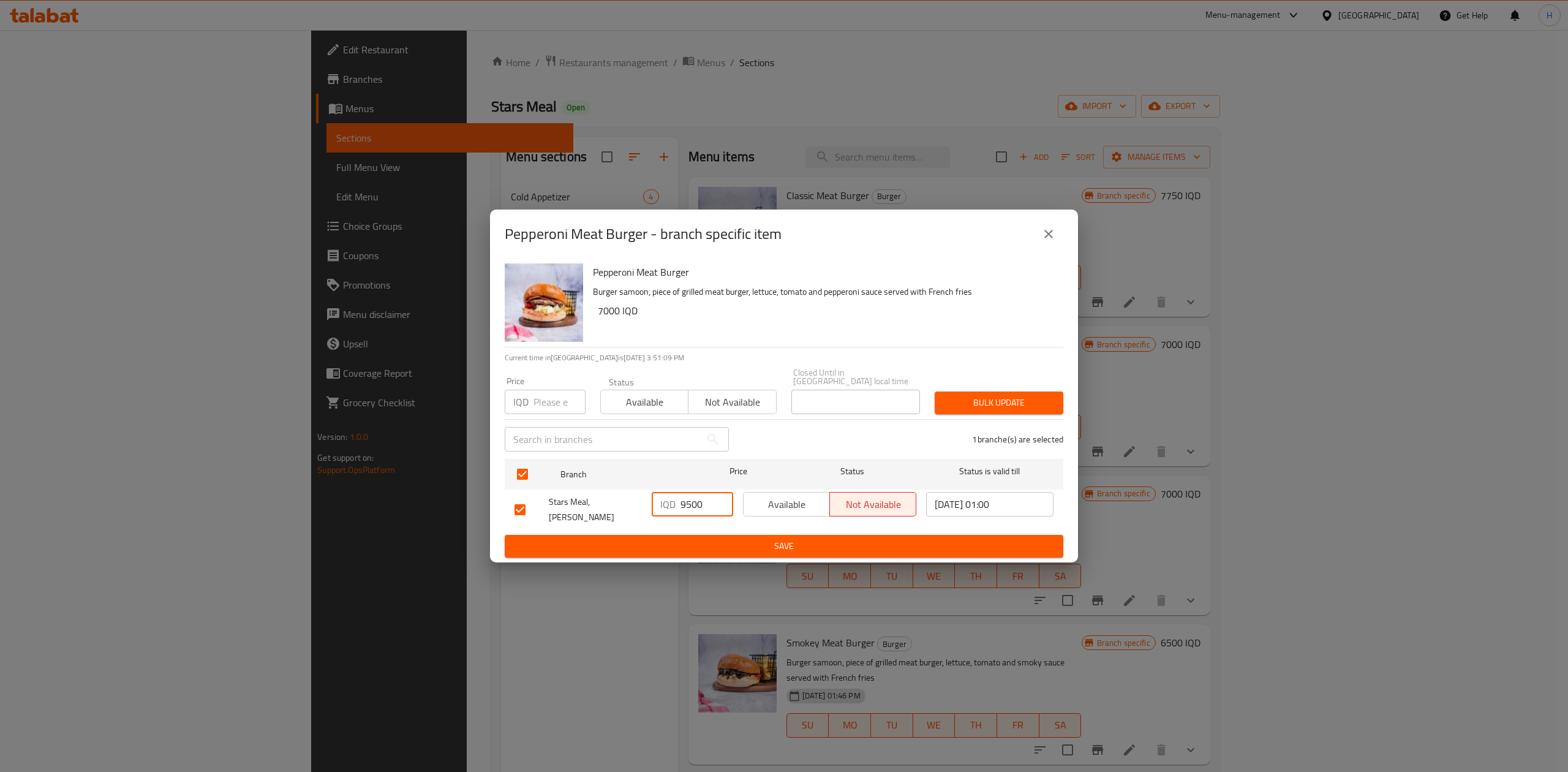
type input "9500"
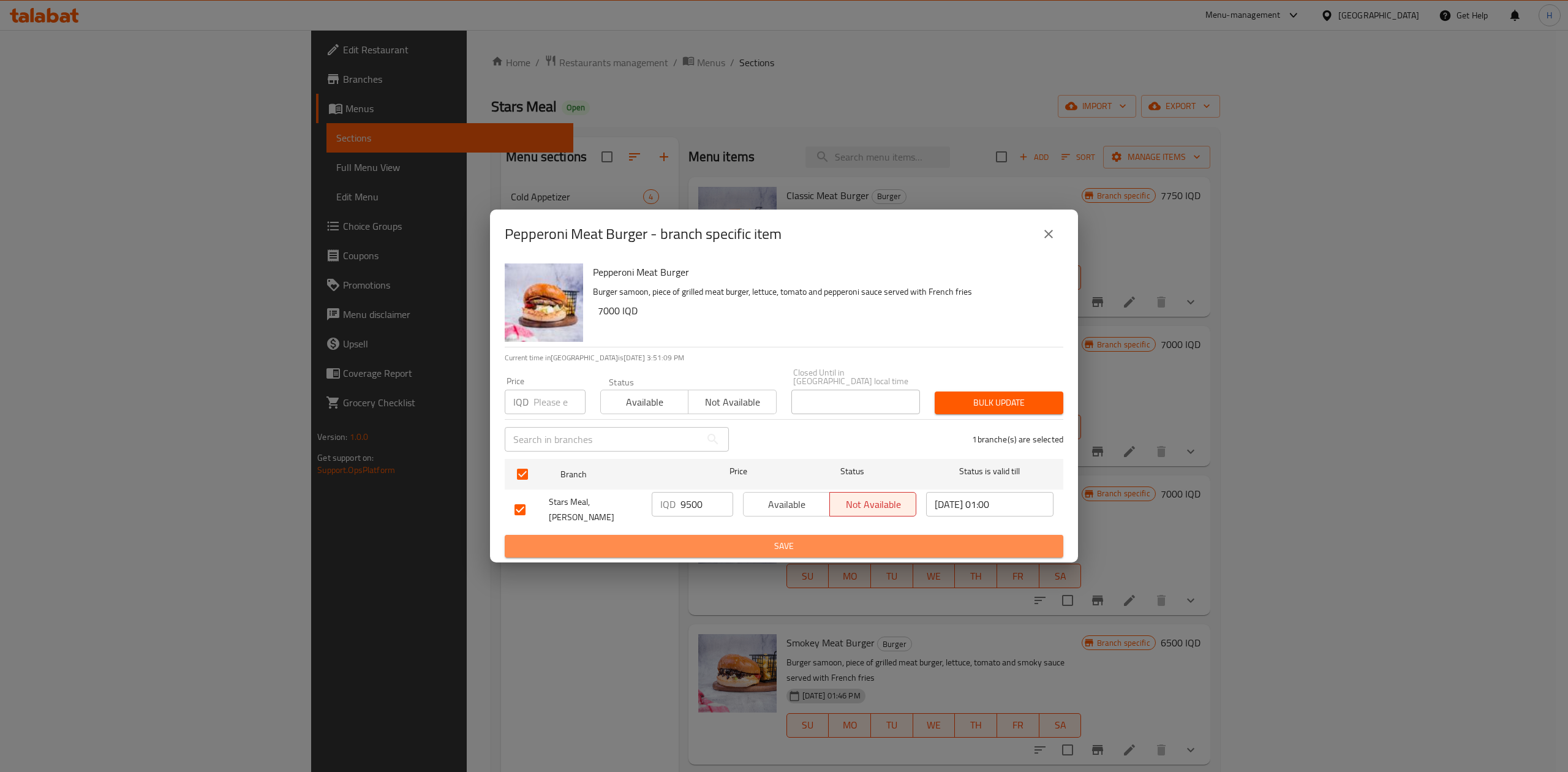
click at [694, 535] on button "Save" at bounding box center [784, 546] width 559 height 22
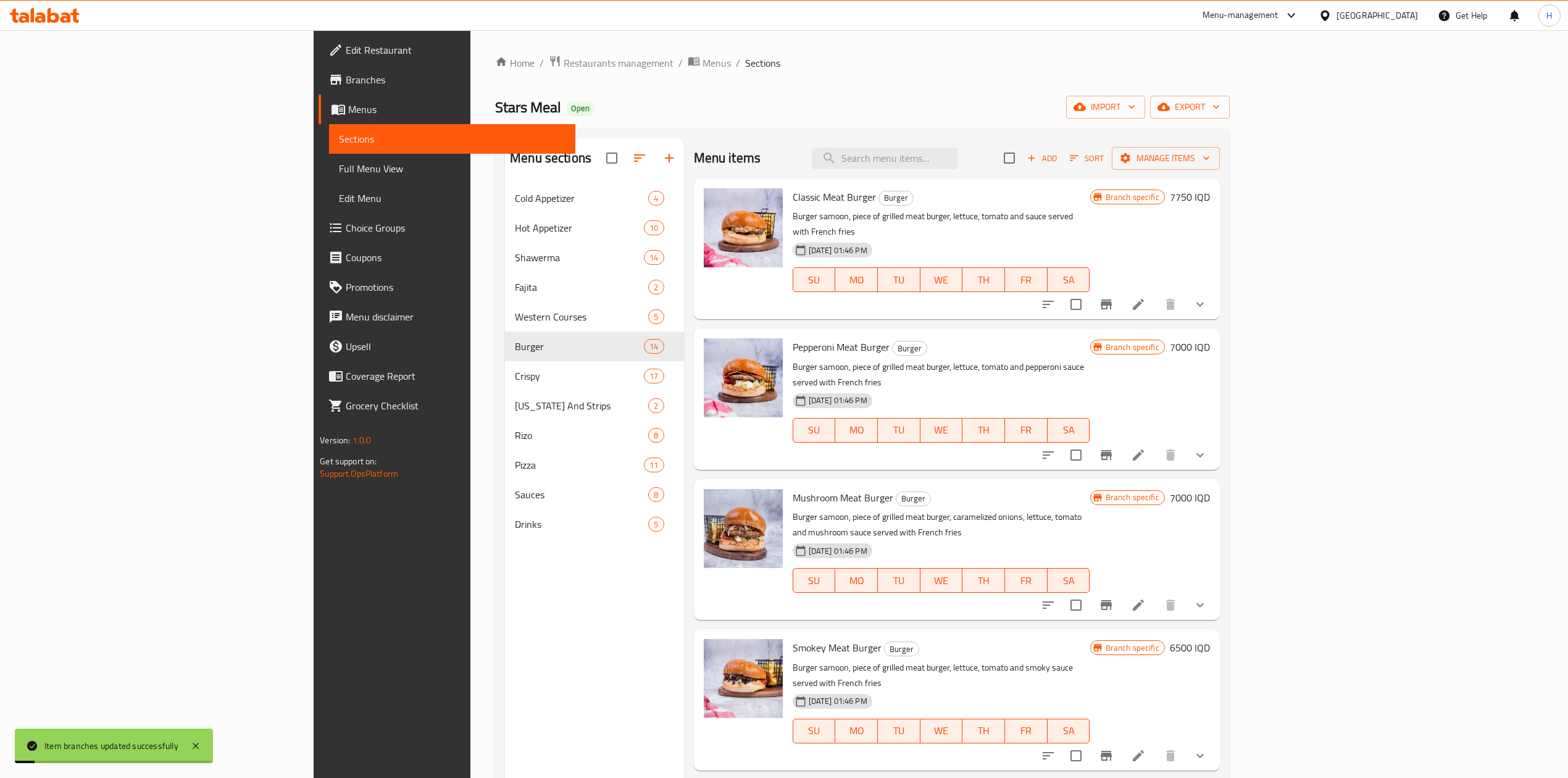
click at [1210, 338] on h6 "7000 IQD" at bounding box center [1190, 346] width 40 height 17
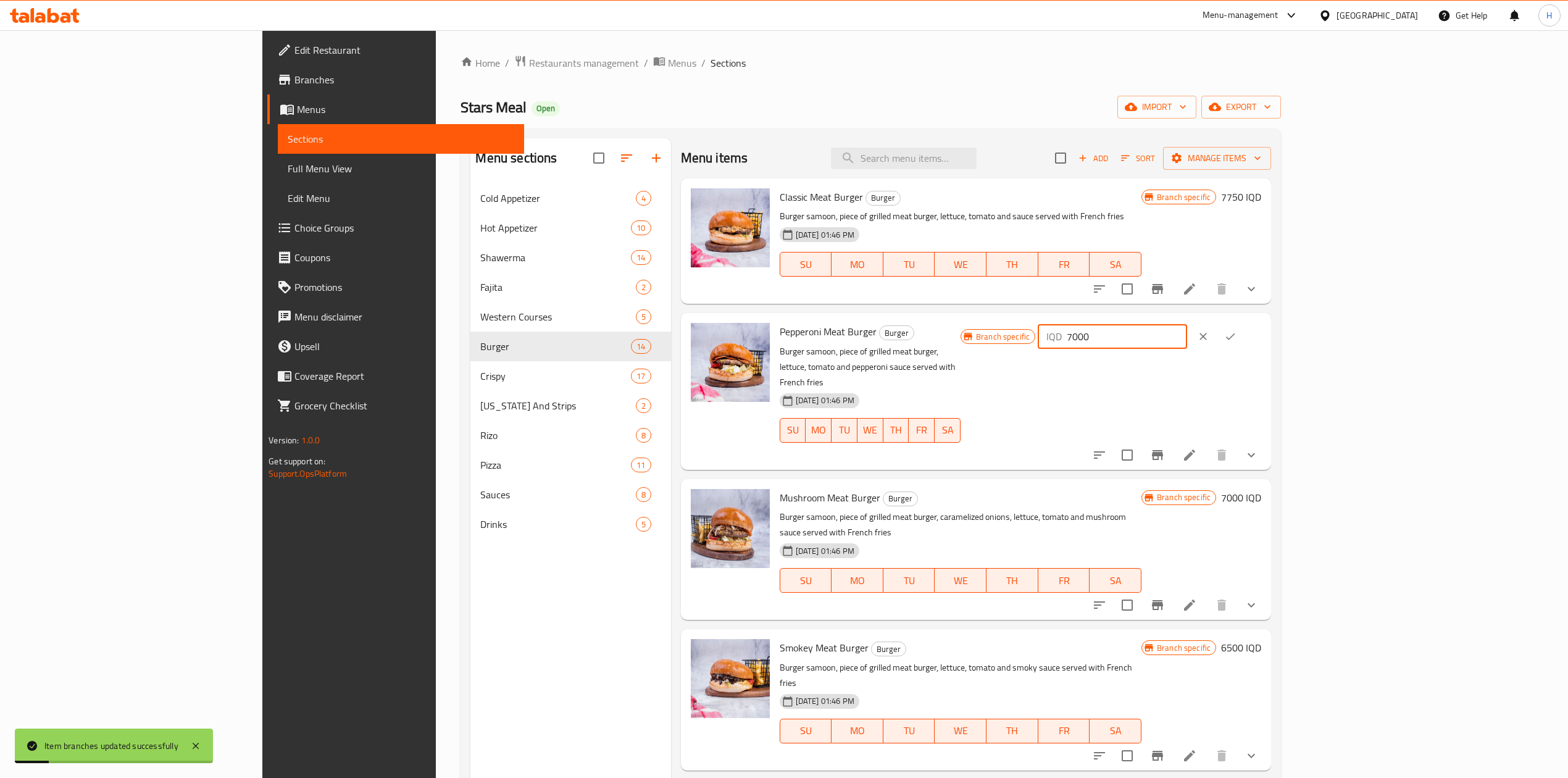
click at [1186, 341] on input "7000" at bounding box center [1127, 337] width 119 height 25
type input "9500"
click at [1236, 336] on icon "ok" at bounding box center [1230, 336] width 12 height 12
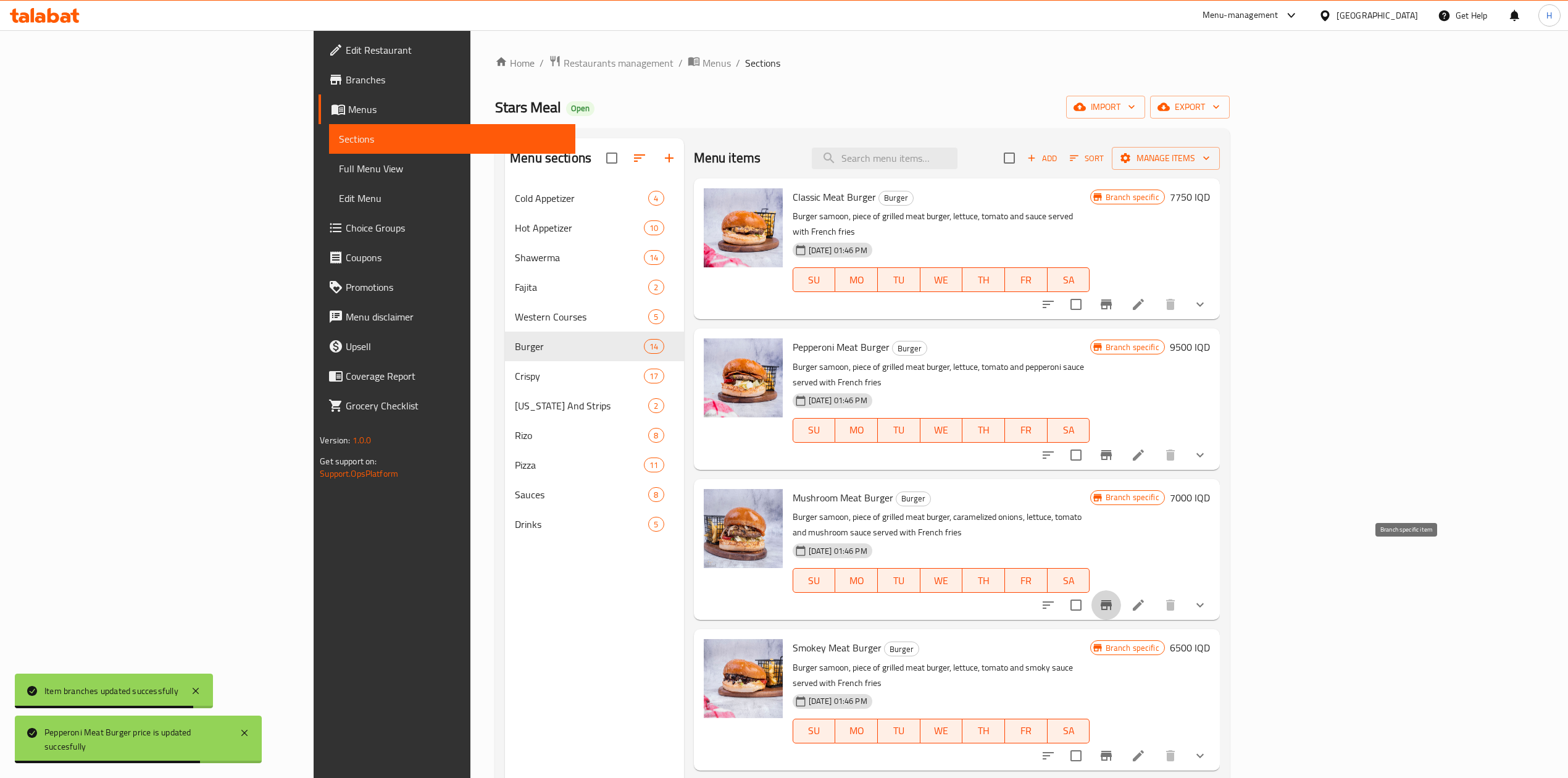
click at [1114, 598] on icon "Branch-specific-item" at bounding box center [1106, 605] width 15 height 15
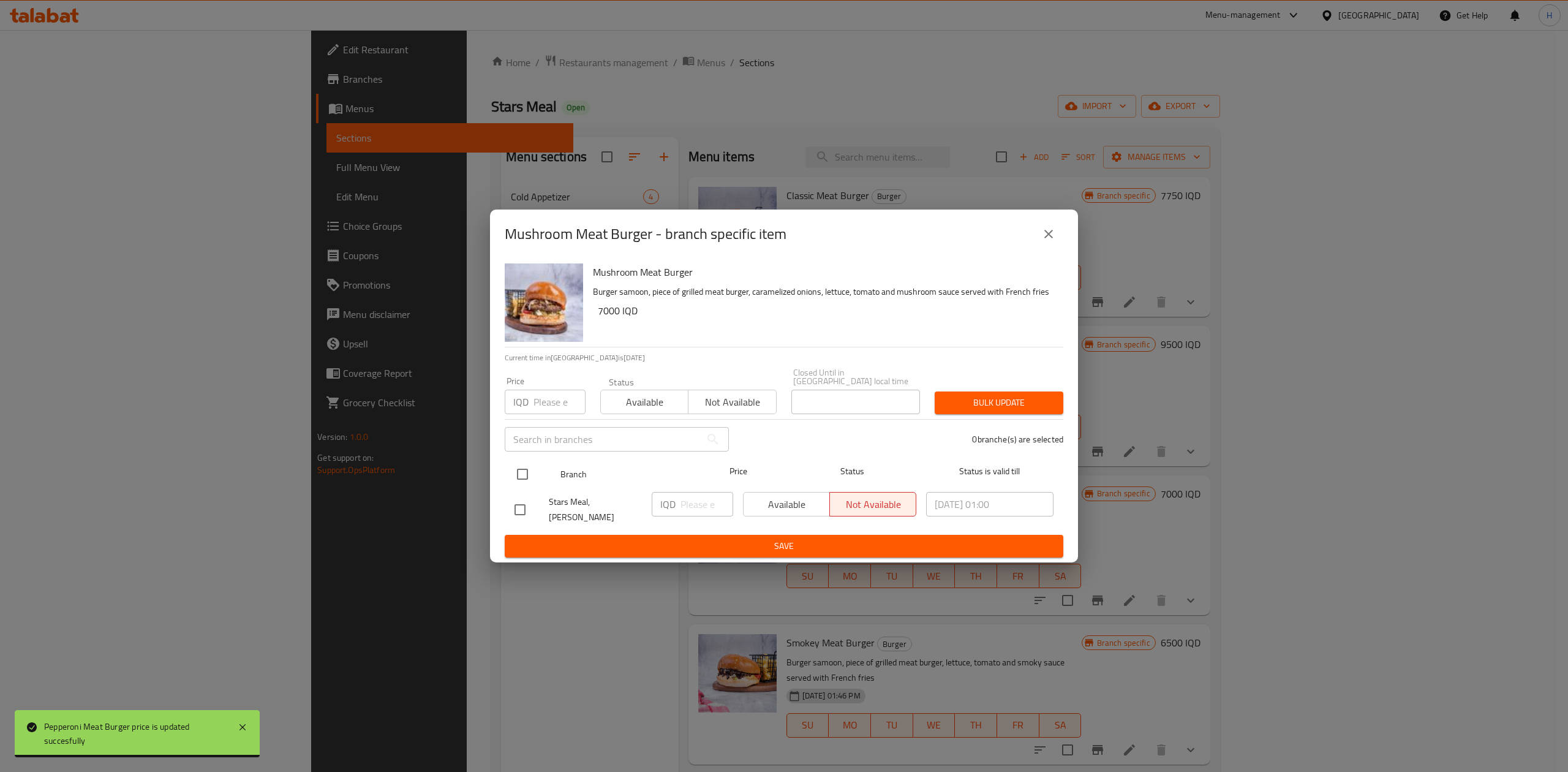
click at [522, 469] on input "checkbox" at bounding box center [523, 474] width 26 height 26
checkbox input "true"
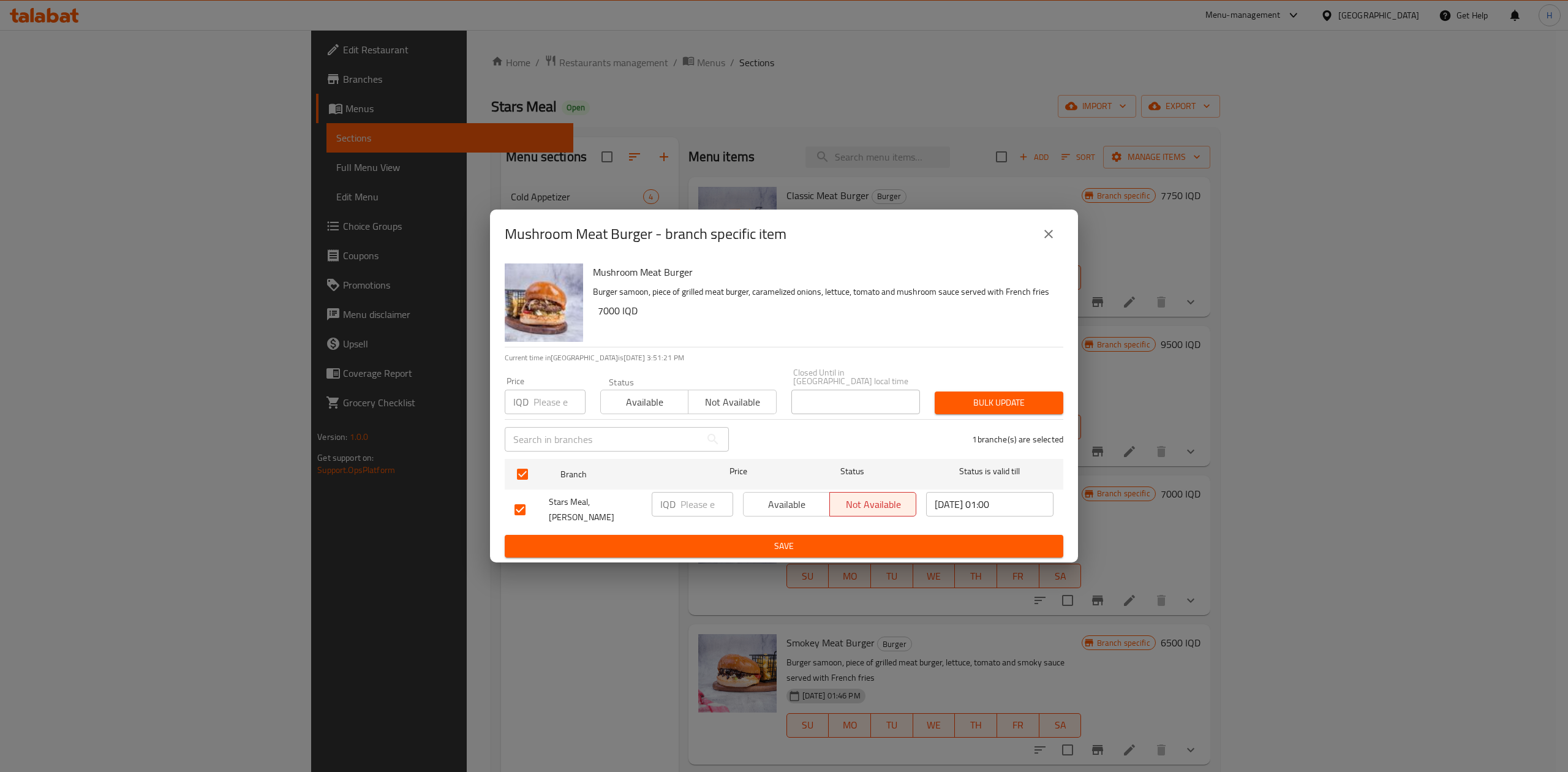
click at [691, 503] on input "number" at bounding box center [707, 505] width 53 height 25
type input "9750"
click at [692, 526] on form "Branch Price Status Status is valid till Stars Meal, Al [PERSON_NAME] IQD 9750 …" at bounding box center [784, 505] width 559 height 103
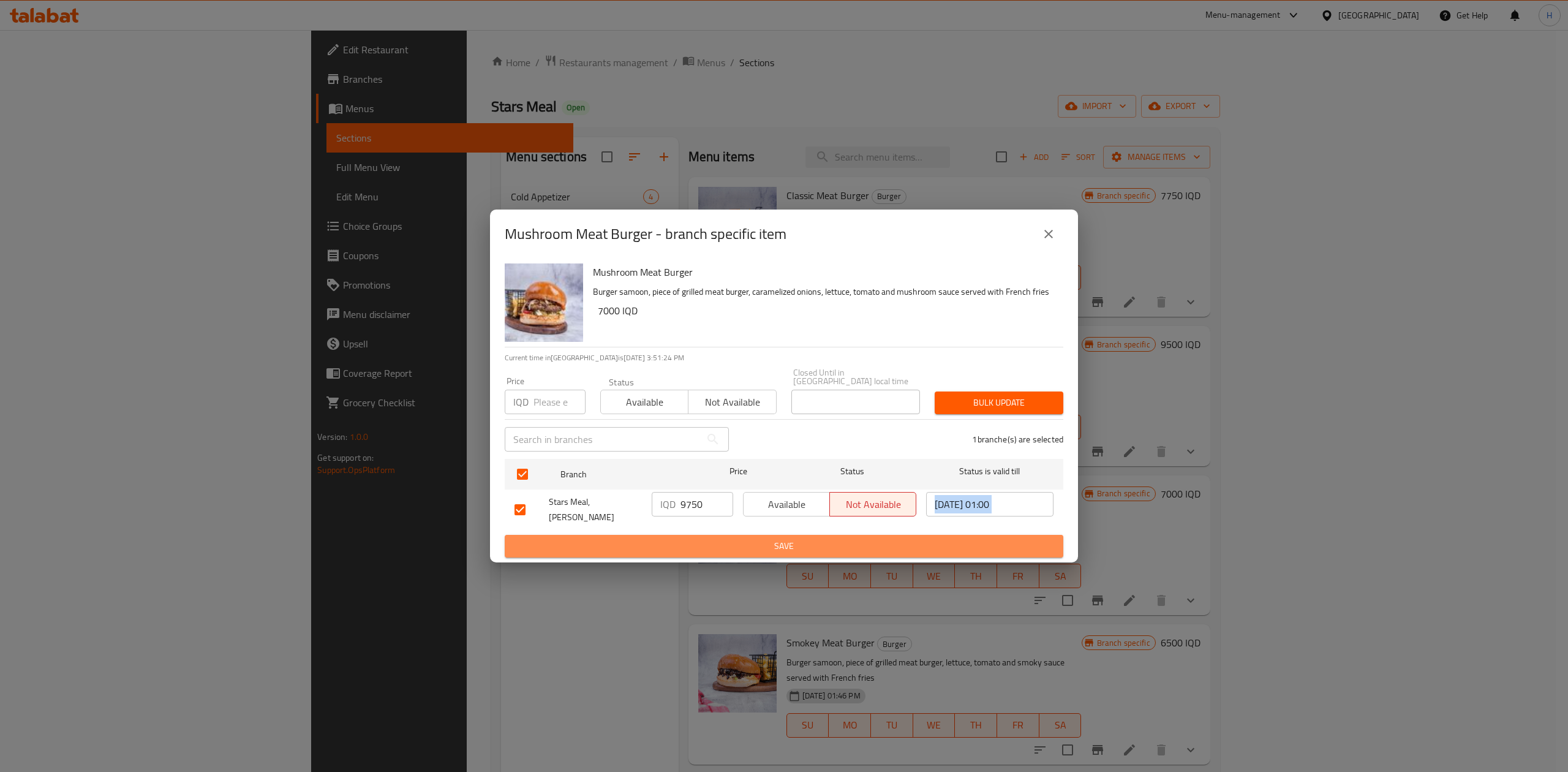
click at [692, 535] on button "Save" at bounding box center [784, 546] width 559 height 22
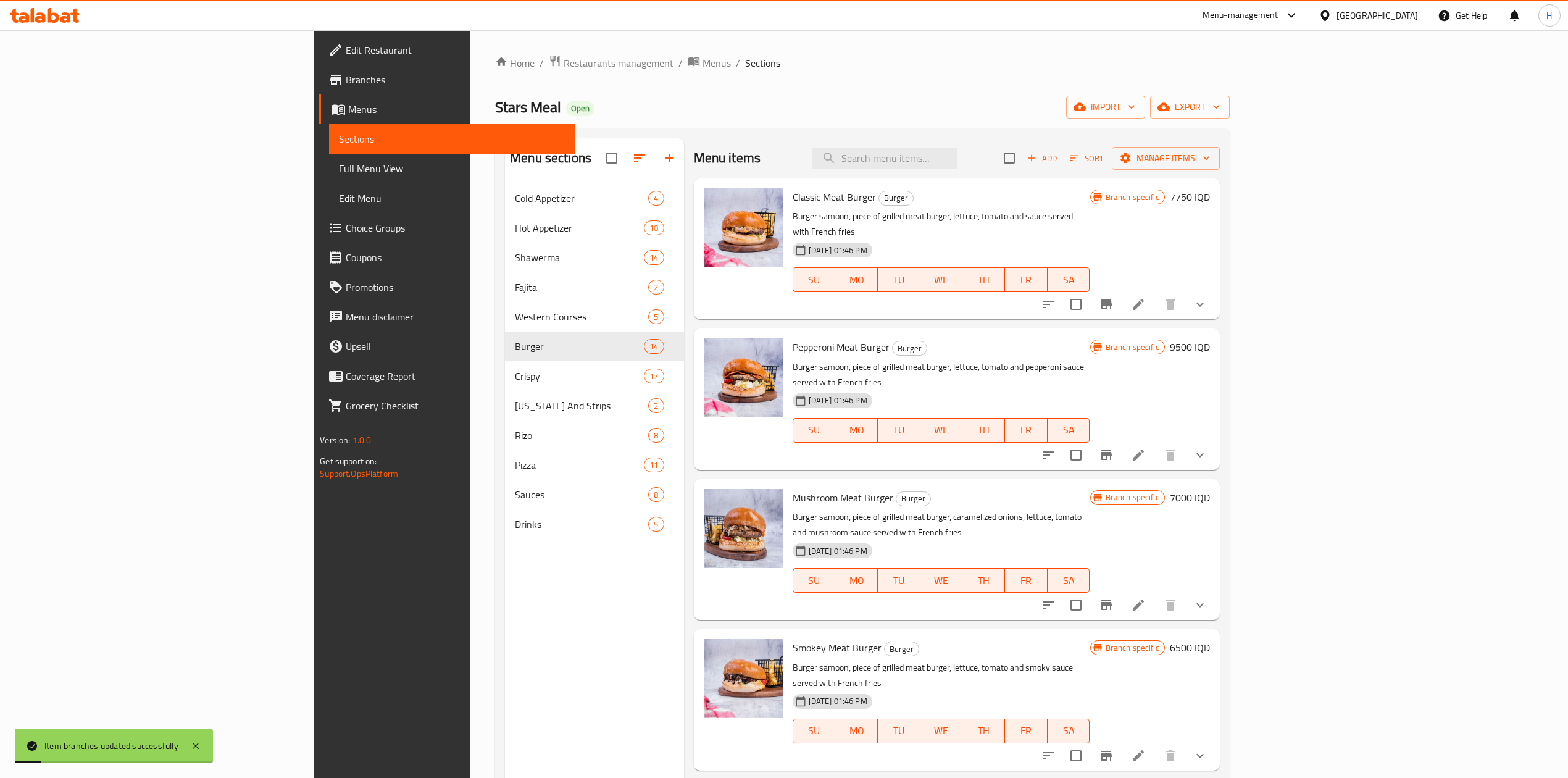
click at [1210, 489] on h6 "7000 IQD" at bounding box center [1190, 497] width 40 height 17
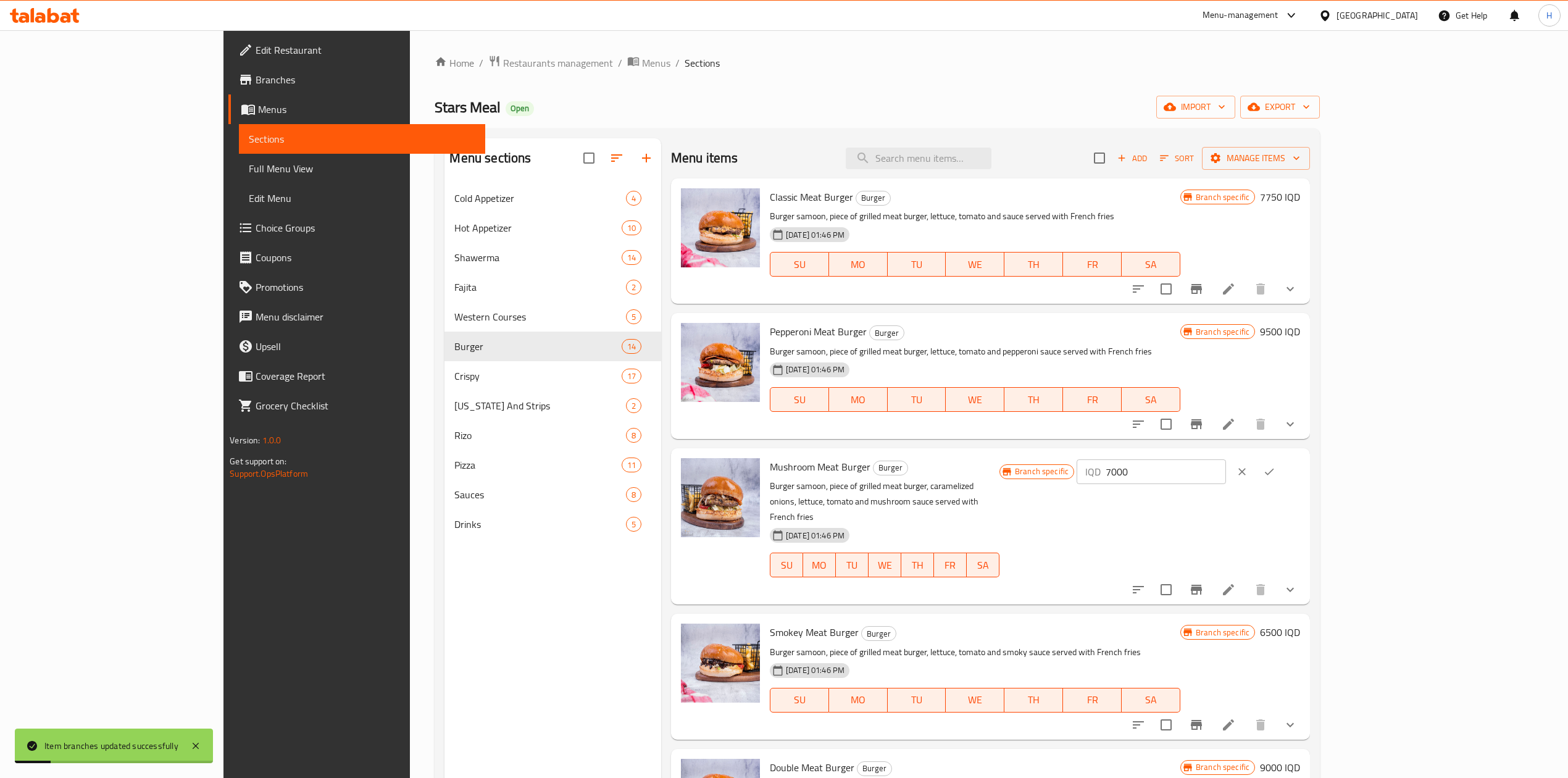
click at [1225, 483] on input "7000" at bounding box center [1166, 471] width 119 height 25
type input "9750"
click at [1275, 477] on icon "ok" at bounding box center [1269, 471] width 12 height 12
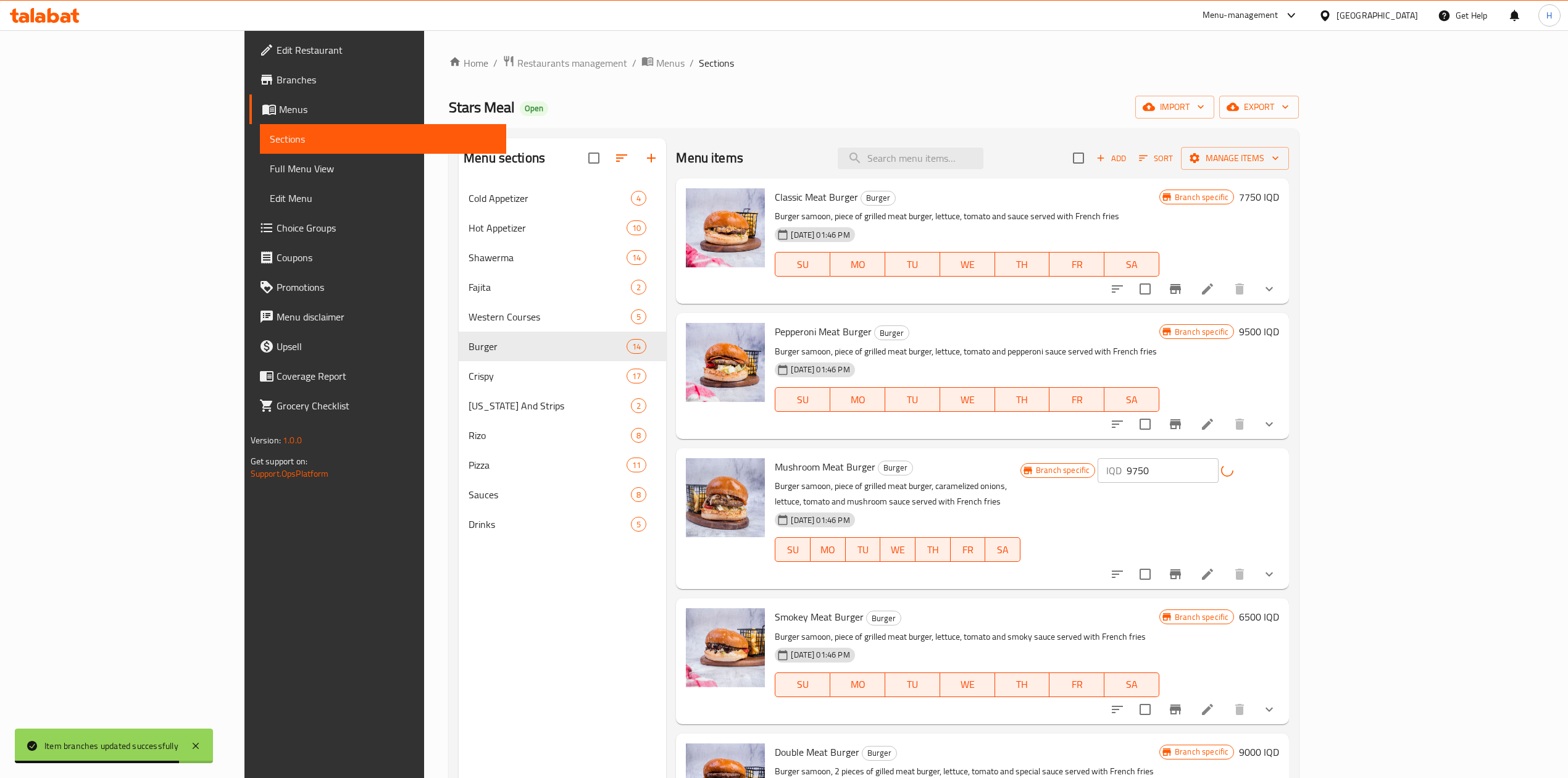
scroll to position [82, 0]
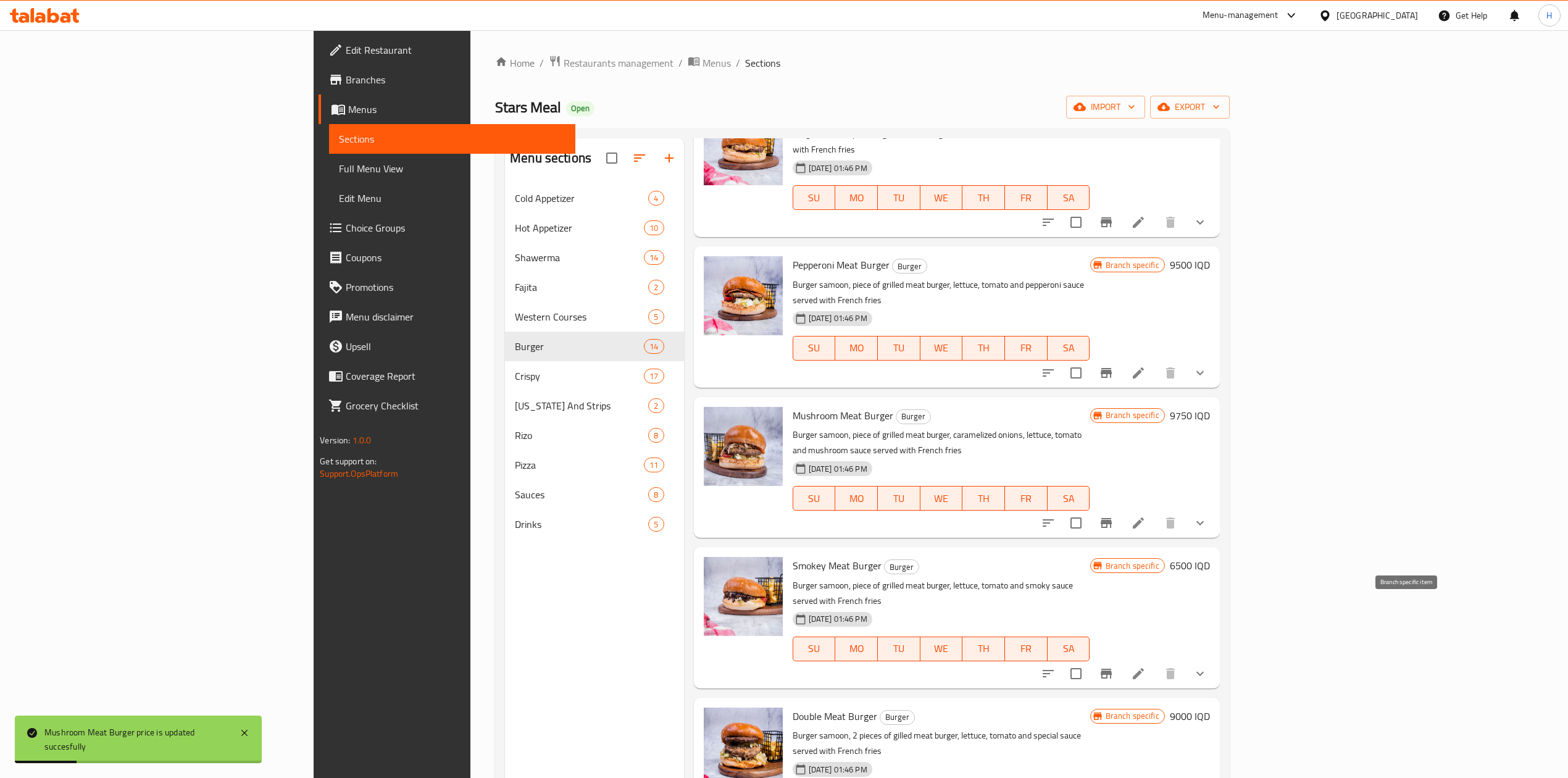
click at [1111, 669] on icon "Branch-specific-item" at bounding box center [1107, 674] width 11 height 10
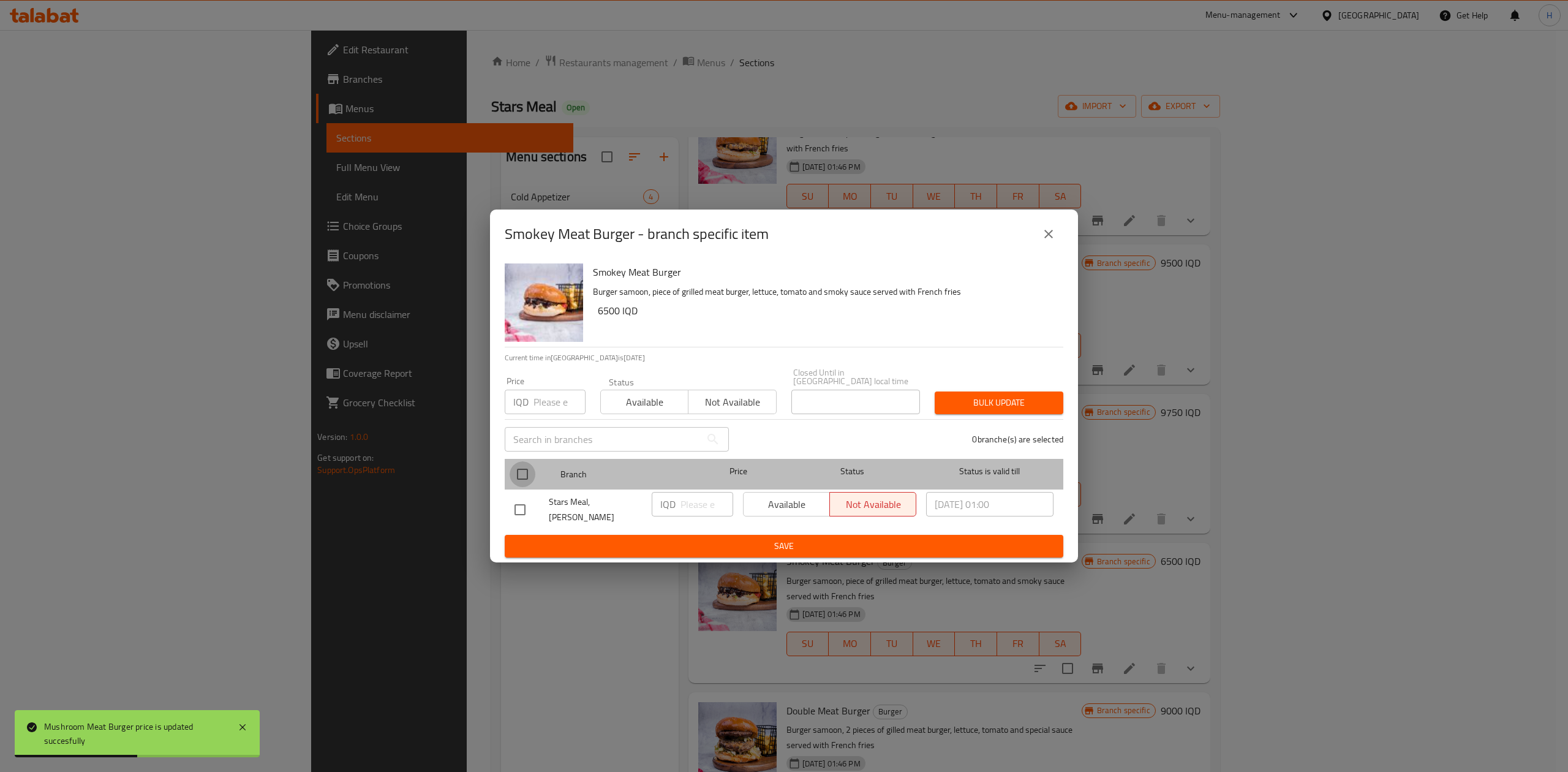
click at [515, 466] on input "checkbox" at bounding box center [523, 474] width 26 height 26
checkbox input "true"
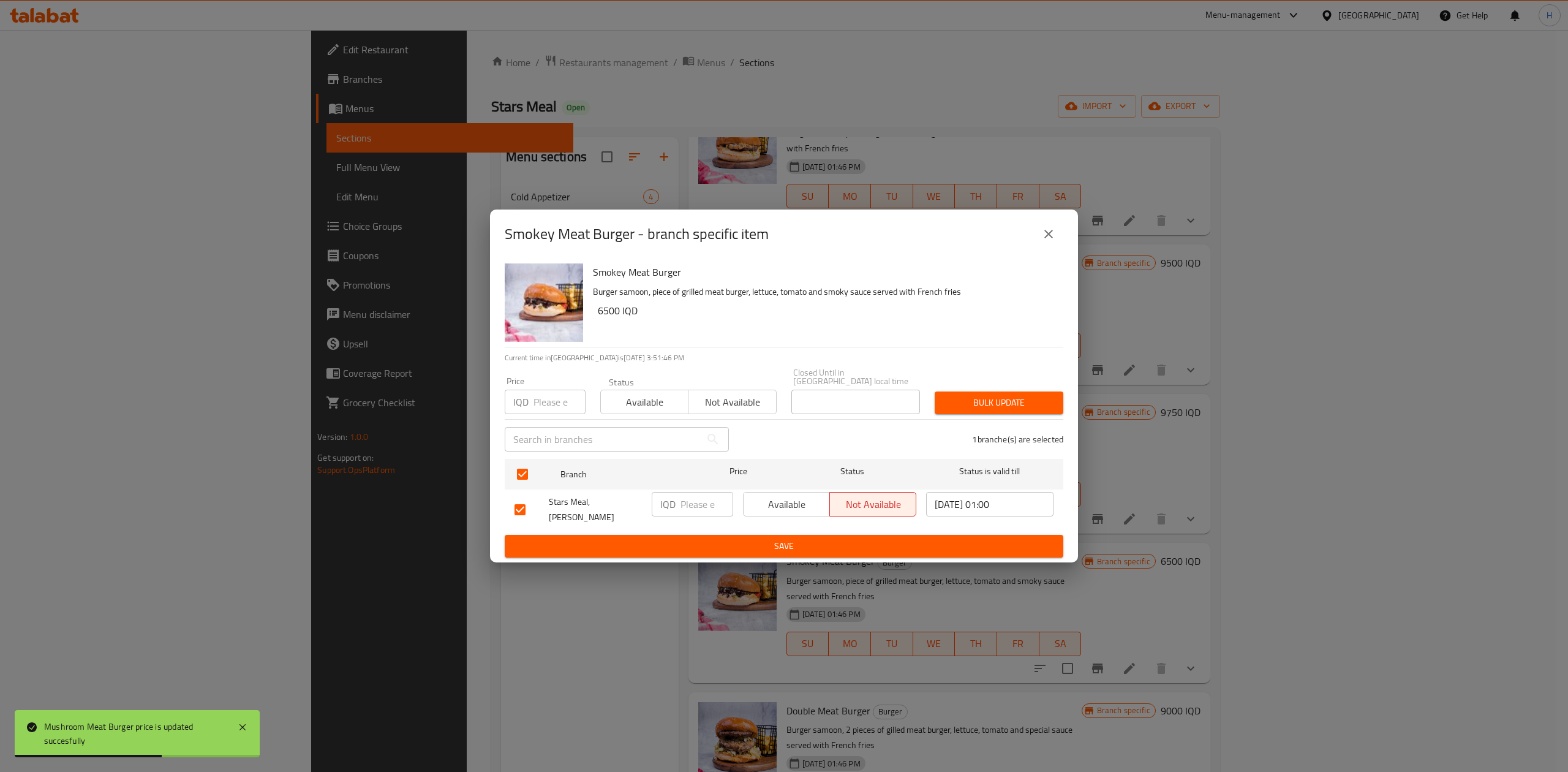
click at [696, 511] on input "number" at bounding box center [707, 505] width 53 height 25
type input "0"
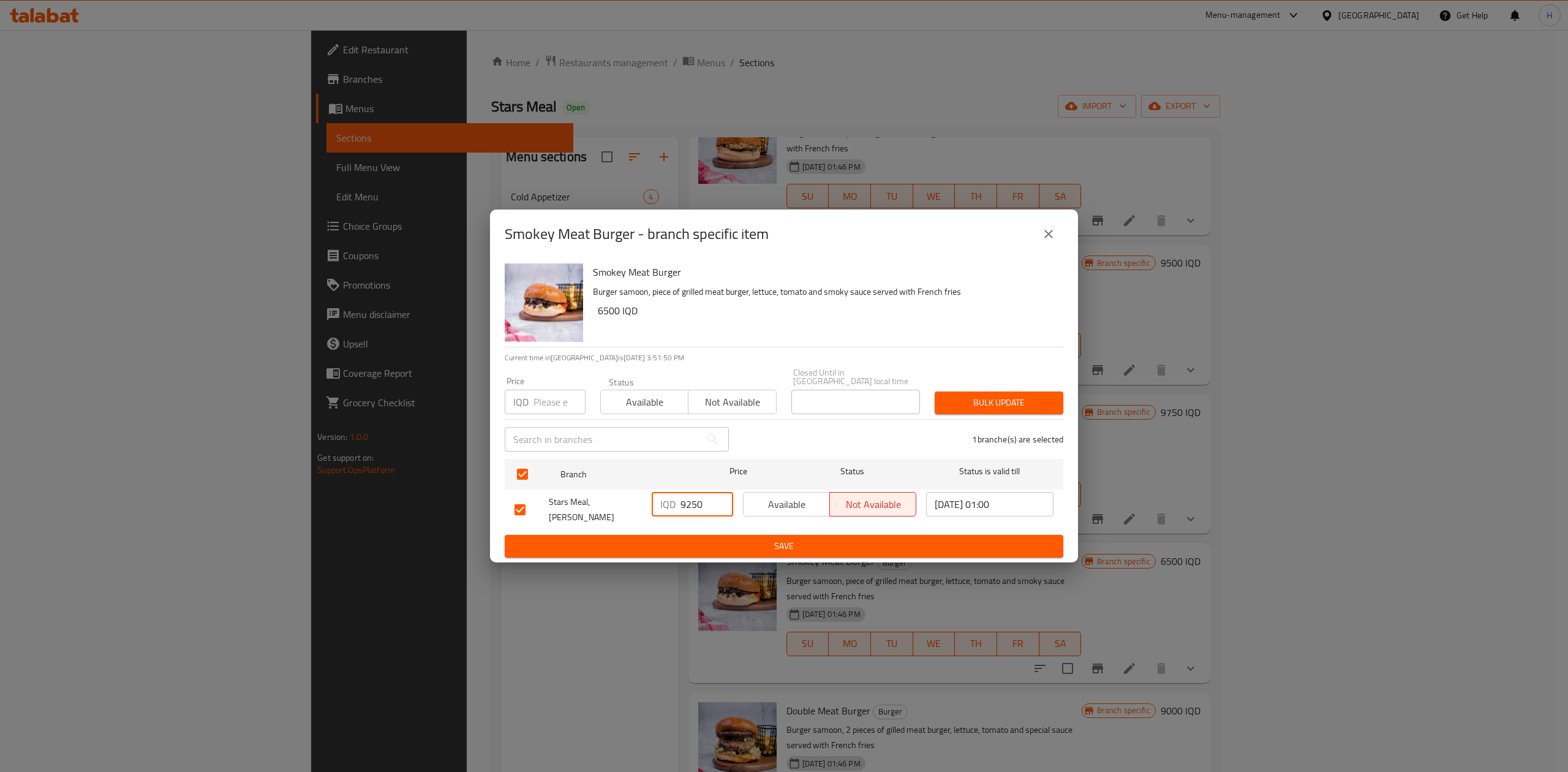
type input "9250"
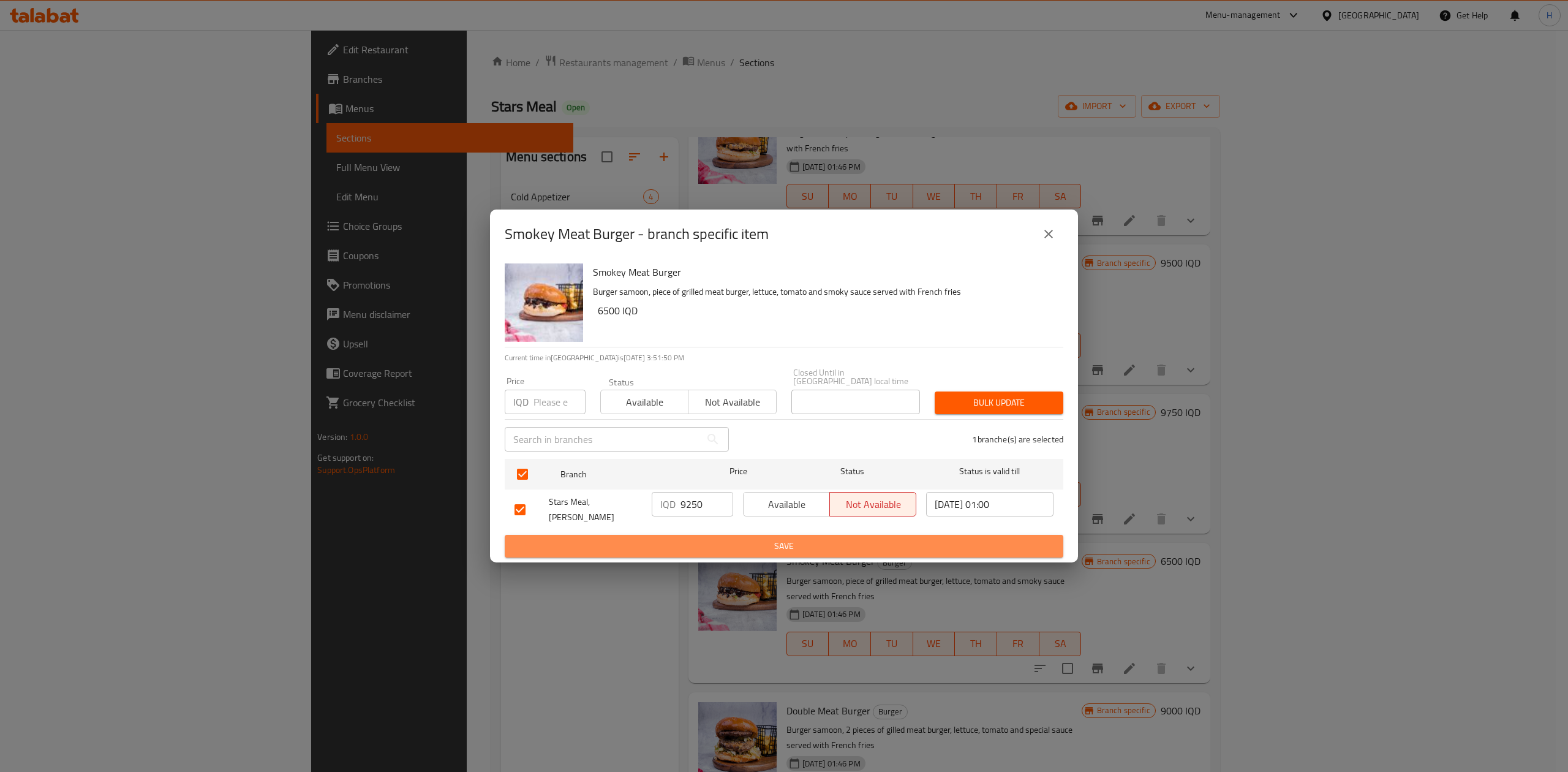
click at [700, 539] on span "Save" at bounding box center [784, 546] width 539 height 15
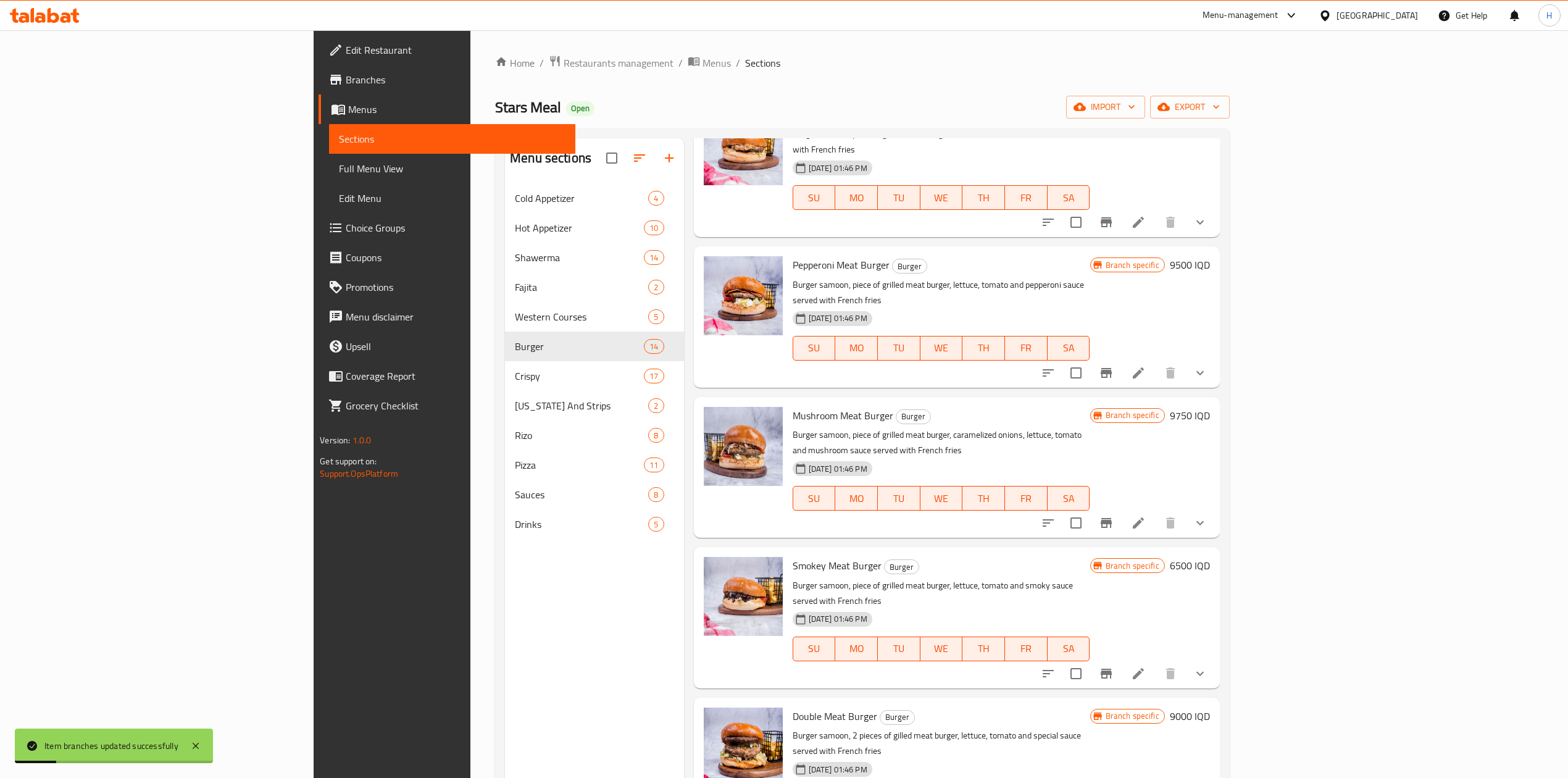
click at [1210, 557] on div "Branch specific 6500 IQD" at bounding box center [1150, 617] width 119 height 121
click at [1210, 557] on h6 "6500 IQD" at bounding box center [1190, 565] width 40 height 17
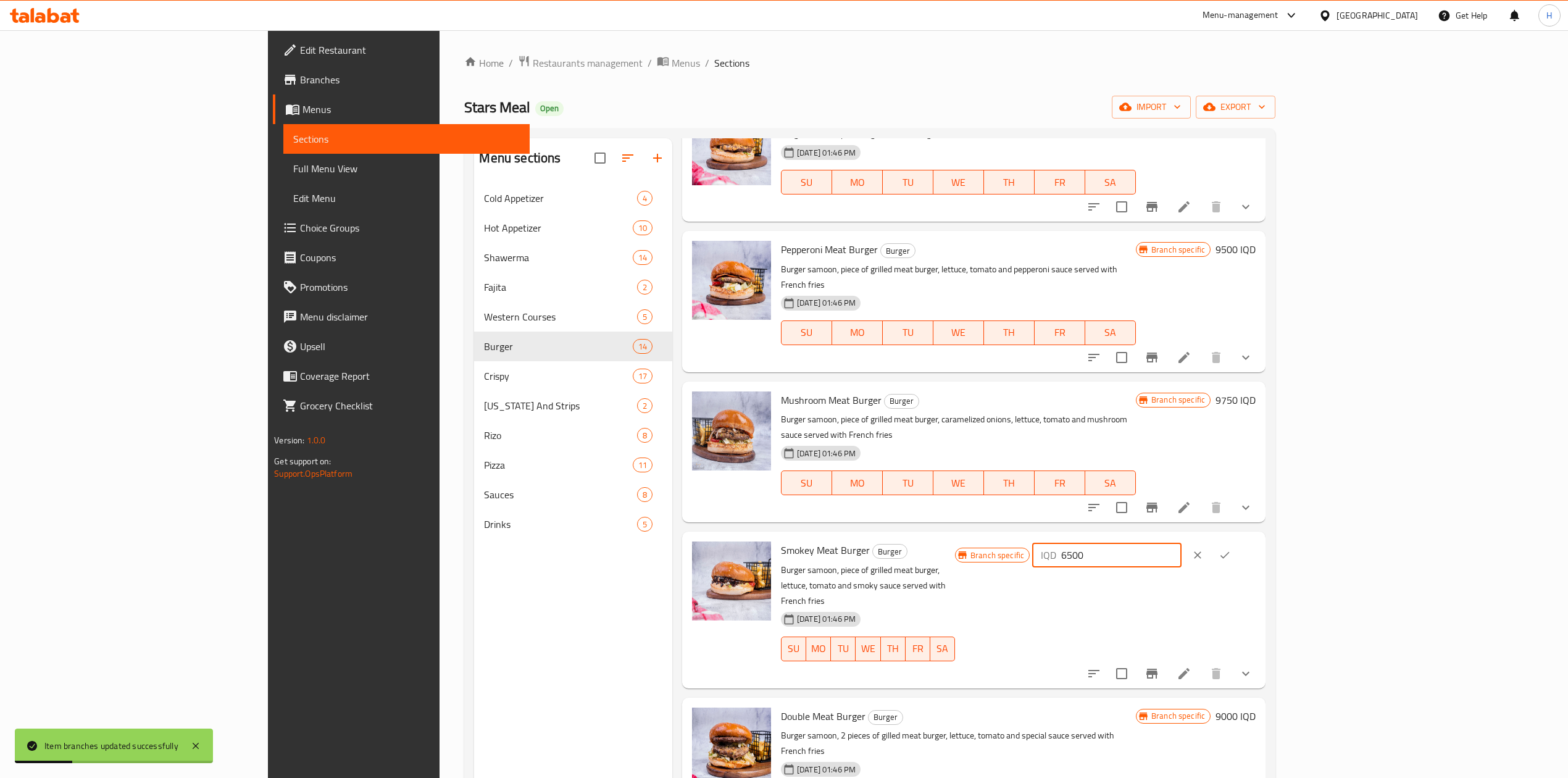
click at [1181, 543] on input "6500" at bounding box center [1121, 555] width 119 height 25
type input "9250"
click at [1238, 542] on button "ok" at bounding box center [1225, 555] width 27 height 27
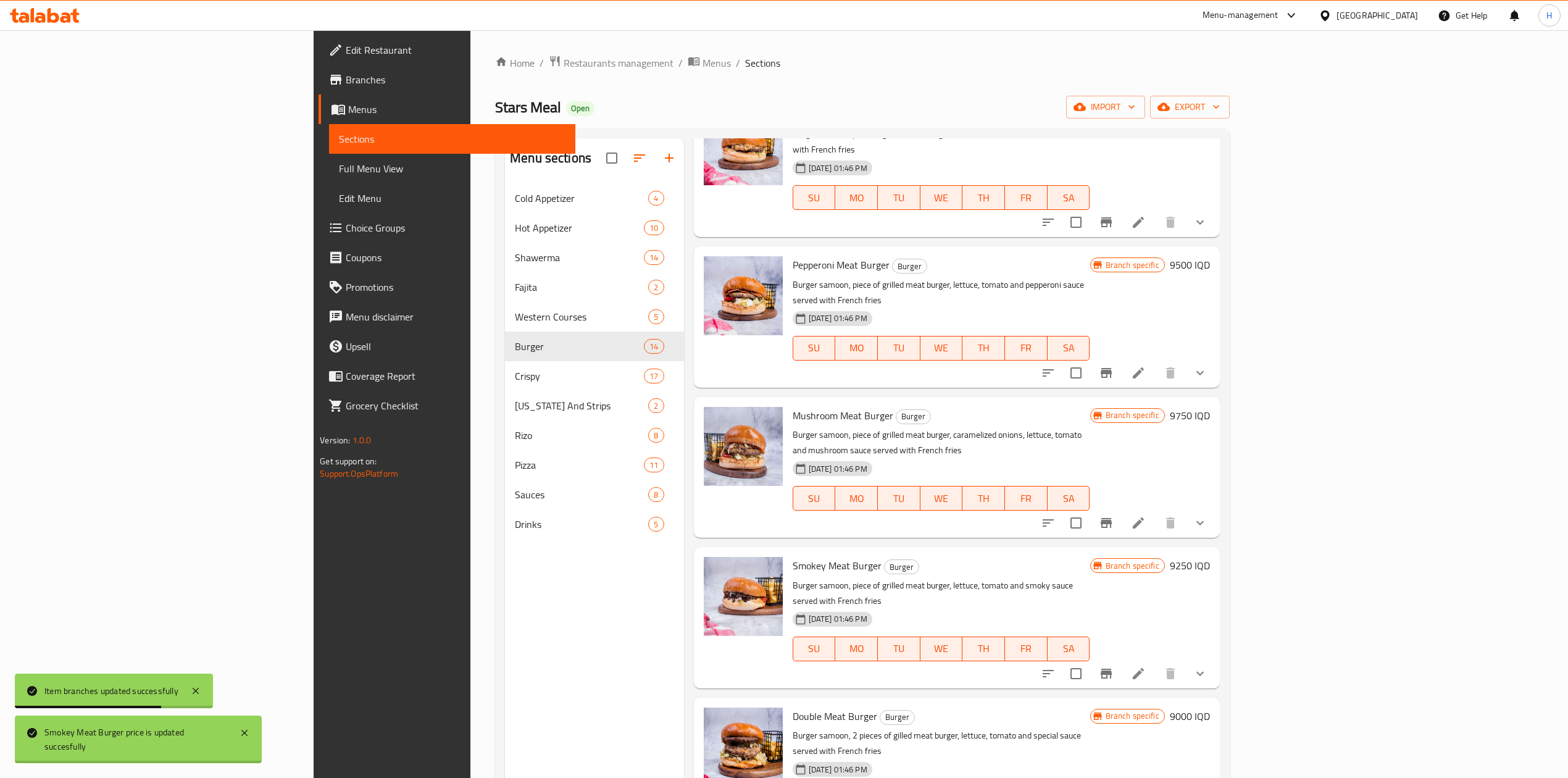
scroll to position [165, 0]
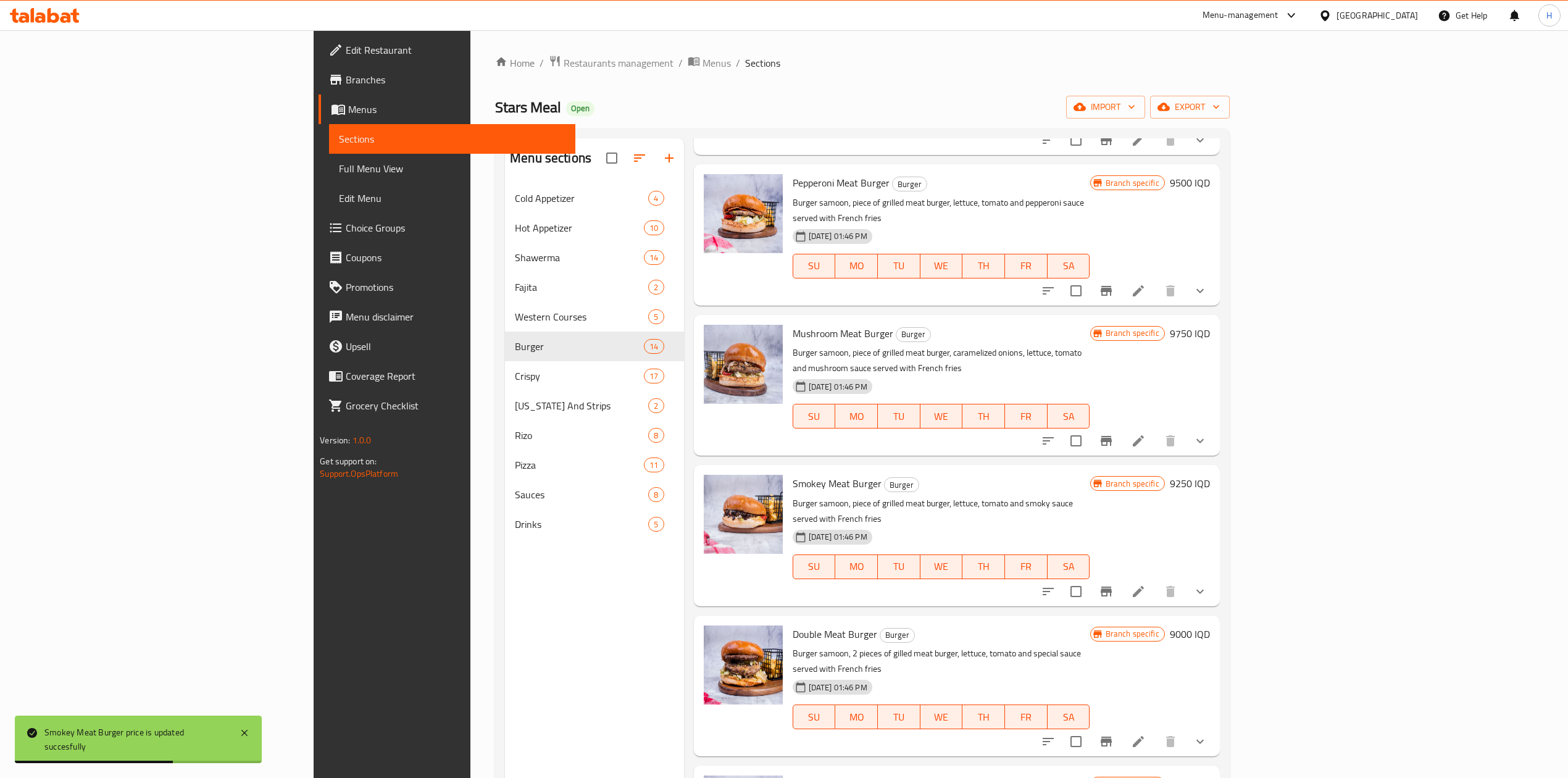
click at [1121, 727] on button "Branch-specific-item" at bounding box center [1106, 742] width 30 height 30
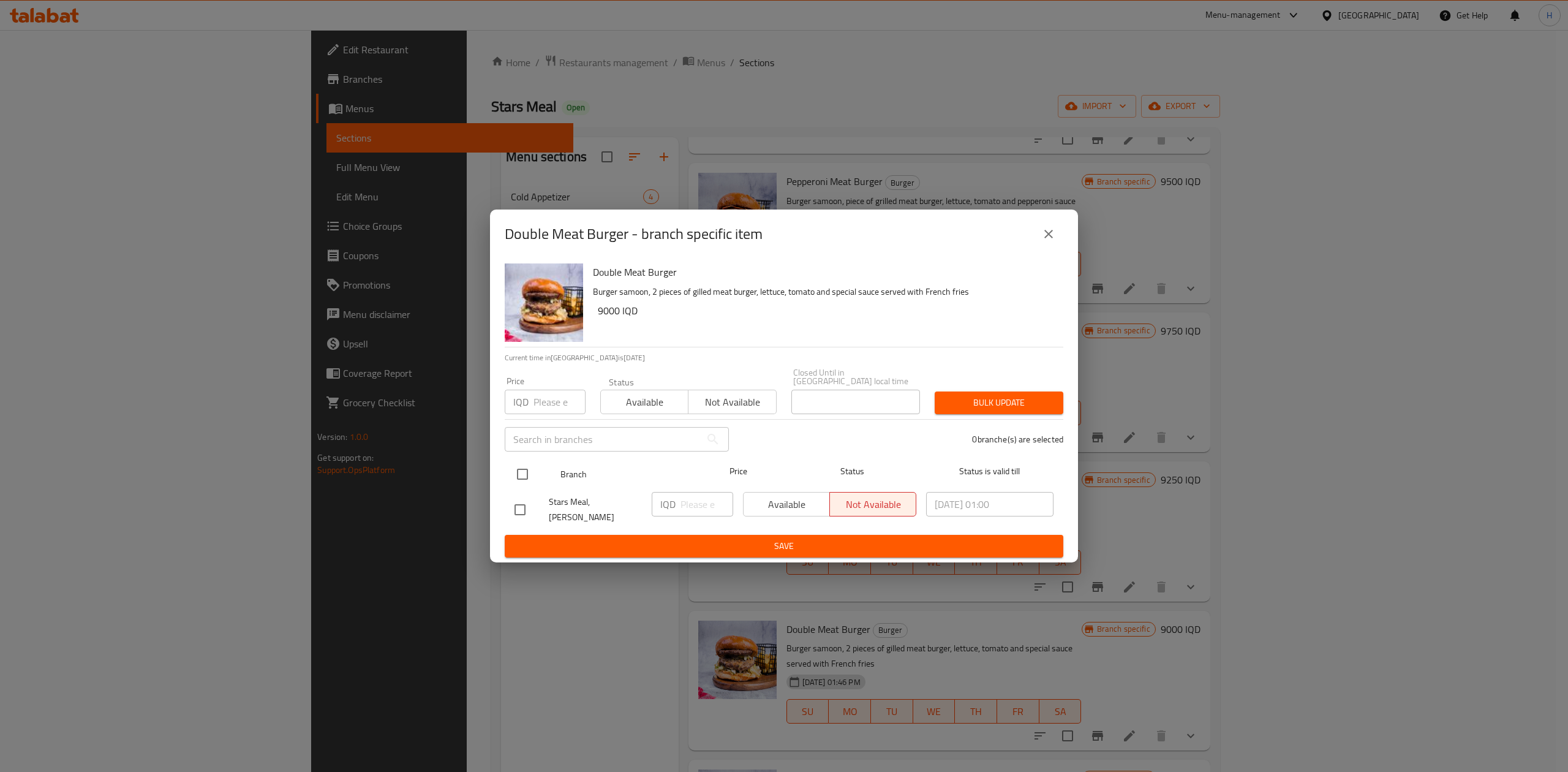
click at [518, 476] on input "checkbox" at bounding box center [523, 474] width 26 height 26
checkbox input "true"
click at [688, 511] on input "number" at bounding box center [707, 505] width 53 height 25
type input "12500"
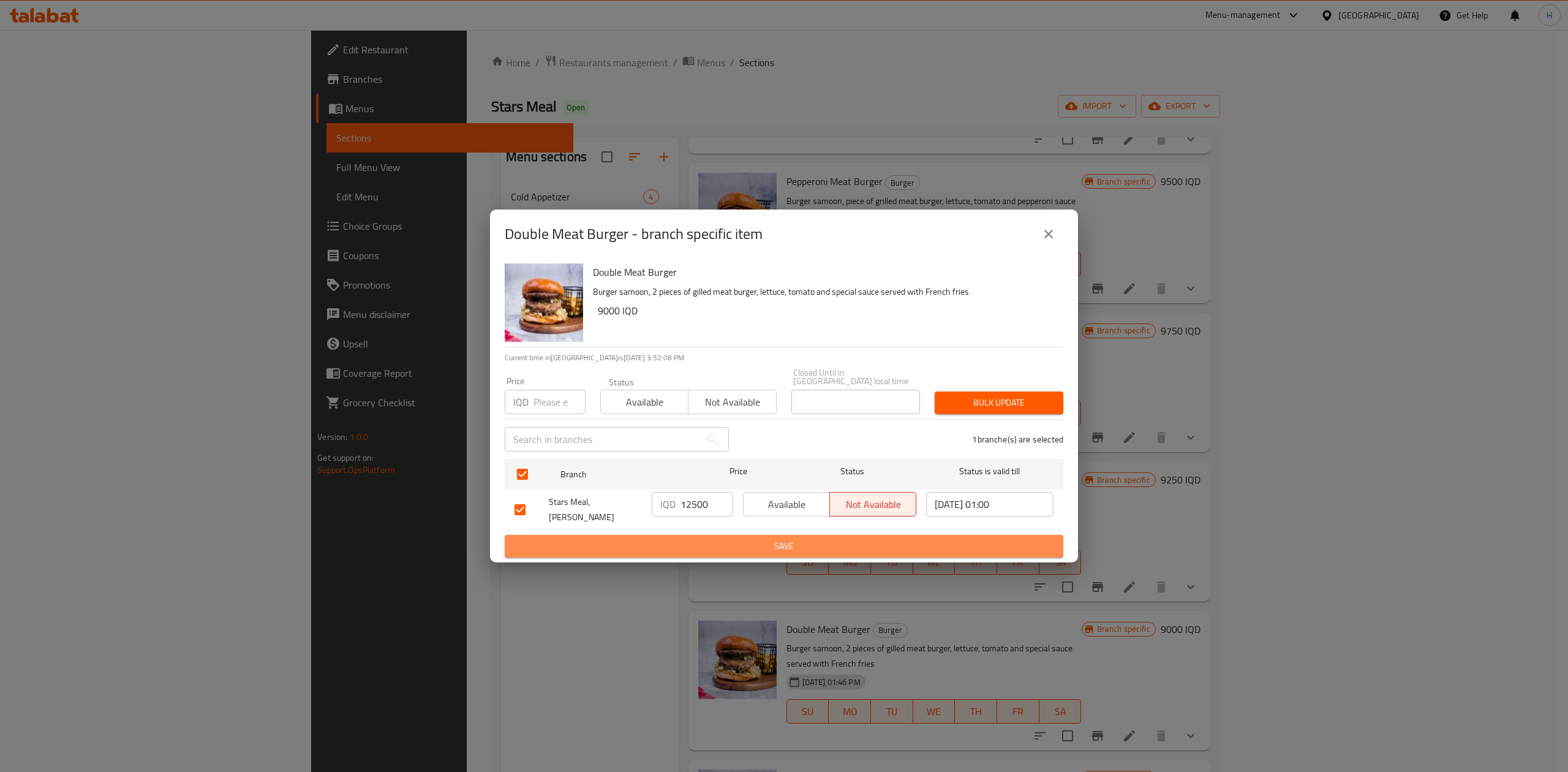
click at [689, 535] on button "Save" at bounding box center [784, 546] width 559 height 22
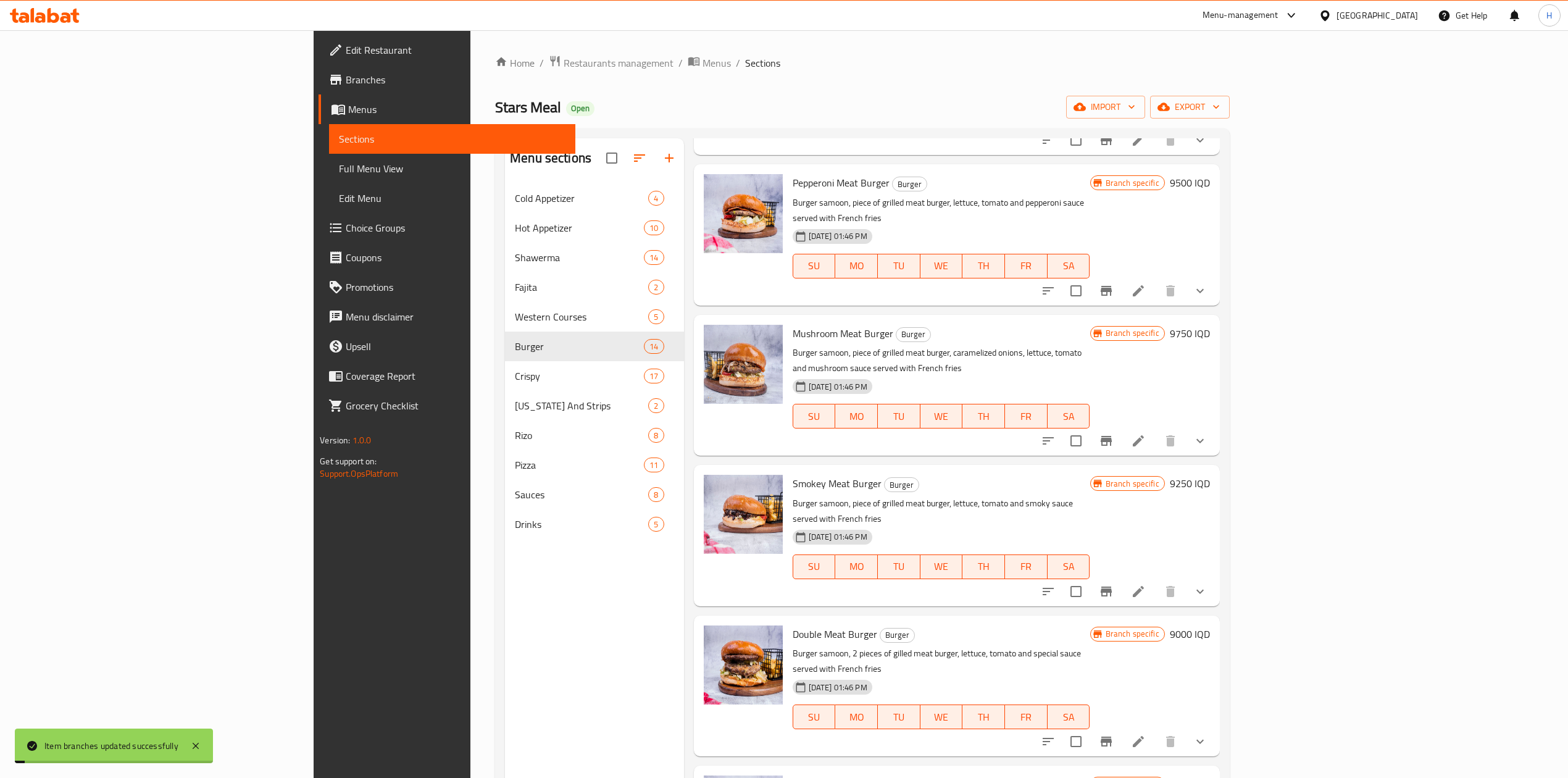
click at [1210, 625] on div "Branch specific 9000 IQD" at bounding box center [1150, 634] width 119 height 17
click at [1210, 625] on h6 "9000 IQD" at bounding box center [1190, 634] width 40 height 17
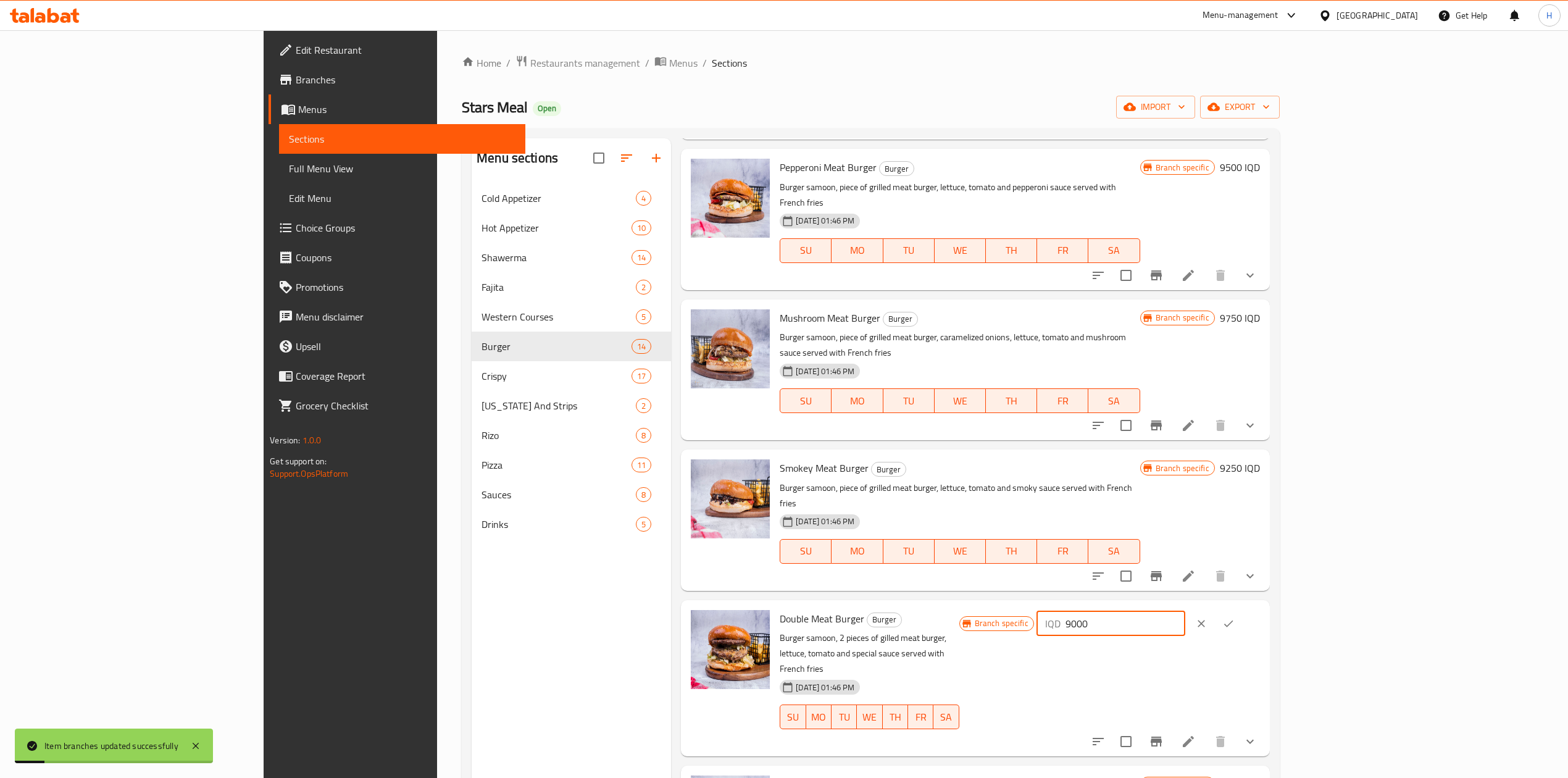
click at [1185, 612] on input "9000" at bounding box center [1125, 624] width 119 height 25
type input "12500"
click at [1235, 617] on icon "ok" at bounding box center [1228, 623] width 12 height 12
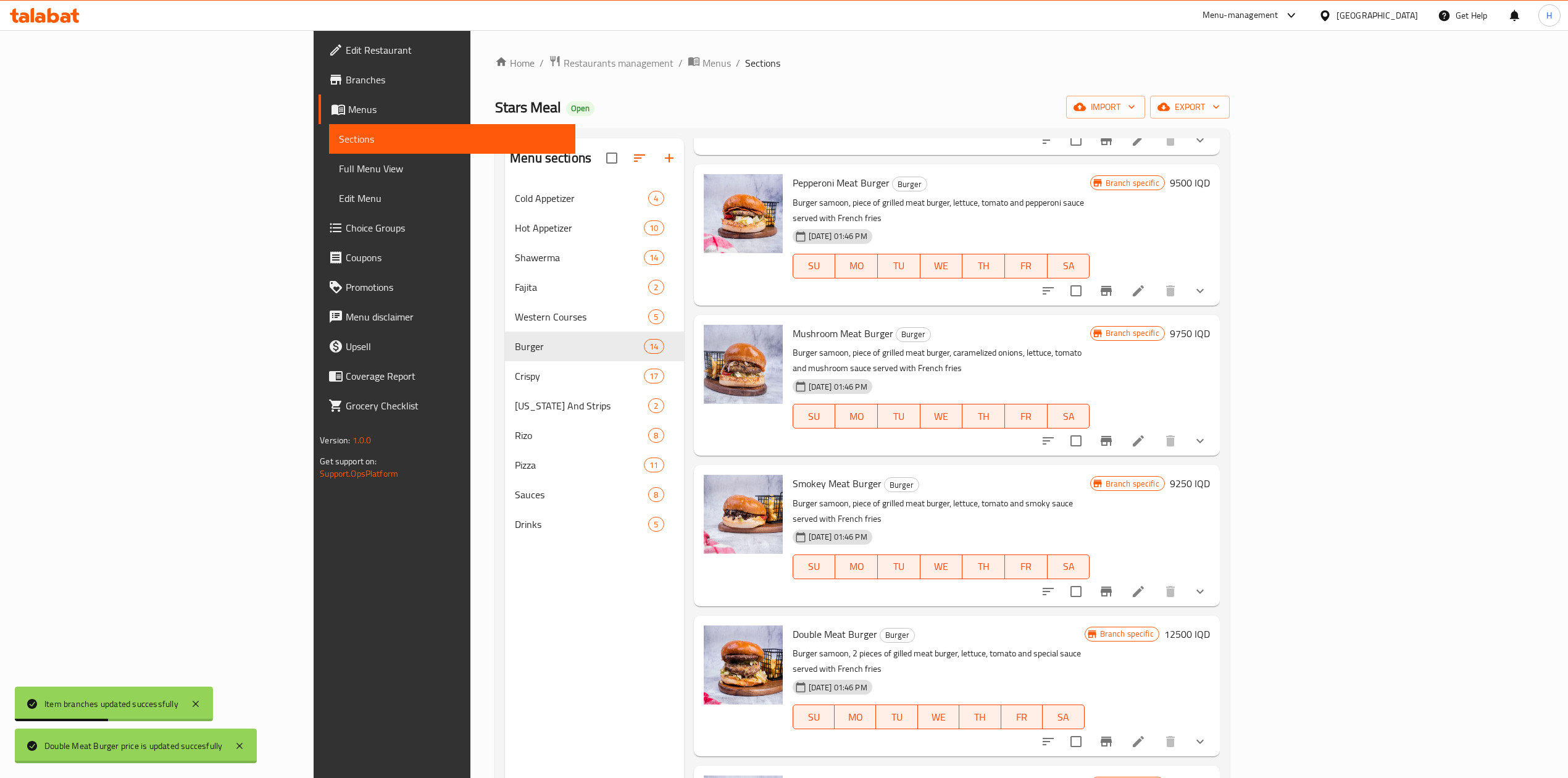
scroll to position [329, 0]
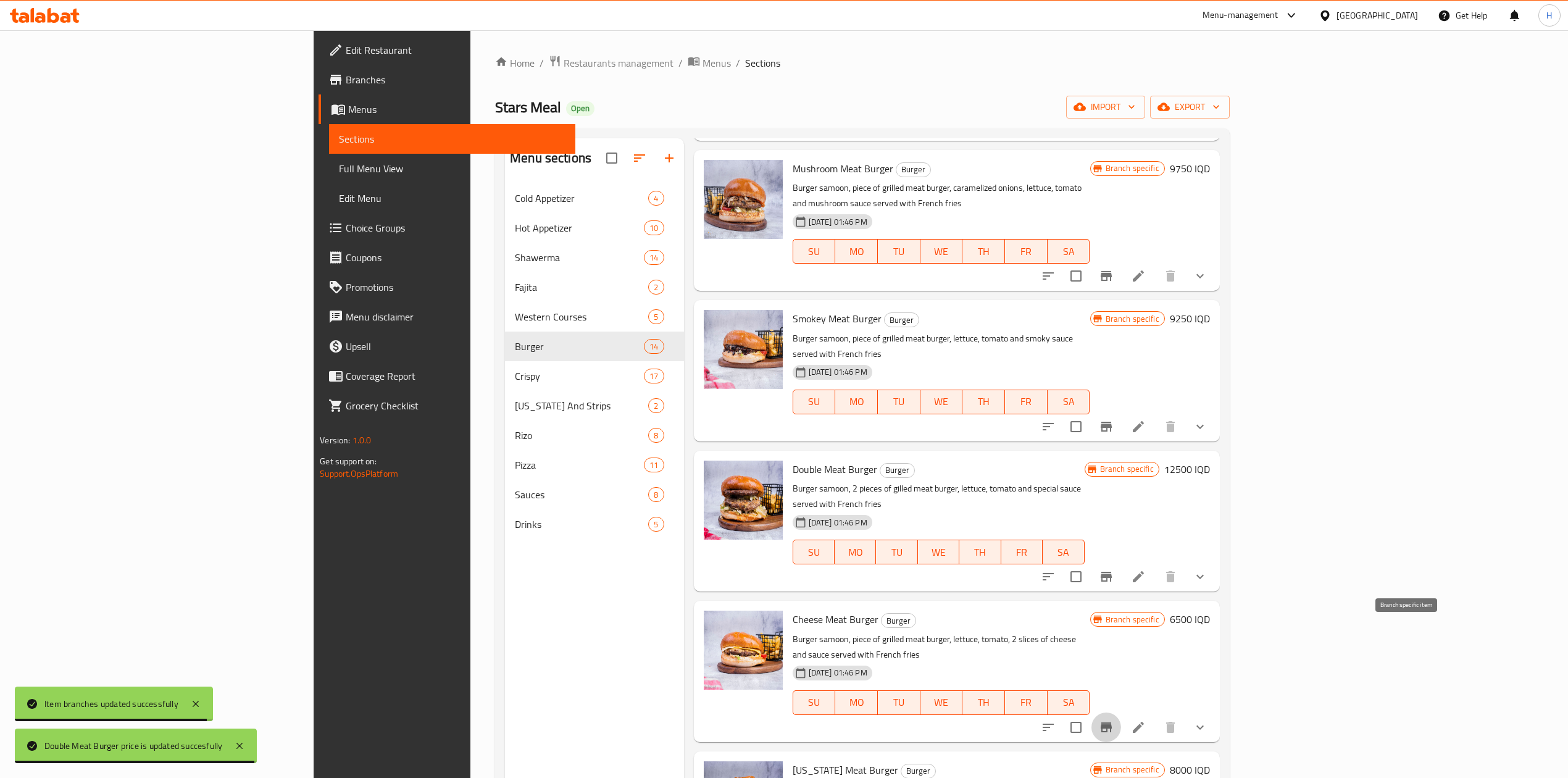
click at [1121, 713] on button "Branch-specific-item" at bounding box center [1106, 727] width 30 height 30
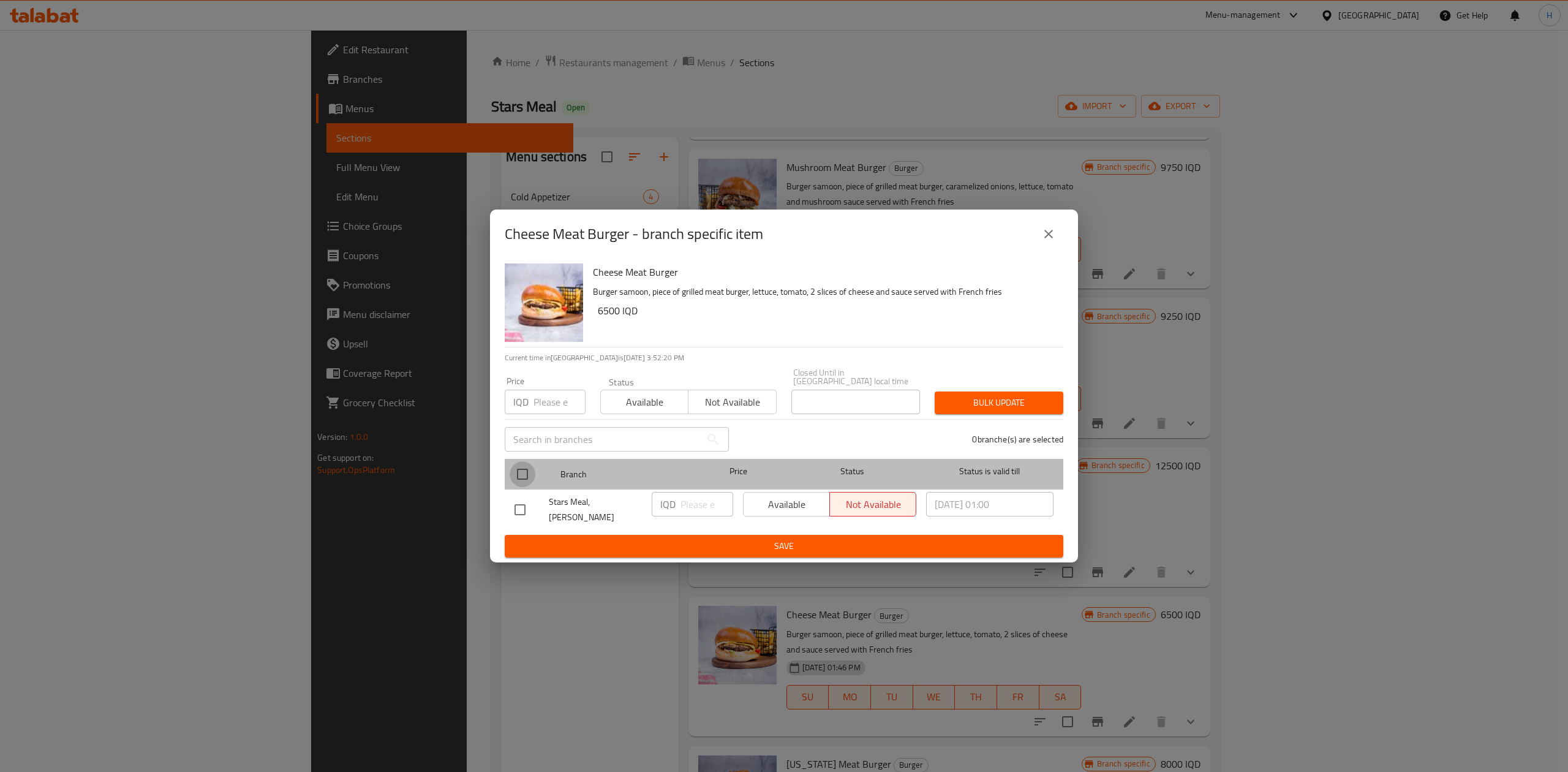
click at [527, 472] on input "checkbox" at bounding box center [523, 474] width 26 height 26
checkbox input "true"
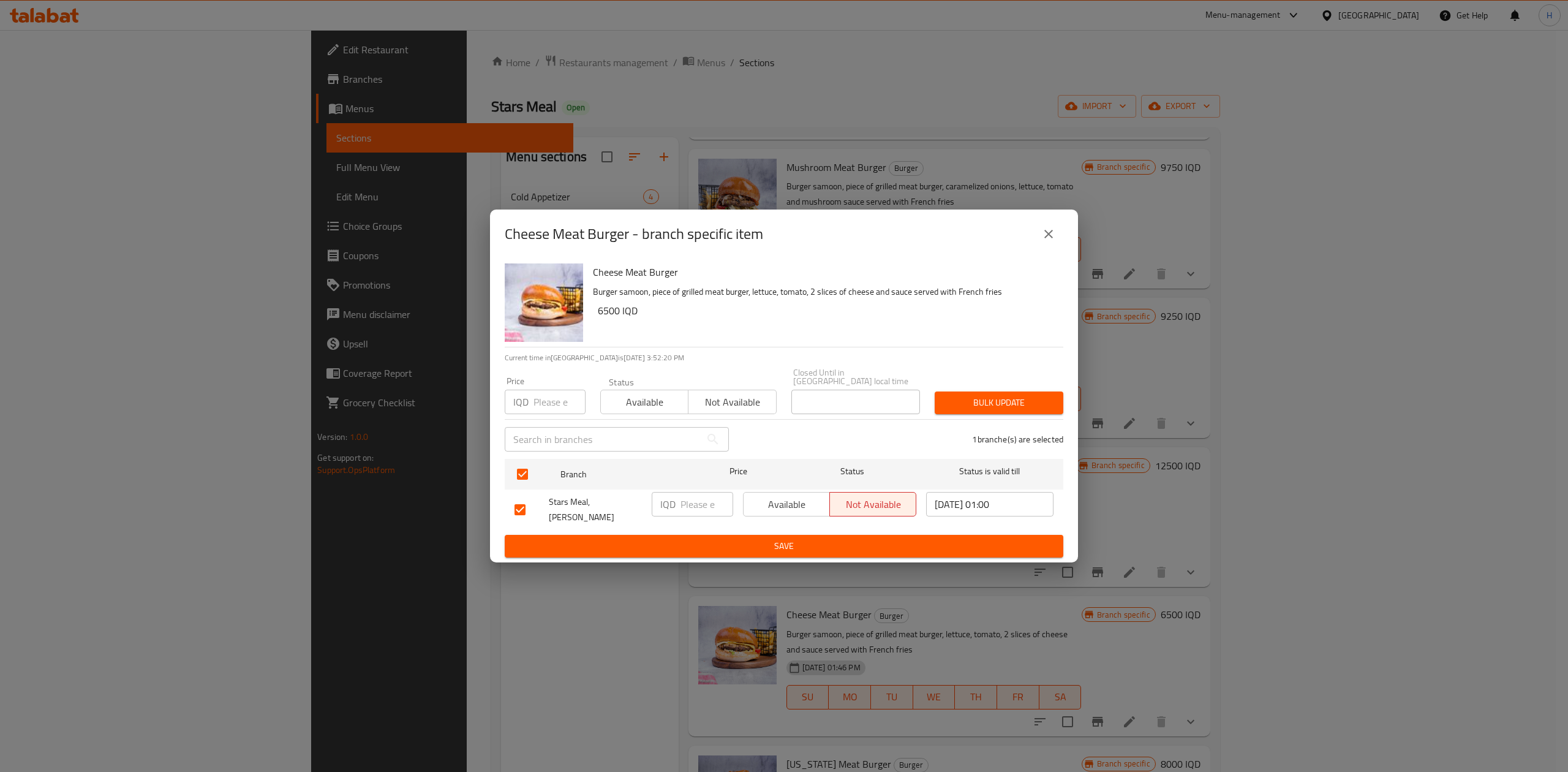
click at [676, 505] on div "IQD ​" at bounding box center [692, 505] width 82 height 25
type input "9000"
click at [677, 539] on span "Save" at bounding box center [784, 546] width 539 height 15
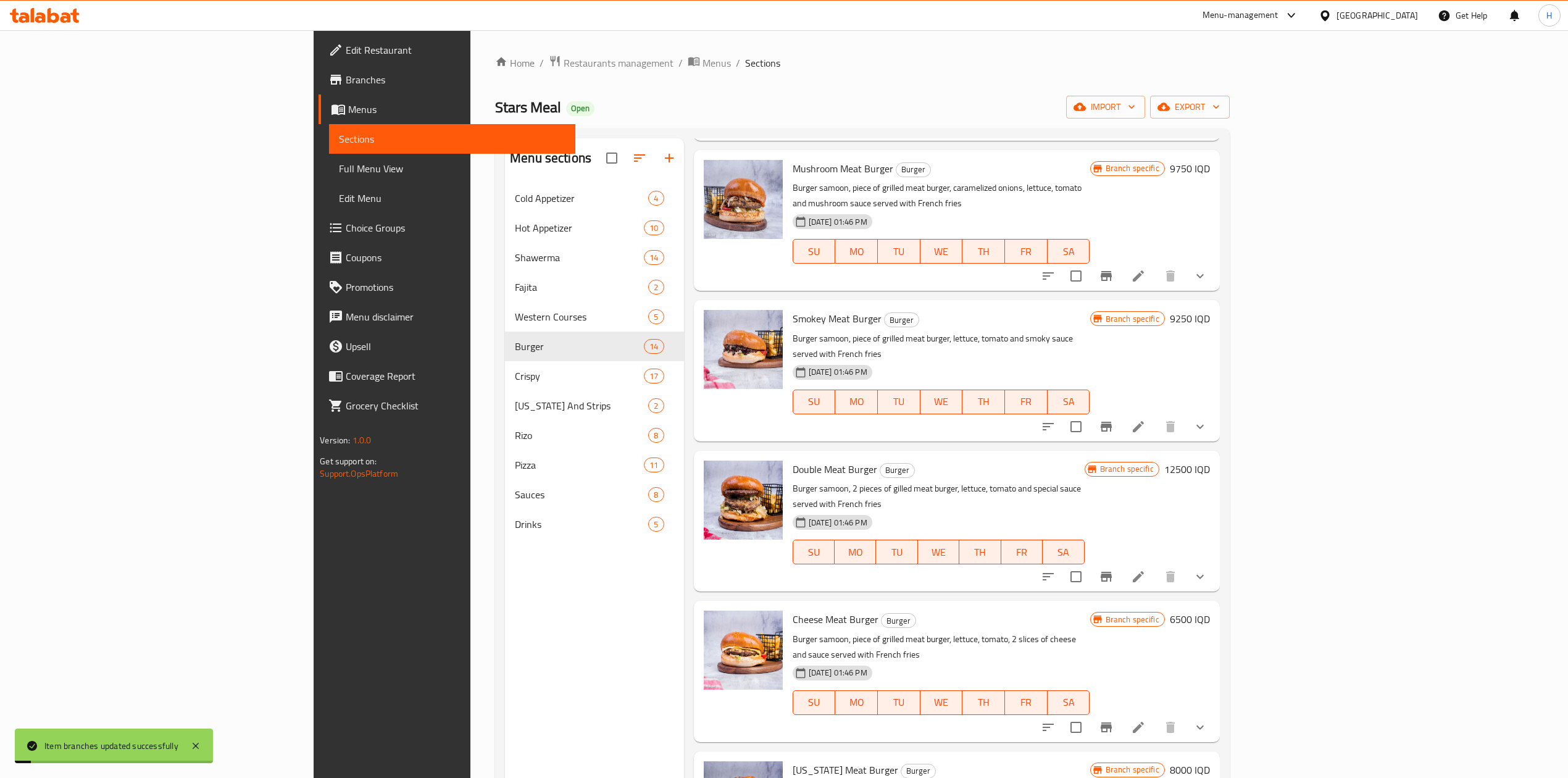
click at [1210, 611] on div "Branch specific 6500 IQD" at bounding box center [1150, 619] width 119 height 17
click at [1210, 611] on h6 "6500 IQD" at bounding box center [1190, 619] width 40 height 17
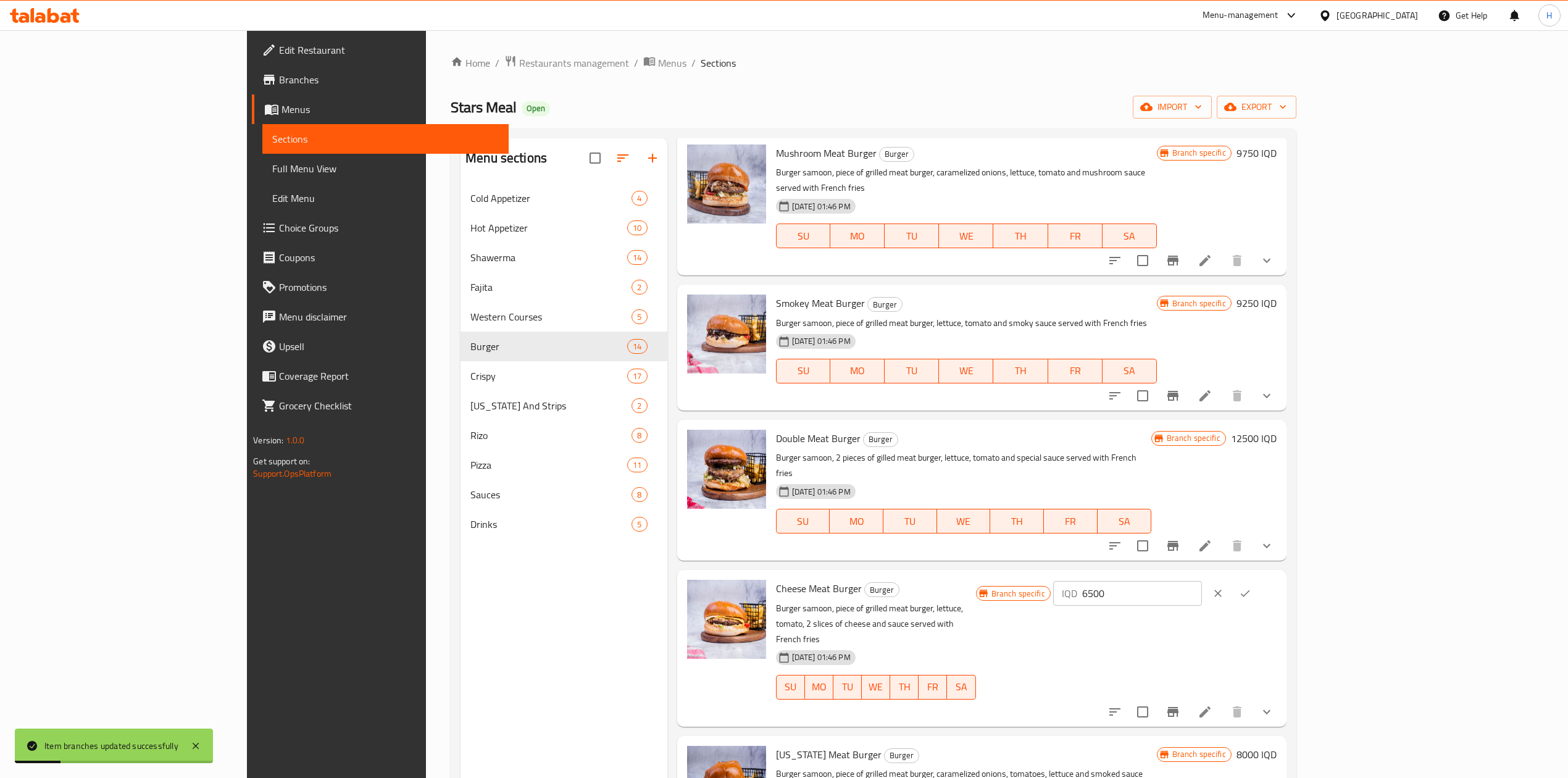
click at [1202, 581] on input "6500" at bounding box center [1142, 593] width 119 height 25
type input "9000"
click at [1251, 588] on icon "ok" at bounding box center [1245, 593] width 12 height 12
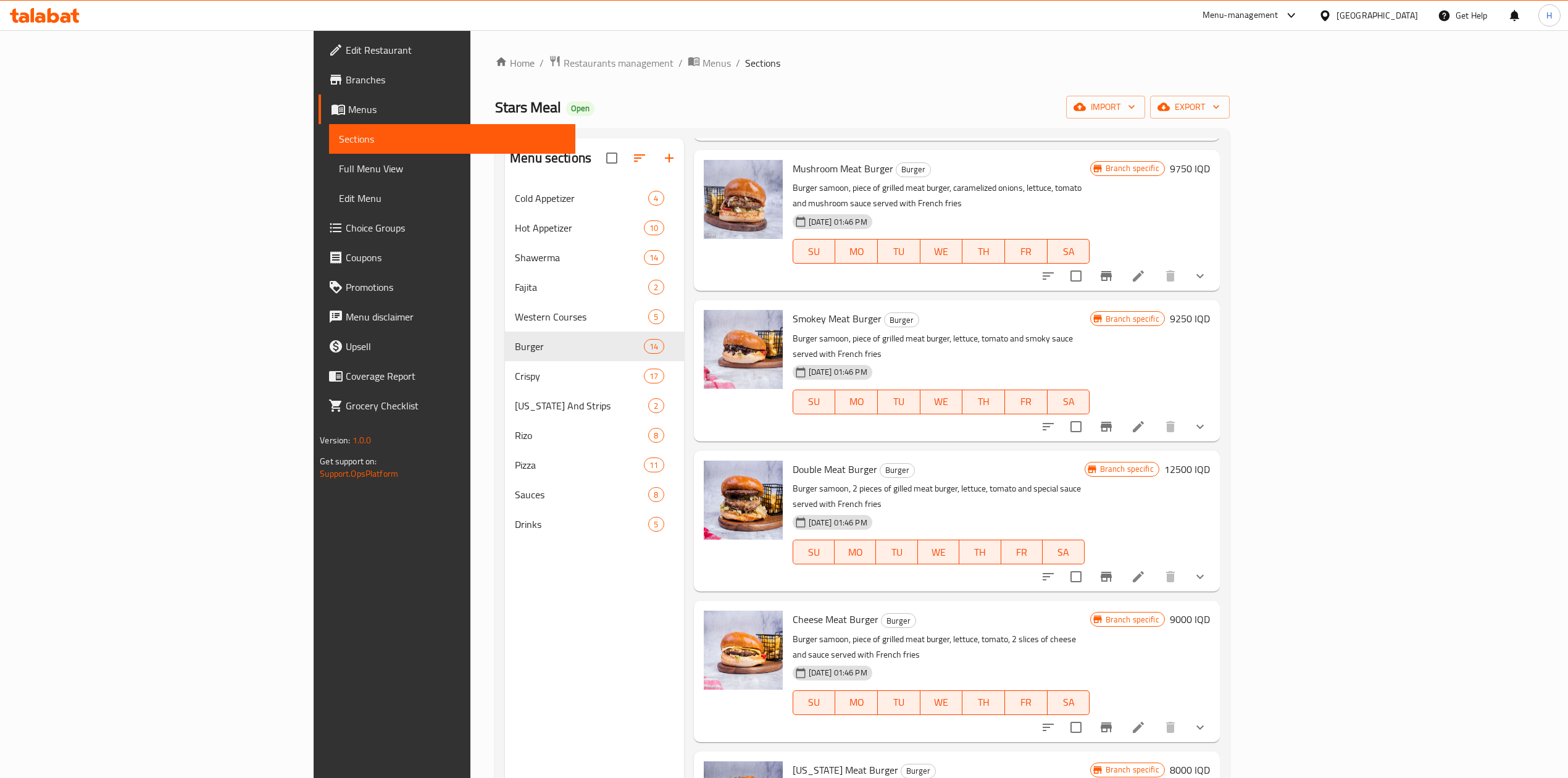
scroll to position [494, 0]
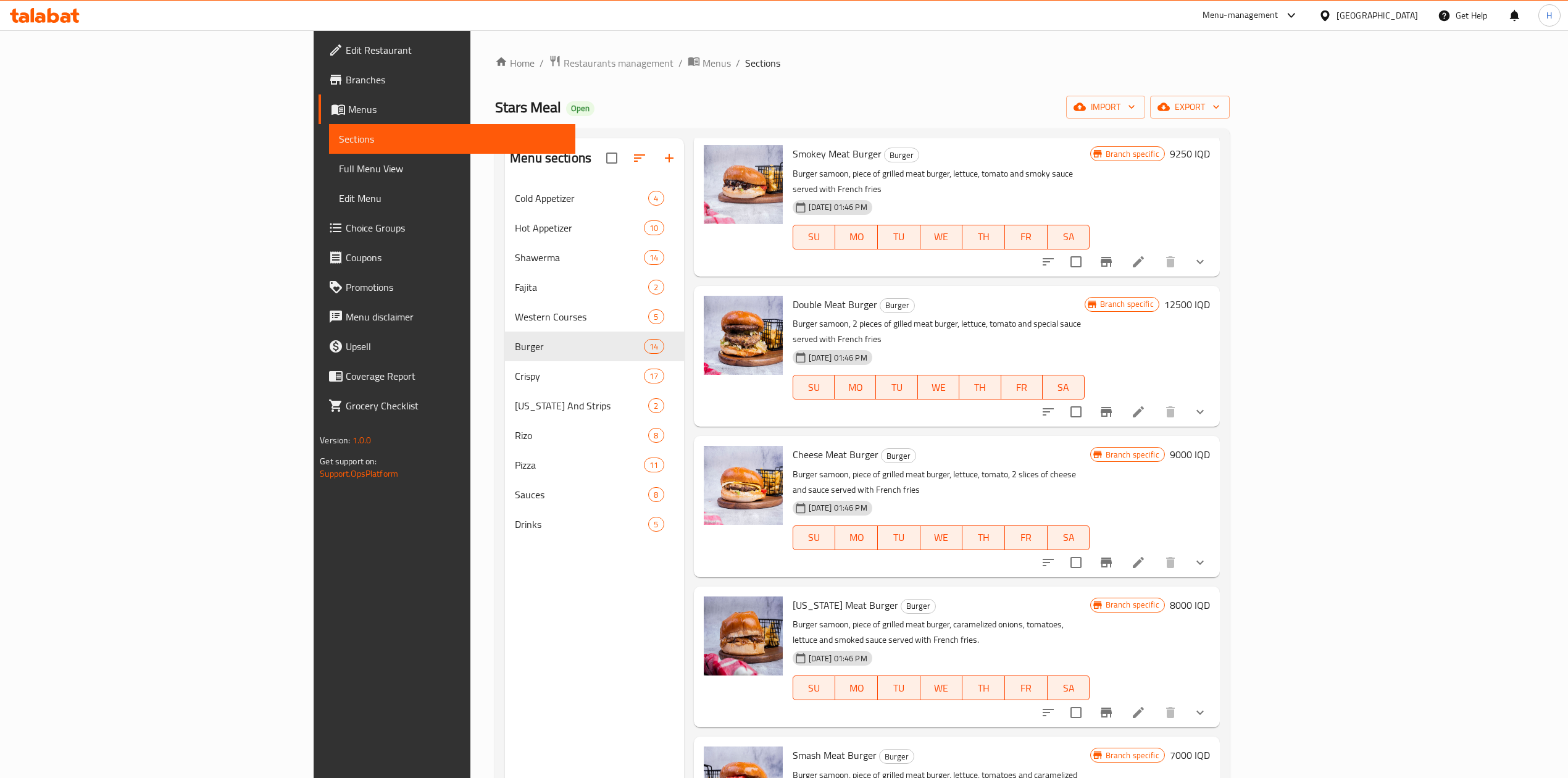
click at [1089, 700] on input "checkbox" at bounding box center [1076, 713] width 26 height 26
checkbox input "false"
click at [1111, 708] on icon "Branch-specific-item" at bounding box center [1107, 713] width 11 height 10
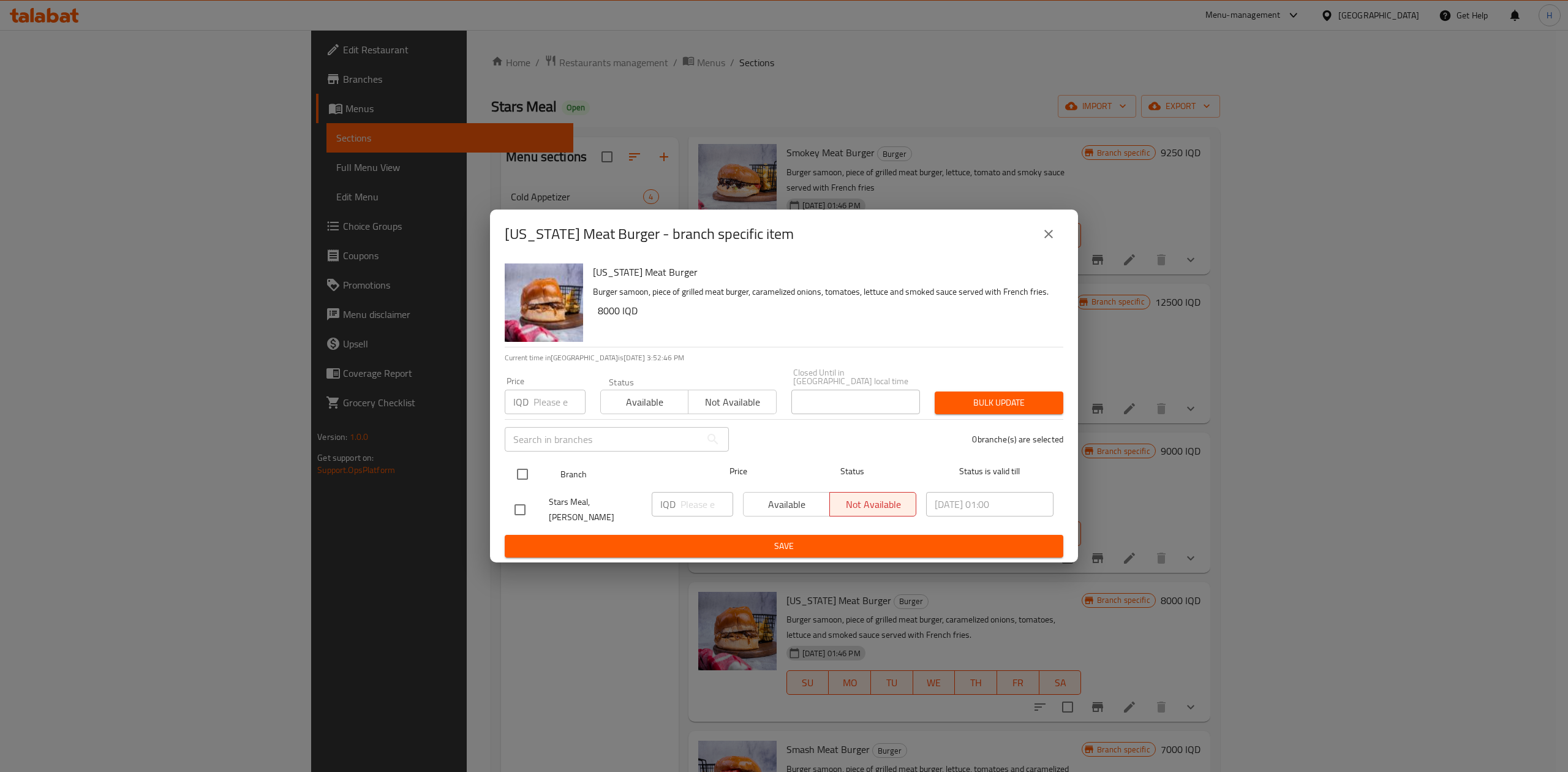
click at [526, 468] on input "checkbox" at bounding box center [523, 474] width 26 height 26
checkbox input "true"
click at [694, 506] on input "number" at bounding box center [707, 505] width 53 height 25
type input "9750"
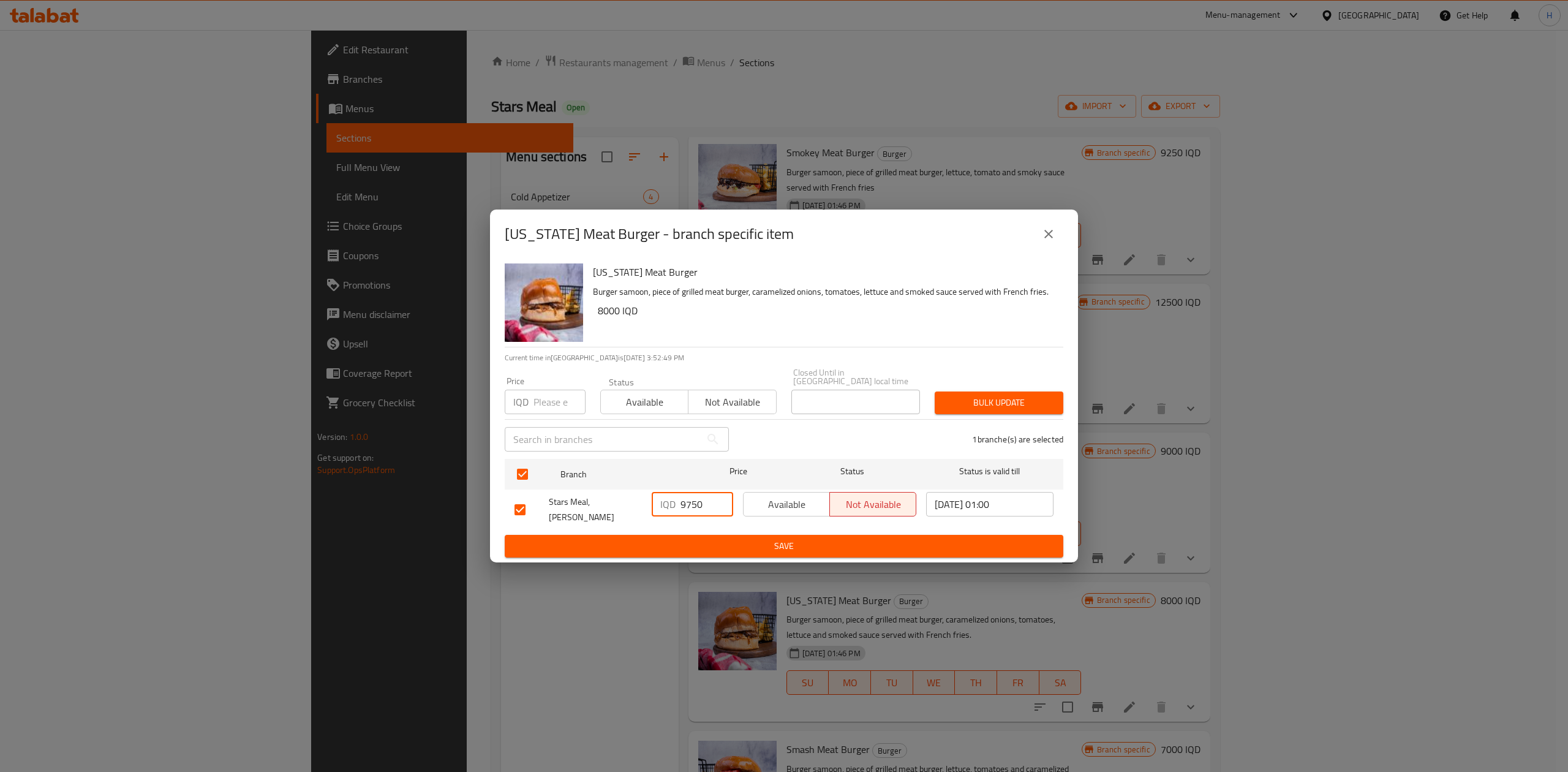
click at [711, 539] on span "Save" at bounding box center [784, 546] width 539 height 15
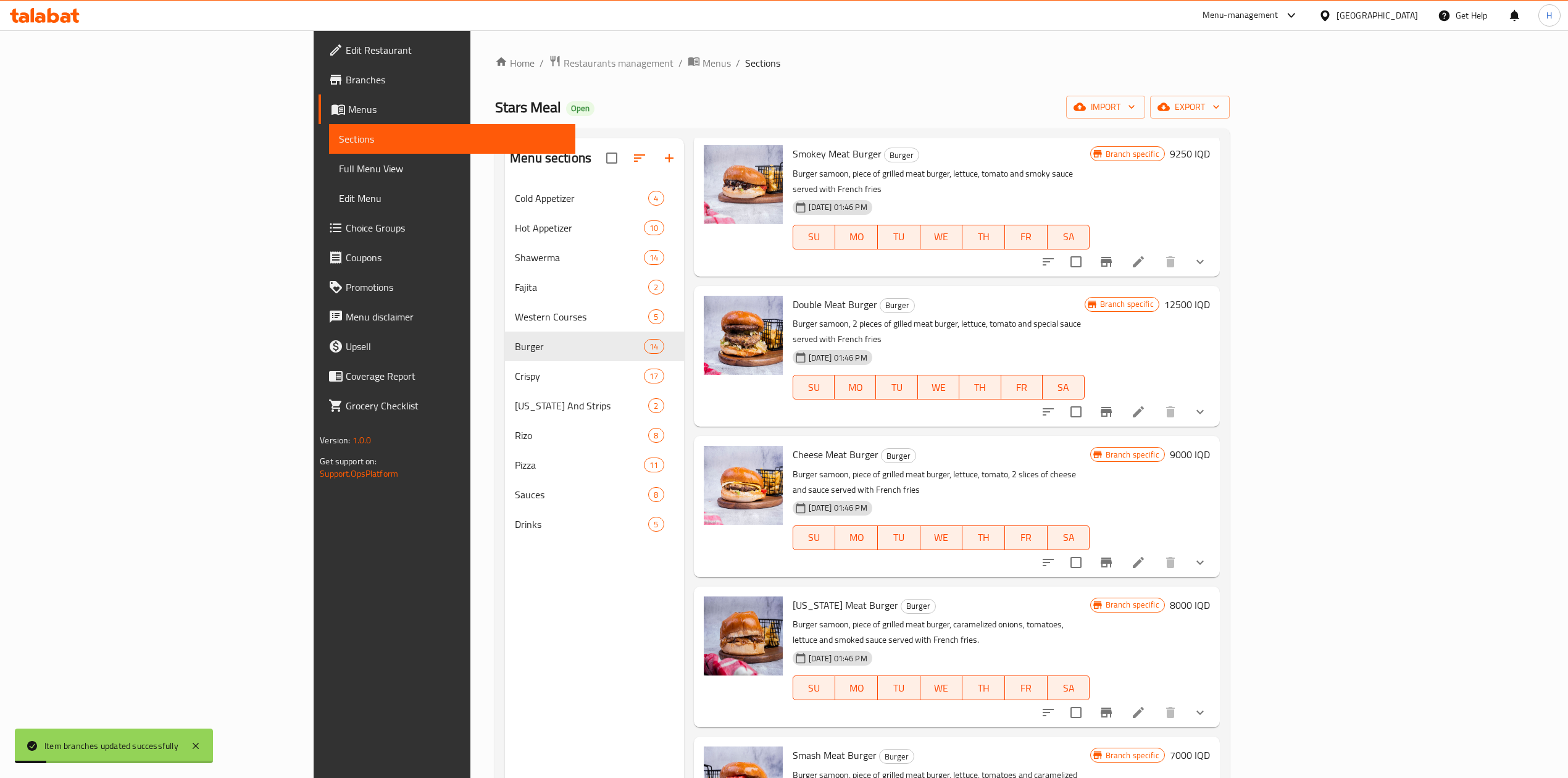
click at [1210, 596] on h6 "8000 IQD" at bounding box center [1190, 604] width 40 height 17
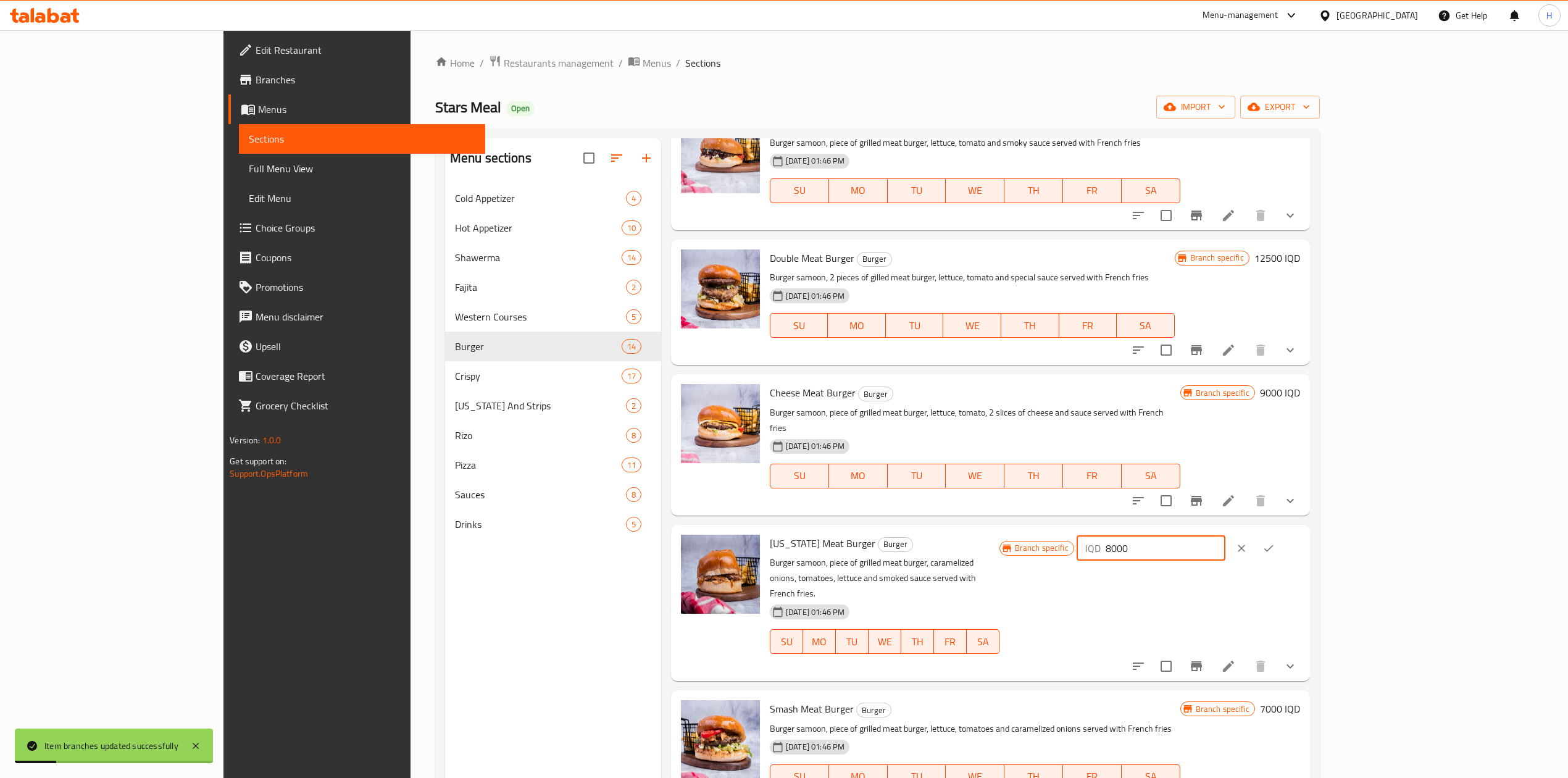
click at [1225, 536] on input "8000" at bounding box center [1166, 548] width 119 height 25
type input "9750"
click at [1274, 542] on icon "ok" at bounding box center [1268, 548] width 12 height 12
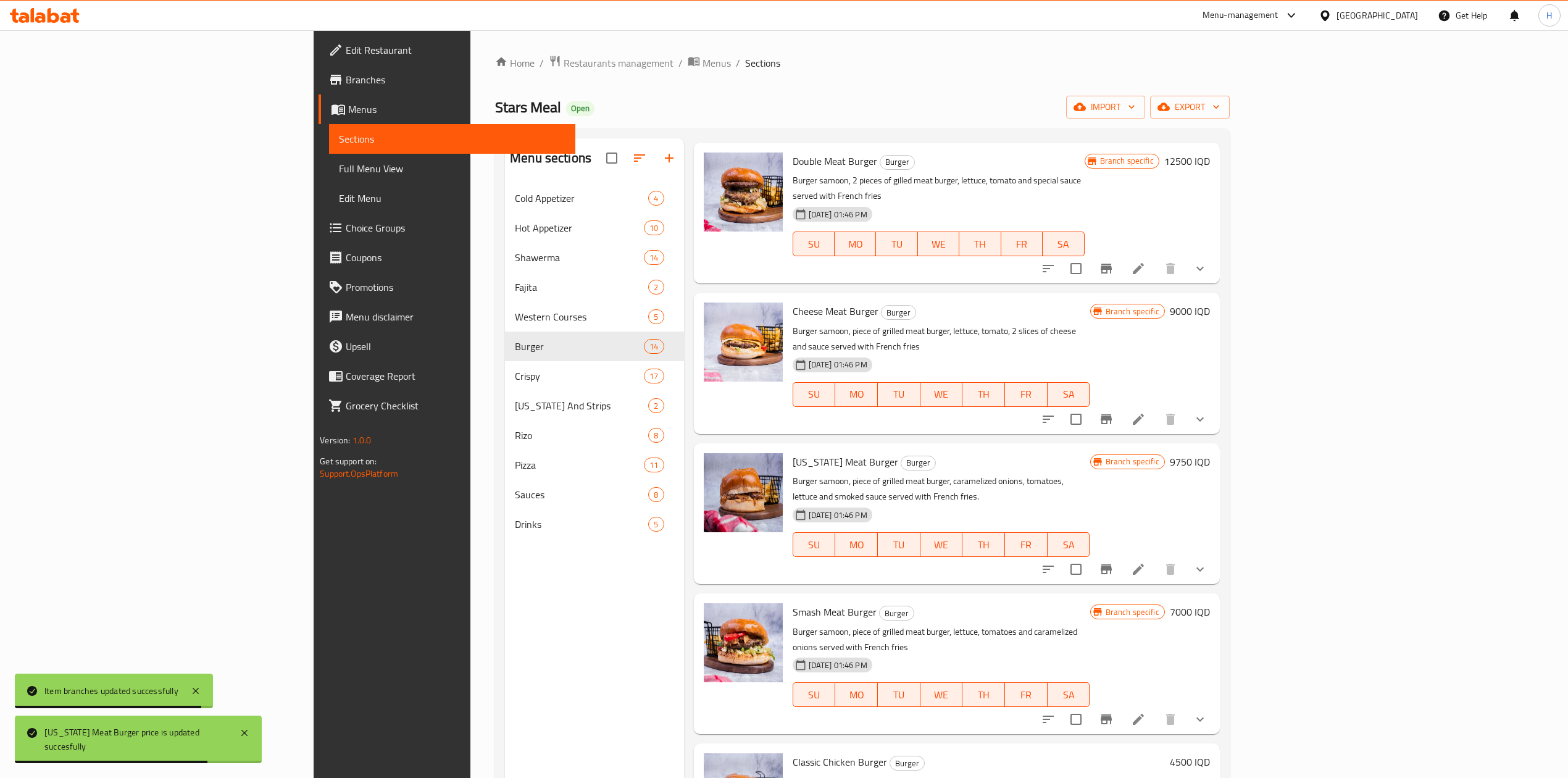
scroll to position [659, 0]
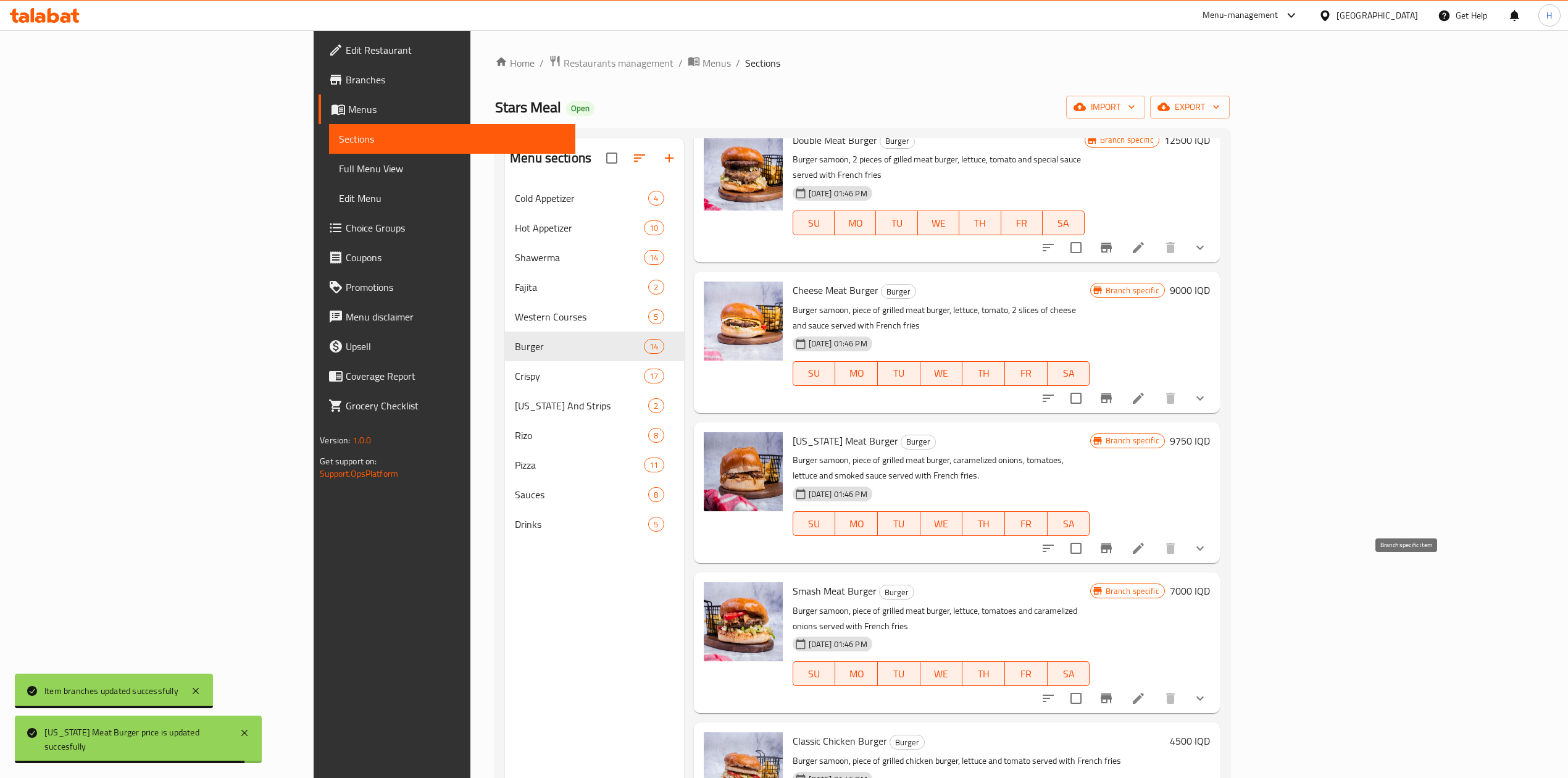
click at [1114, 691] on icon "Branch-specific-item" at bounding box center [1106, 698] width 15 height 15
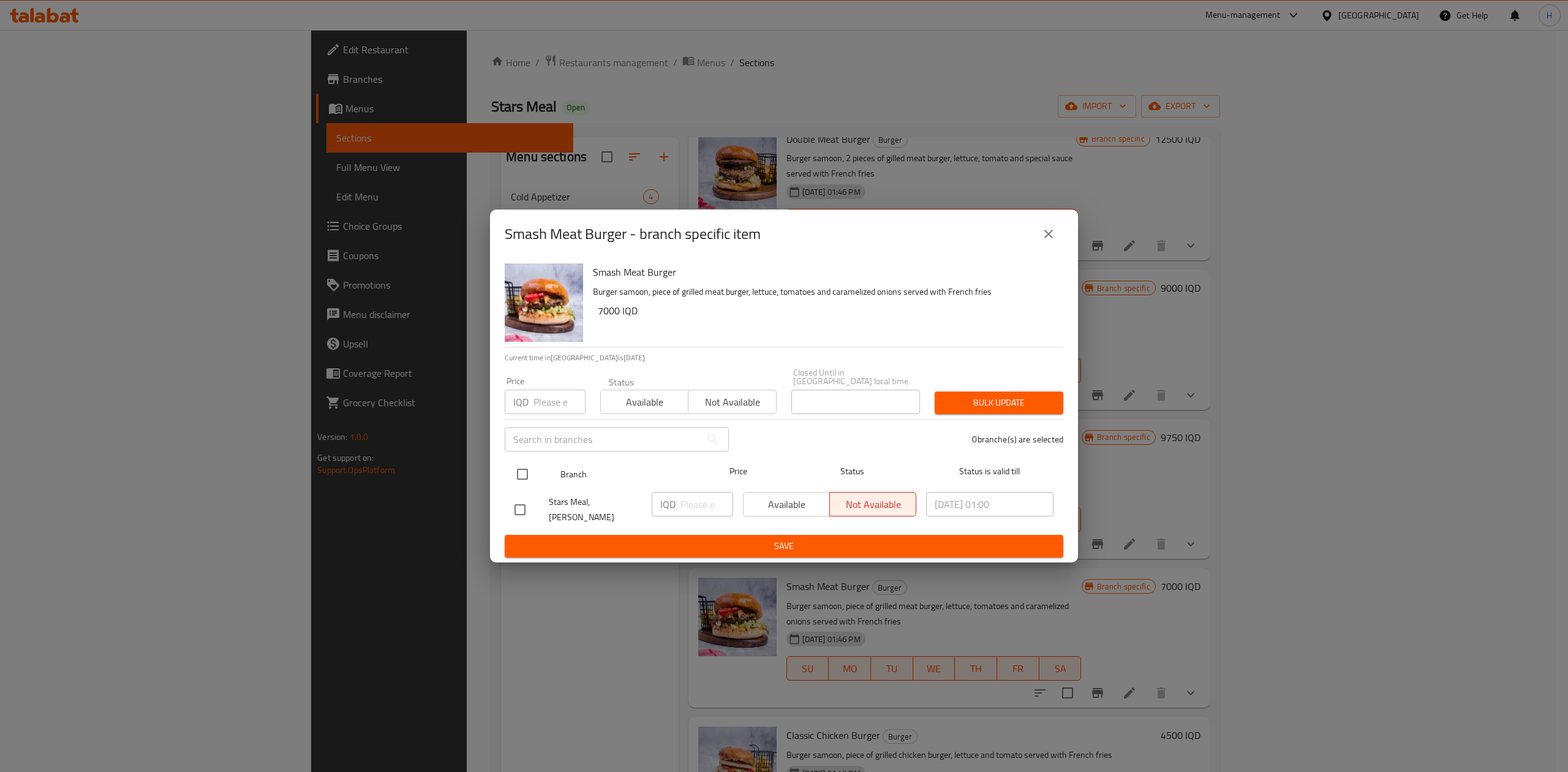
click at [524, 474] on input "checkbox" at bounding box center [523, 474] width 26 height 26
checkbox input "true"
click at [699, 508] on input "number" at bounding box center [707, 505] width 53 height 25
type input "9500"
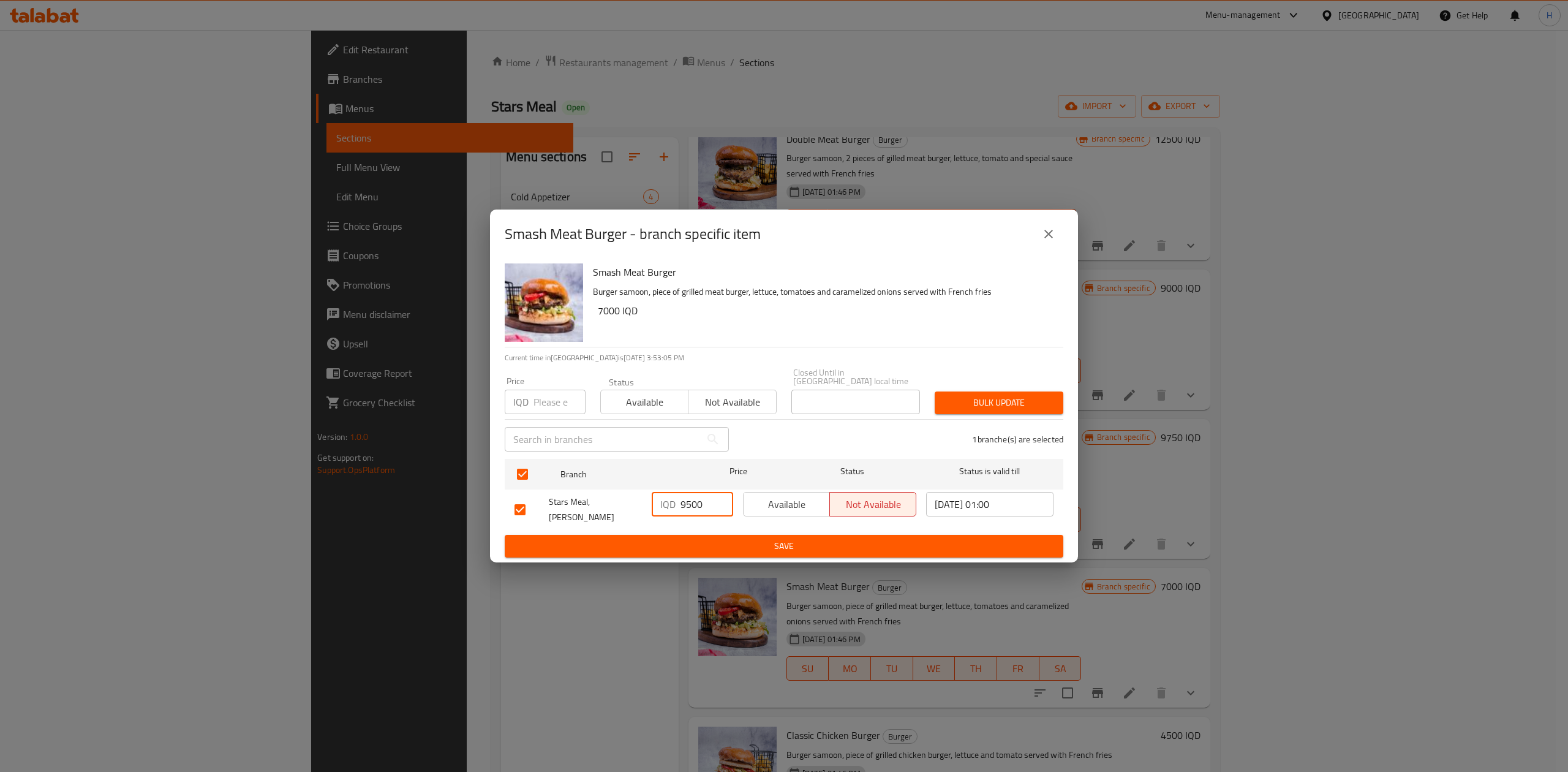
click at [693, 539] on span "Save" at bounding box center [784, 546] width 539 height 15
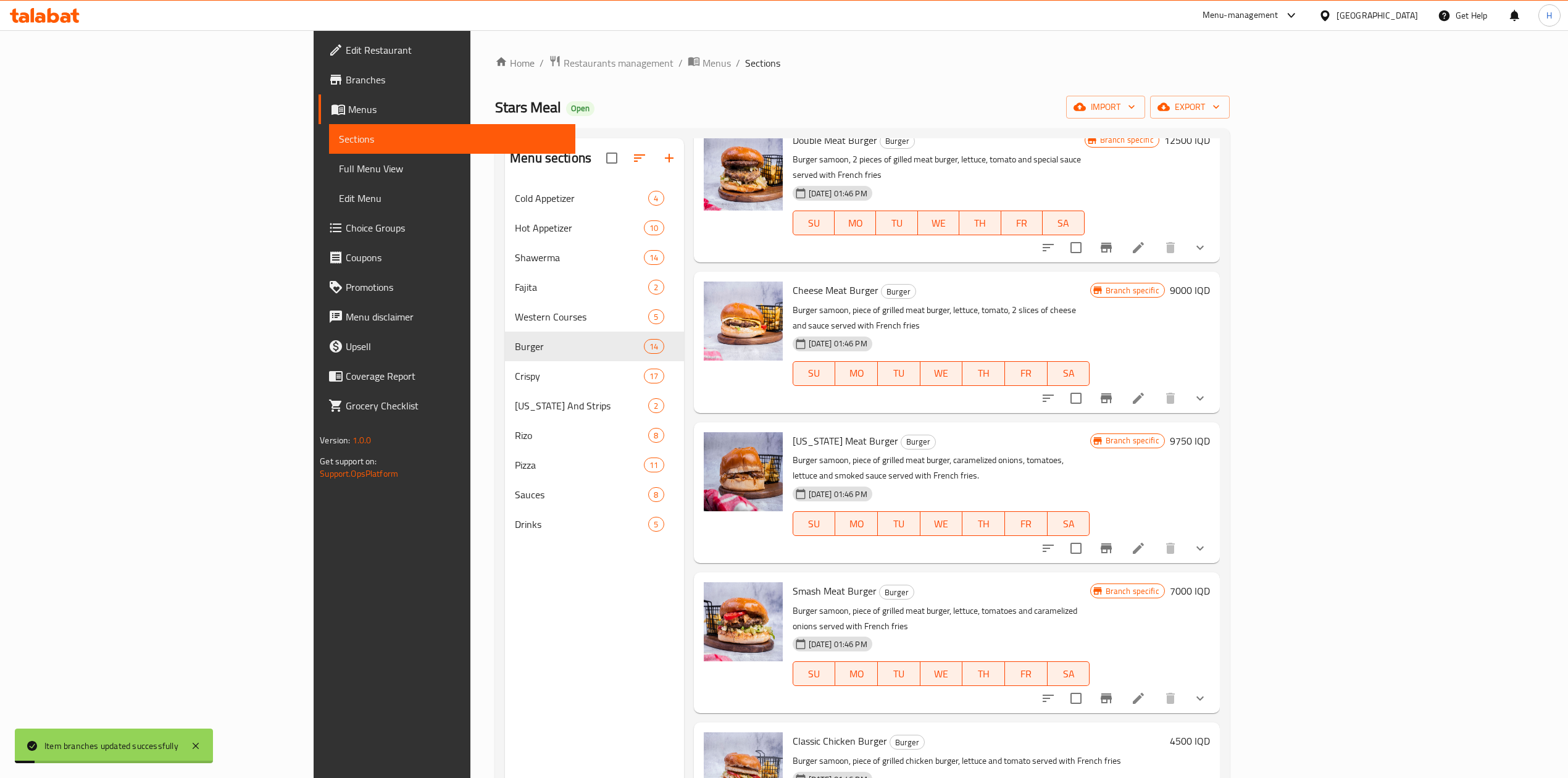
click at [1210, 583] on h6 "7000 IQD" at bounding box center [1190, 591] width 40 height 17
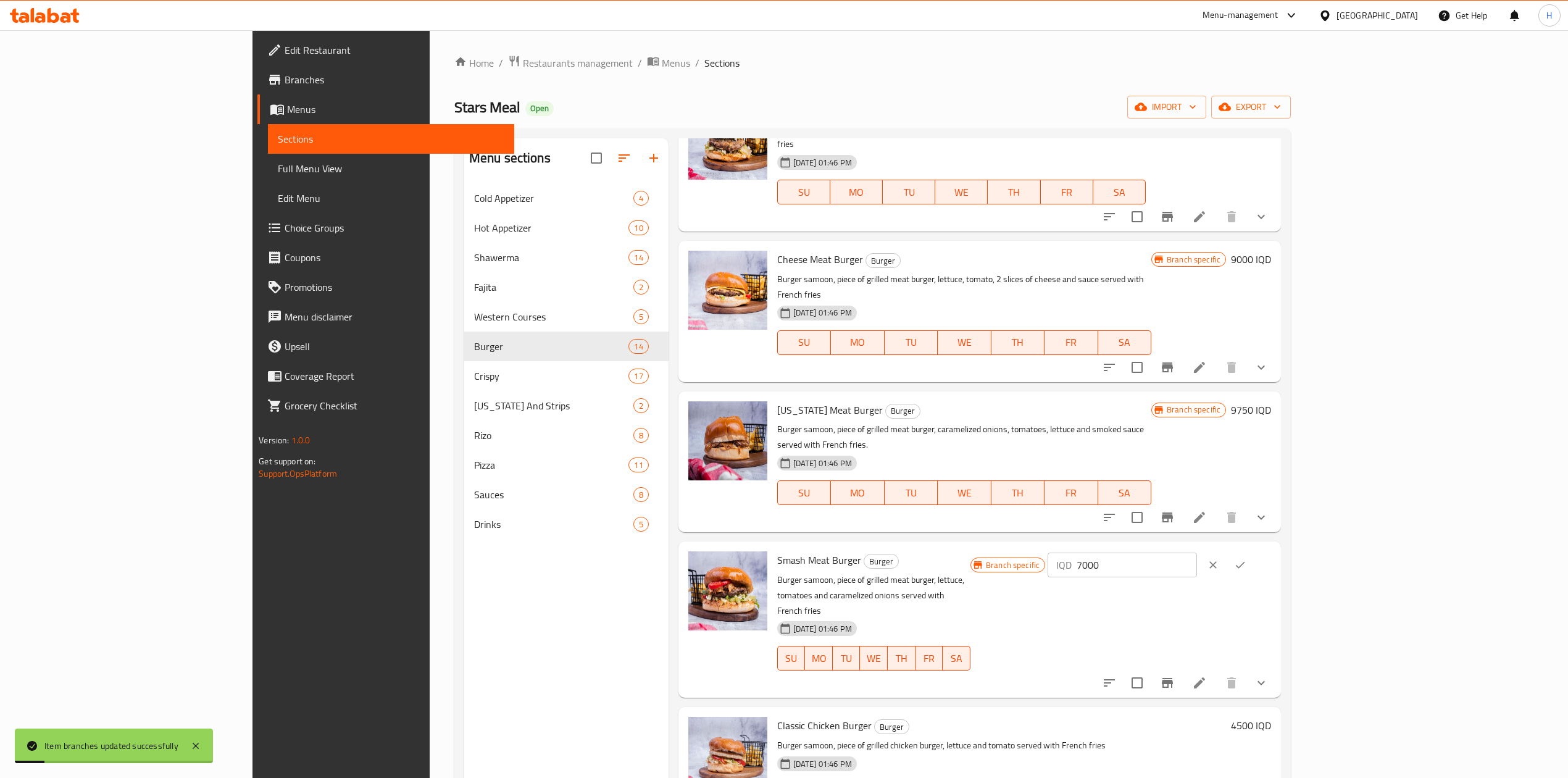
click at [1196, 553] on input "7000" at bounding box center [1136, 565] width 119 height 25
type input "9500"
click at [1246, 559] on icon "ok" at bounding box center [1240, 565] width 12 height 12
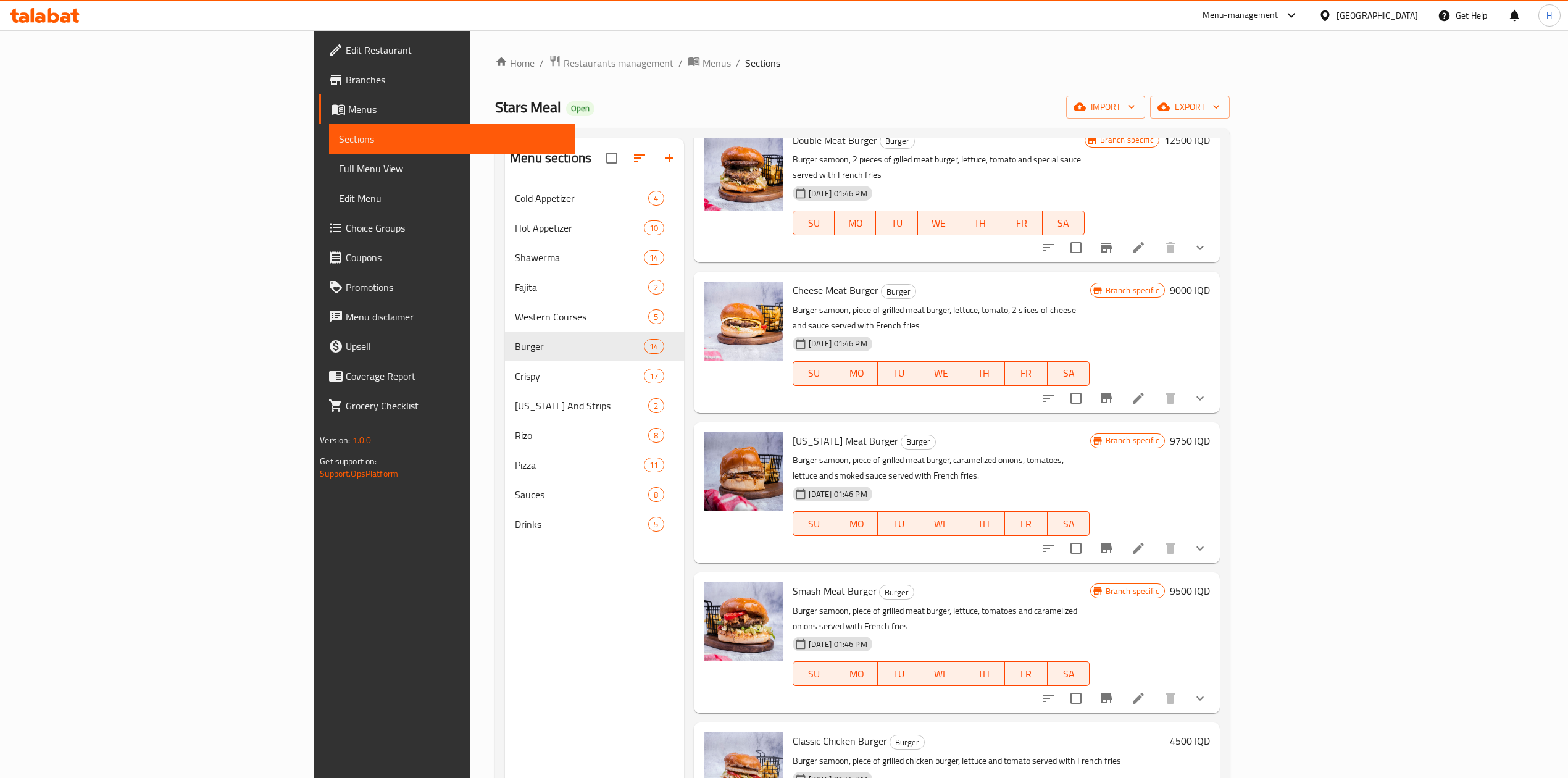
click at [1220, 572] on div "Smash Meat Burger Burger Burger samoon, piece of grilled meat burger, lettuce, …" at bounding box center [957, 642] width 526 height 140
drag, startPoint x: 1579, startPoint y: 364, endPoint x: 344, endPoint y: 616, distance: 1260.4
click at [505, 616] on div "Menu sections Cold Appetizer 4 Hot Appetizer 10 Shawerma 14 Fajita 2 Western Co…" at bounding box center [594, 527] width 178 height 778
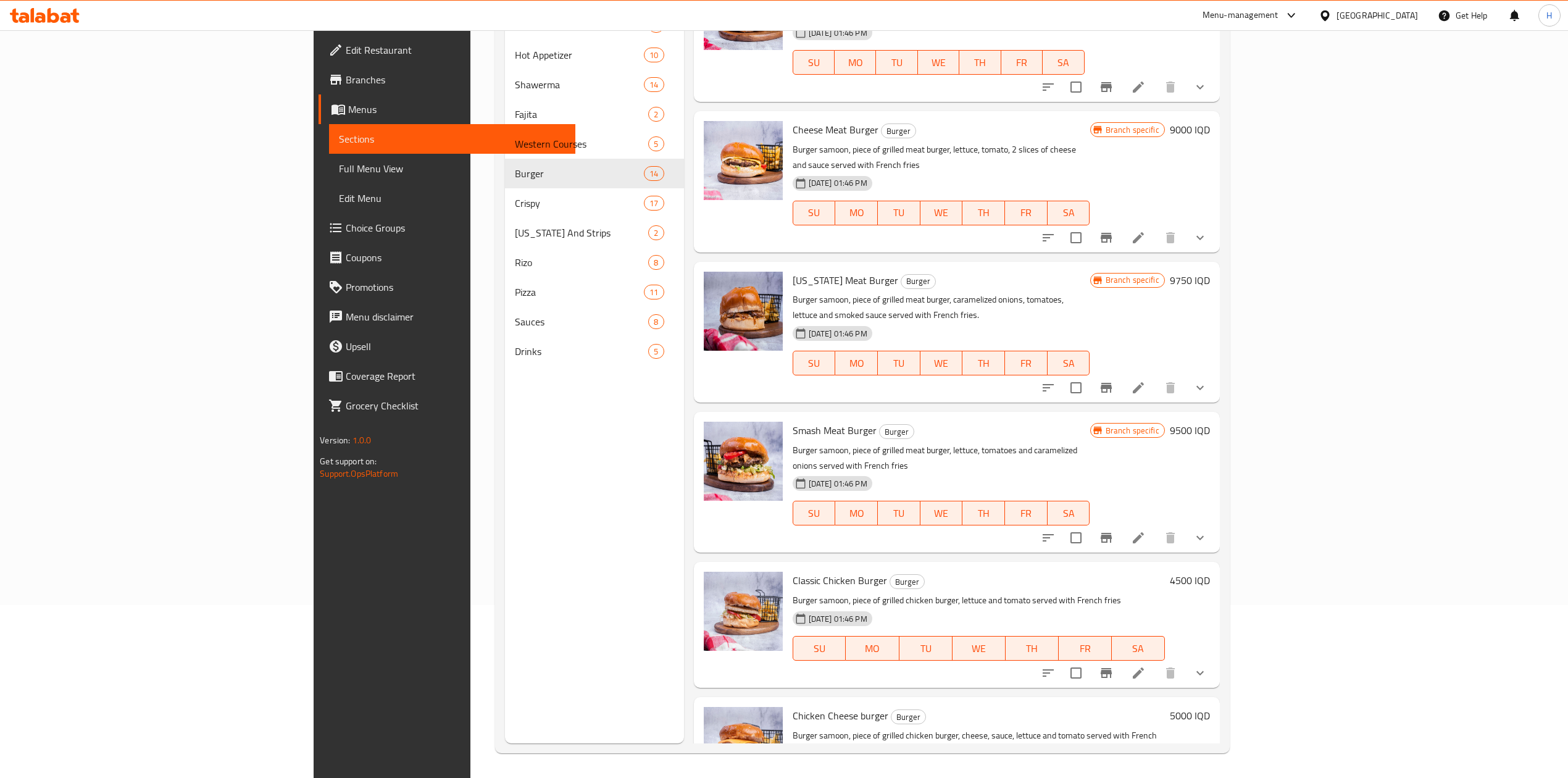
scroll to position [647, 0]
click at [1121, 657] on button "Branch-specific-item" at bounding box center [1106, 671] width 30 height 30
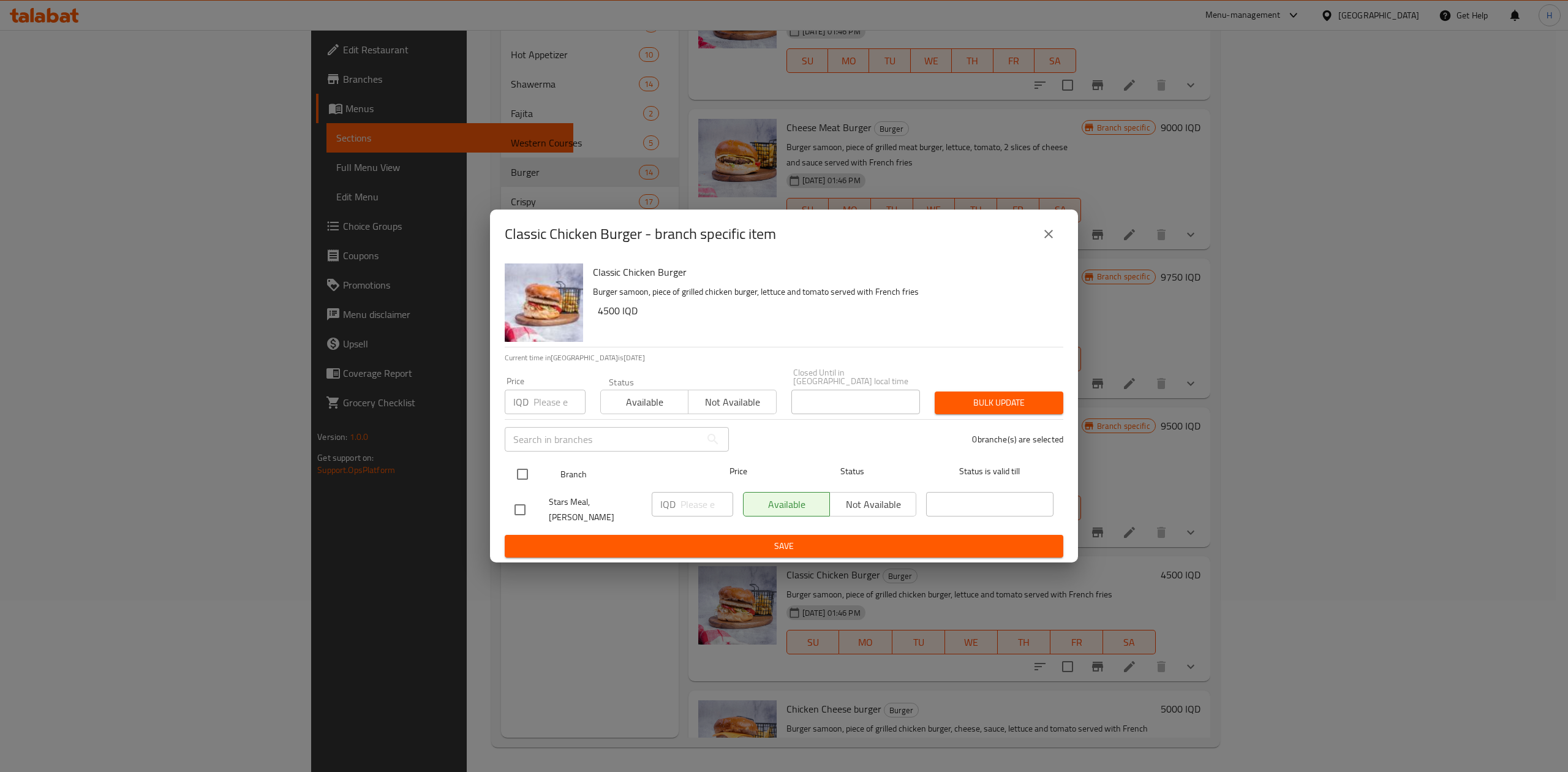
click at [523, 471] on input "checkbox" at bounding box center [523, 474] width 26 height 26
checkbox input "true"
click at [699, 509] on input "number" at bounding box center [707, 505] width 53 height 25
type input "6000"
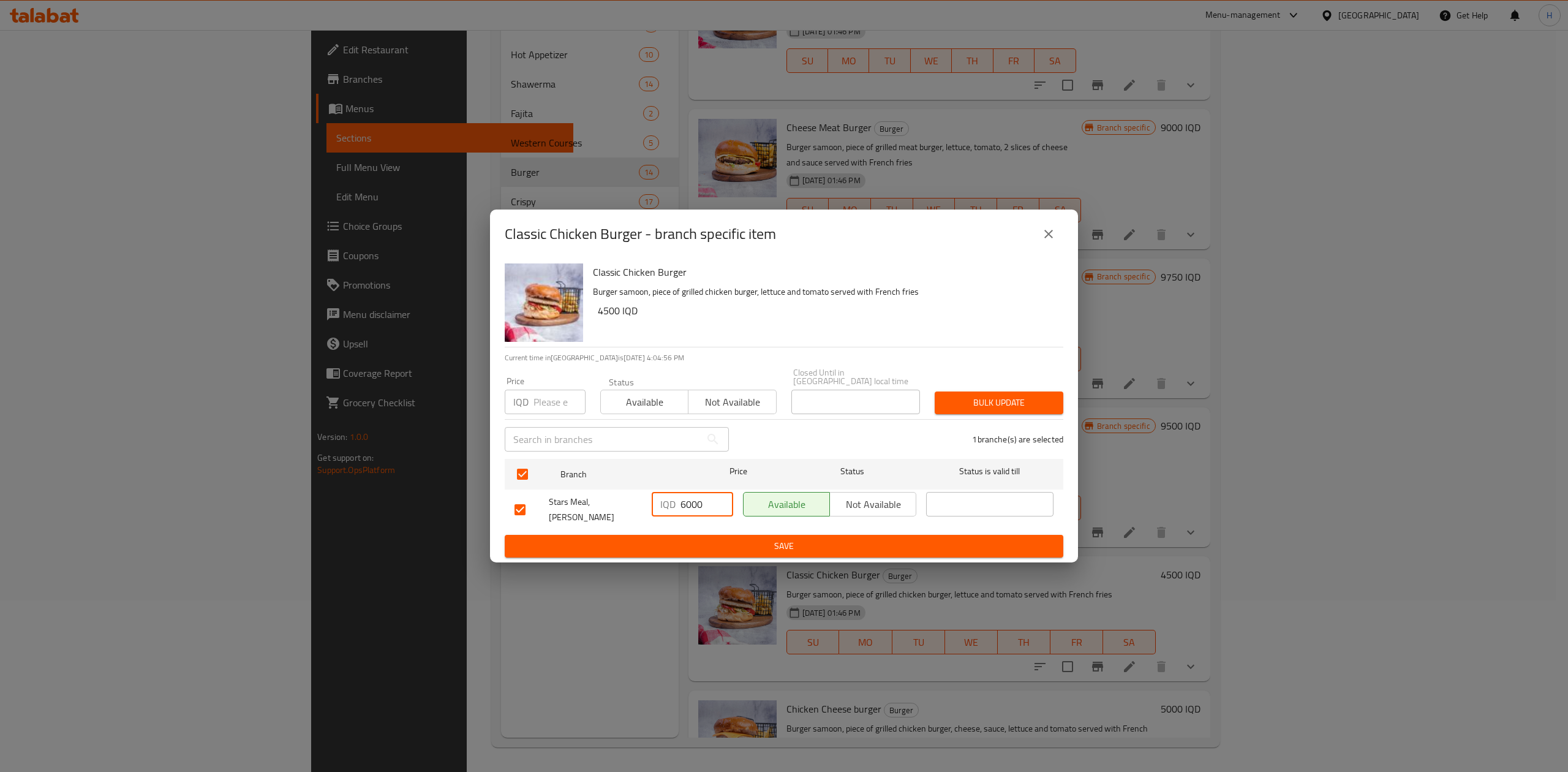
click at [699, 535] on button "Save" at bounding box center [784, 546] width 559 height 22
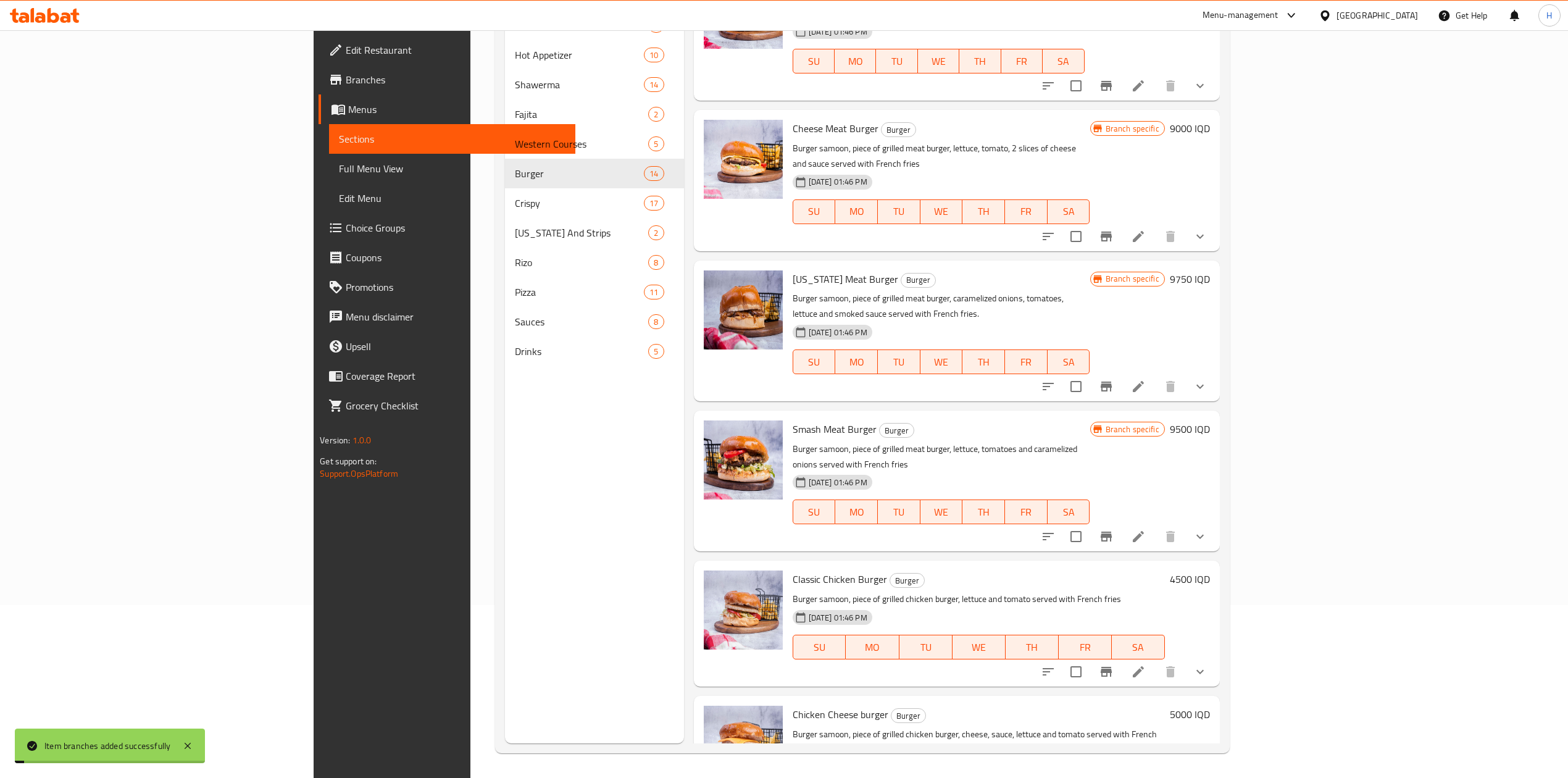
click at [1210, 571] on h6 "4500 IQD" at bounding box center [1190, 579] width 40 height 17
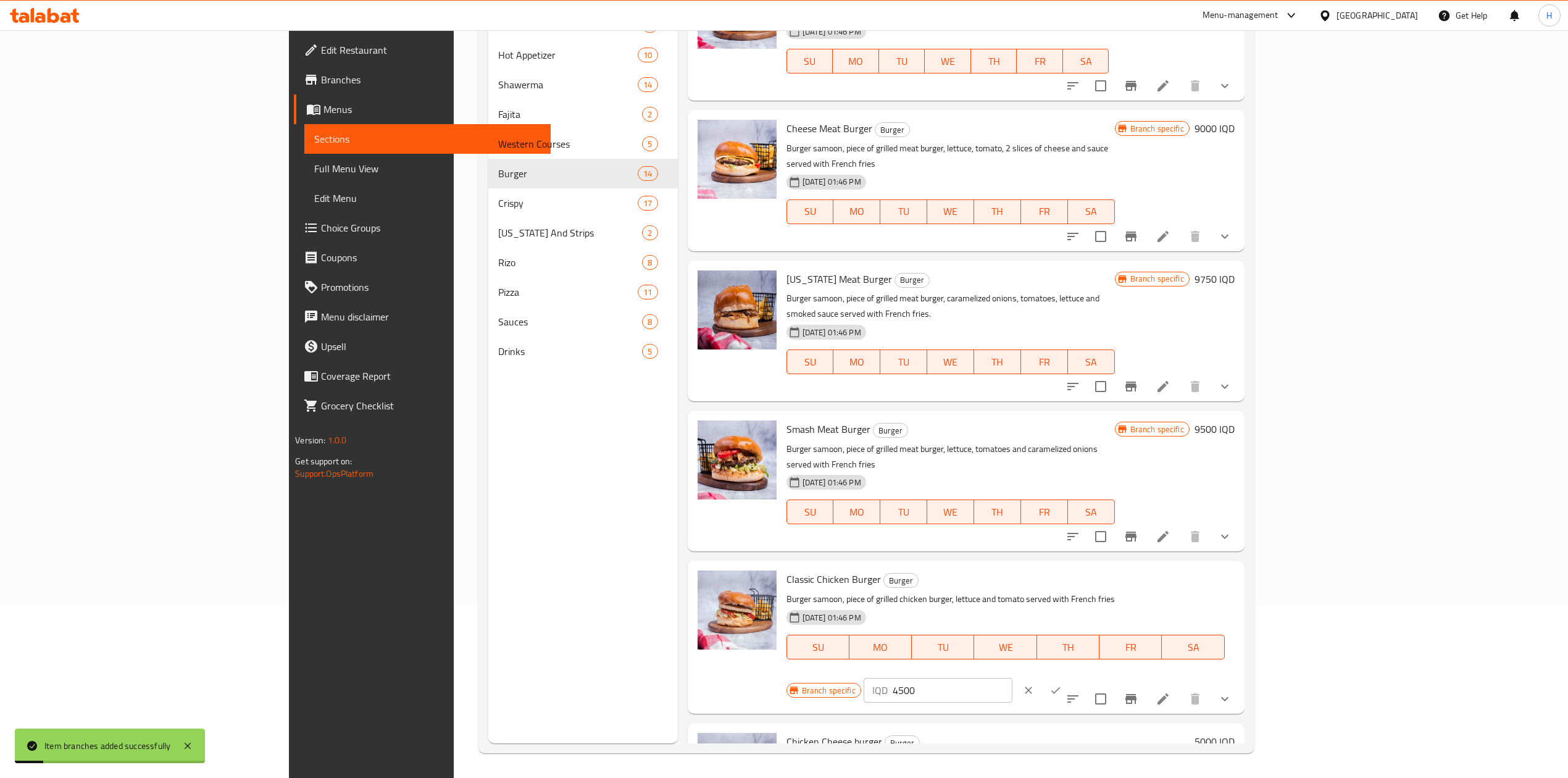
click at [1012, 678] on input "4500" at bounding box center [953, 690] width 119 height 25
type input "6000"
click at [1070, 677] on button "ok" at bounding box center [1056, 691] width 27 height 27
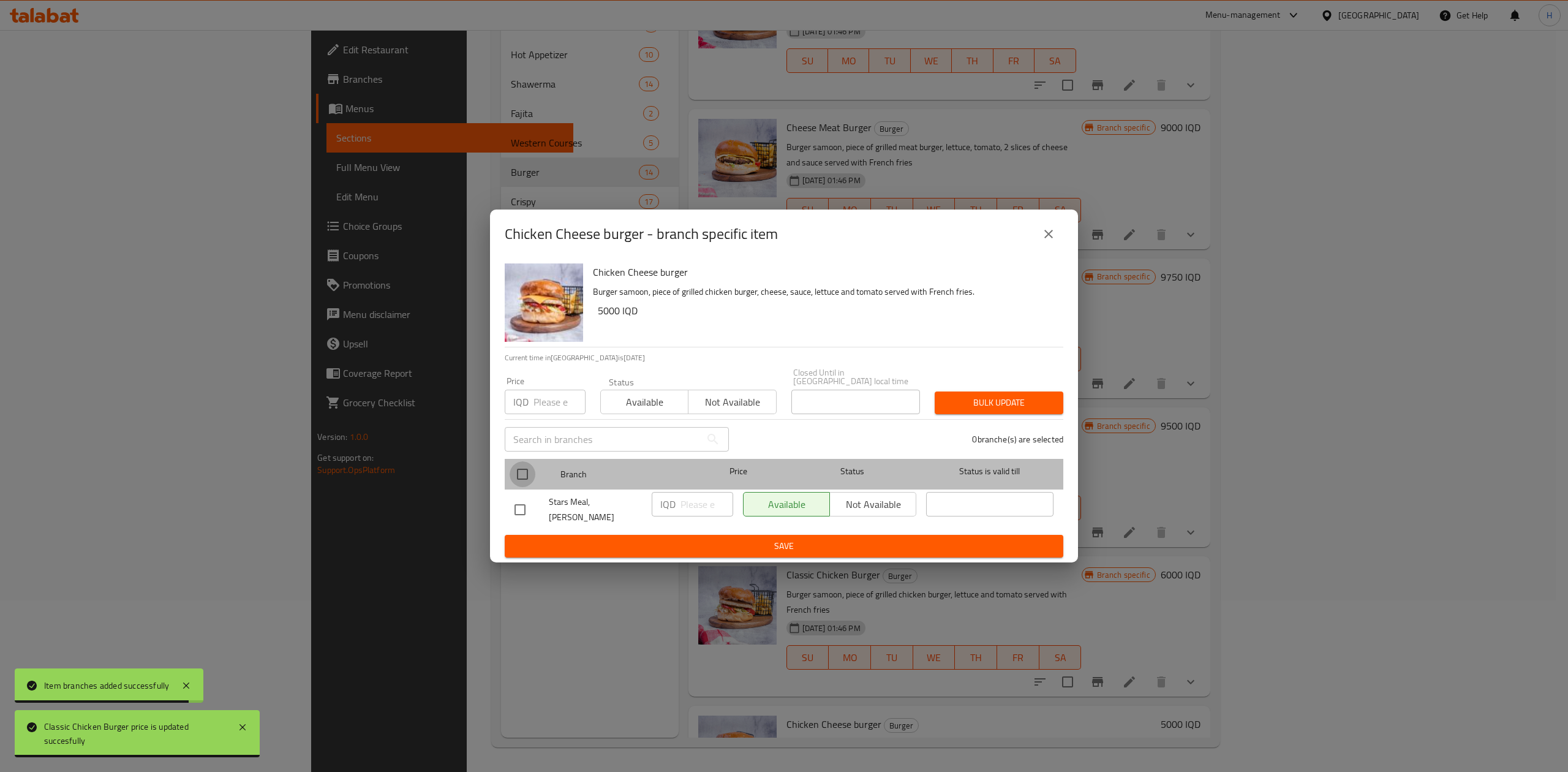
click at [520, 484] on input "checkbox" at bounding box center [523, 474] width 26 height 26
checkbox input "true"
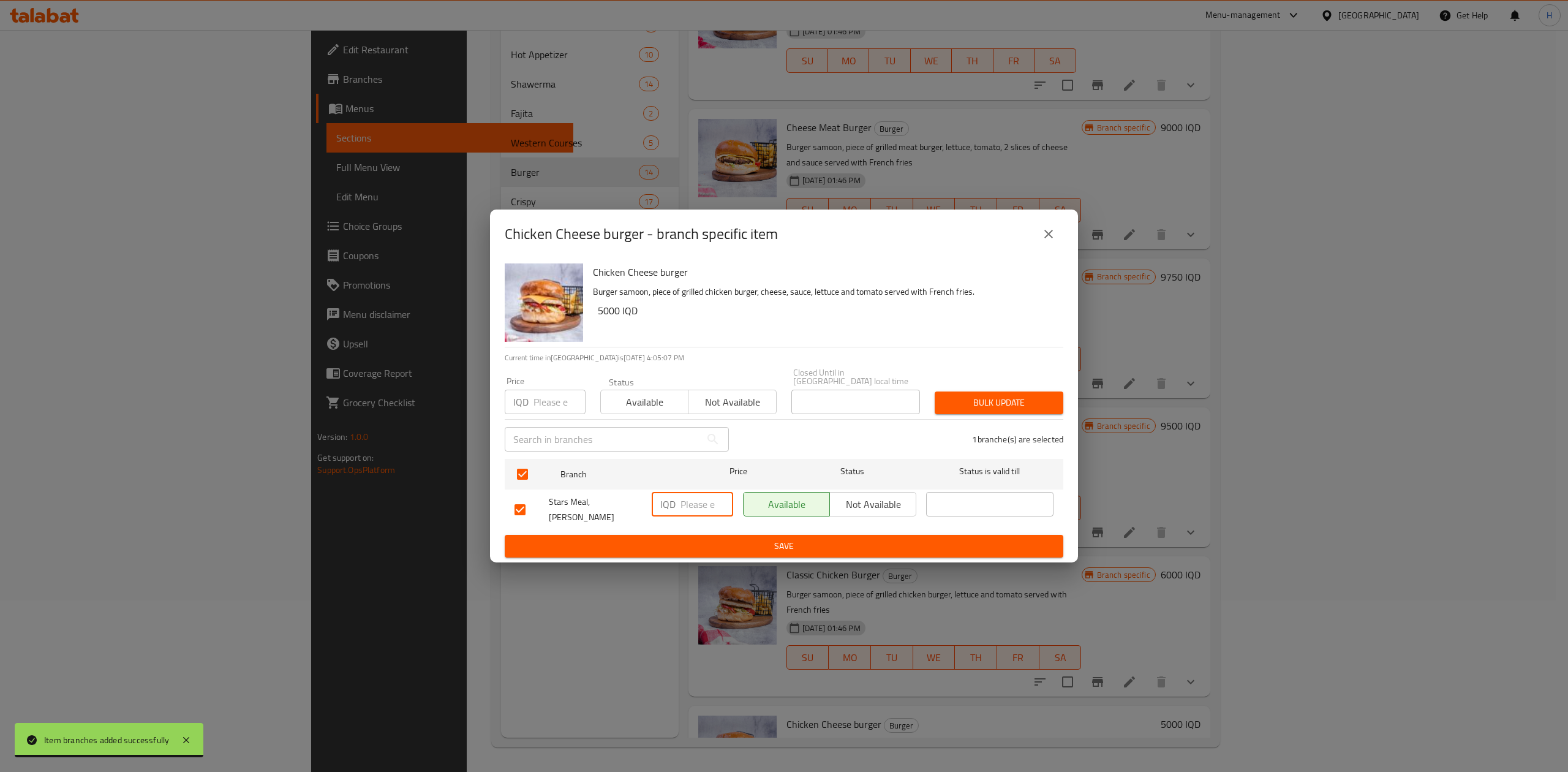
click at [687, 511] on input "number" at bounding box center [707, 505] width 53 height 25
type input "7000"
click at [687, 539] on span "Save" at bounding box center [784, 546] width 539 height 15
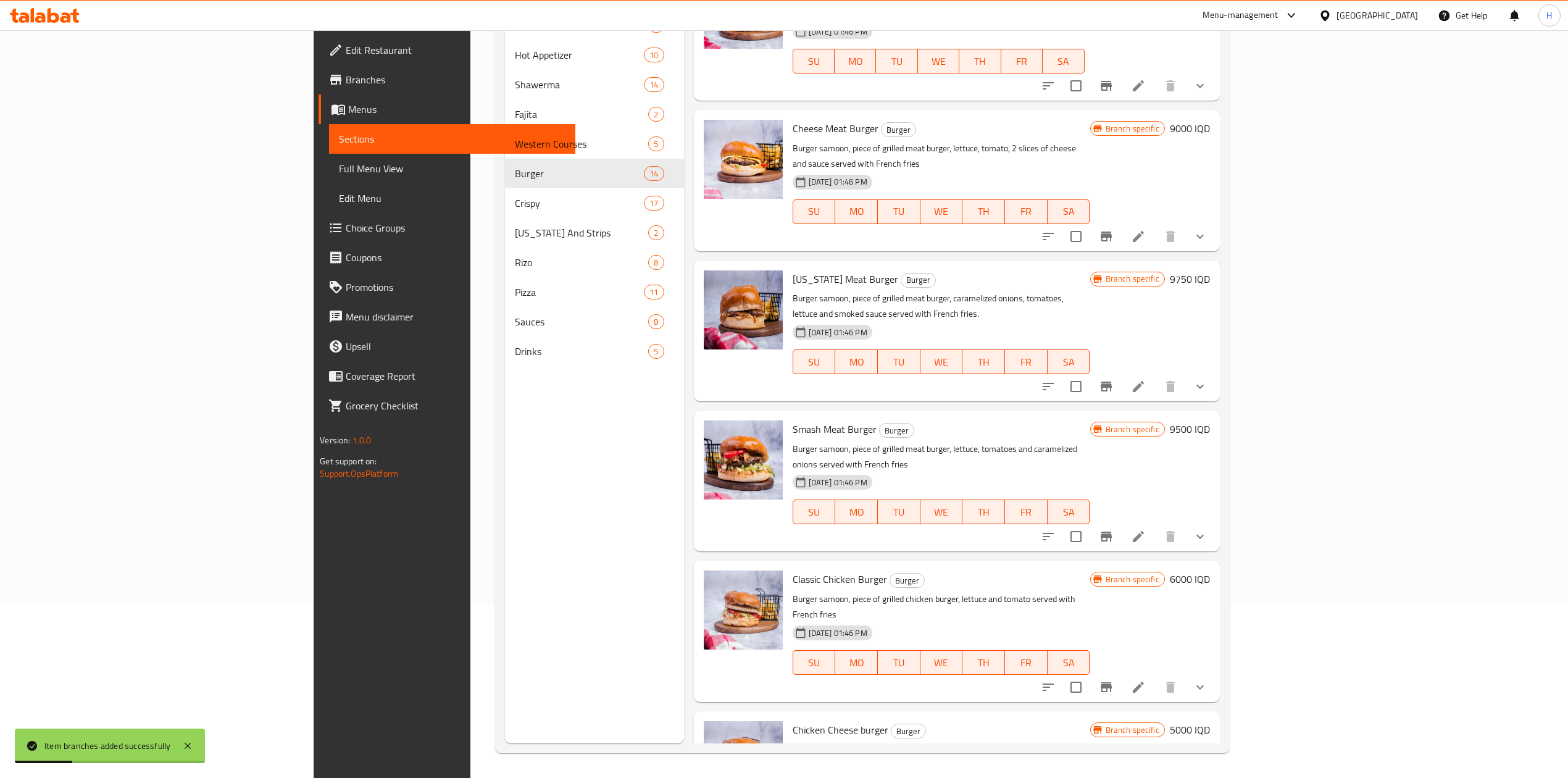
click at [1210, 722] on h6 "5000 IQD" at bounding box center [1190, 730] width 40 height 17
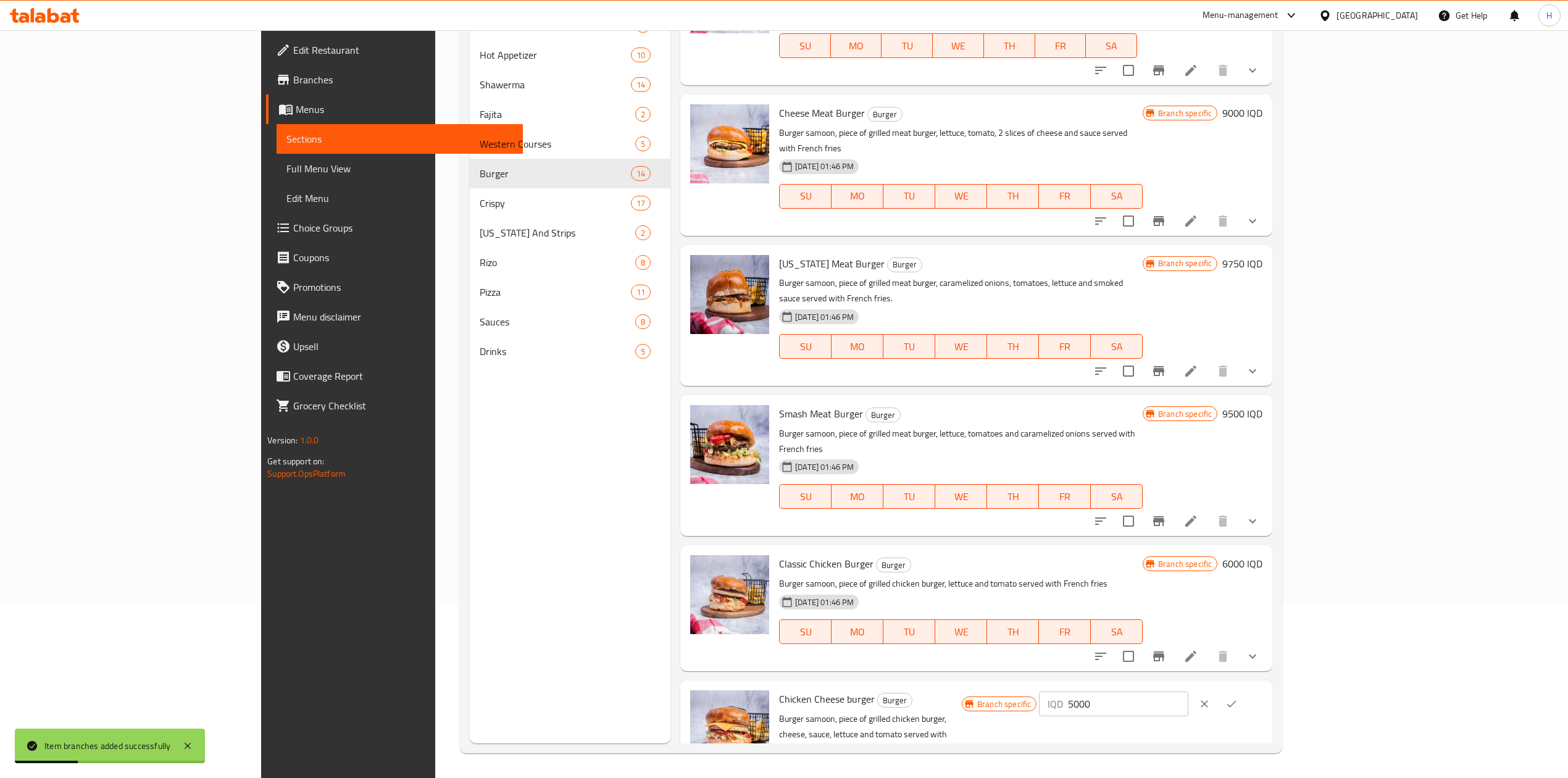
click at [1188, 692] on input "5000" at bounding box center [1128, 704] width 119 height 25
type input "7000"
click at [1237, 698] on icon "ok" at bounding box center [1231, 704] width 12 height 12
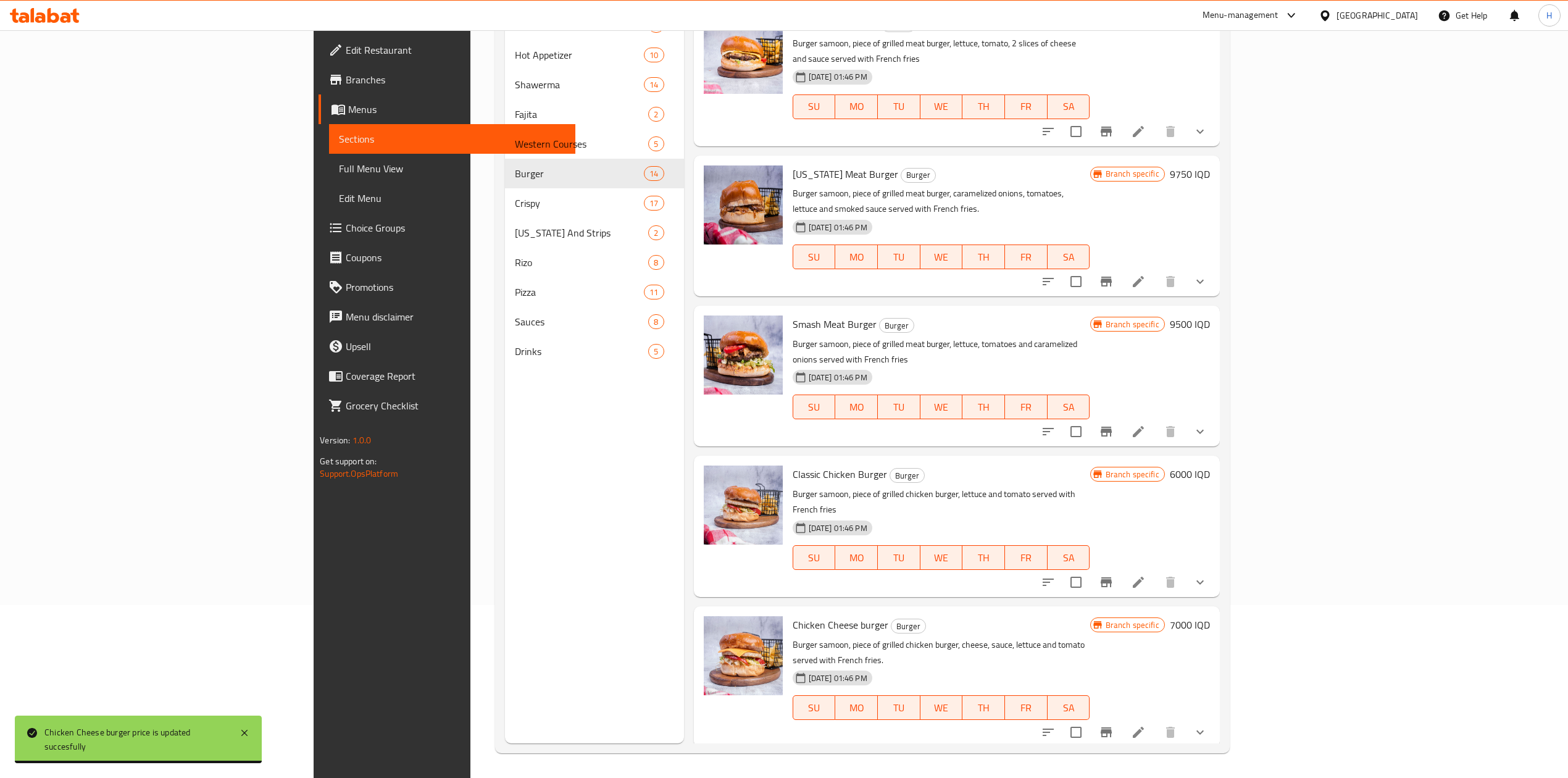
scroll to position [894, 0]
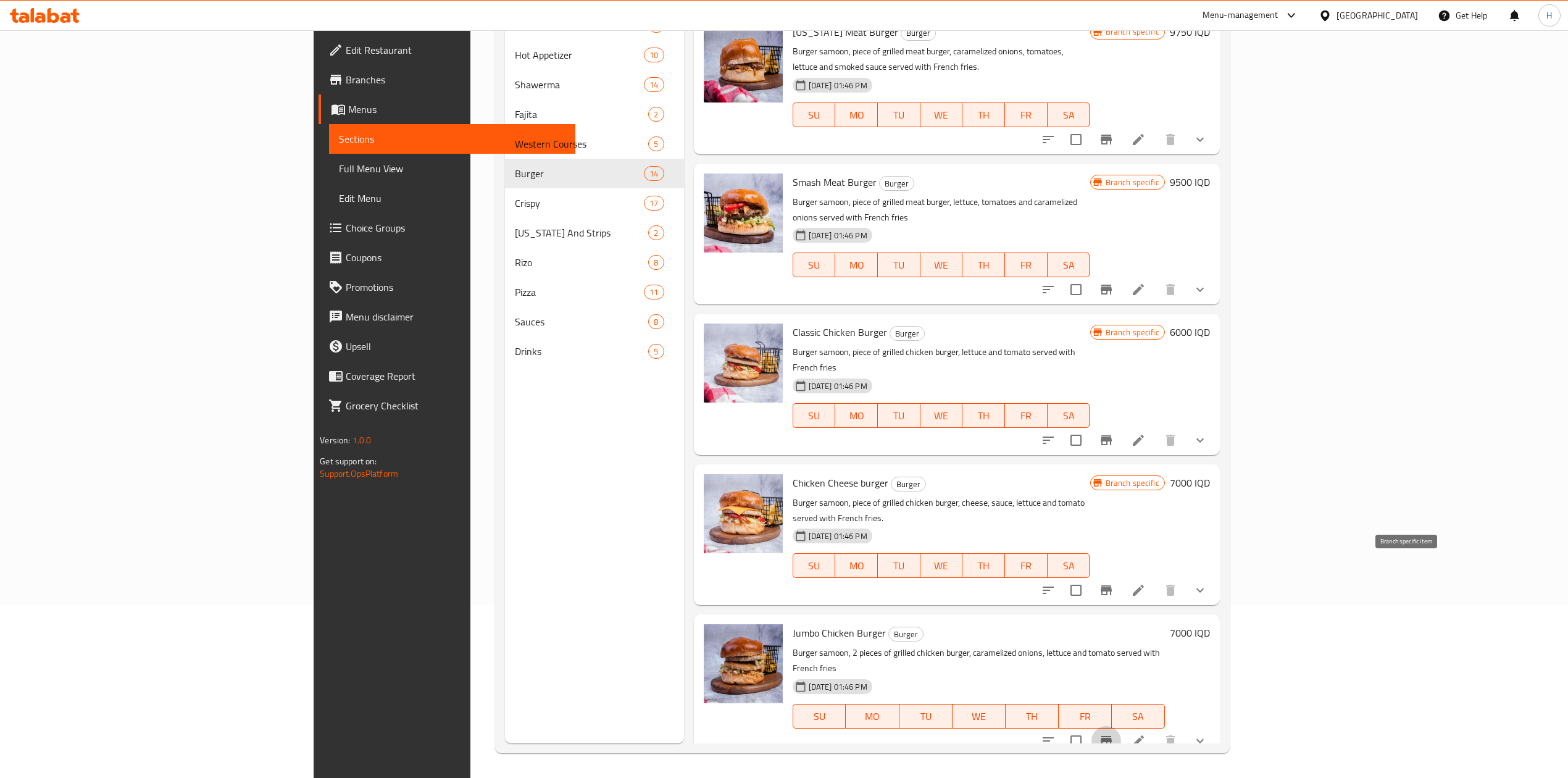
click at [1111, 736] on icon "Branch-specific-item" at bounding box center [1107, 741] width 11 height 10
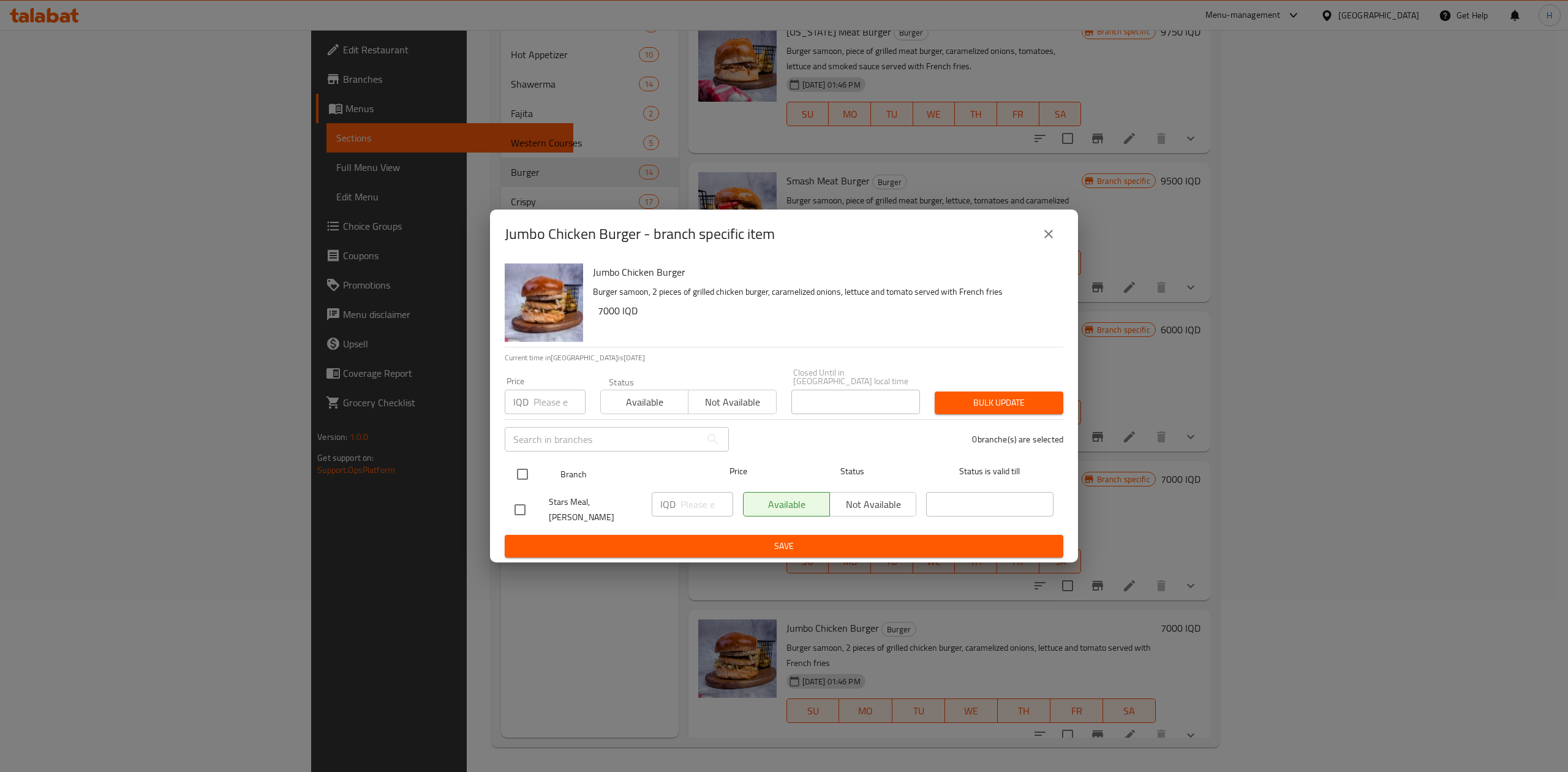
click at [519, 473] on input "checkbox" at bounding box center [523, 474] width 26 height 26
checkbox input "true"
click at [692, 505] on input "number" at bounding box center [707, 505] width 53 height 25
type input "7750"
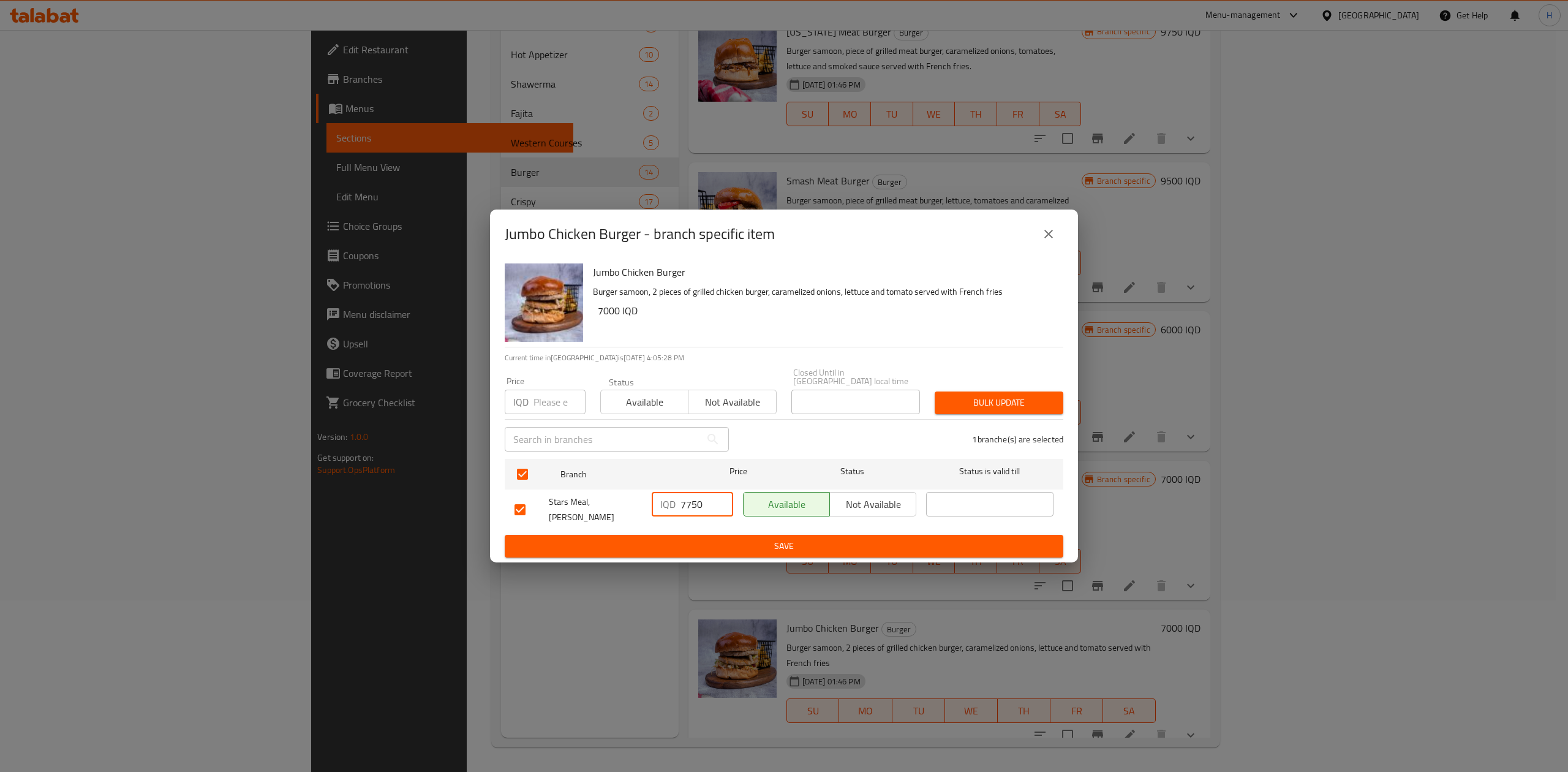
click at [712, 539] on span "Save" at bounding box center [784, 546] width 539 height 15
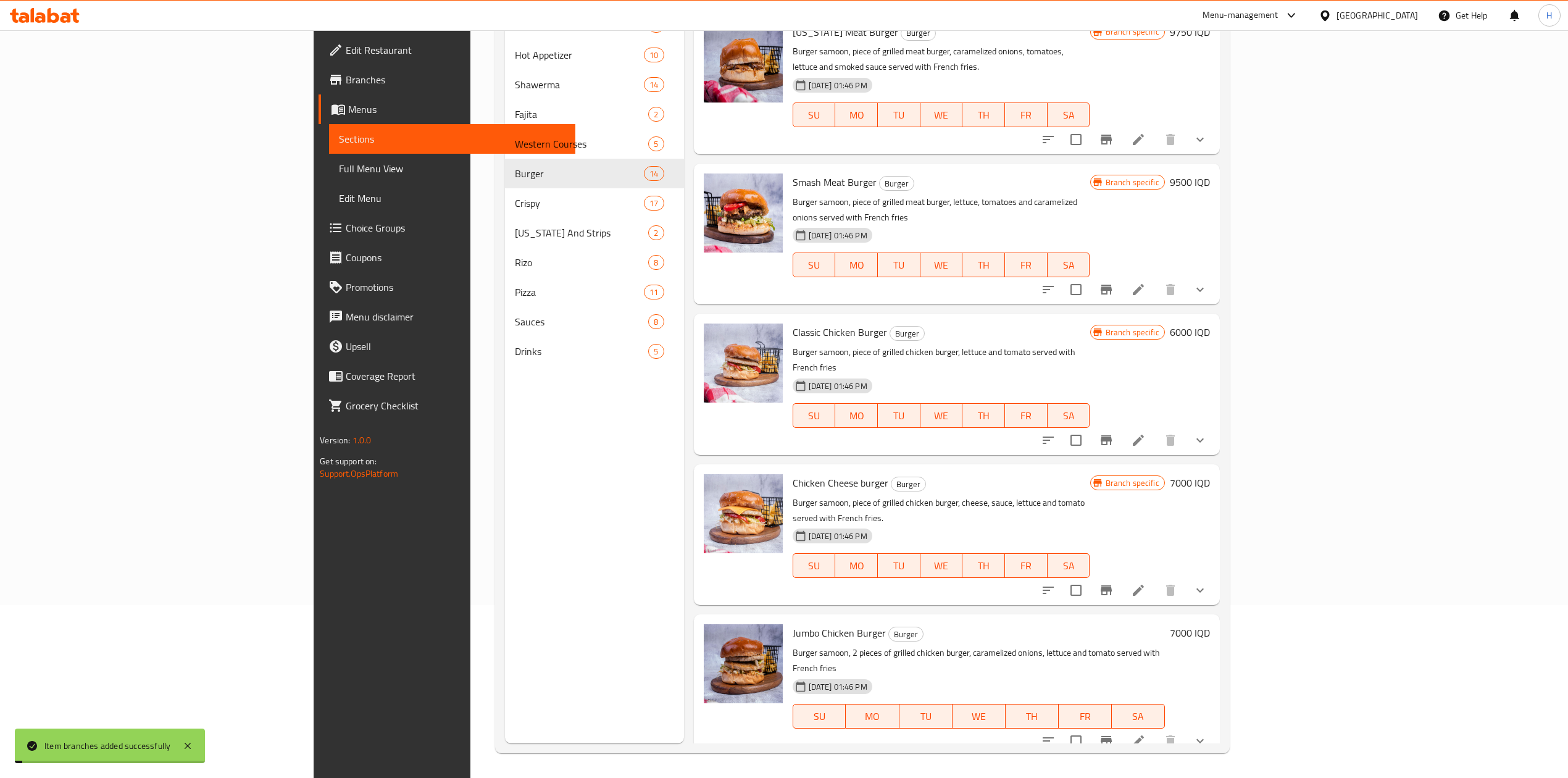
click at [1210, 625] on h6 "7000 IQD" at bounding box center [1190, 633] width 40 height 17
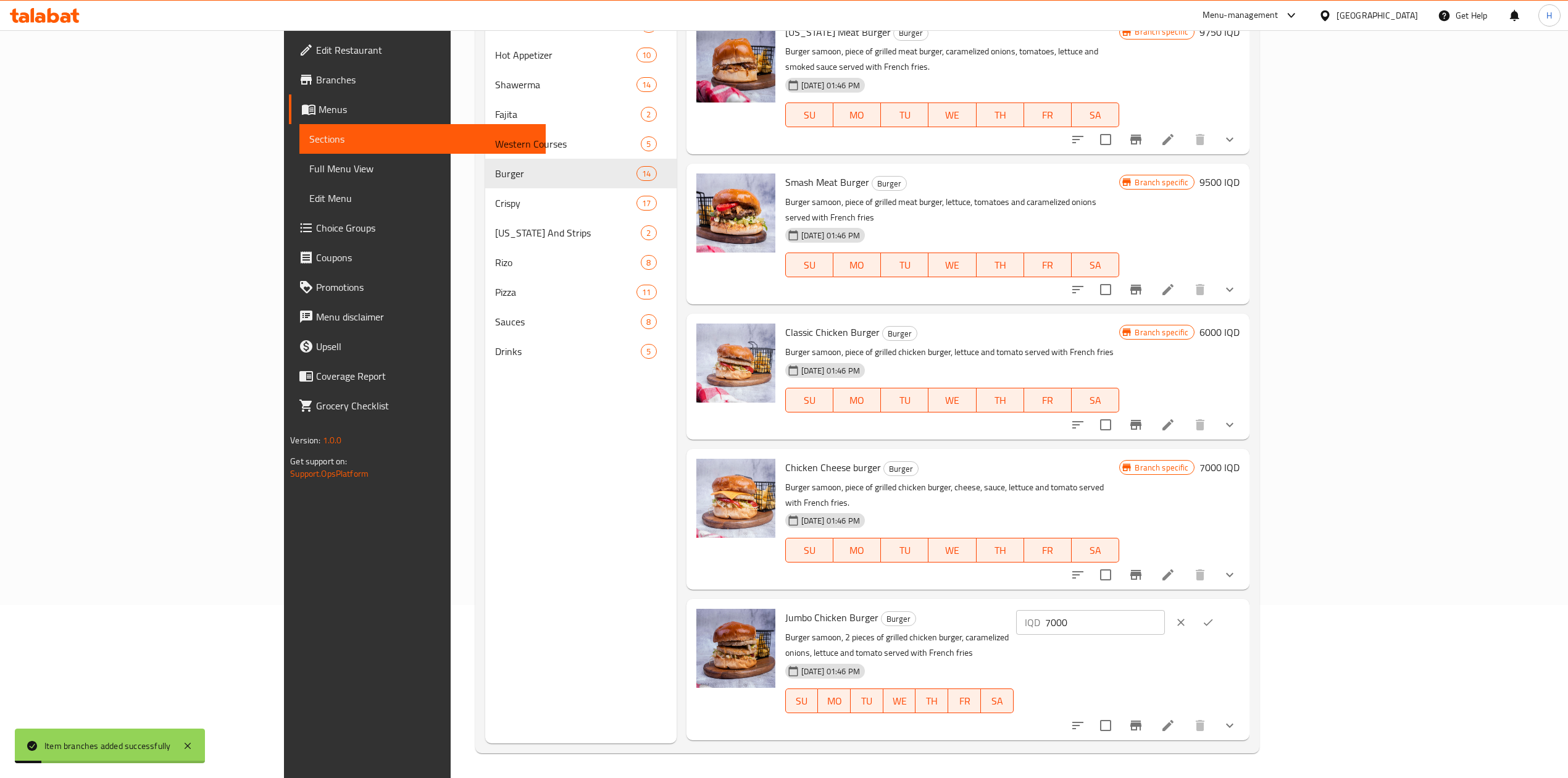
click at [1165, 610] on input "7000" at bounding box center [1105, 622] width 119 height 25
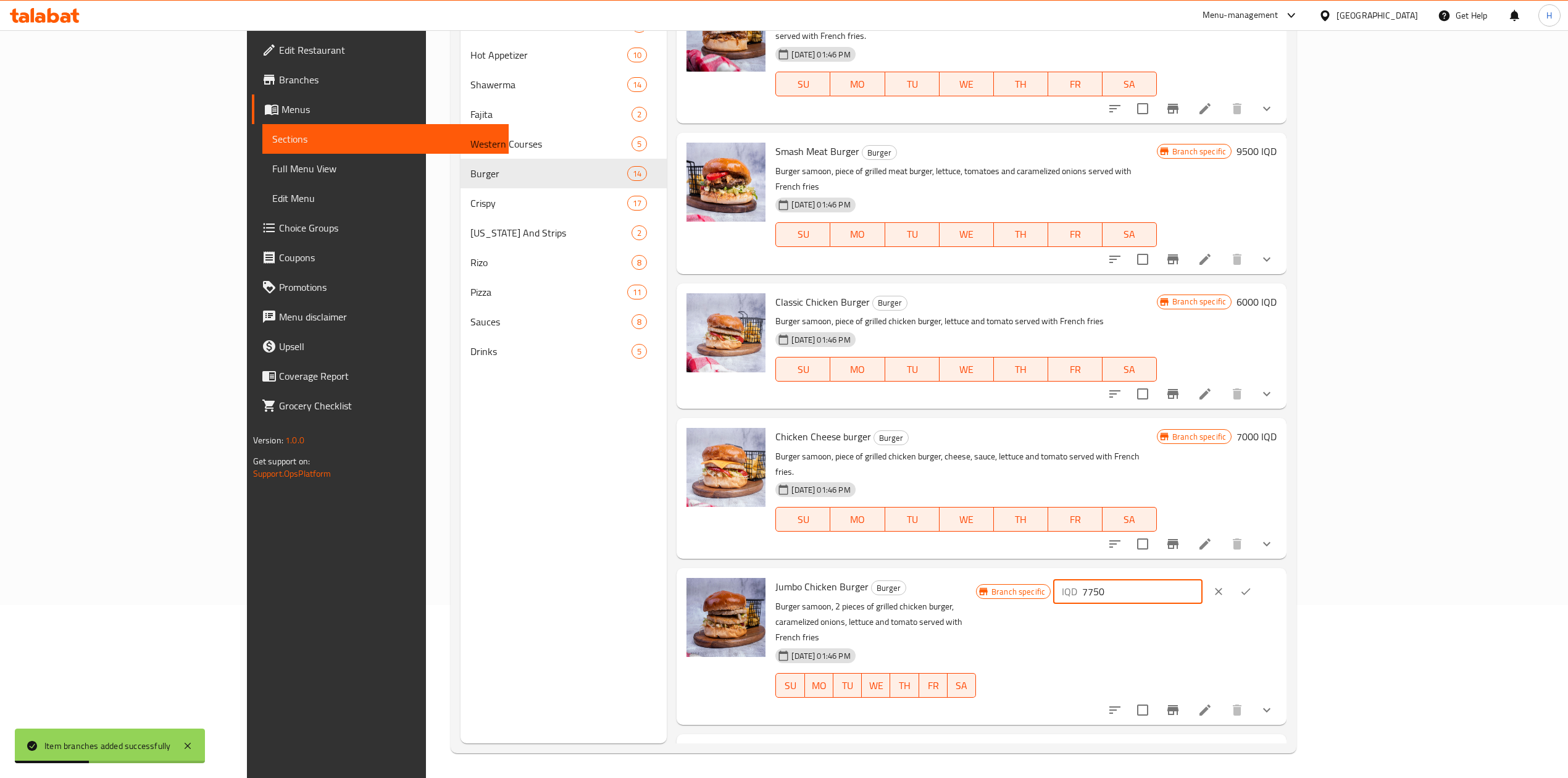
type input "7750"
drag, startPoint x: 1487, startPoint y: 478, endPoint x: 1445, endPoint y: 482, distance: 42.2
click at [1252, 586] on icon "ok" at bounding box center [1245, 592] width 12 height 12
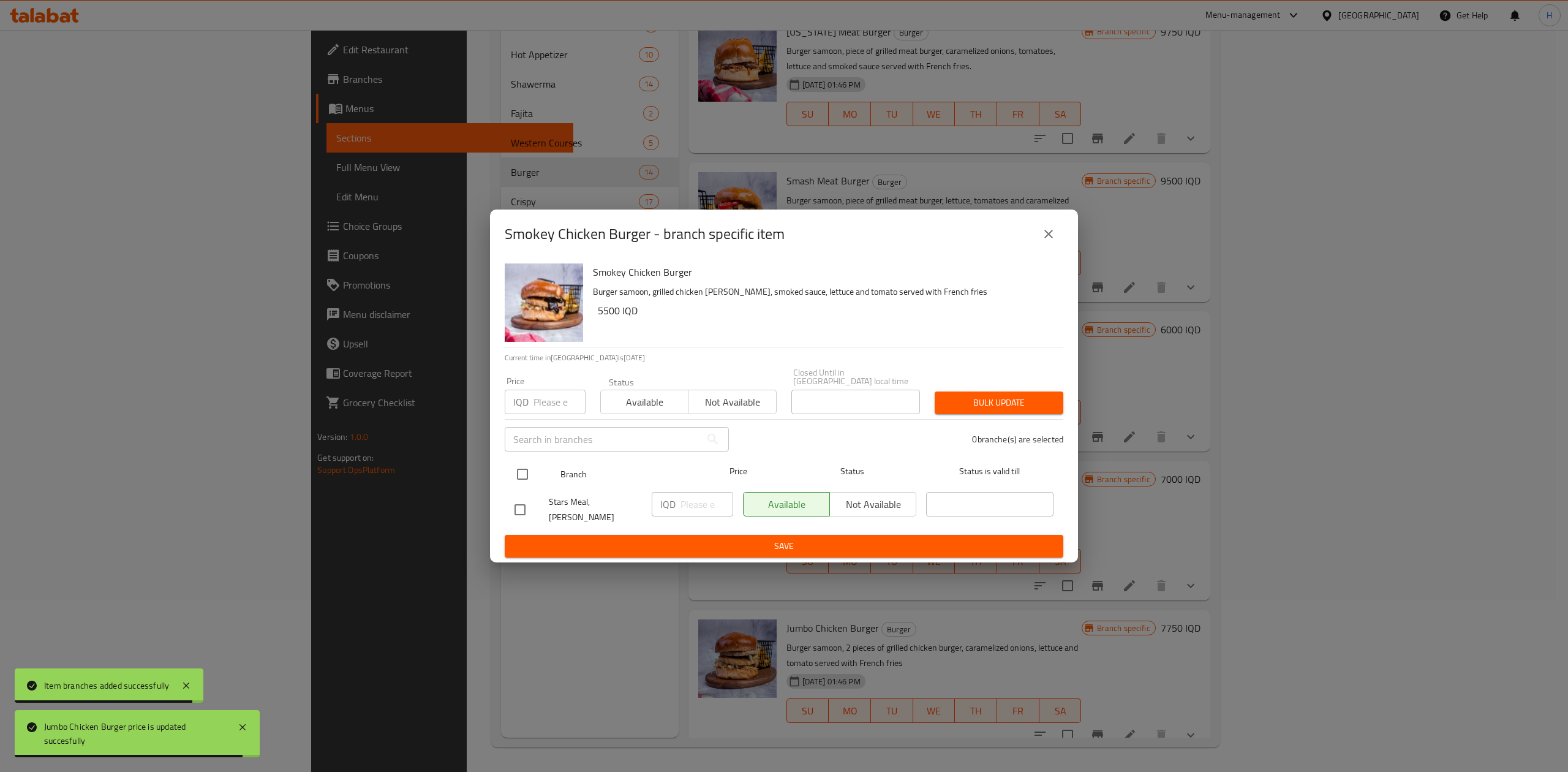
click at [522, 468] on input "checkbox" at bounding box center [523, 474] width 26 height 26
checkbox input "true"
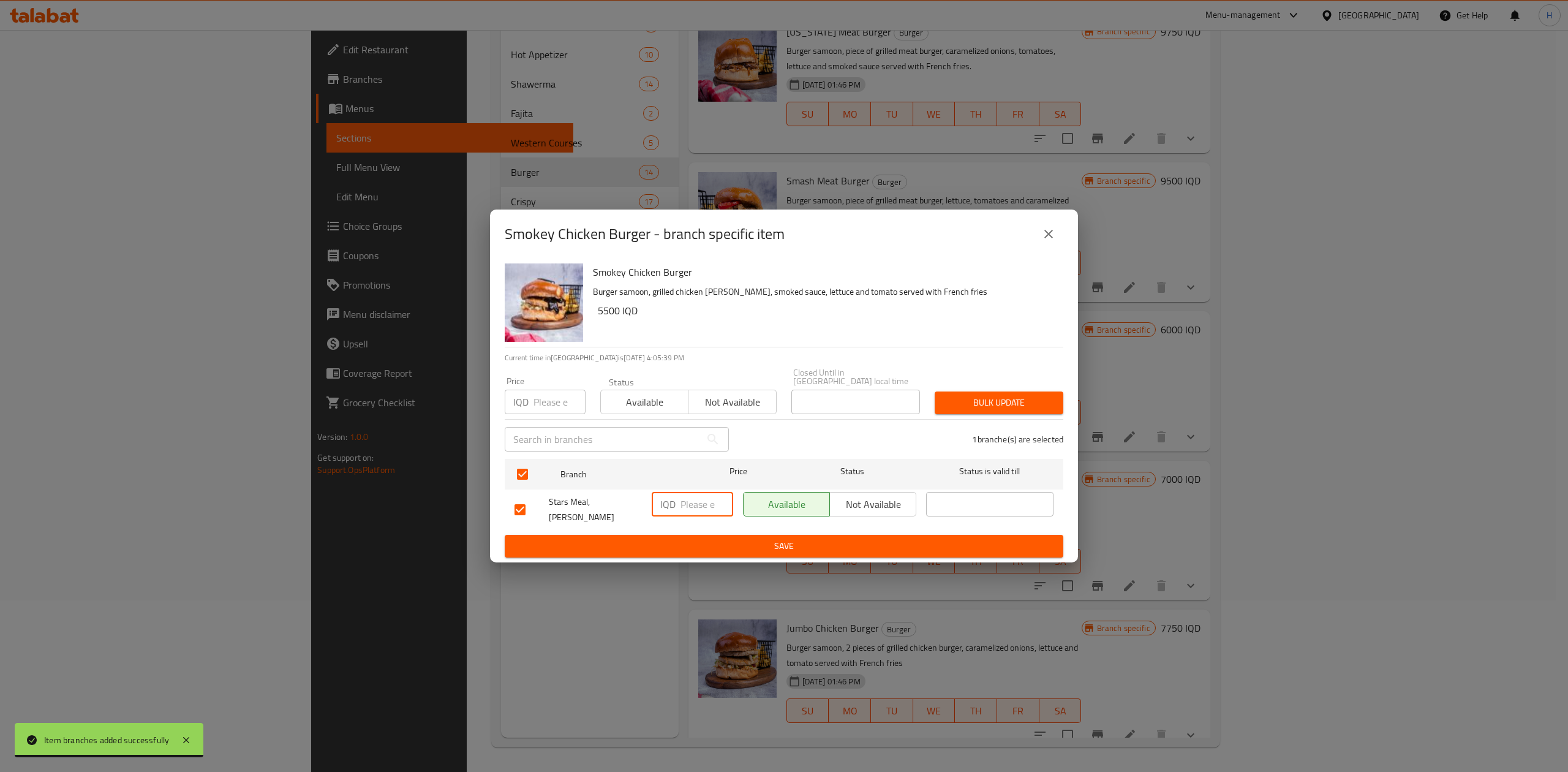
click at [692, 505] on input "number" at bounding box center [707, 505] width 53 height 25
type input "7750"
click at [704, 520] on div "IQD 7750 ​" at bounding box center [692, 509] width 91 height 46
click at [672, 539] on span "Save" at bounding box center [784, 546] width 539 height 15
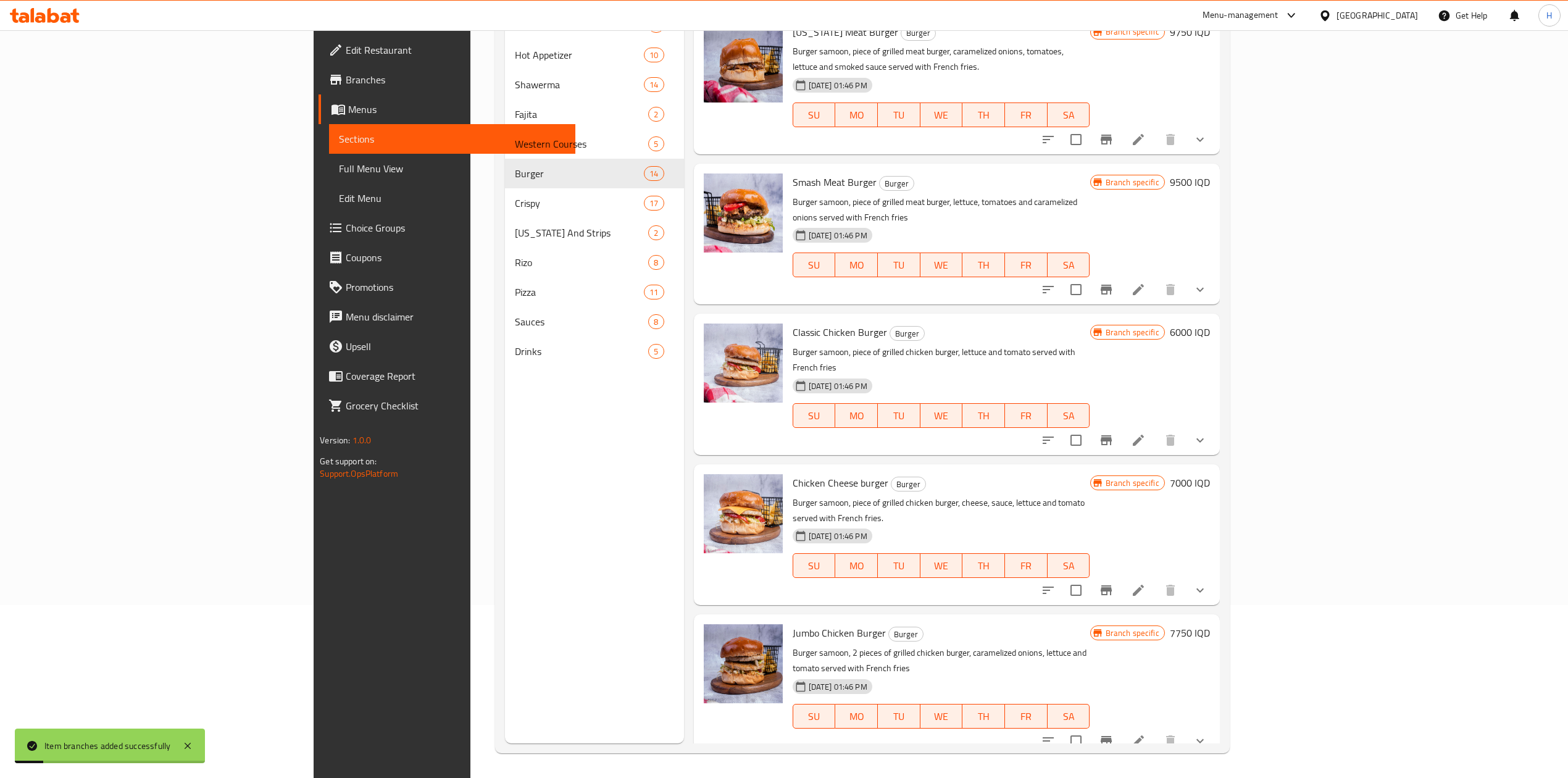
click at [1210, 775] on h6 "5500 IQD" at bounding box center [1190, 783] width 40 height 17
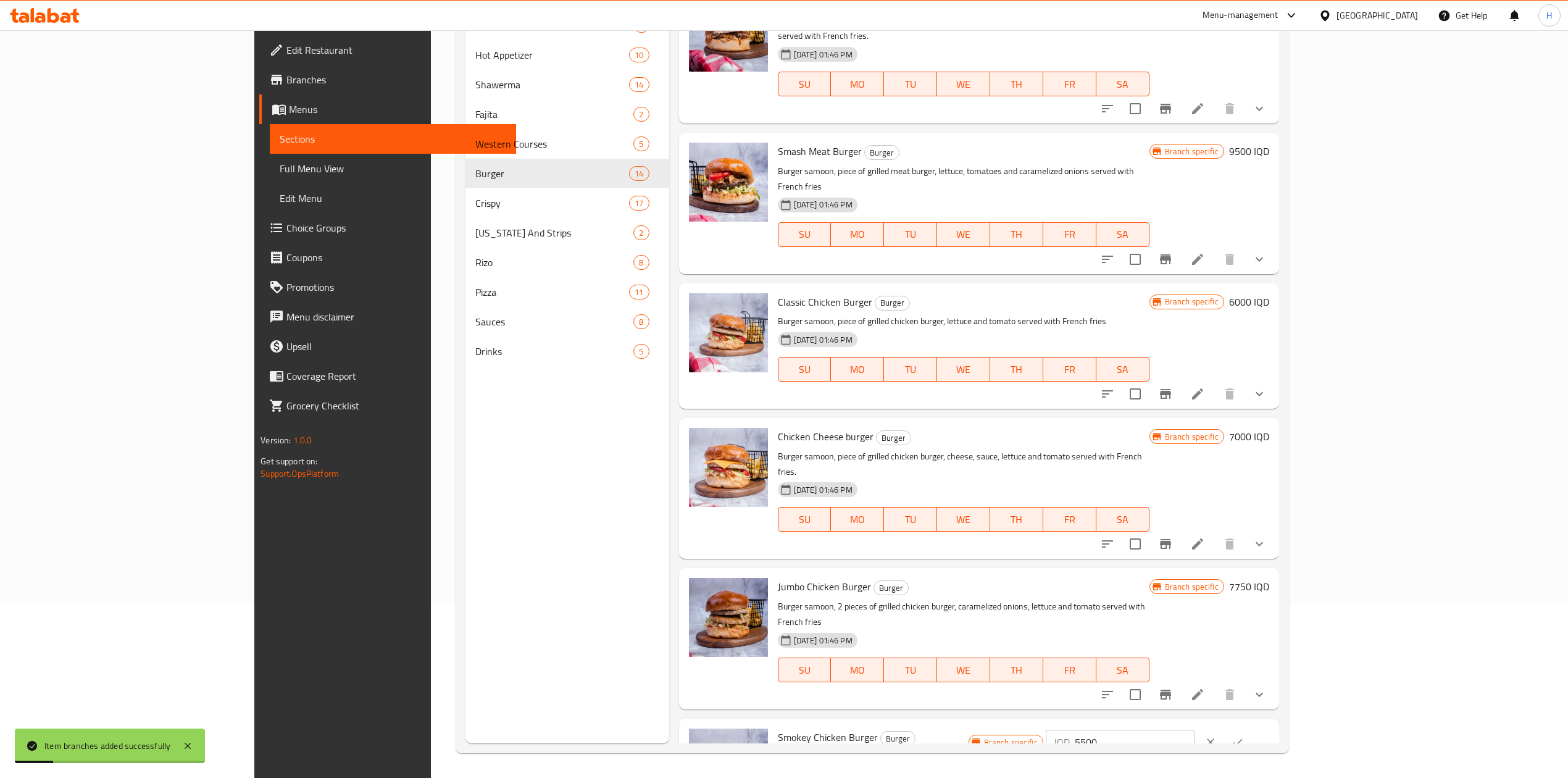
click at [1195, 730] on input "5500" at bounding box center [1134, 742] width 119 height 25
type input "7750"
click at [1244, 736] on icon "ok" at bounding box center [1237, 742] width 12 height 12
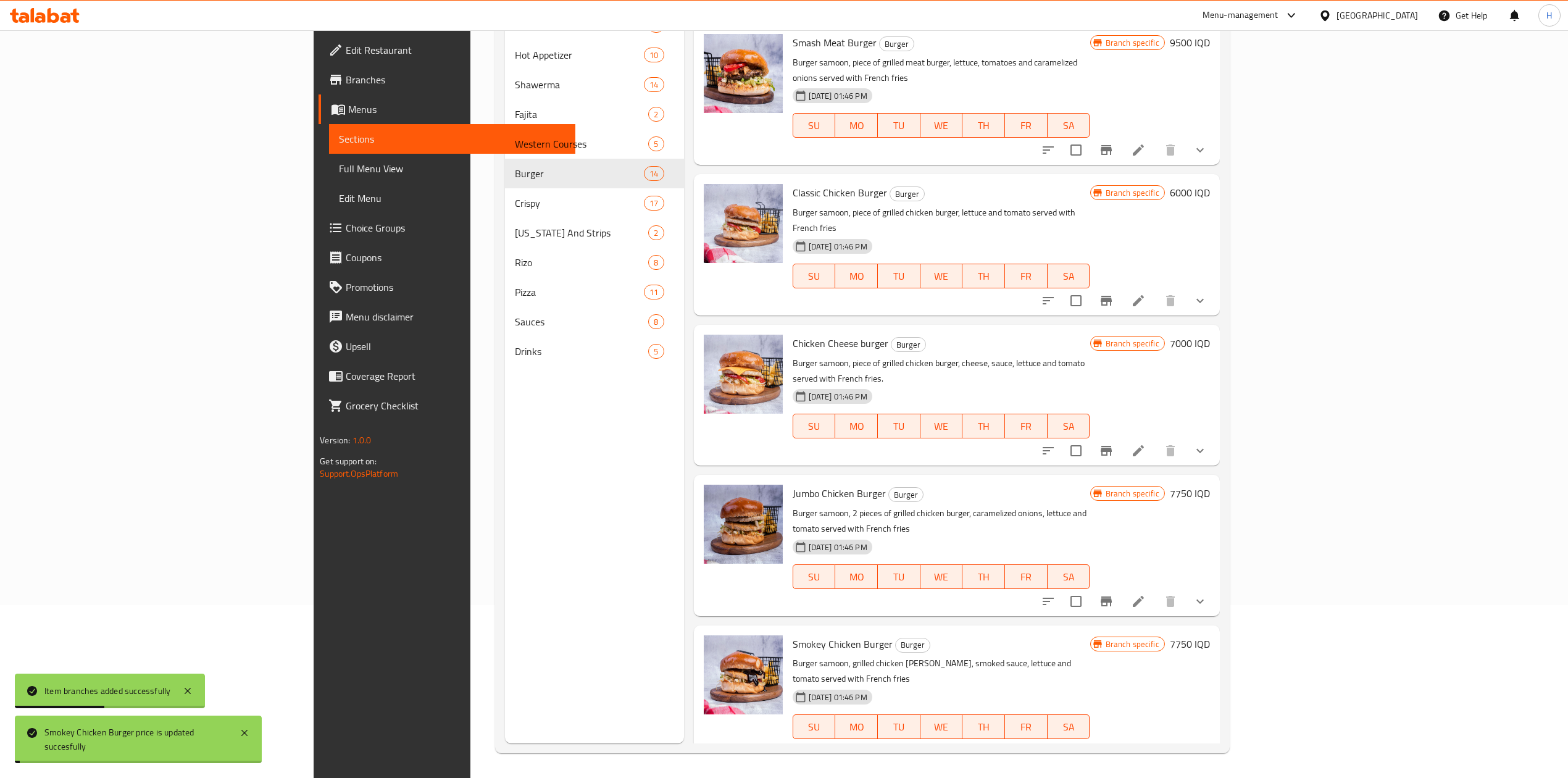
scroll to position [1141, 0]
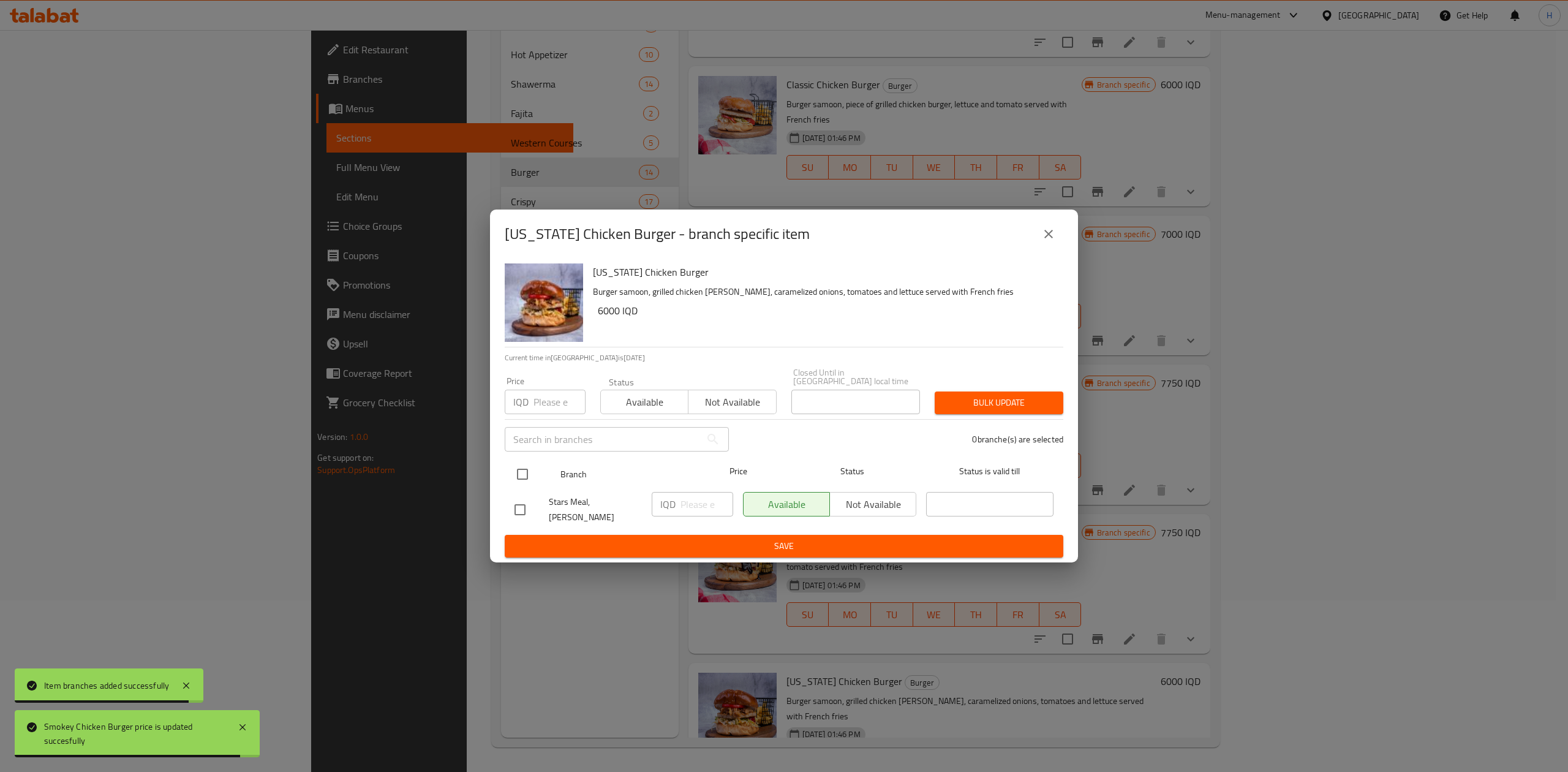
click at [507, 468] on div "Branch Price Status Status is valid till" at bounding box center [784, 474] width 559 height 30
click at [524, 472] on input "checkbox" at bounding box center [523, 474] width 26 height 26
checkbox input "true"
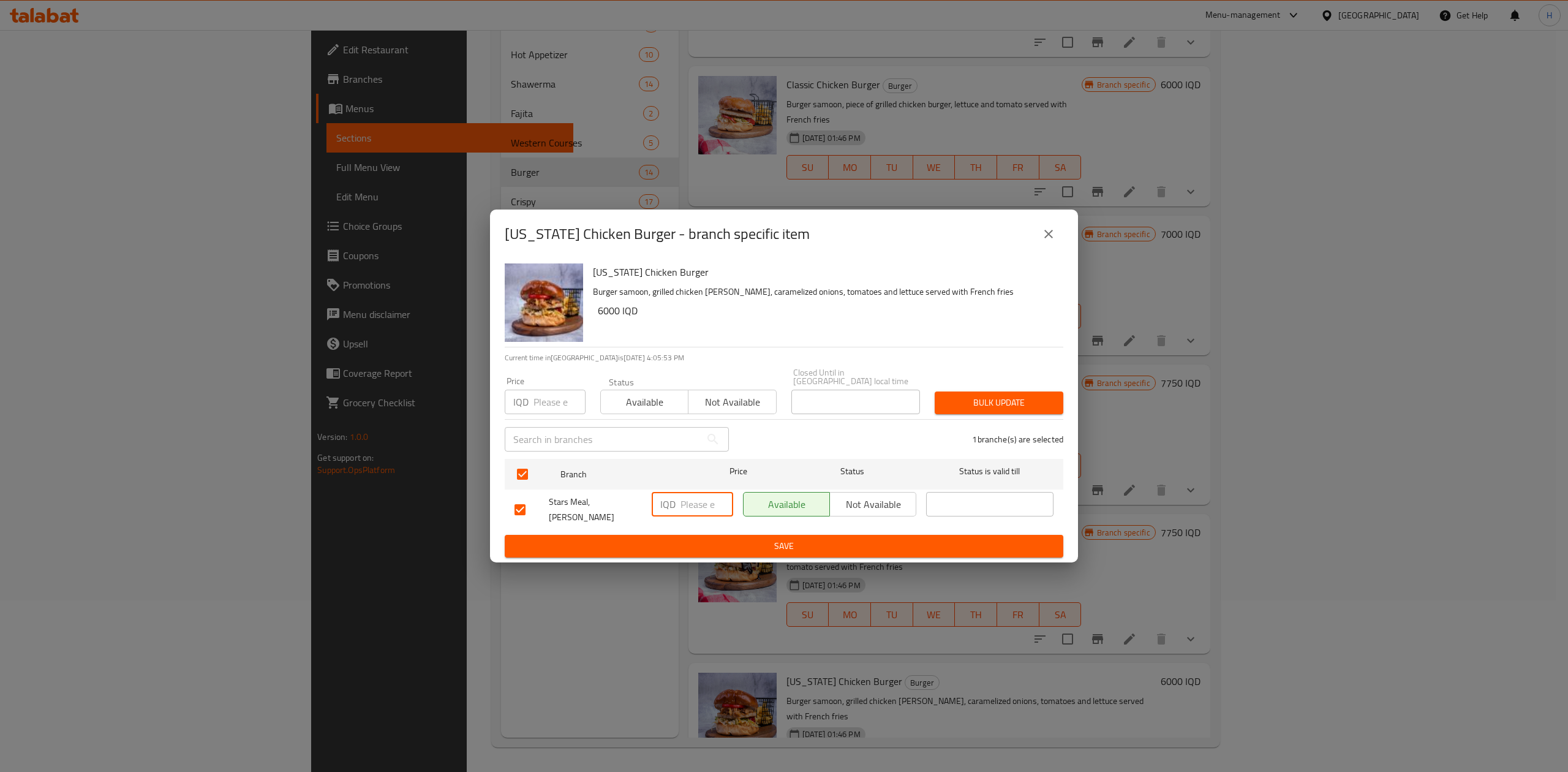
click at [706, 510] on input "number" at bounding box center [707, 505] width 53 height 25
type input "8500"
click at [718, 539] on span "Save" at bounding box center [784, 546] width 539 height 15
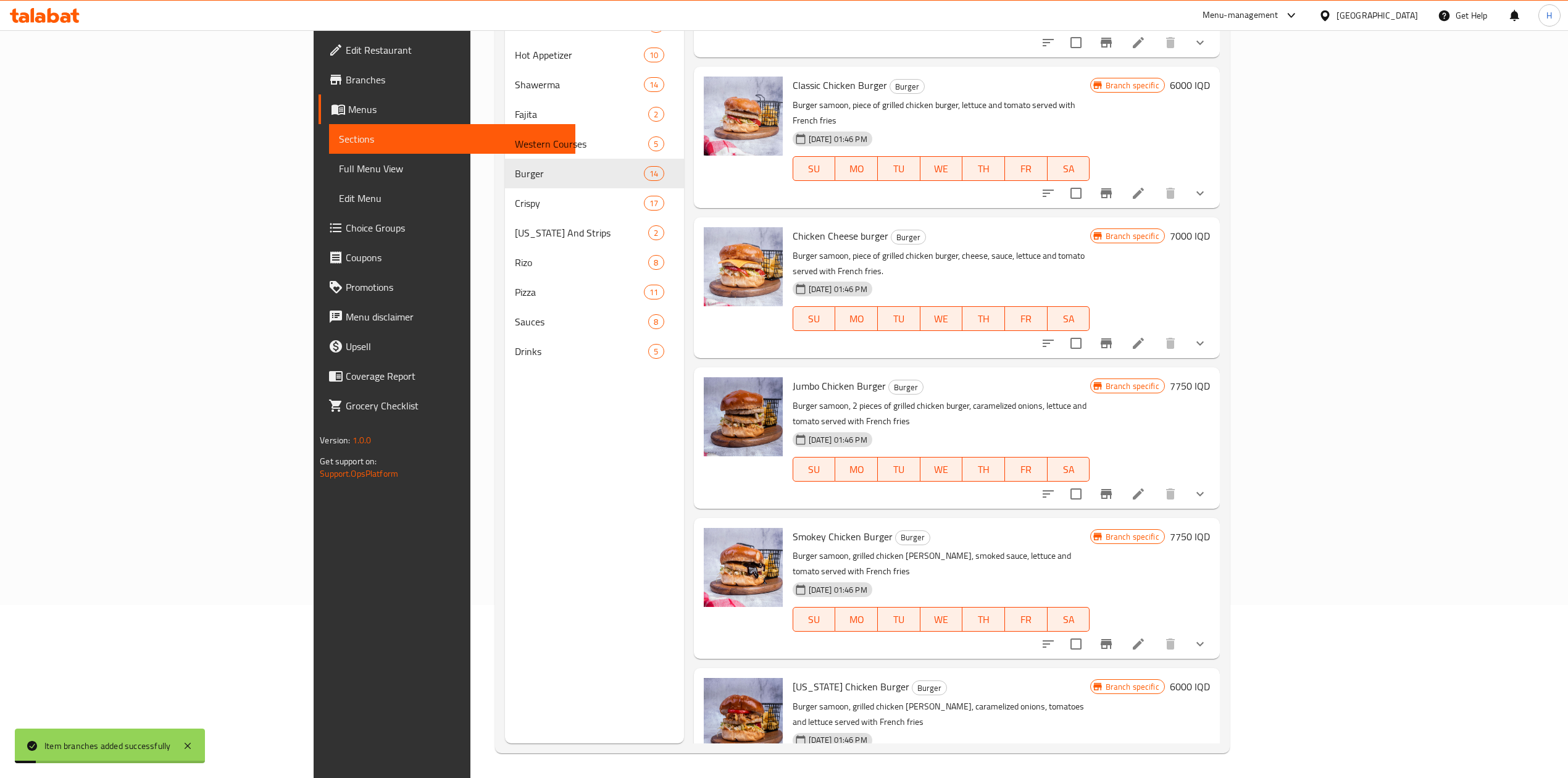
click at [1210, 678] on h6 "6000 IQD" at bounding box center [1190, 686] width 40 height 17
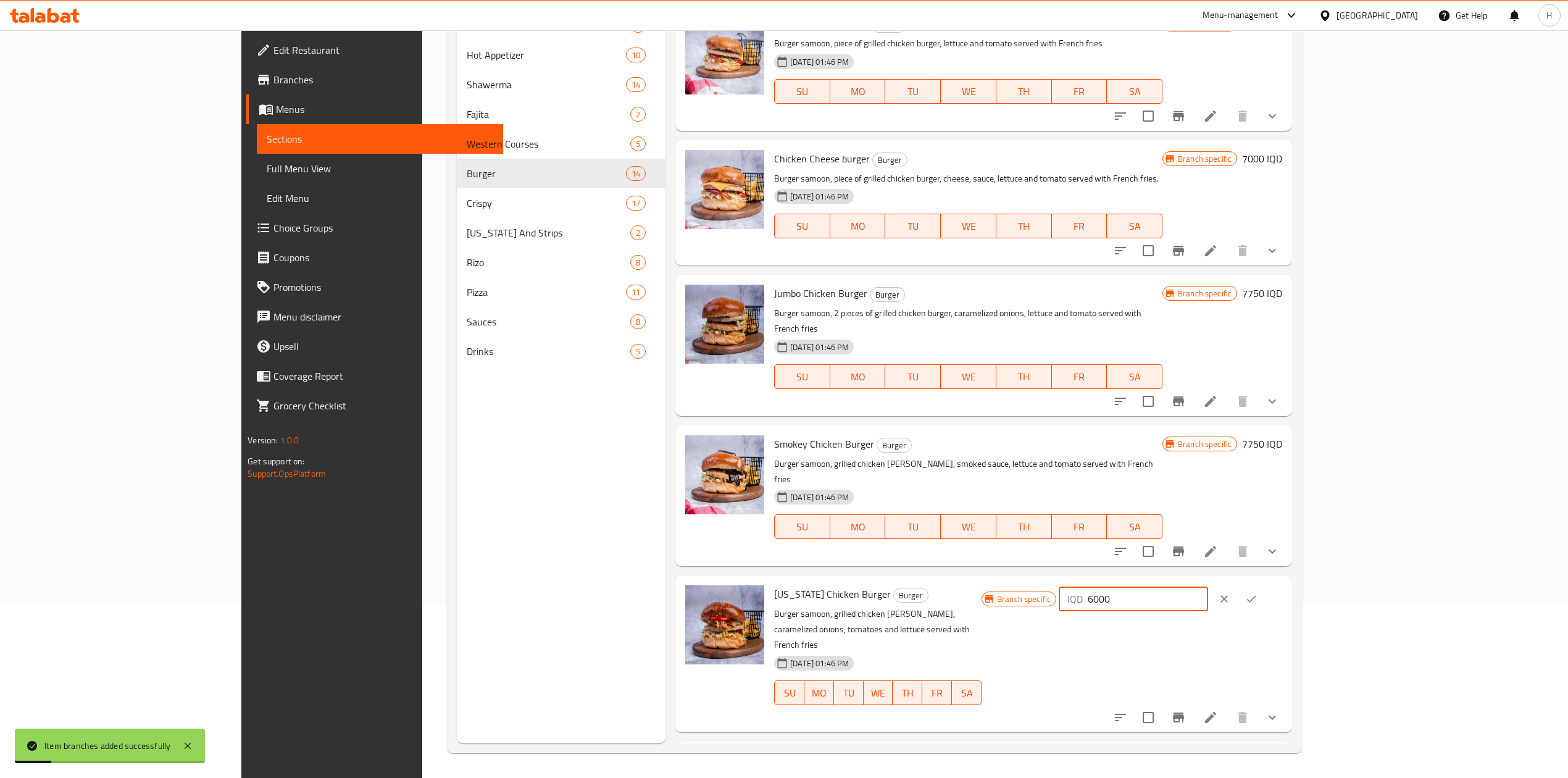
click at [1207, 587] on input "6000" at bounding box center [1148, 599] width 119 height 25
type input "8500"
click at [1265, 586] on button "ok" at bounding box center [1251, 600] width 27 height 27
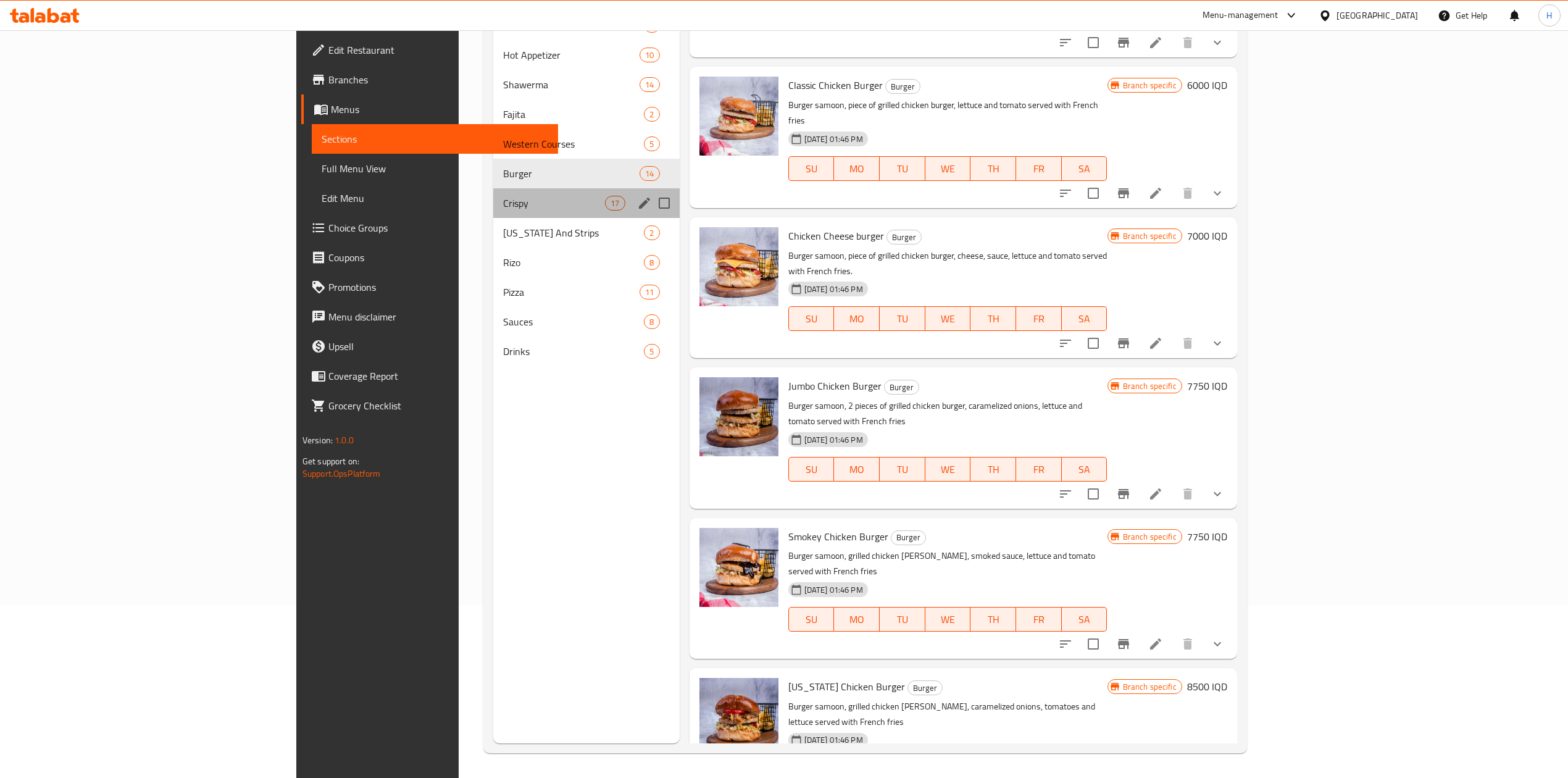
click at [503, 209] on span "Crispy" at bounding box center [554, 203] width 102 height 15
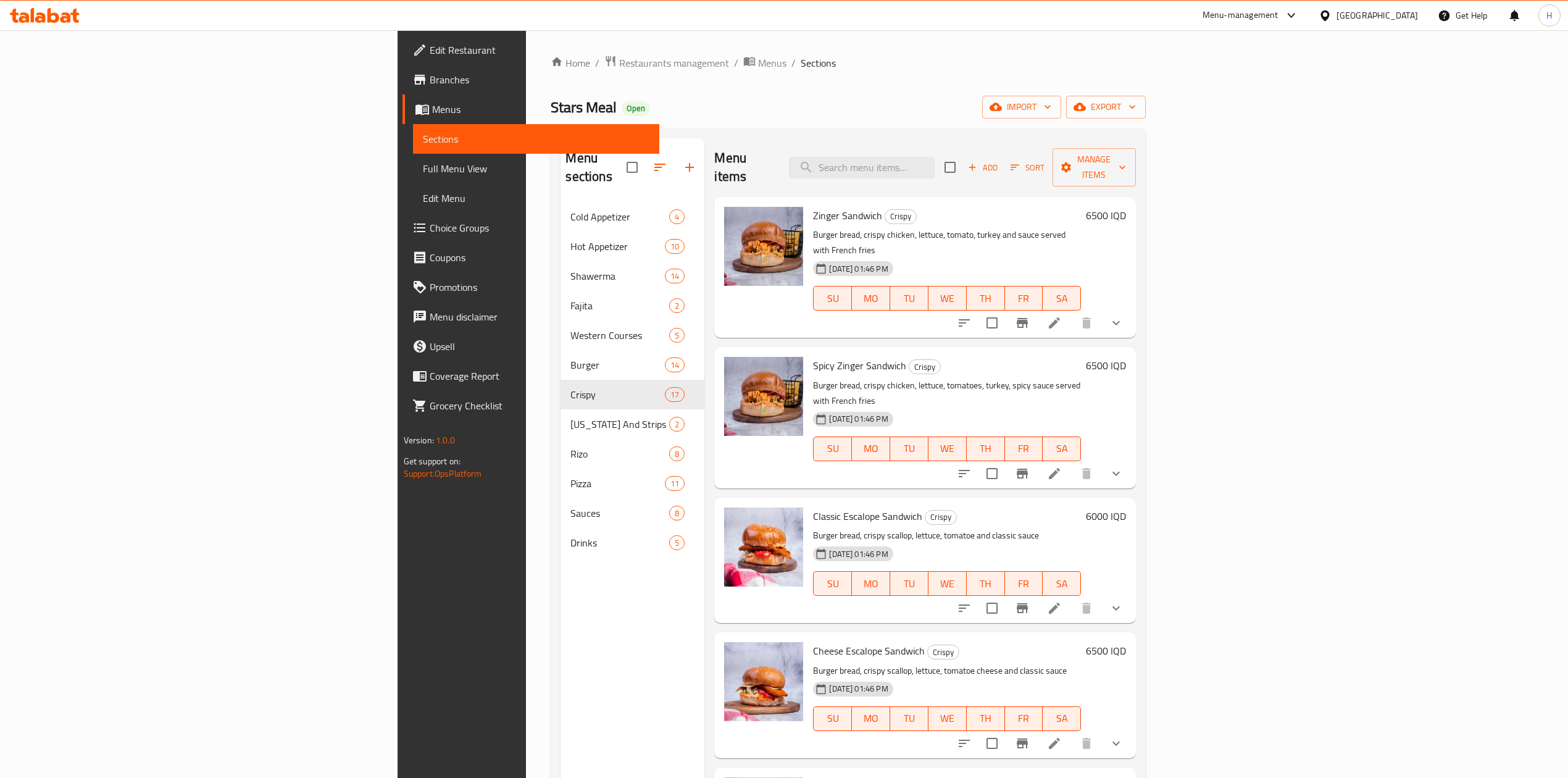
click at [1030, 316] on icon "Branch-specific-item" at bounding box center [1022, 323] width 15 height 15
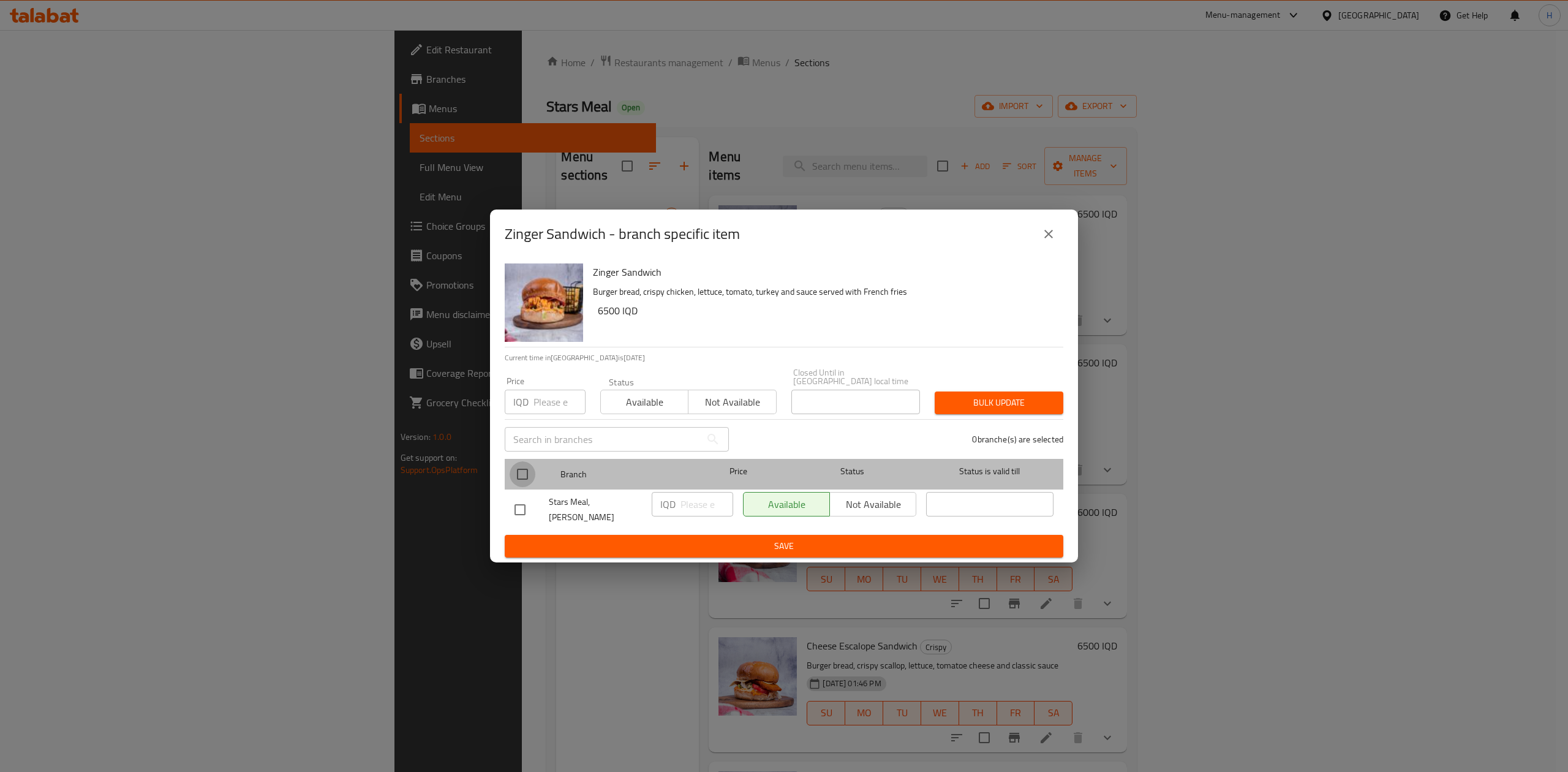
click at [533, 472] on input "checkbox" at bounding box center [523, 474] width 26 height 26
checkbox input "true"
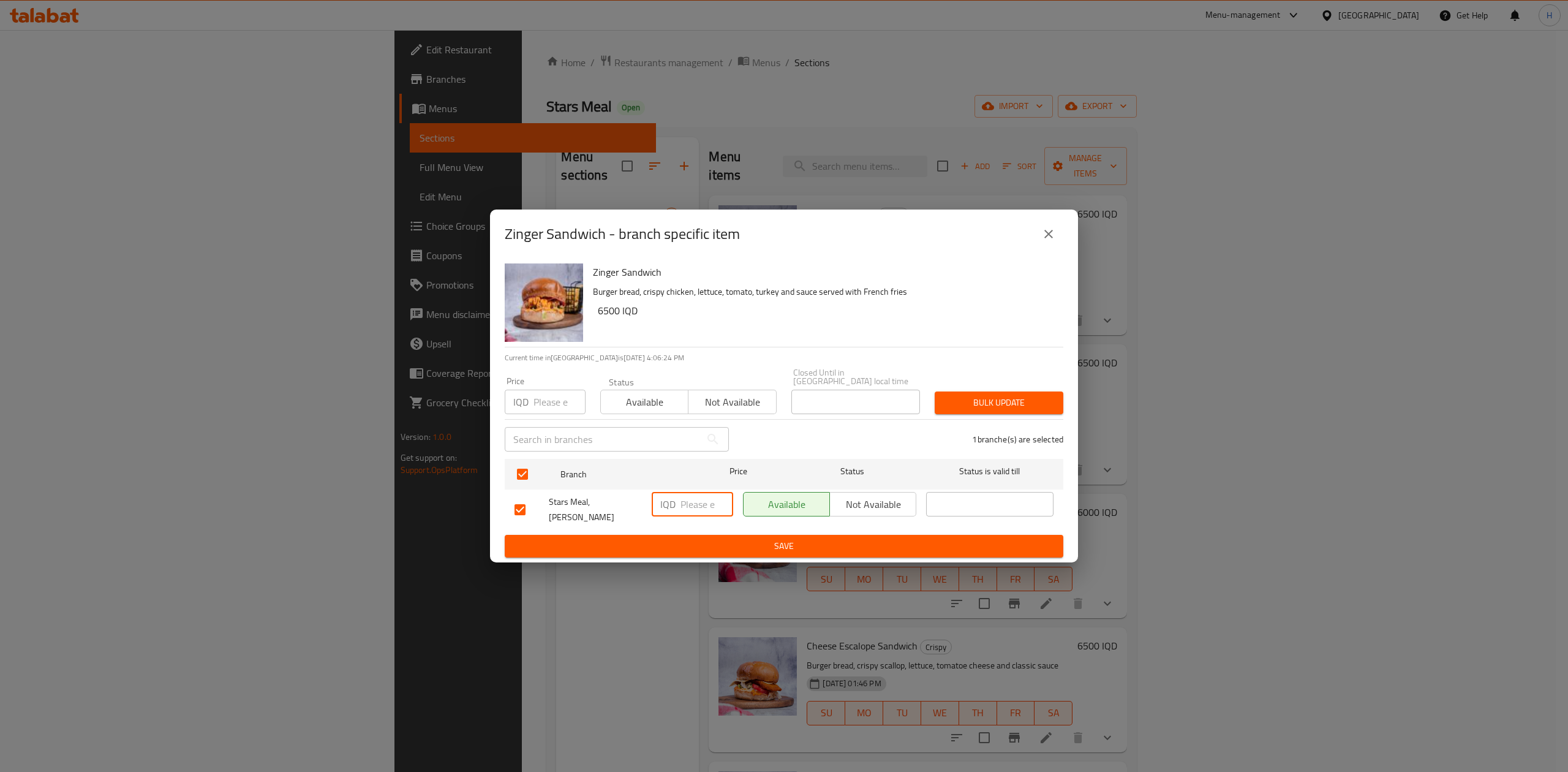
click at [693, 501] on input "number" at bounding box center [707, 505] width 53 height 25
type input "9250"
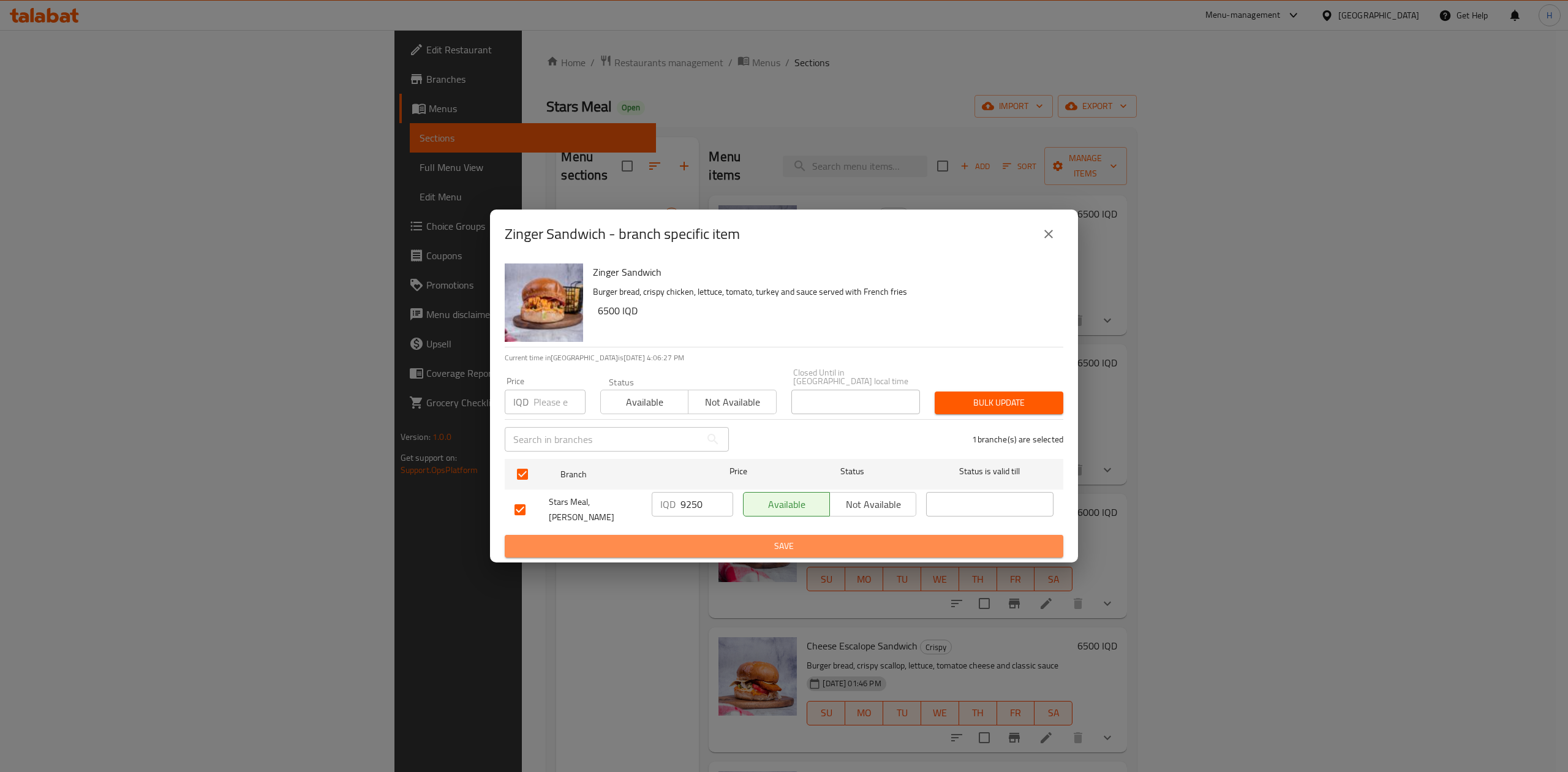
drag, startPoint x: 653, startPoint y: 542, endPoint x: 670, endPoint y: 531, distance: 20.2
click at [653, 541] on span "Save" at bounding box center [784, 546] width 539 height 15
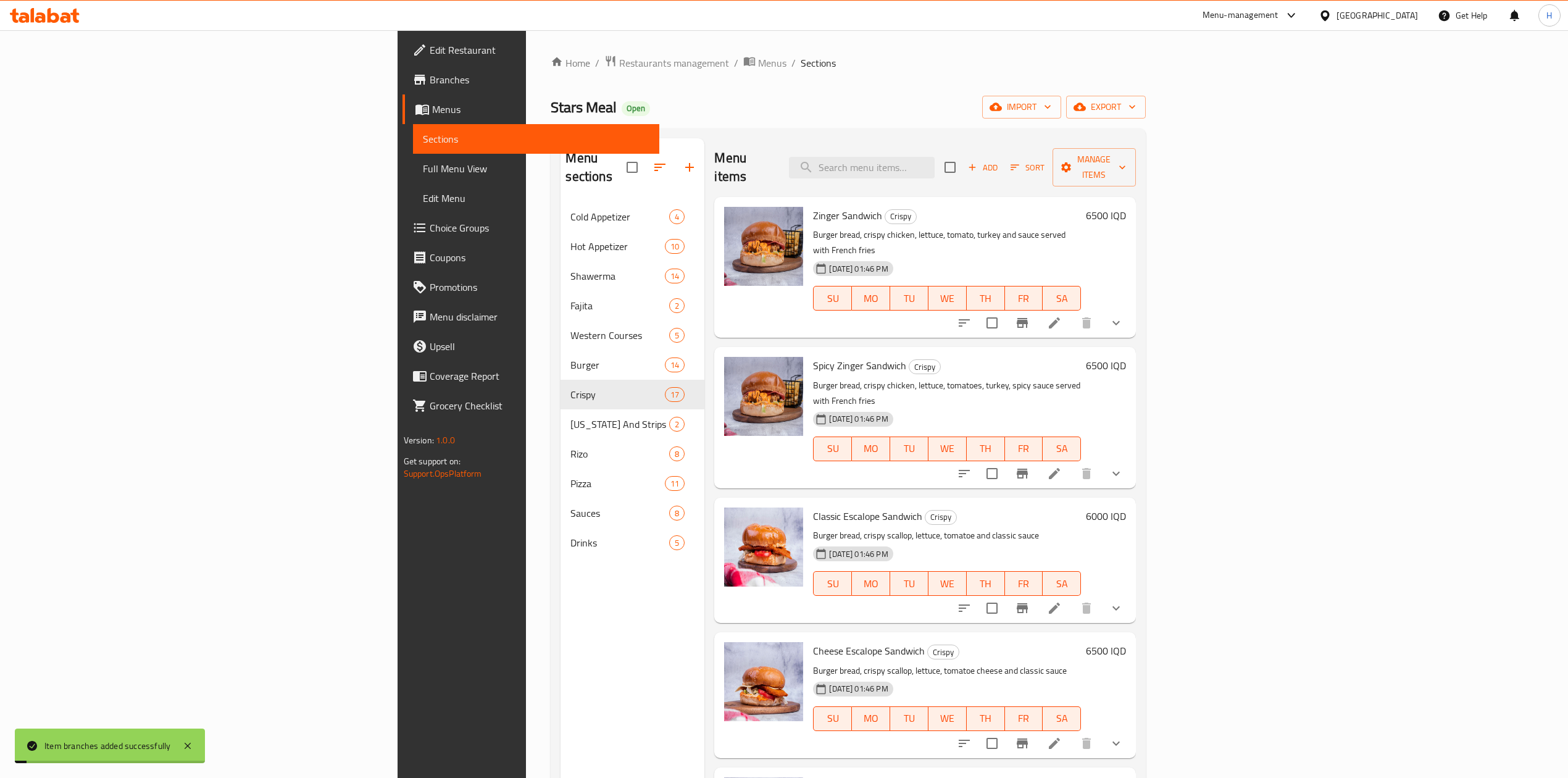
click at [1126, 207] on h6 "6500 IQD" at bounding box center [1106, 215] width 40 height 17
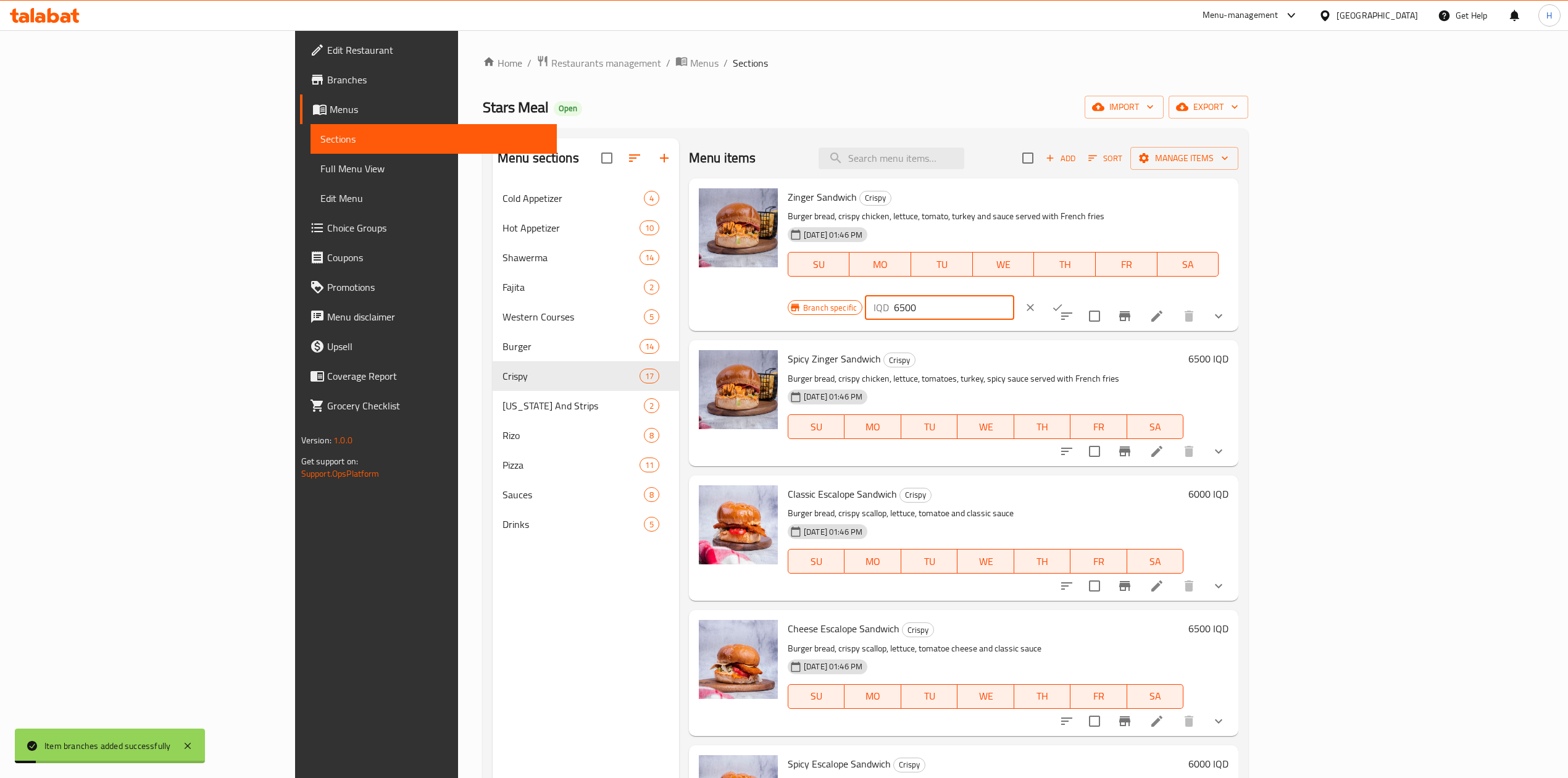
click at [1014, 295] on input "6500" at bounding box center [953, 307] width 119 height 25
type input "9250"
click at [1064, 301] on icon "ok" at bounding box center [1057, 307] width 12 height 12
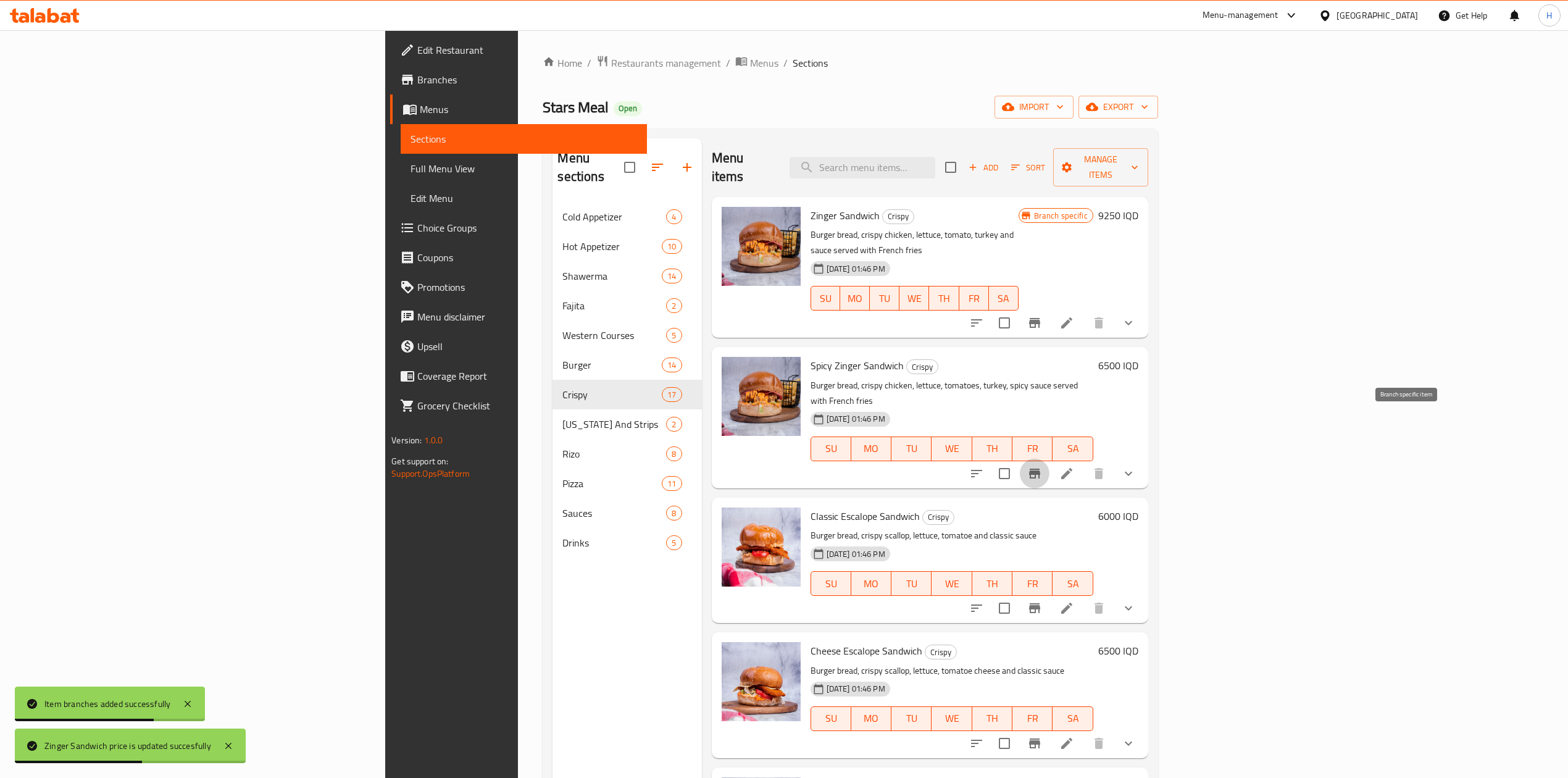
click at [1049, 459] on button "Branch-specific-item" at bounding box center [1034, 474] width 30 height 30
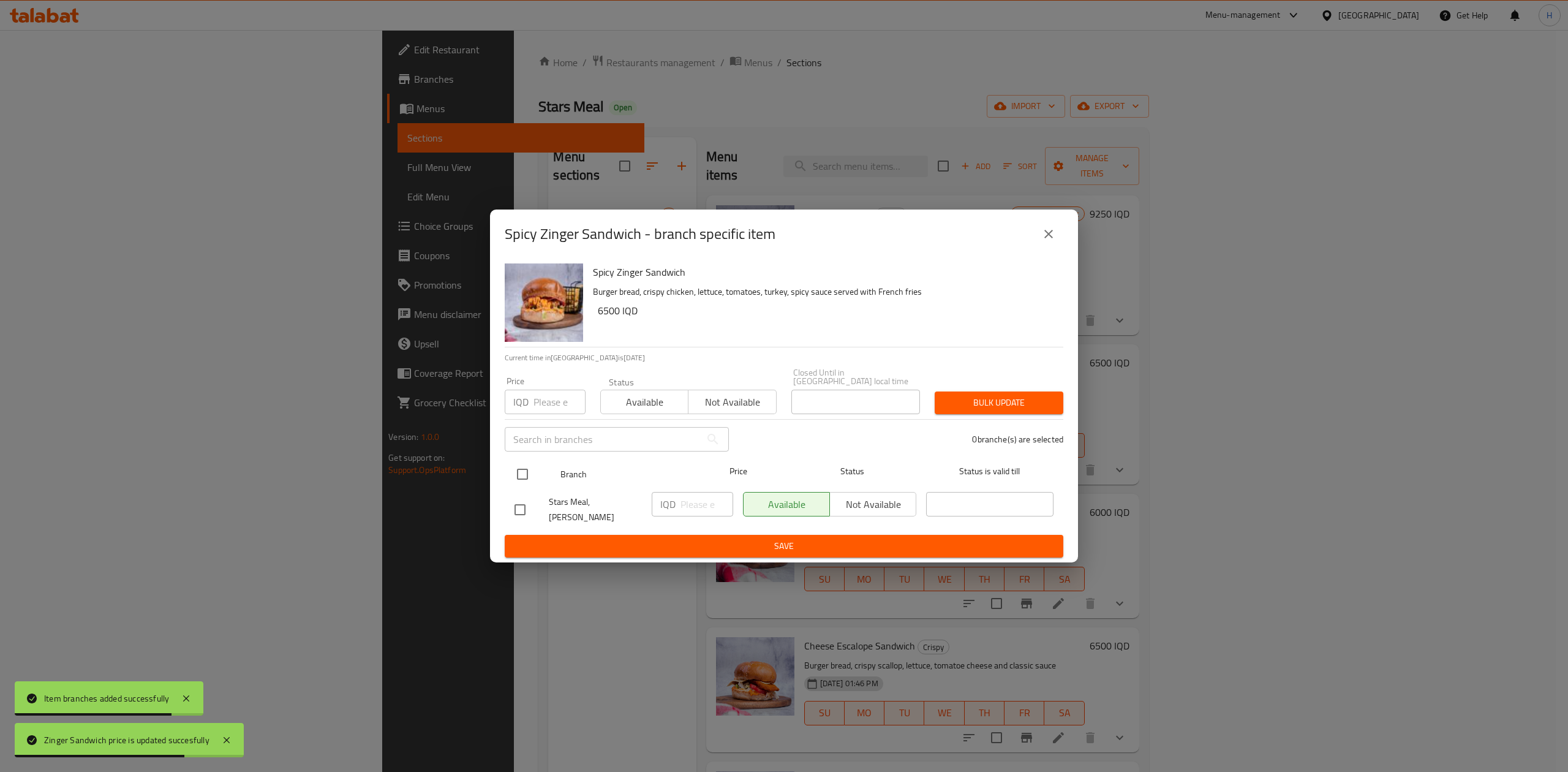
click at [525, 481] on input "checkbox" at bounding box center [523, 474] width 26 height 26
checkbox input "true"
click at [689, 505] on input "number" at bounding box center [707, 505] width 53 height 25
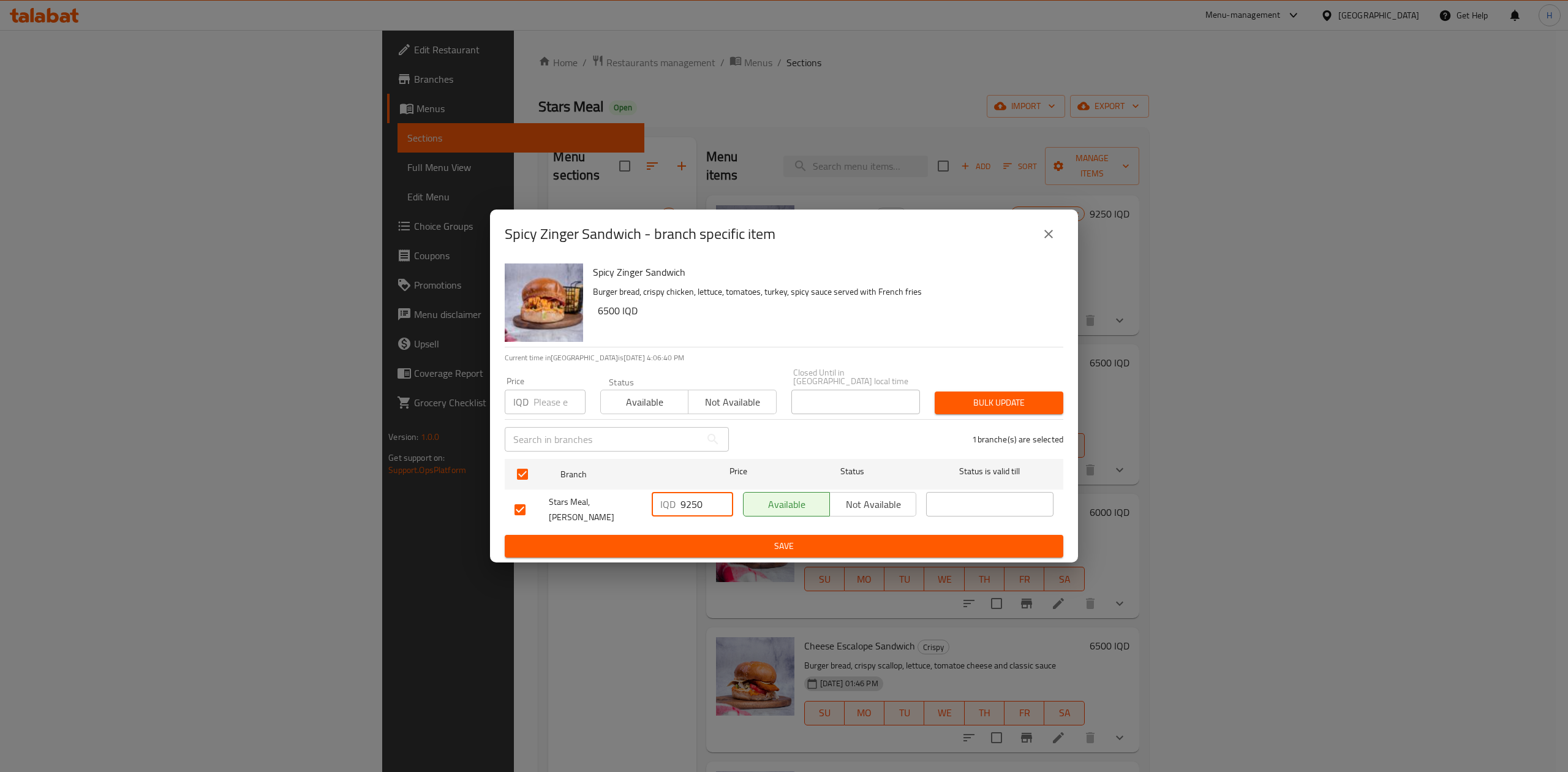
type input "9250"
click at [818, 539] on span "Save" at bounding box center [784, 546] width 539 height 15
